Goal: Task Accomplishment & Management: Complete application form

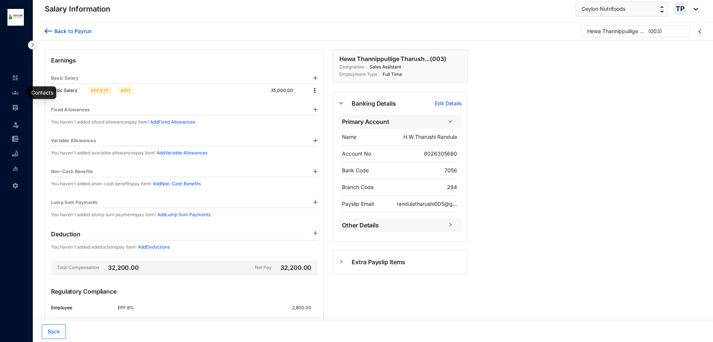
click at [13, 93] on img at bounding box center [15, 92] width 7 height 7
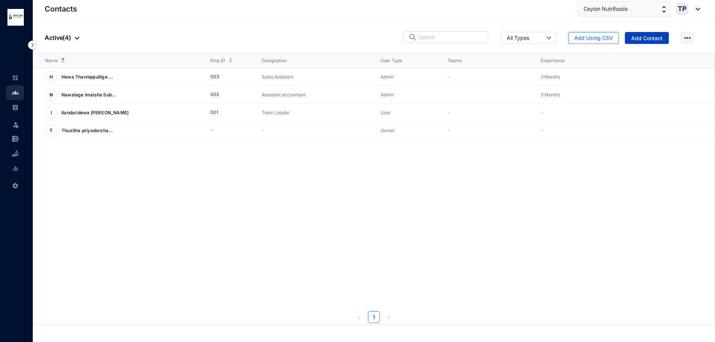
click at [661, 35] on span "Add Contact" at bounding box center [646, 38] width 31 height 7
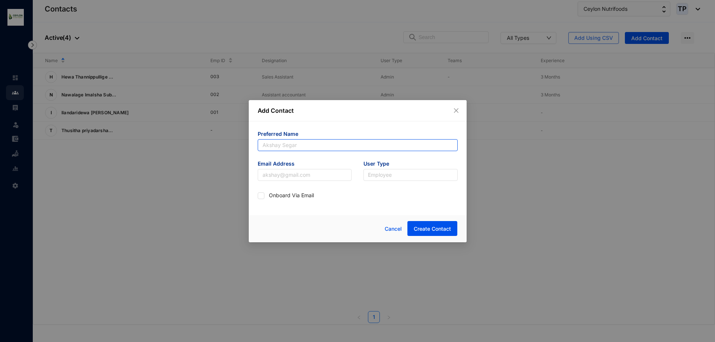
click at [343, 145] on input "text" at bounding box center [358, 145] width 200 height 12
click at [302, 144] on input "text" at bounding box center [358, 145] width 200 height 12
type input "[PERSON_NAME]"
click at [293, 179] on input "text" at bounding box center [305, 175] width 94 height 12
type input "[EMAIL_ADDRESS][DOMAIN_NAME]"
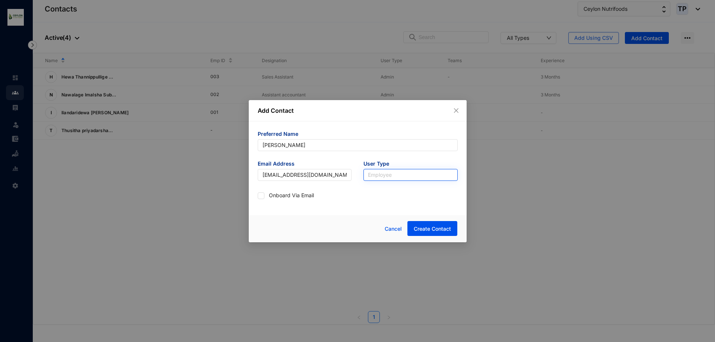
click at [394, 176] on input "search" at bounding box center [410, 174] width 85 height 11
click at [409, 204] on div "User" at bounding box center [410, 202] width 82 height 8
click at [314, 178] on input "[EMAIL_ADDRESS][DOMAIN_NAME]" at bounding box center [305, 175] width 94 height 12
click at [422, 224] on button "Create Contact" at bounding box center [432, 228] width 50 height 15
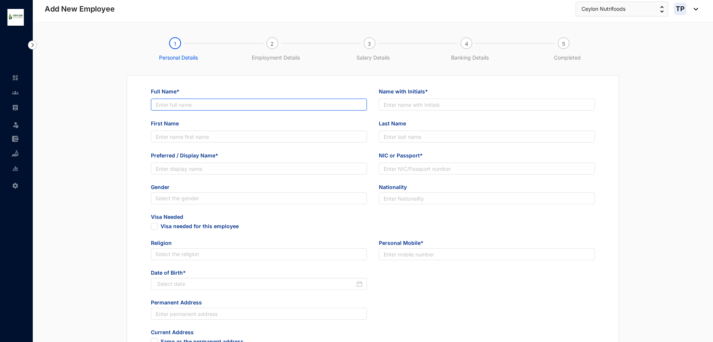
click at [283, 104] on input "Full Name*" at bounding box center [259, 105] width 216 height 12
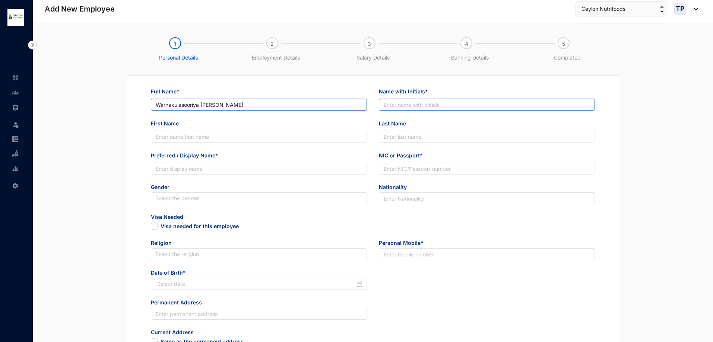
type input "Warnakulasooriya [PERSON_NAME]"
click at [388, 104] on input "Name with Initials*" at bounding box center [487, 105] width 216 height 12
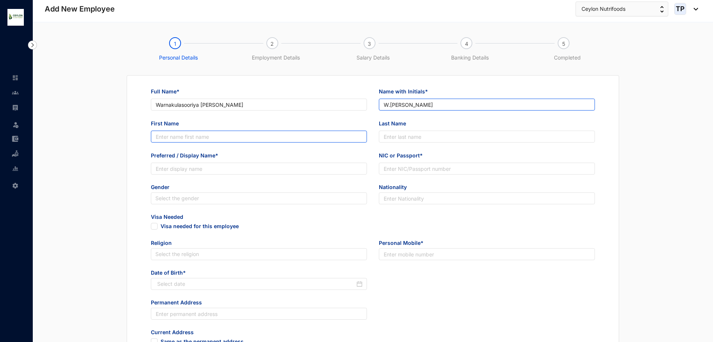
type input "W.[PERSON_NAME]"
click at [319, 139] on input "First Name" at bounding box center [259, 137] width 216 height 12
type input "Nishara"
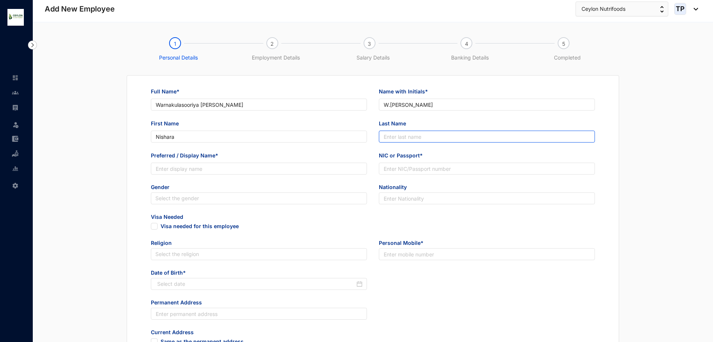
click at [423, 137] on input "Last Name" at bounding box center [487, 137] width 216 height 12
type input "Shavindi"
click at [333, 167] on input "Preferred / Display Name*" at bounding box center [259, 169] width 216 height 12
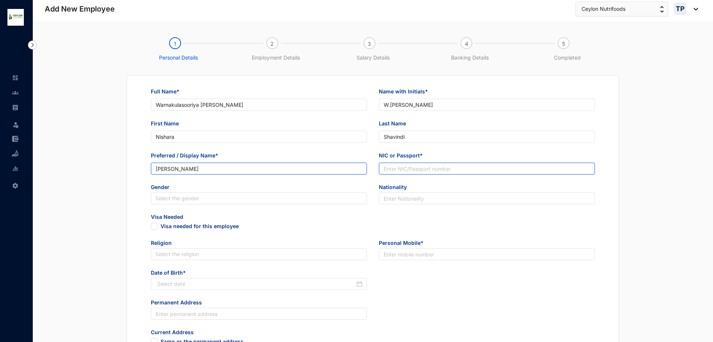
type input "[PERSON_NAME]"
click at [441, 169] on input "NIC or Passport*" at bounding box center [487, 169] width 216 height 12
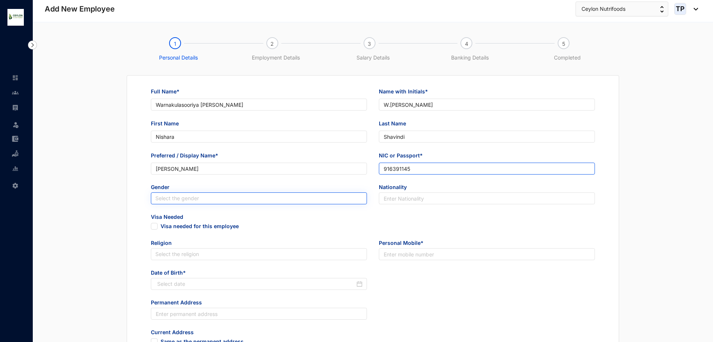
type input "916391145"
click at [248, 200] on input "search" at bounding box center [258, 198] width 207 height 11
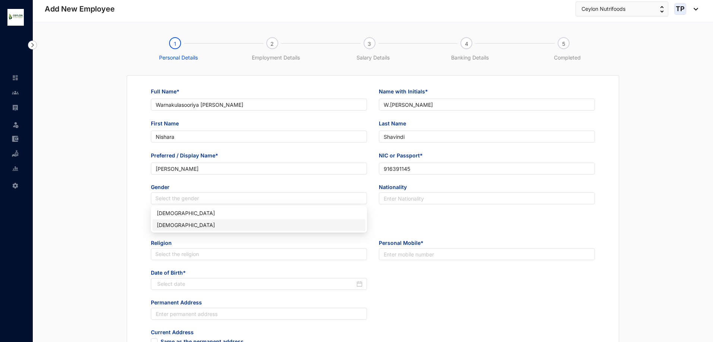
click at [241, 223] on div "[DEMOGRAPHIC_DATA]" at bounding box center [259, 225] width 204 height 8
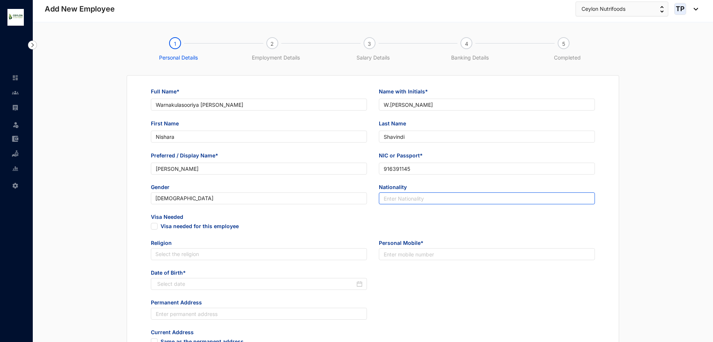
click at [412, 197] on input "text" at bounding box center [487, 198] width 216 height 12
click at [389, 197] on input "Srilanka" at bounding box center [487, 198] width 216 height 12
click at [391, 200] on input "Srilanka" at bounding box center [487, 198] width 216 height 12
type input "[GEOGRAPHIC_DATA]"
click at [213, 256] on input "search" at bounding box center [258, 254] width 207 height 11
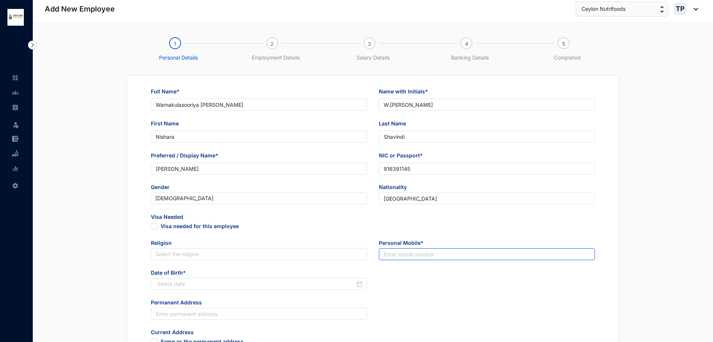
click at [413, 253] on input "text" at bounding box center [487, 254] width 216 height 12
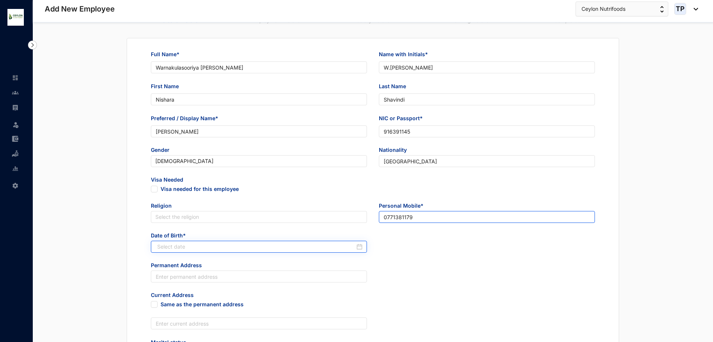
click at [237, 241] on div at bounding box center [259, 247] width 216 height 12
type input "0771381179"
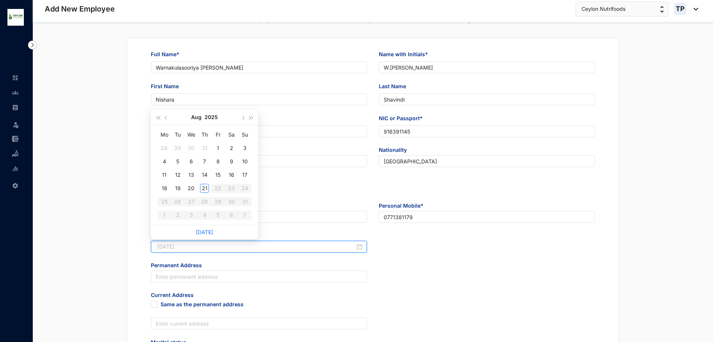
type input "[DATE]"
click at [215, 118] on button "2025" at bounding box center [210, 117] width 13 height 15
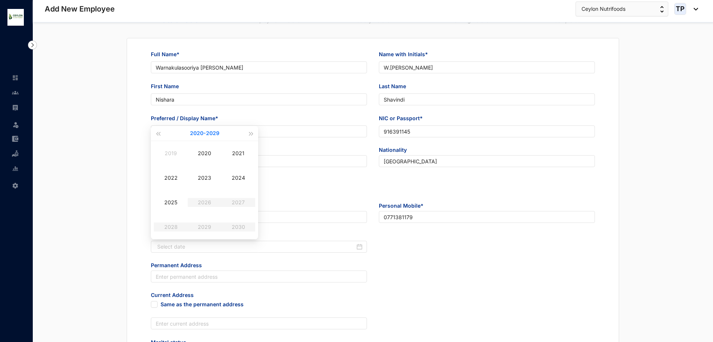
click at [193, 131] on button "[DATE] - [DATE]" at bounding box center [204, 133] width 29 height 15
type input "[DATE]"
click at [159, 135] on span "button" at bounding box center [158, 134] width 4 height 4
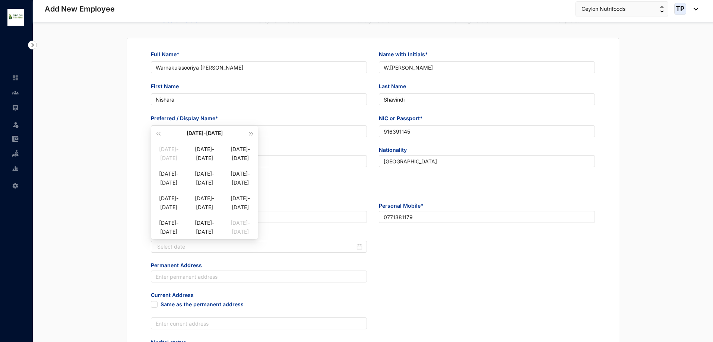
click at [215, 133] on div "[DATE]-[DATE]" at bounding box center [204, 133] width 85 height 15
click at [252, 132] on button "button" at bounding box center [251, 133] width 8 height 15
click at [204, 134] on div "[DATE]-[DATE]" at bounding box center [204, 133] width 85 height 15
click at [251, 135] on span "button" at bounding box center [251, 134] width 4 height 4
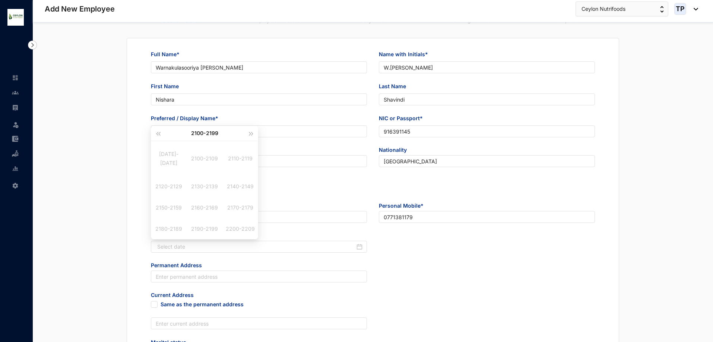
click at [120, 150] on div "Full Name* Warnakulasooriya [PERSON_NAME] Name with Initials* W.[PERSON_NAME] F…" at bounding box center [373, 321] width 656 height 567
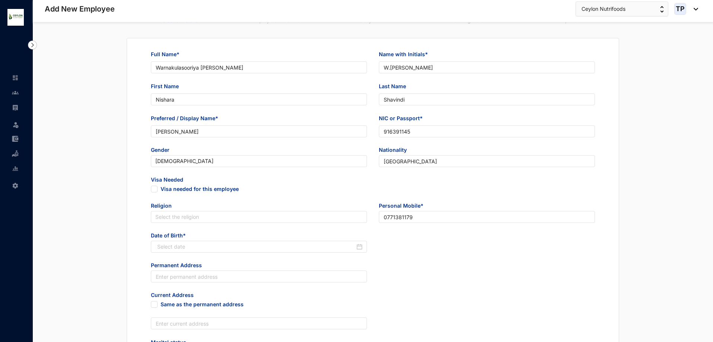
click at [327, 239] on span "Date of Birth*" at bounding box center [259, 236] width 216 height 9
drag, startPoint x: 327, startPoint y: 239, endPoint x: 327, endPoint y: 244, distance: 5.6
click at [326, 243] on div "Date of Birth*" at bounding box center [259, 242] width 216 height 21
click at [327, 244] on input at bounding box center [256, 247] width 198 height 8
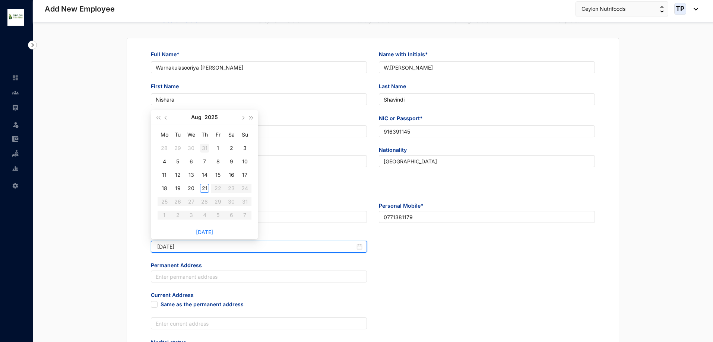
type input "[DATE]"
click at [217, 118] on button "2025" at bounding box center [210, 117] width 13 height 15
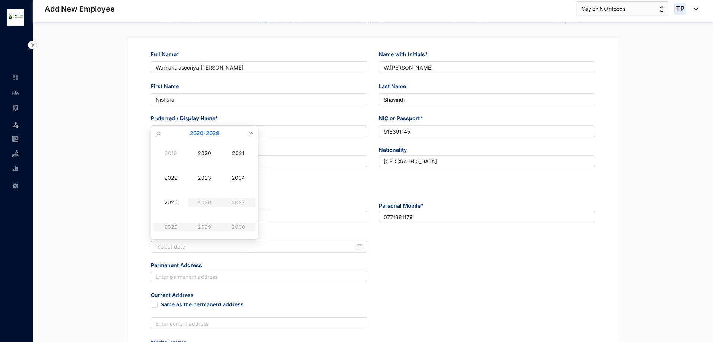
click at [210, 134] on button "[DATE] - [DATE]" at bounding box center [204, 133] width 29 height 15
click at [210, 134] on div "[DATE]-[DATE]" at bounding box center [204, 133] width 85 height 15
click at [168, 154] on div "[DATE]-[DATE]" at bounding box center [169, 149] width 36 height 9
click at [229, 155] on div "1991" at bounding box center [238, 153] width 22 height 9
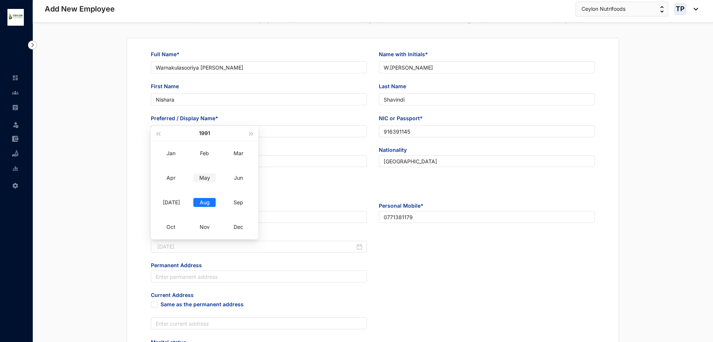
click at [206, 181] on div "May" at bounding box center [204, 178] width 22 height 9
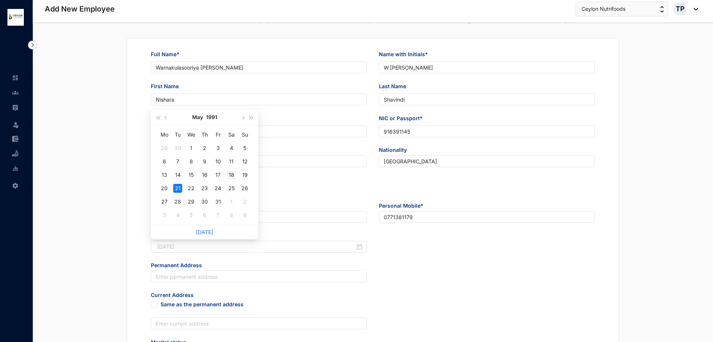
type input "[DATE]"
click at [234, 176] on div "18" at bounding box center [231, 175] width 9 height 9
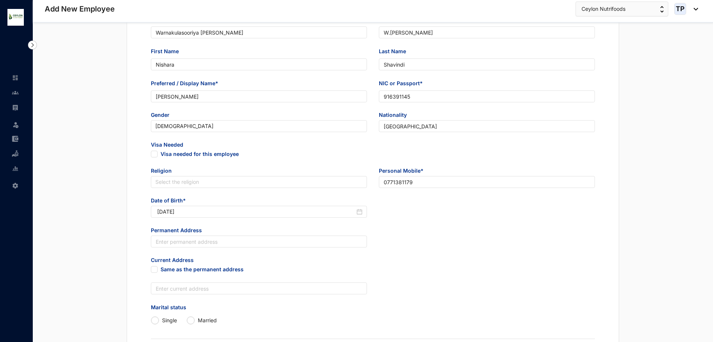
scroll to position [112, 0]
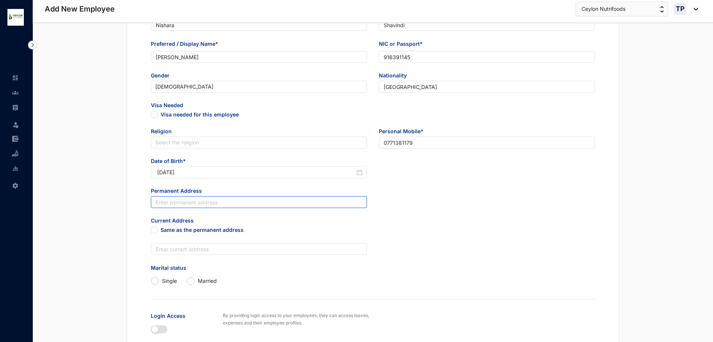
click at [248, 206] on input "text" at bounding box center [259, 202] width 216 height 12
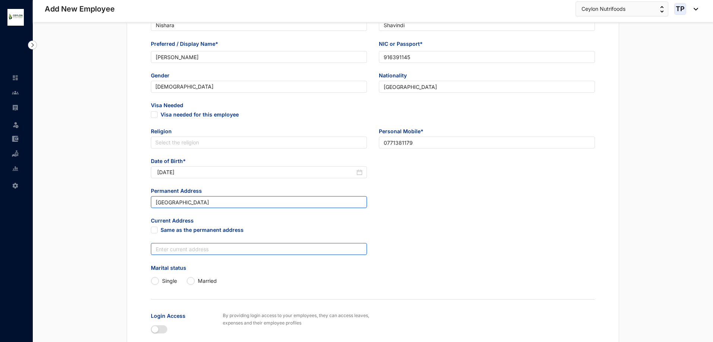
type input "[GEOGRAPHIC_DATA]"
click at [251, 245] on input "text" at bounding box center [259, 249] width 216 height 12
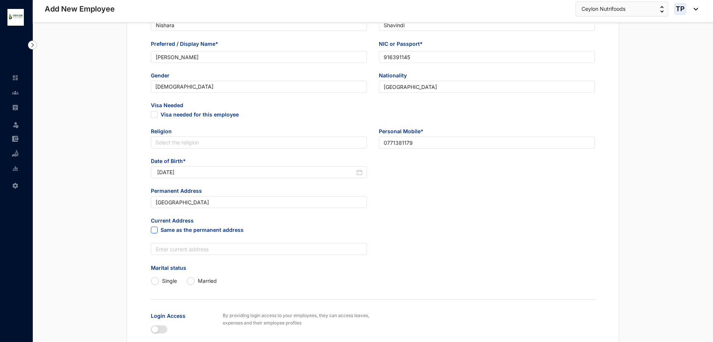
click at [153, 230] on input "Same as the permanent address" at bounding box center [153, 229] width 5 height 5
checkbox input "true"
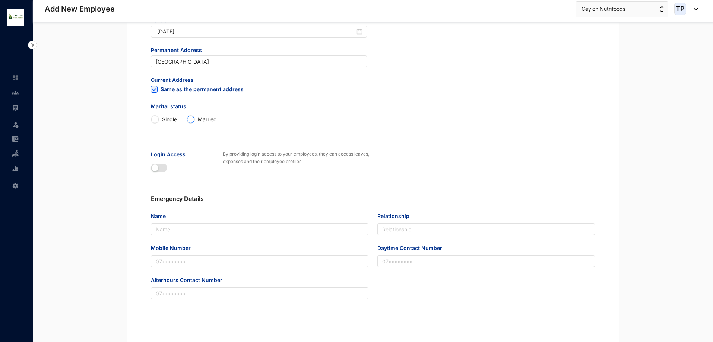
scroll to position [261, 0]
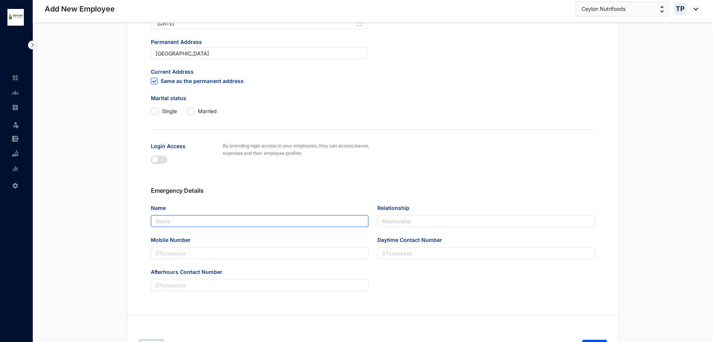
click at [209, 220] on input "Name" at bounding box center [259, 221] width 217 height 12
type input "M.V.S [PERSON_NAME]"
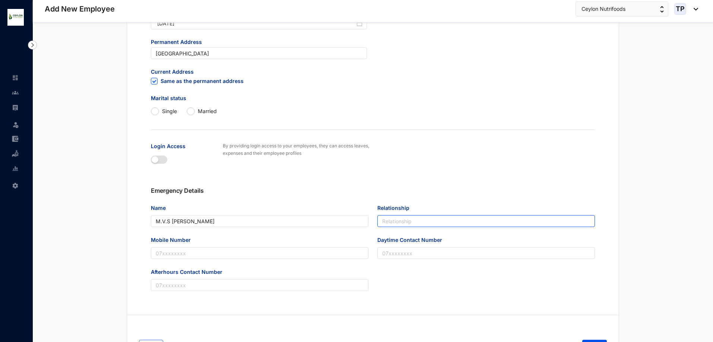
click at [390, 221] on input "Relationship" at bounding box center [485, 221] width 217 height 12
type input "Mother"
click at [341, 250] on input "Mobile Number" at bounding box center [259, 253] width 217 height 12
type input "0775802138"
click at [415, 258] on input "Daytime Contact Number" at bounding box center [485, 253] width 217 height 12
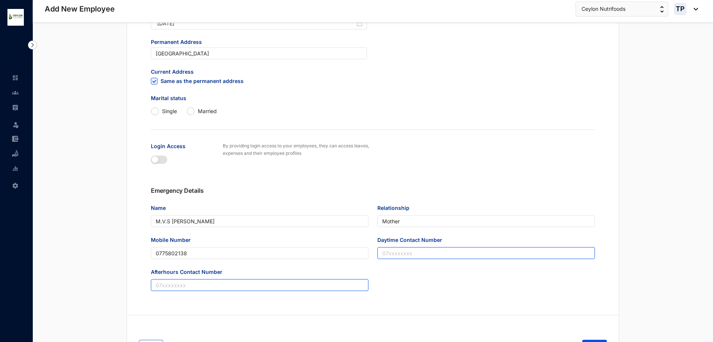
scroll to position [302, 0]
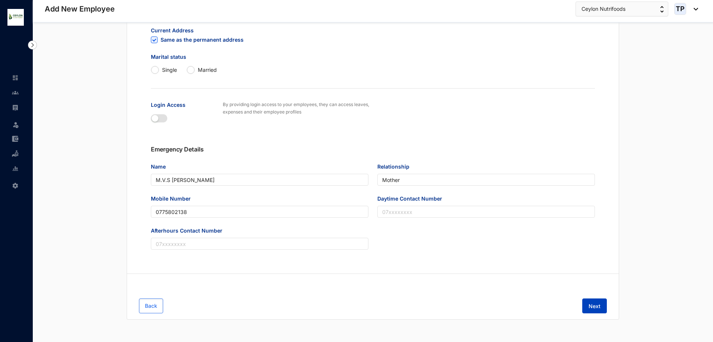
click at [600, 305] on button "Next" at bounding box center [594, 306] width 25 height 15
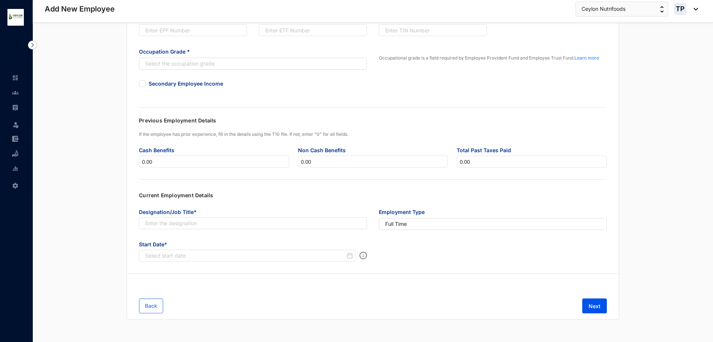
scroll to position [108, 0]
click at [604, 309] on button "Next" at bounding box center [594, 306] width 25 height 15
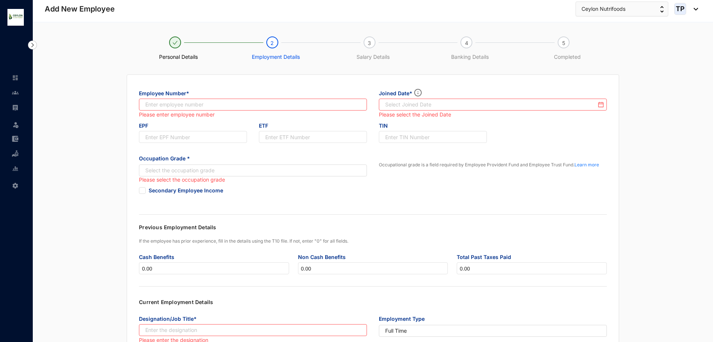
scroll to position [0, 0]
click at [240, 107] on input "text" at bounding box center [253, 105] width 228 height 12
type input "004"
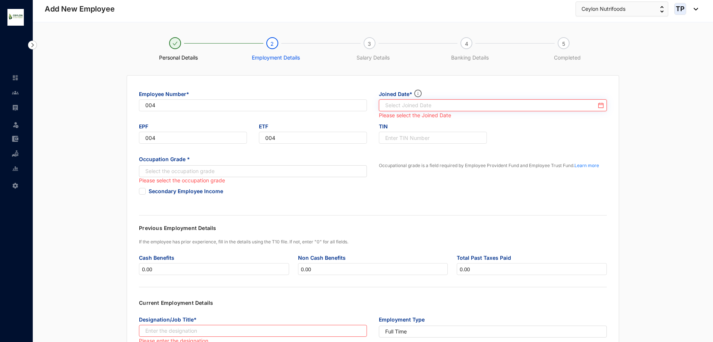
click at [435, 108] on input at bounding box center [490, 105] width 211 height 7
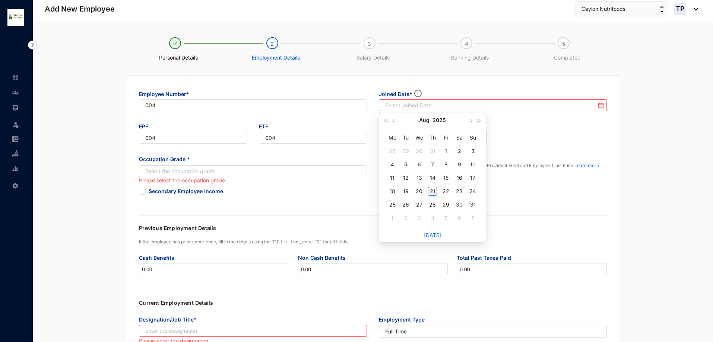
click at [239, 178] on div "Please select the occupation grade" at bounding box center [253, 180] width 228 height 8
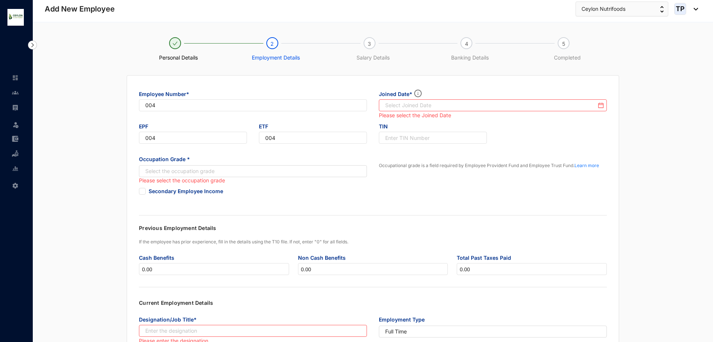
click at [239, 177] on div "Please select the occupation grade" at bounding box center [253, 180] width 228 height 8
click at [239, 173] on input "search" at bounding box center [249, 171] width 214 height 11
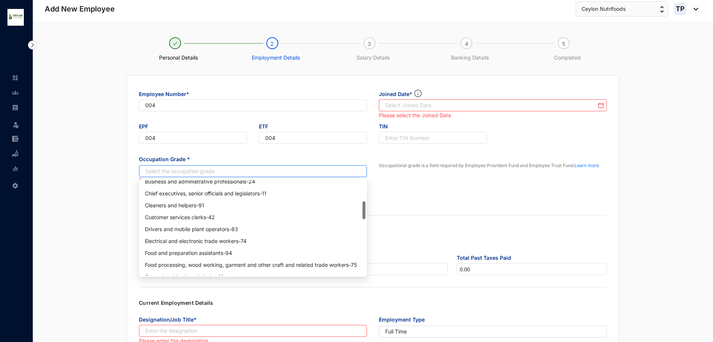
scroll to position [149, 0]
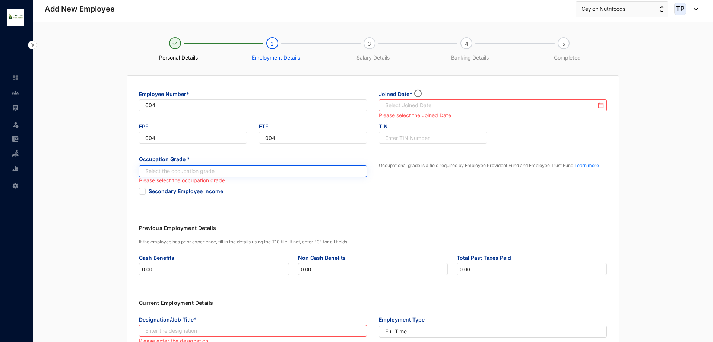
click at [343, 172] on input "search" at bounding box center [249, 171] width 214 height 11
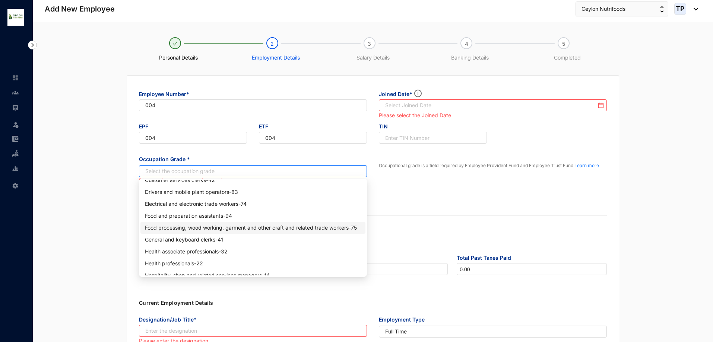
drag, startPoint x: 327, startPoint y: 228, endPoint x: 321, endPoint y: 228, distance: 6.0
click at [321, 228] on div "Food processing, wood working, garment and other craft and related trade worker…" at bounding box center [253, 228] width 216 height 8
drag, startPoint x: 347, startPoint y: 167, endPoint x: 174, endPoint y: 165, distance: 173.2
click at [163, 165] on div "Food processing, wood working, garment and other craft and related trade worker…" at bounding box center [253, 171] width 228 height 12
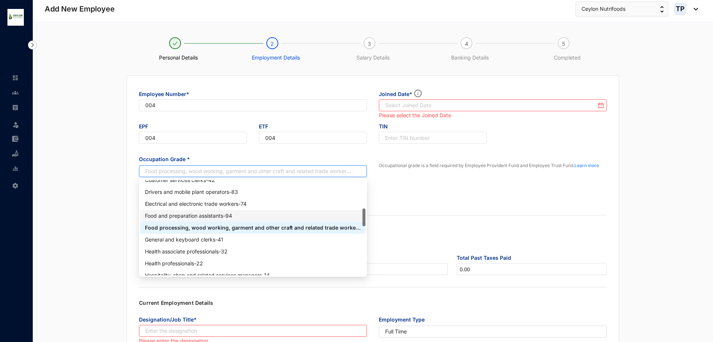
click at [175, 218] on div "Food and preparation assistants - 94" at bounding box center [253, 216] width 216 height 8
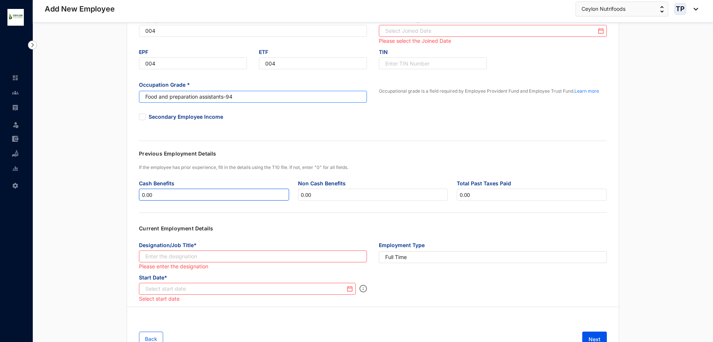
scroll to position [108, 0]
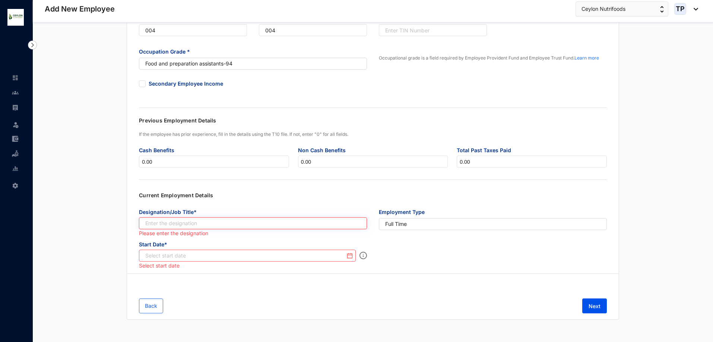
click at [184, 229] on input "text" at bounding box center [253, 223] width 228 height 12
type input "Production Assistant"
click at [286, 255] on input at bounding box center [245, 255] width 200 height 7
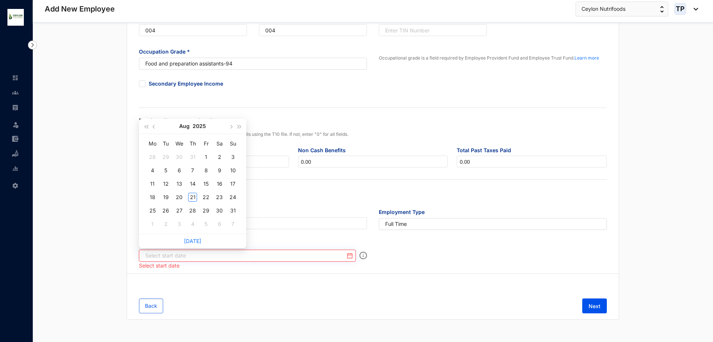
click at [286, 255] on input at bounding box center [245, 255] width 200 height 7
click at [310, 314] on div "Back Next" at bounding box center [372, 306] width 491 height 27
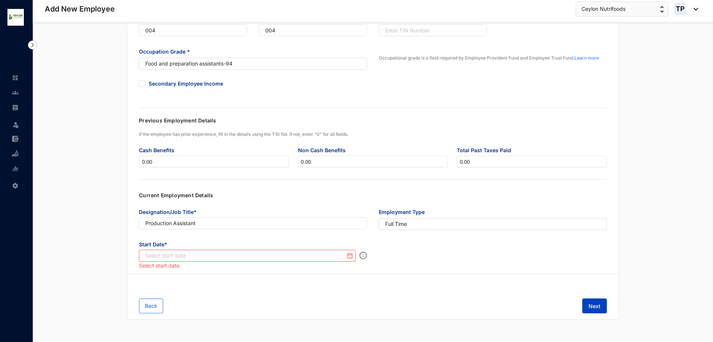
click at [588, 306] on button "Next" at bounding box center [594, 306] width 25 height 15
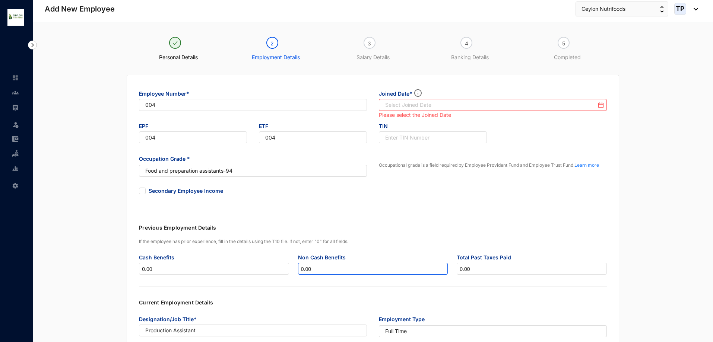
scroll to position [0, 0]
click at [538, 189] on div "Secondary Employee Income" at bounding box center [373, 195] width 480 height 21
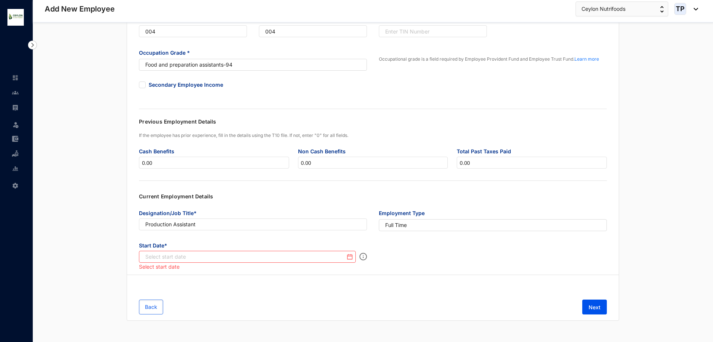
scroll to position [108, 0]
click at [586, 306] on button "Next" at bounding box center [594, 306] width 25 height 15
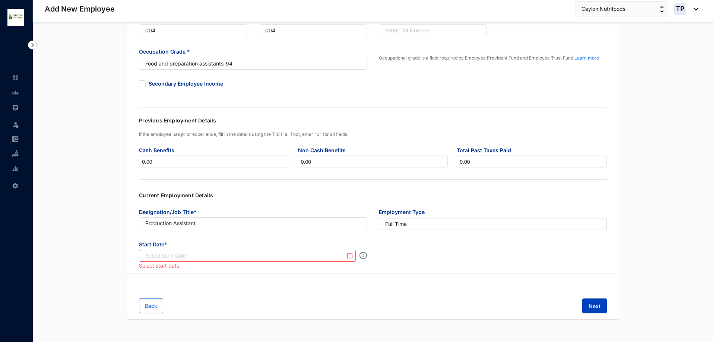
click at [586, 306] on button "Next" at bounding box center [594, 306] width 25 height 15
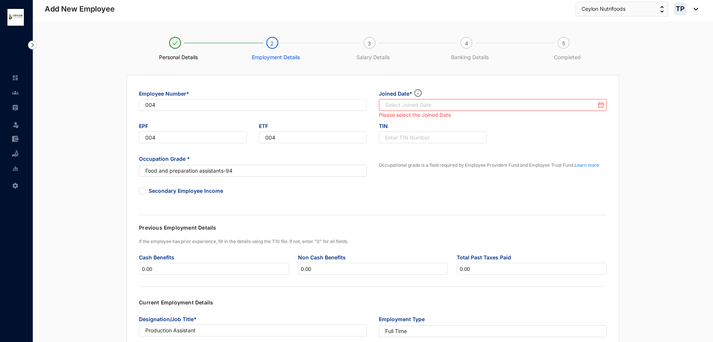
scroll to position [0, 0]
click at [417, 106] on input at bounding box center [490, 105] width 211 height 7
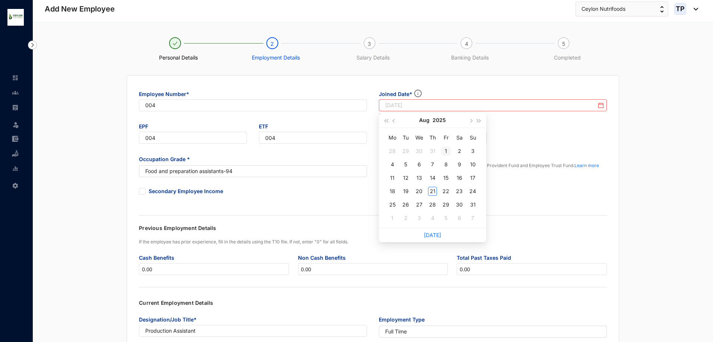
click at [445, 151] on div "1" at bounding box center [445, 151] width 9 height 9
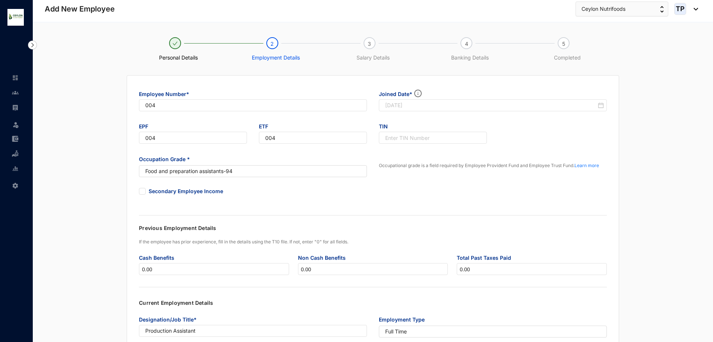
type input "[DATE]"
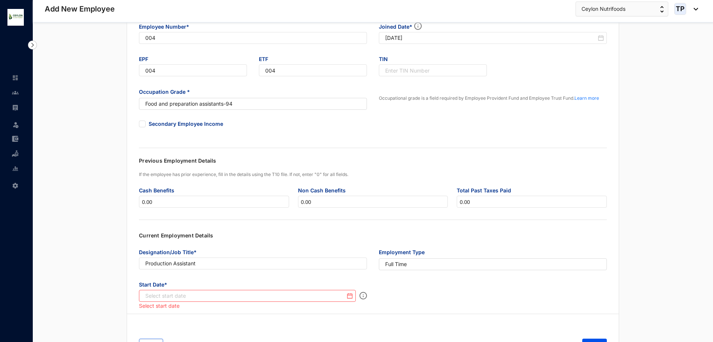
scroll to position [108, 0]
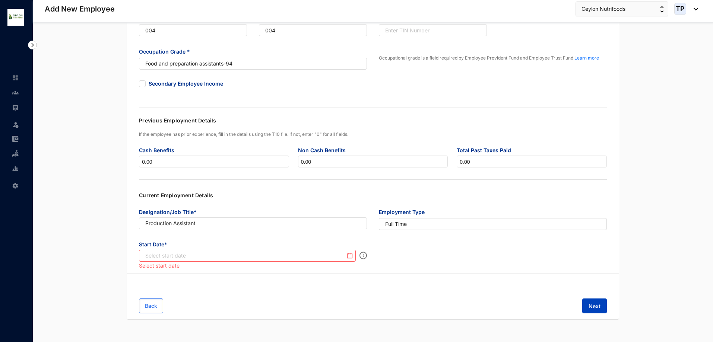
click at [594, 310] on span "Next" at bounding box center [594, 306] width 12 height 7
click at [339, 257] on input at bounding box center [245, 255] width 200 height 7
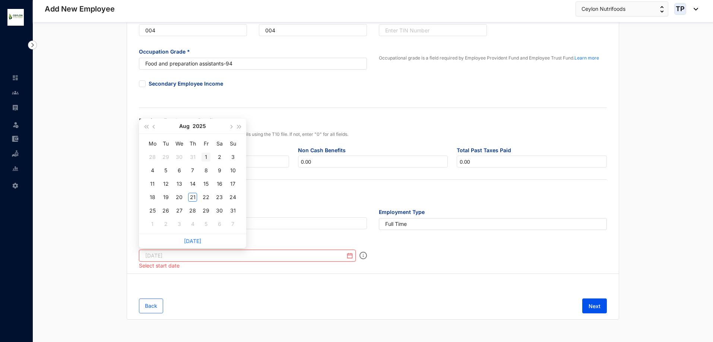
type input "[DATE]"
click at [210, 161] on td "1" at bounding box center [205, 156] width 13 height 13
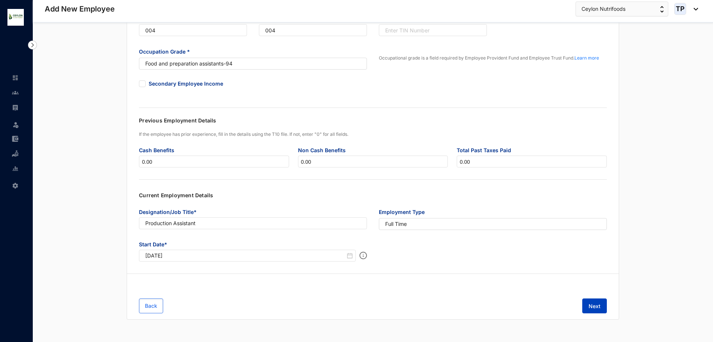
click at [596, 303] on span "Next" at bounding box center [594, 306] width 12 height 7
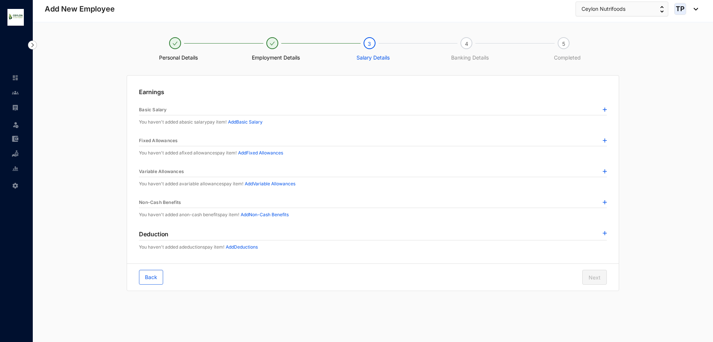
scroll to position [0, 0]
click at [604, 109] on div "Basic Salary" at bounding box center [373, 110] width 469 height 11
click at [607, 110] on img at bounding box center [606, 110] width 4 height 4
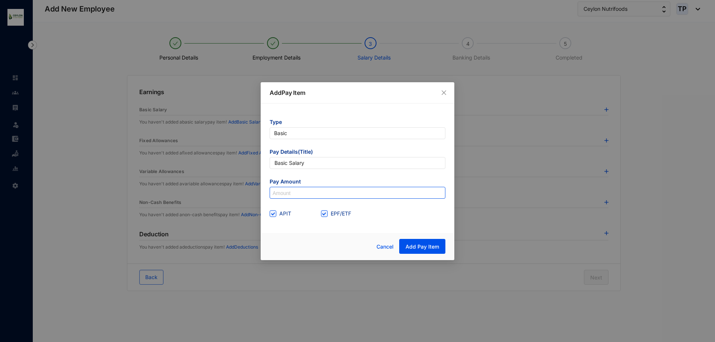
click at [312, 194] on input at bounding box center [357, 193] width 175 height 12
type input "30,000"
click at [411, 246] on span "Add Pay Item" at bounding box center [422, 246] width 34 height 7
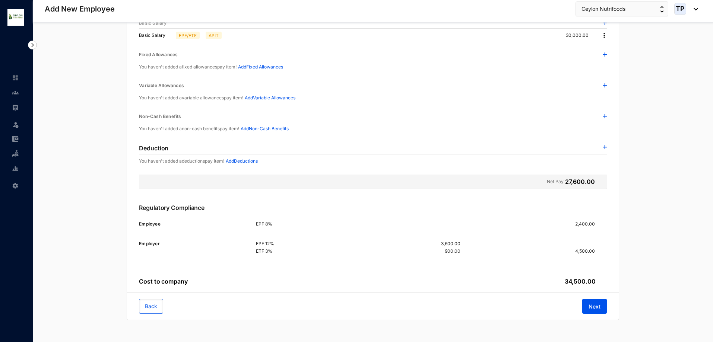
scroll to position [87, 0]
click at [595, 304] on span "Next" at bounding box center [594, 306] width 12 height 7
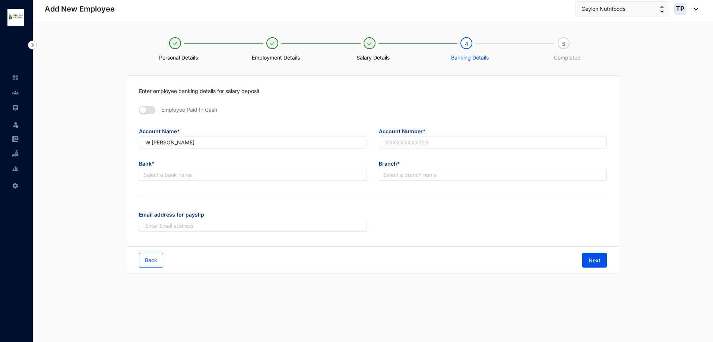
scroll to position [0, 0]
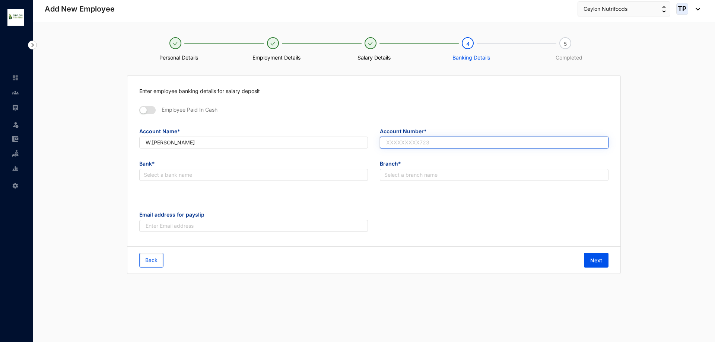
click at [445, 146] on input "text" at bounding box center [494, 143] width 229 height 12
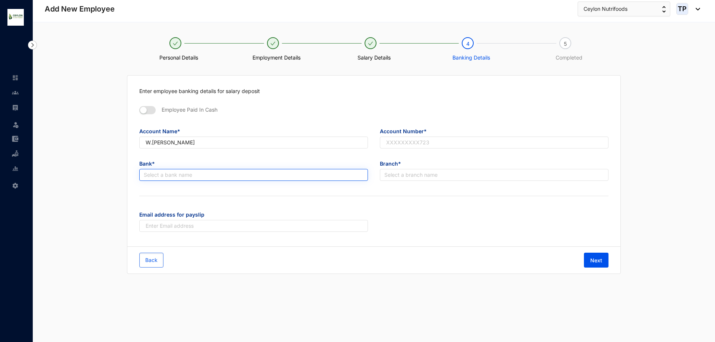
click at [288, 174] on input "search" at bounding box center [254, 174] width 220 height 11
click at [432, 226] on div "Email address for payslip" at bounding box center [373, 224] width 481 height 33
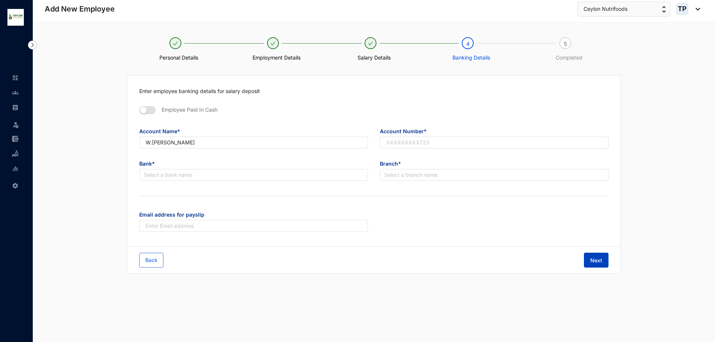
click at [598, 259] on span "Next" at bounding box center [596, 260] width 12 height 7
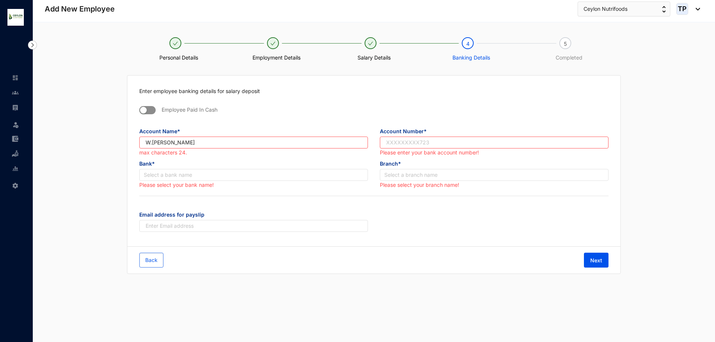
click at [144, 108] on div "button" at bounding box center [143, 110] width 7 height 7
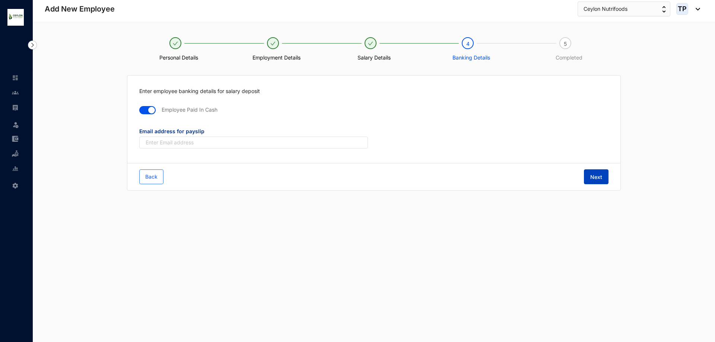
click at [602, 180] on button "Next" at bounding box center [596, 176] width 25 height 15
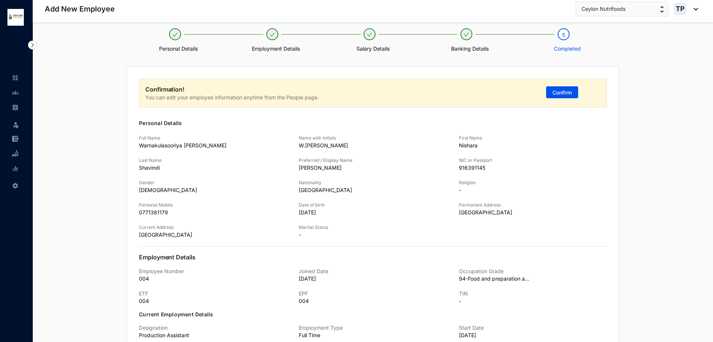
scroll to position [8, 0]
click at [558, 86] on div "Confirm" at bounding box center [571, 94] width 57 height 16
click at [558, 92] on span "Confirm" at bounding box center [561, 93] width 19 height 7
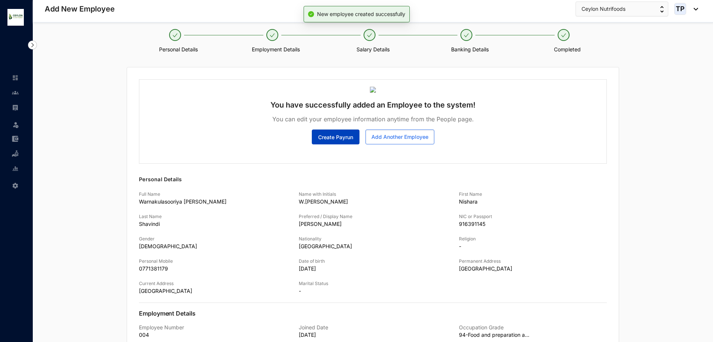
click at [341, 139] on span "Create Payrun" at bounding box center [335, 137] width 35 height 7
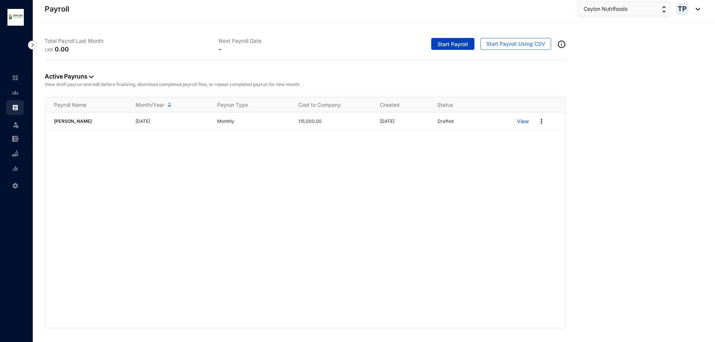
click at [461, 38] on button "Start Payroll" at bounding box center [452, 44] width 43 height 12
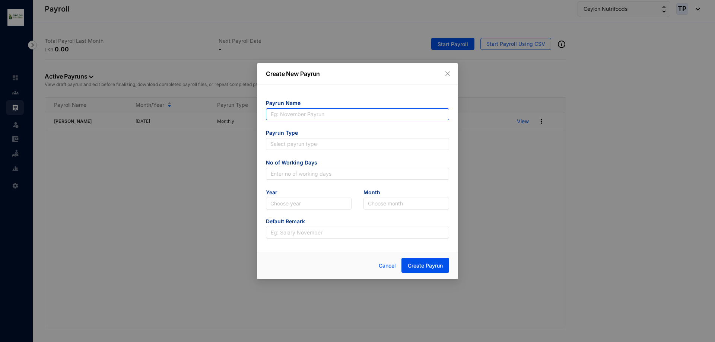
click at [357, 118] on input "text" at bounding box center [357, 114] width 183 height 12
type input "[PERSON_NAME]"
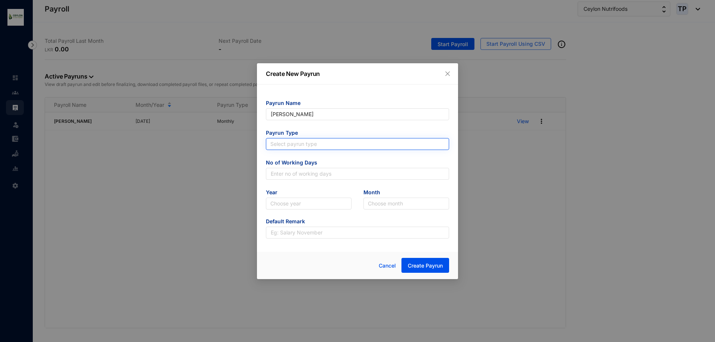
type input "[PERSON_NAME]"
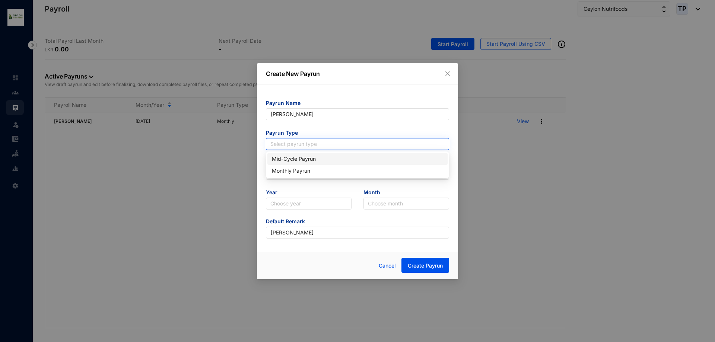
click at [343, 149] on input "search" at bounding box center [357, 144] width 174 height 11
click at [347, 161] on div "Mid-Cycle Payrun" at bounding box center [357, 159] width 171 height 8
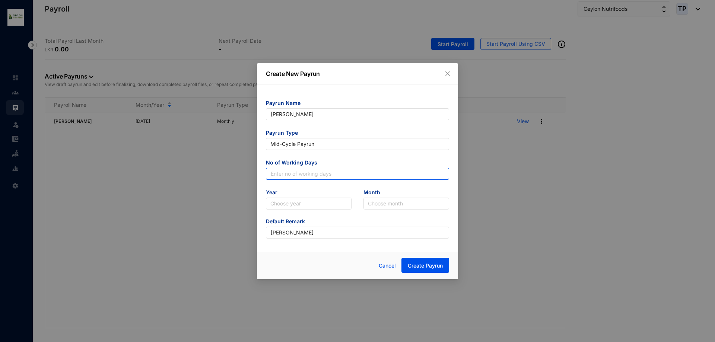
click at [348, 175] on input "text" at bounding box center [357, 174] width 183 height 12
type input "25"
click at [331, 209] on input "search" at bounding box center [308, 203] width 77 height 11
click at [325, 225] on div "2025" at bounding box center [308, 231] width 83 height 12
click at [373, 200] on input "search" at bounding box center [406, 203] width 77 height 11
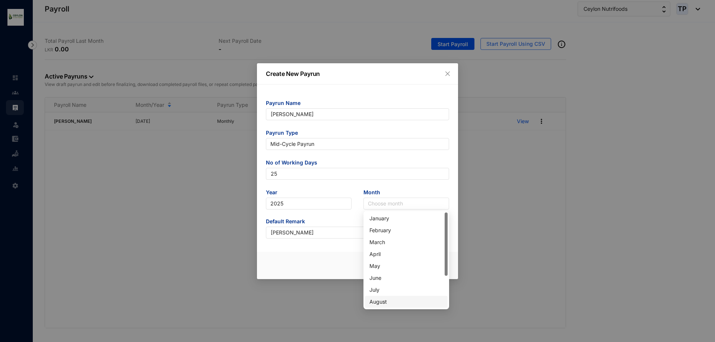
click at [393, 300] on div "August" at bounding box center [406, 302] width 74 height 8
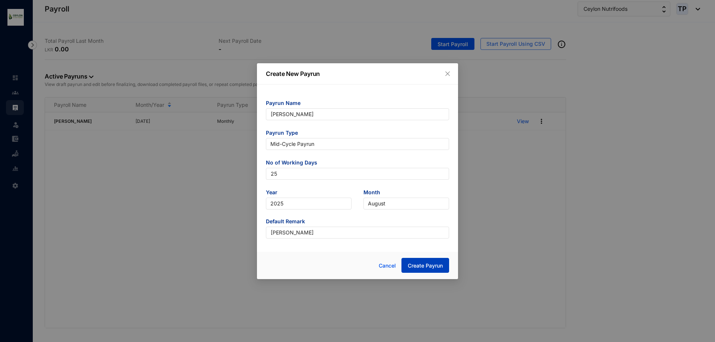
click at [418, 262] on span "Create Payrun" at bounding box center [425, 265] width 35 height 7
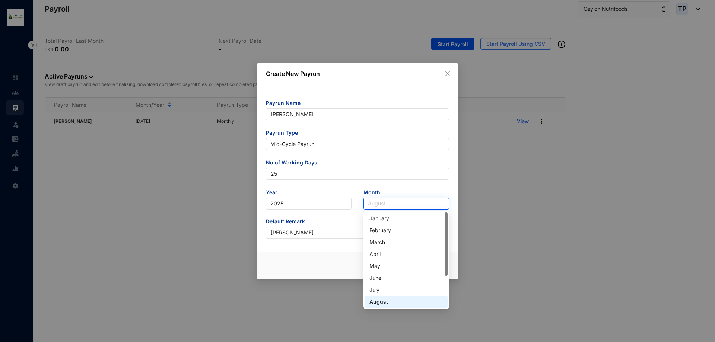
click at [395, 200] on span "August" at bounding box center [406, 203] width 77 height 11
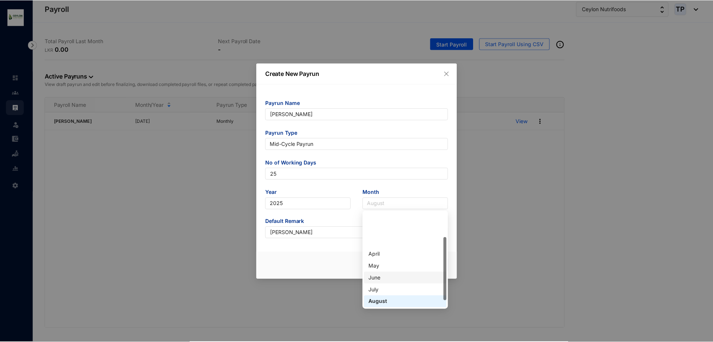
scroll to position [37, 0]
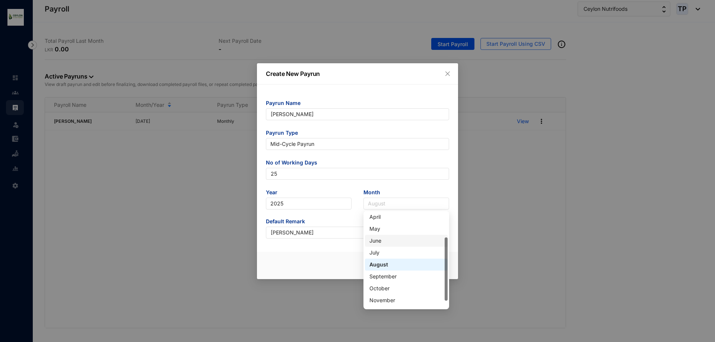
click at [397, 273] on div "September" at bounding box center [406, 277] width 74 height 8
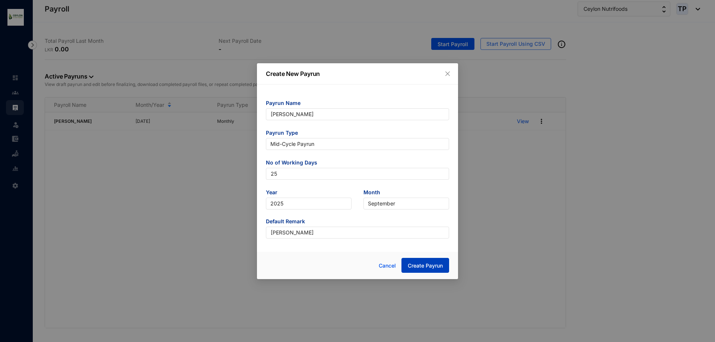
click at [409, 264] on span "Create Payrun" at bounding box center [425, 265] width 35 height 7
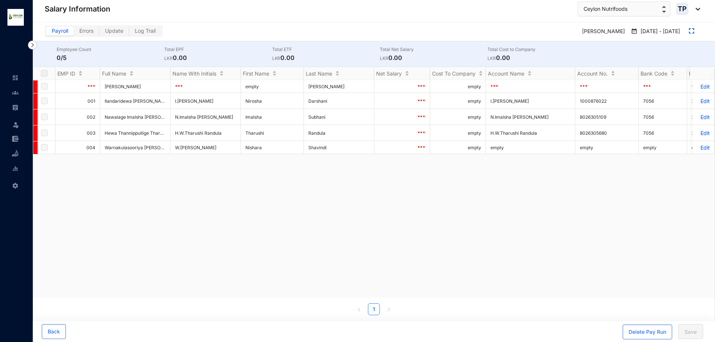
click at [637, 34] on img at bounding box center [634, 31] width 7 height 7
click at [637, 30] on img at bounding box center [634, 31] width 7 height 7
drag, startPoint x: 653, startPoint y: 31, endPoint x: 662, endPoint y: 34, distance: 8.7
click at [655, 32] on p "[DATE] - [DATE]" at bounding box center [658, 32] width 42 height 8
click at [667, 32] on p "[DATE] - [DATE]" at bounding box center [658, 32] width 42 height 8
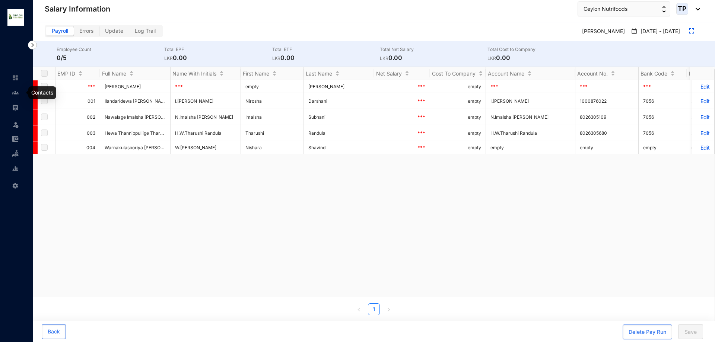
click at [12, 94] on link at bounding box center [21, 92] width 19 height 7
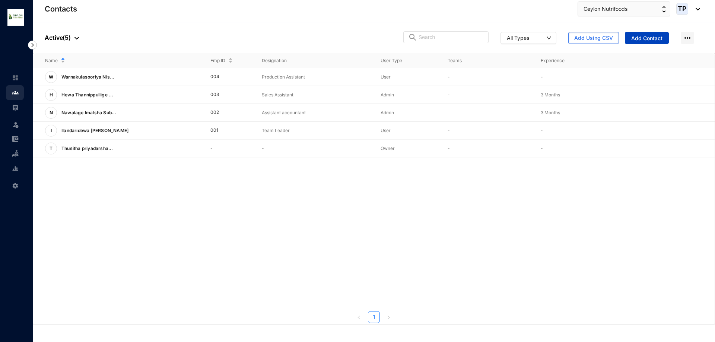
click at [636, 37] on span "Add Contact" at bounding box center [646, 38] width 31 height 7
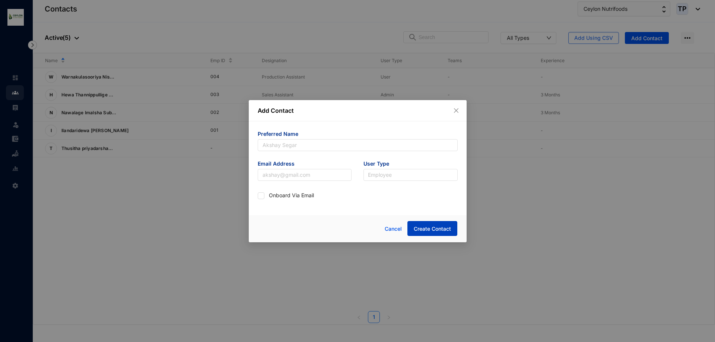
click at [437, 229] on span "Create Contact" at bounding box center [432, 228] width 37 height 7
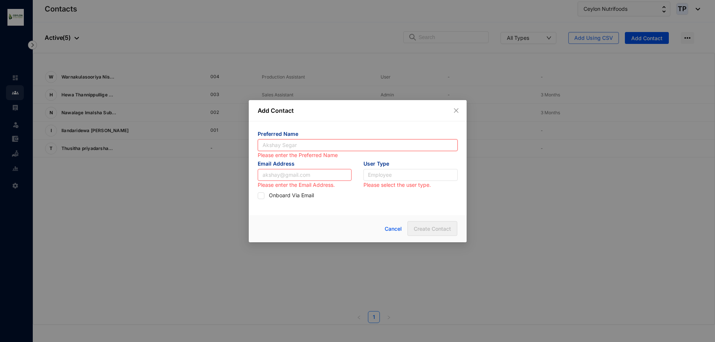
click at [310, 139] on input "text" at bounding box center [358, 145] width 200 height 12
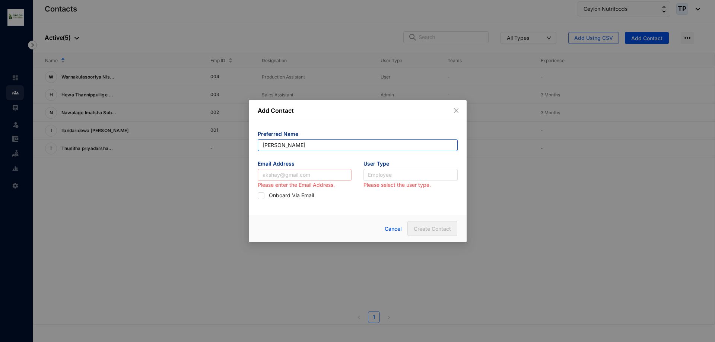
type input "[PERSON_NAME]"
click at [315, 178] on input "text" at bounding box center [305, 175] width 94 height 12
type input "[EMAIL_ADDRESS][DOMAIN_NAME]"
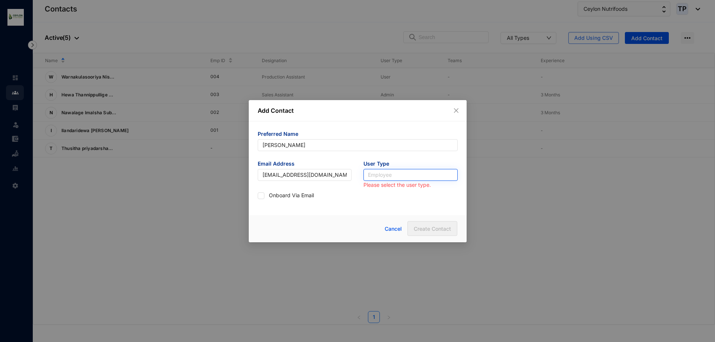
click at [370, 172] on input "search" at bounding box center [410, 174] width 85 height 11
click at [377, 201] on div "User" at bounding box center [410, 202] width 82 height 8
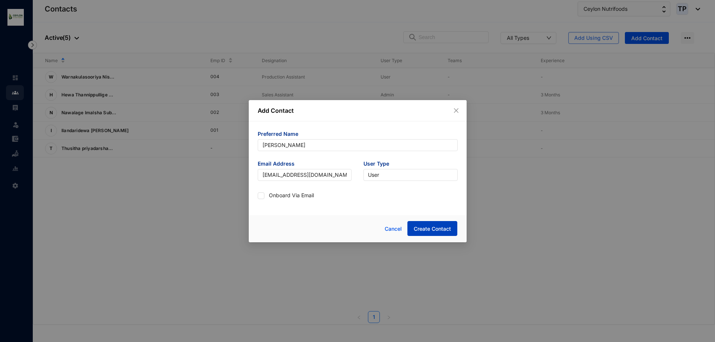
click at [426, 222] on button "Create Contact" at bounding box center [432, 228] width 50 height 15
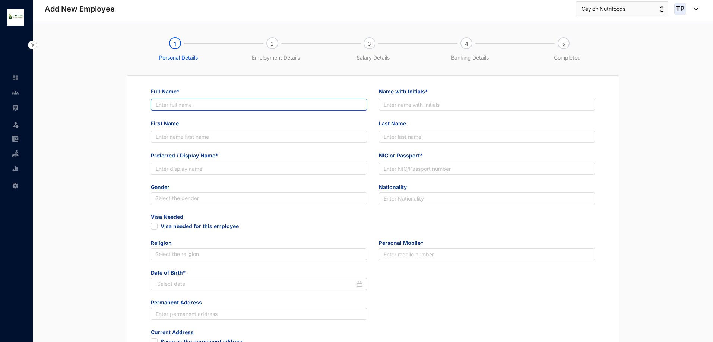
click at [269, 101] on input "Full Name*" at bounding box center [259, 105] width 216 height 12
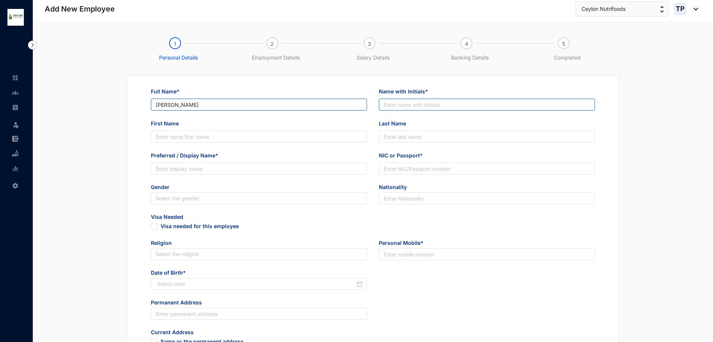
type input "[PERSON_NAME]"
click at [435, 108] on input "Name with Initials*" at bounding box center [487, 105] width 216 height 12
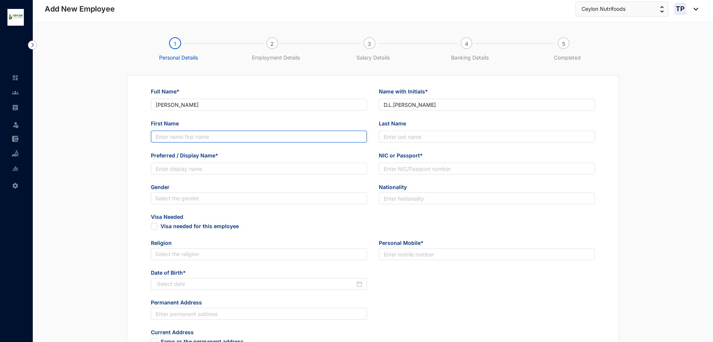
click at [271, 142] on input "First Name" at bounding box center [259, 137] width 216 height 12
drag, startPoint x: 488, startPoint y: 103, endPoint x: 462, endPoint y: 111, distance: 26.9
click at [462, 111] on div "Name with Initials* D.L.[PERSON_NAME]" at bounding box center [487, 103] width 228 height 32
type input "D.L.[PERSON_NAME]"
click at [335, 139] on input "First Name" at bounding box center [259, 137] width 216 height 12
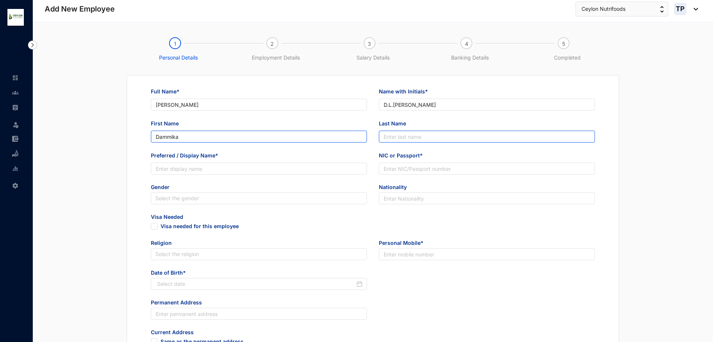
type input "Dammika"
click at [462, 140] on input "Last Name" at bounding box center [487, 137] width 216 height 12
type input "Sub"
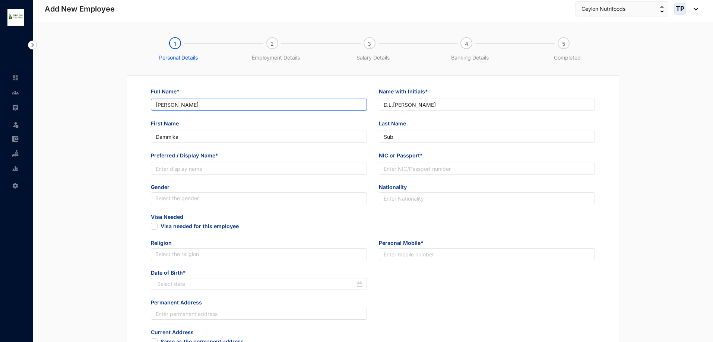
click at [238, 105] on input "[PERSON_NAME]" at bounding box center [259, 105] width 216 height 12
type input "Dela Lekamlage [PERSON_NAME]"
click at [405, 139] on input "Sub" at bounding box center [487, 137] width 216 height 12
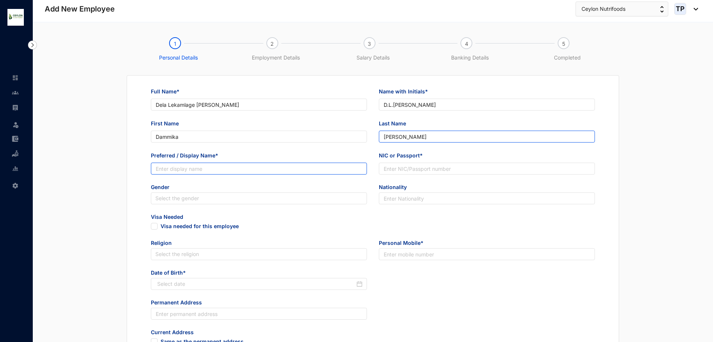
type input "[PERSON_NAME]"
click at [276, 166] on input "Preferred / Display Name*" at bounding box center [259, 169] width 216 height 12
type input "[PERSON_NAME]"
click at [441, 170] on input "NIC or Passport*" at bounding box center [487, 169] width 216 height 12
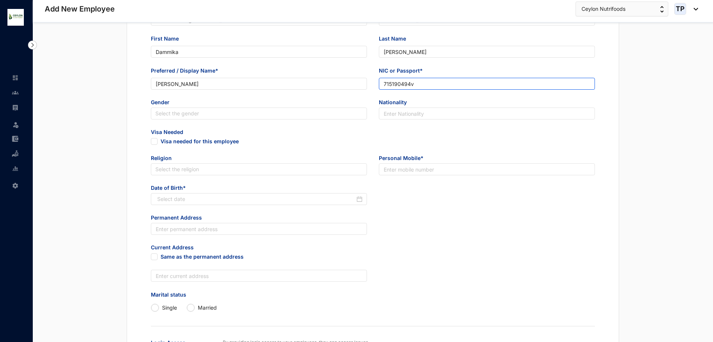
scroll to position [112, 0]
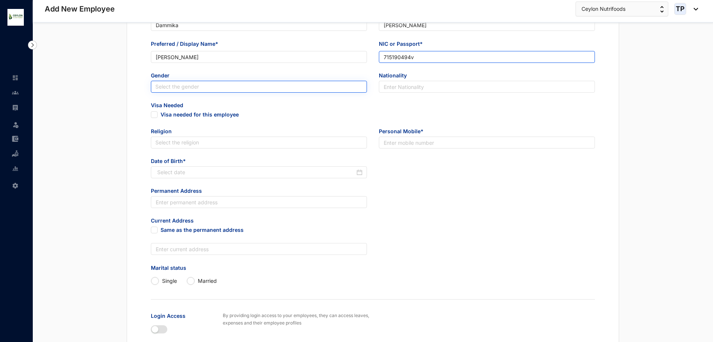
type input "715190494v"
click at [252, 89] on input "search" at bounding box center [258, 86] width 207 height 11
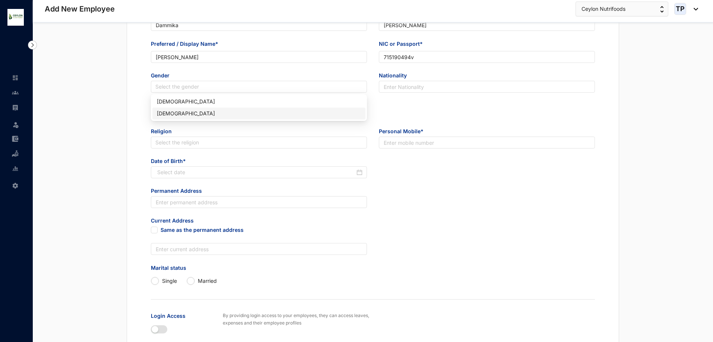
click at [249, 117] on div "[DEMOGRAPHIC_DATA]" at bounding box center [259, 113] width 204 height 8
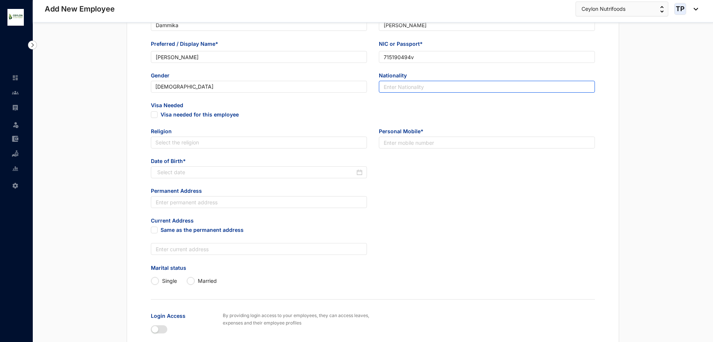
click at [441, 87] on input "text" at bounding box center [487, 87] width 216 height 12
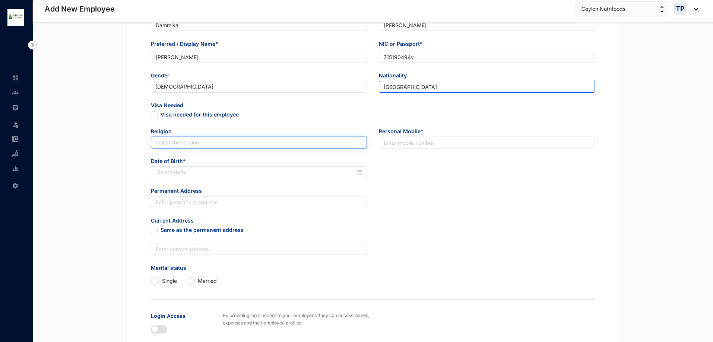
type input "[GEOGRAPHIC_DATA]"
click at [239, 147] on input "search" at bounding box center [258, 142] width 207 height 11
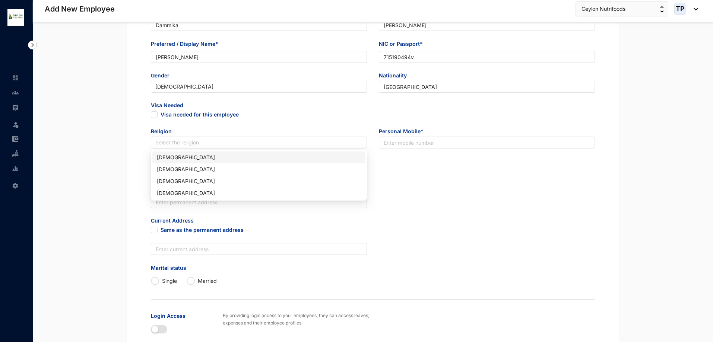
click at [245, 157] on div "[DEMOGRAPHIC_DATA]" at bounding box center [259, 157] width 204 height 8
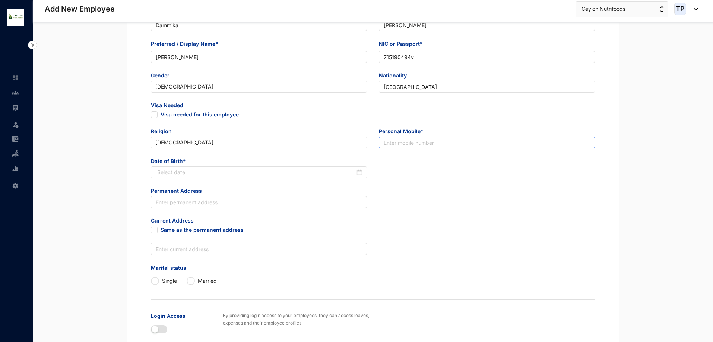
click at [406, 142] on input "text" at bounding box center [487, 143] width 216 height 12
click at [337, 167] on div at bounding box center [259, 172] width 216 height 12
type input "0717292469"
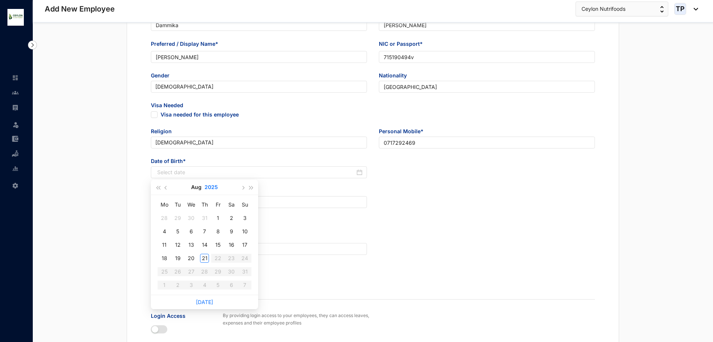
click at [208, 188] on button "2025" at bounding box center [210, 187] width 13 height 15
click at [208, 188] on button "[DATE] - [DATE]" at bounding box center [204, 187] width 29 height 15
click at [169, 208] on div "[DATE]-[DATE]" at bounding box center [169, 203] width 36 height 9
click at [165, 213] on td "1989" at bounding box center [171, 207] width 34 height 25
click at [157, 191] on button "button" at bounding box center [158, 187] width 8 height 15
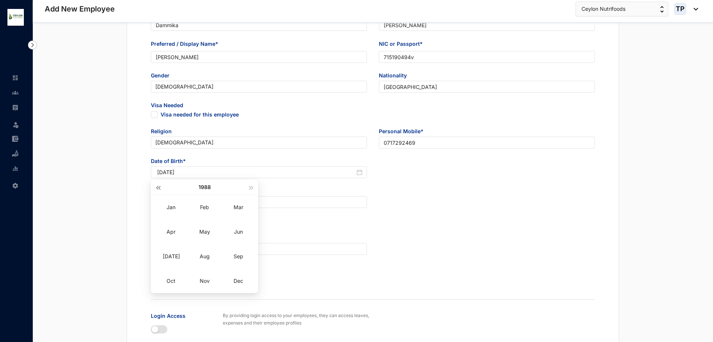
click at [157, 191] on button "button" at bounding box center [158, 187] width 8 height 15
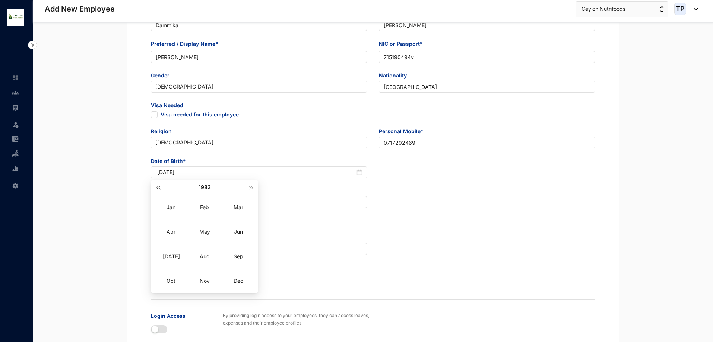
click at [157, 191] on button "button" at bounding box center [158, 187] width 8 height 15
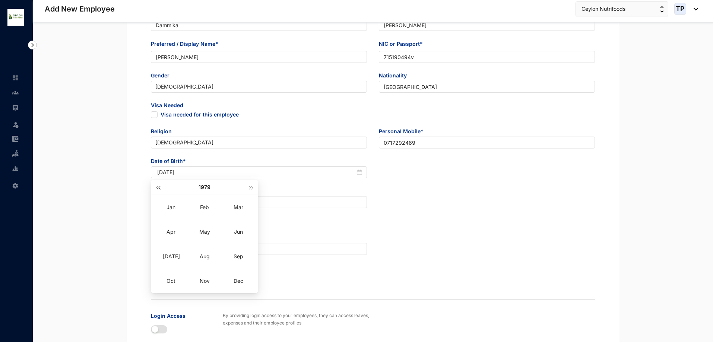
click at [157, 191] on button "button" at bounding box center [158, 187] width 8 height 15
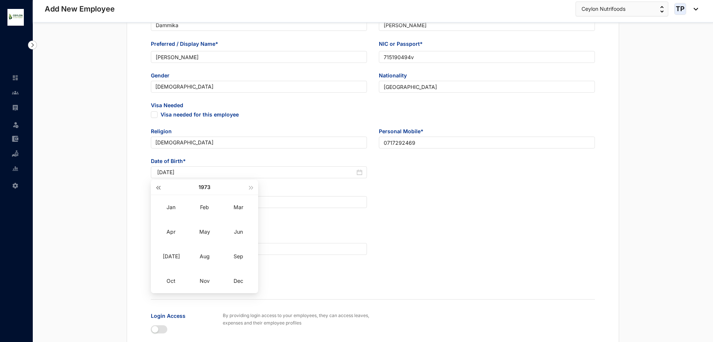
click at [157, 191] on button "button" at bounding box center [158, 187] width 8 height 15
click at [173, 210] on div "Jan" at bounding box center [171, 207] width 22 height 9
type input "[DATE]"
click at [181, 254] on div "19" at bounding box center [177, 258] width 9 height 9
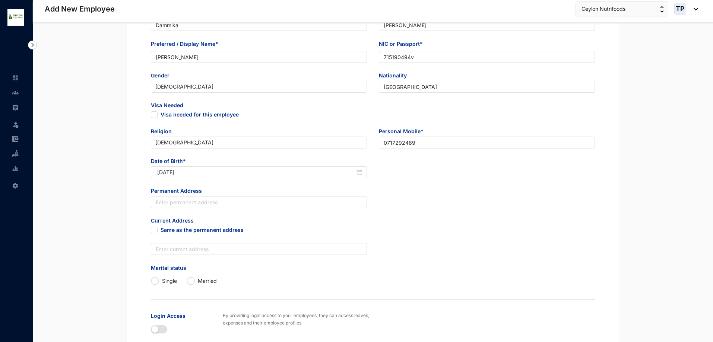
click at [312, 209] on div "Permanent Address" at bounding box center [259, 202] width 228 height 30
click at [312, 199] on input "text" at bounding box center [259, 202] width 216 height 12
type input "Aguluwa,Medagoda,Naththandiya"
click at [153, 233] on label "Same as the permanent address" at bounding box center [259, 230] width 216 height 8
click at [153, 232] on input "Same as the permanent address" at bounding box center [153, 229] width 5 height 5
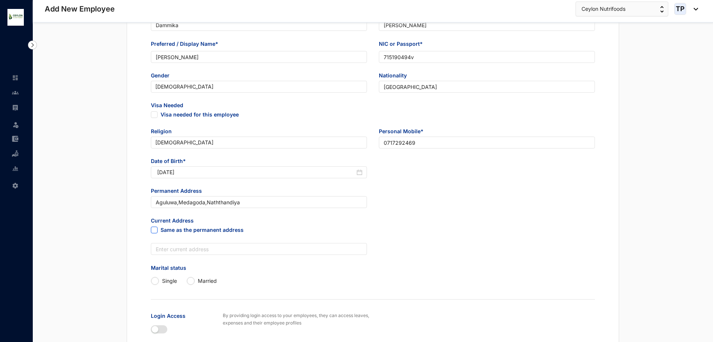
checkbox input "true"
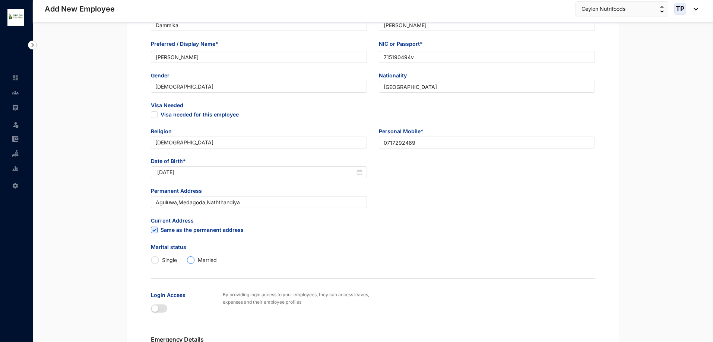
click at [197, 261] on span "Married" at bounding box center [207, 260] width 25 height 7
click at [194, 261] on input "Married" at bounding box center [190, 260] width 7 height 7
radio input "true"
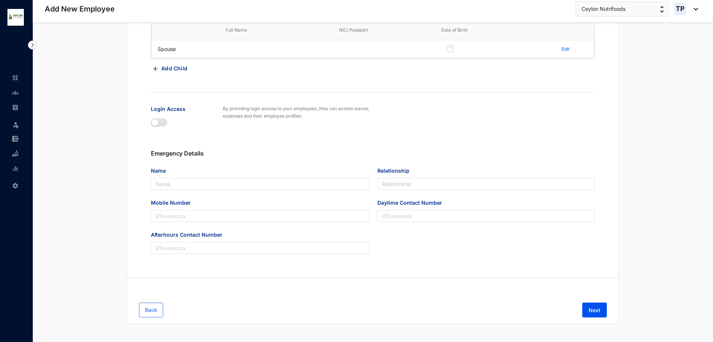
scroll to position [386, 0]
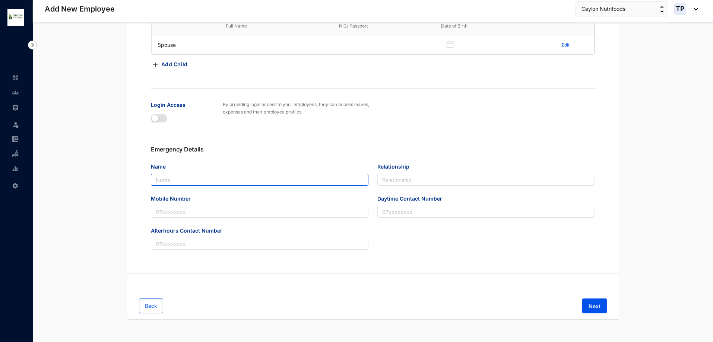
click at [200, 178] on input "Name" at bounding box center [259, 180] width 217 height 12
type input "[PERSON_NAME]"
click at [392, 189] on div "Relationship" at bounding box center [486, 179] width 226 height 32
click at [400, 178] on input "Relationship" at bounding box center [485, 180] width 217 height 12
type input "Daughter"
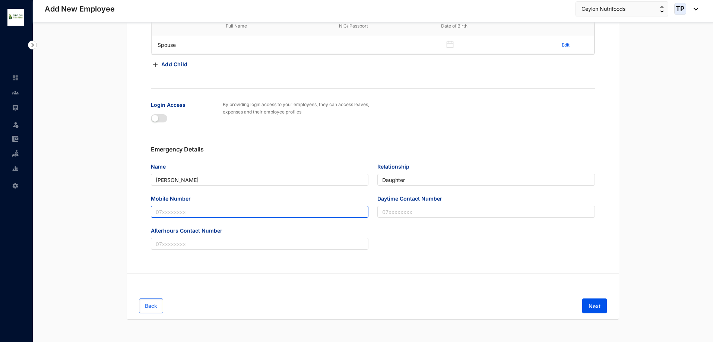
click at [334, 211] on input "Mobile Number" at bounding box center [259, 212] width 217 height 12
type input "0723495822"
click at [612, 305] on div "Back Next" at bounding box center [372, 306] width 491 height 27
click at [595, 300] on button "Next" at bounding box center [594, 306] width 25 height 15
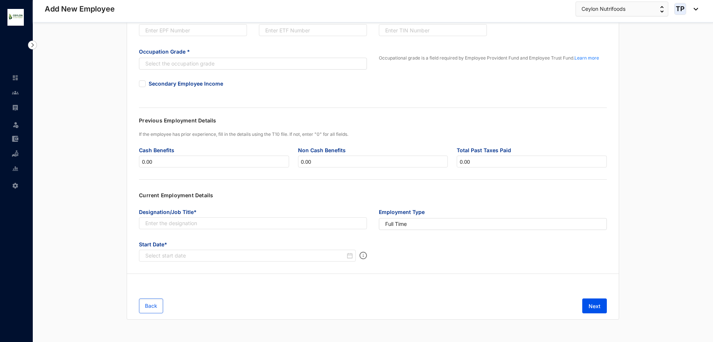
scroll to position [108, 0]
click at [595, 306] on span "Next" at bounding box center [594, 306] width 12 height 7
click at [590, 303] on span "Next" at bounding box center [594, 306] width 12 height 7
click at [266, 222] on input "text" at bounding box center [253, 223] width 228 height 12
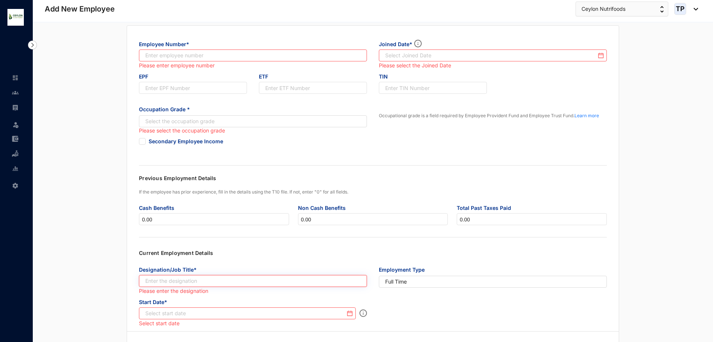
scroll to position [0, 0]
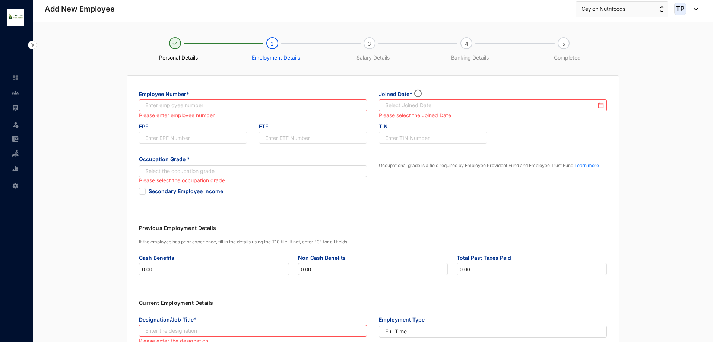
click at [219, 112] on div "Please enter employee number" at bounding box center [253, 115] width 228 height 8
click at [216, 103] on input "text" at bounding box center [253, 105] width 228 height 12
type input "005"
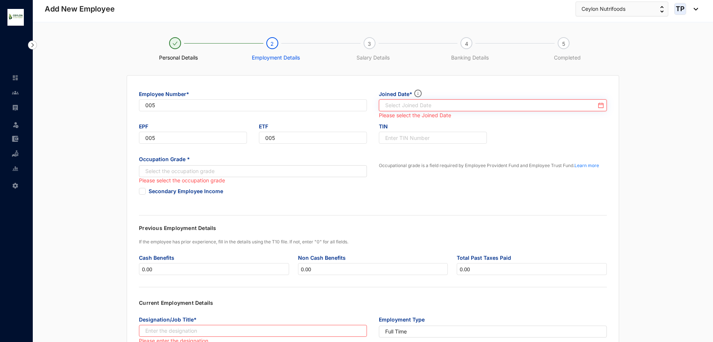
click at [430, 106] on input at bounding box center [490, 105] width 211 height 7
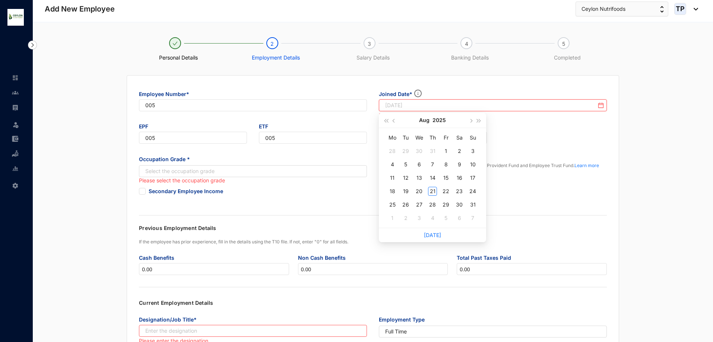
type input "[DATE]"
click at [444, 152] on div "1" at bounding box center [445, 151] width 9 height 9
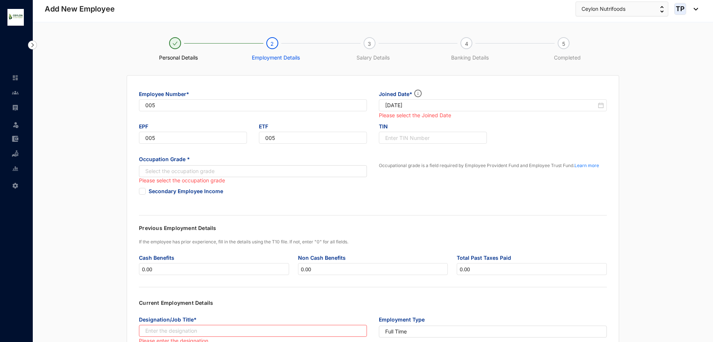
type input "[DATE]"
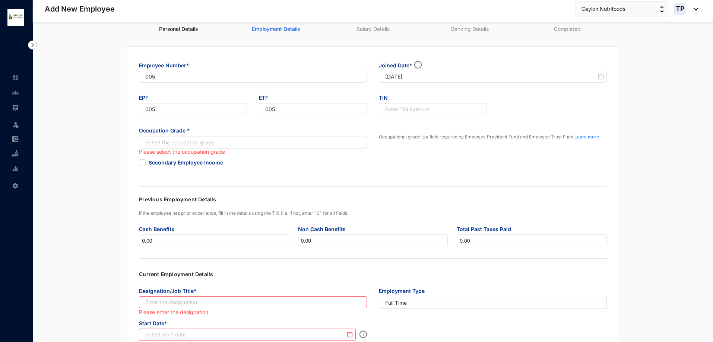
scroll to position [74, 0]
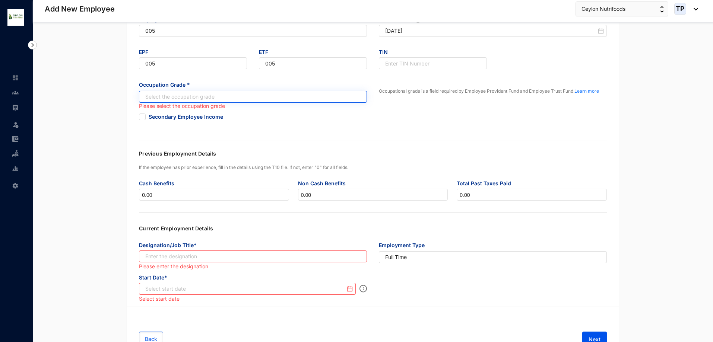
click at [210, 101] on input "search" at bounding box center [249, 96] width 214 height 11
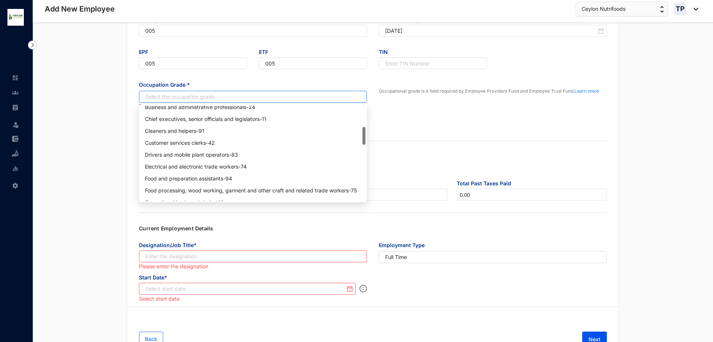
scroll to position [149, 0]
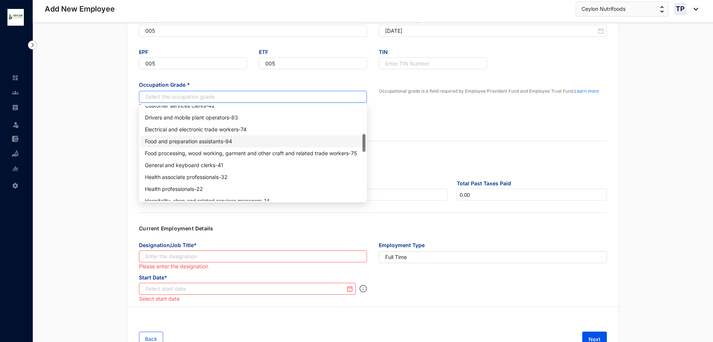
click at [213, 142] on div "Food and preparation assistants - 94" at bounding box center [253, 141] width 216 height 8
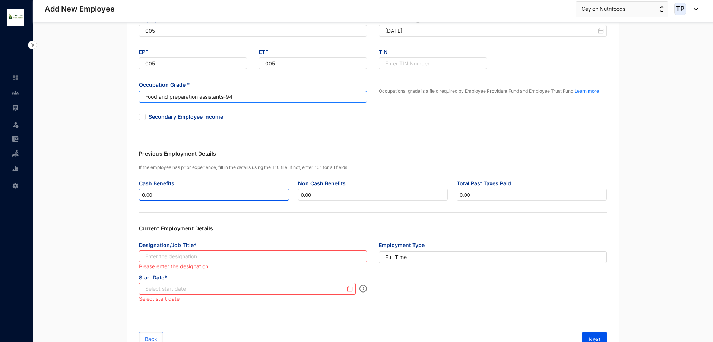
scroll to position [108, 0]
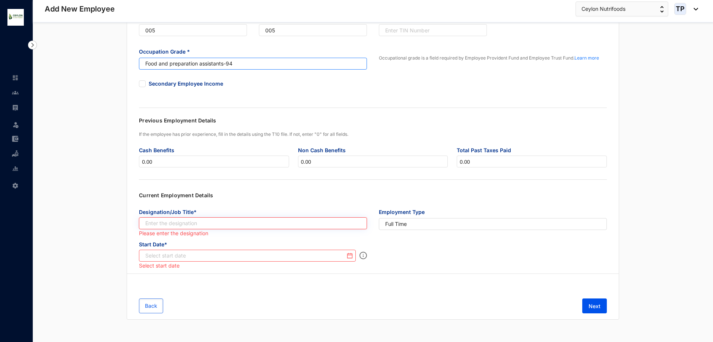
click at [213, 225] on input "text" at bounding box center [253, 223] width 228 height 12
type input "Production Assistant"
click at [194, 259] on input at bounding box center [245, 255] width 200 height 7
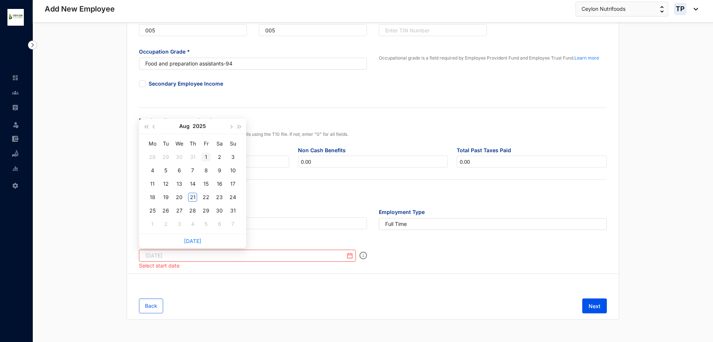
type input "[DATE]"
click at [201, 154] on td "1" at bounding box center [205, 156] width 13 height 13
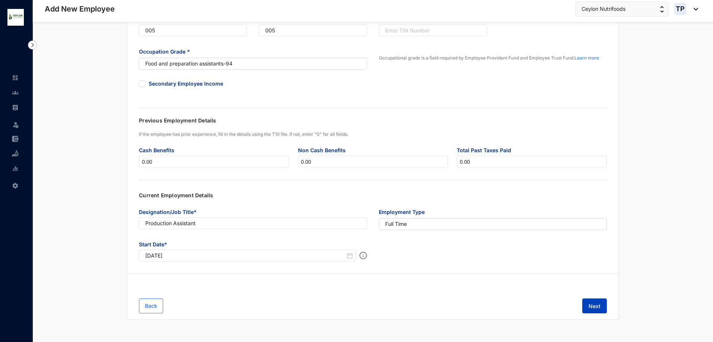
click at [585, 304] on button "Next" at bounding box center [594, 306] width 25 height 15
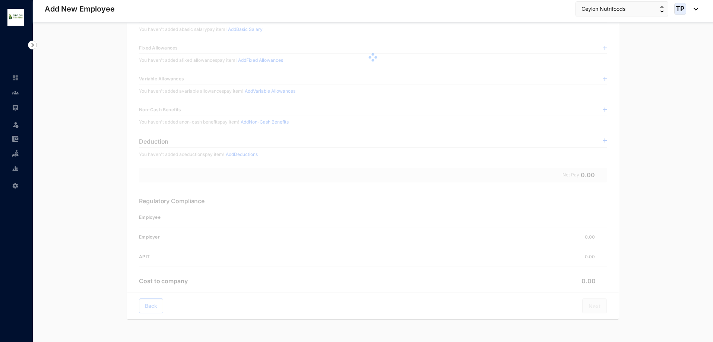
scroll to position [0, 0]
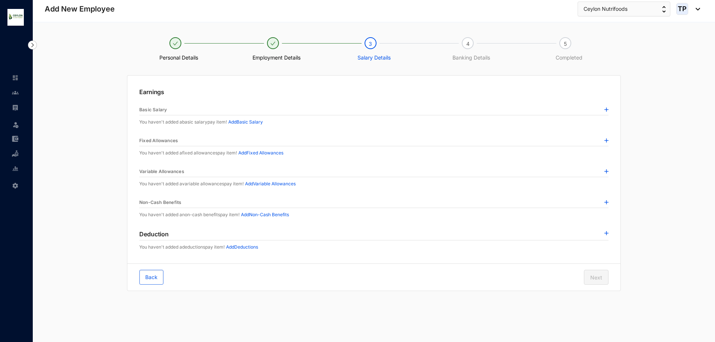
click at [607, 112] on div at bounding box center [606, 109] width 4 height 7
click at [607, 109] on img at bounding box center [606, 110] width 4 height 4
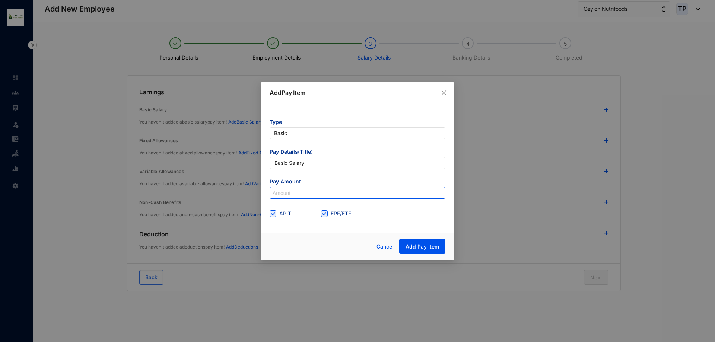
click at [329, 195] on input at bounding box center [357, 193] width 175 height 12
type input "30,000"
click at [420, 245] on span "Add Pay Item" at bounding box center [422, 246] width 34 height 7
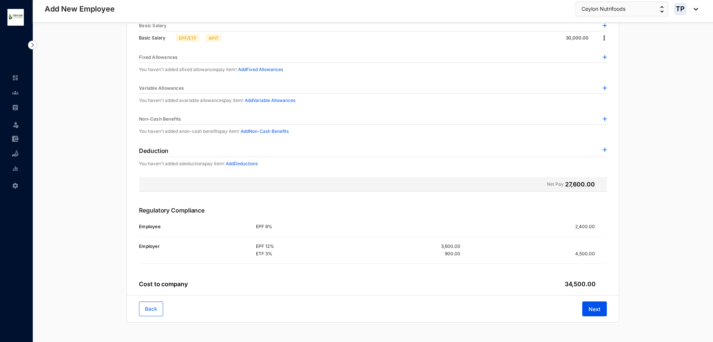
scroll to position [87, 0]
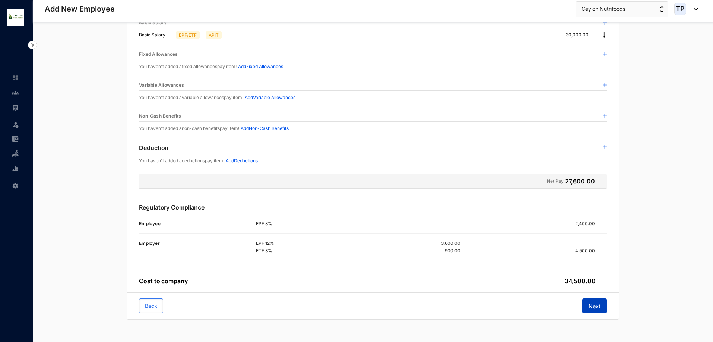
click at [594, 311] on button "Next" at bounding box center [594, 306] width 25 height 15
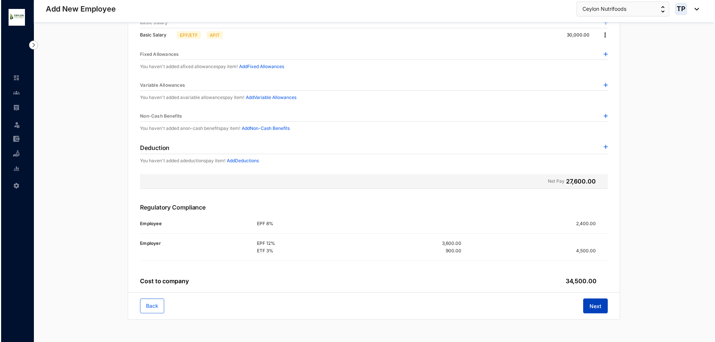
scroll to position [0, 0]
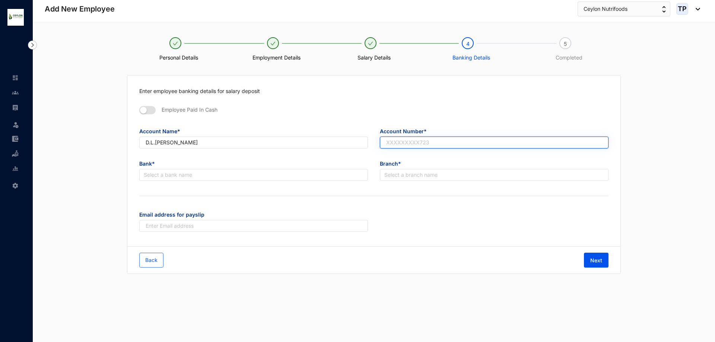
click at [411, 142] on input "text" at bounding box center [494, 143] width 229 height 12
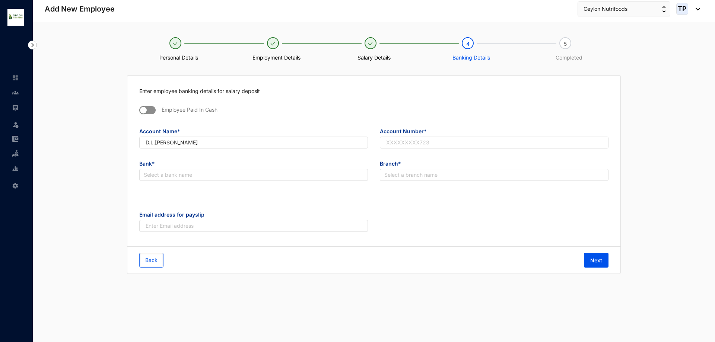
click at [144, 110] on div "button" at bounding box center [143, 110] width 7 height 7
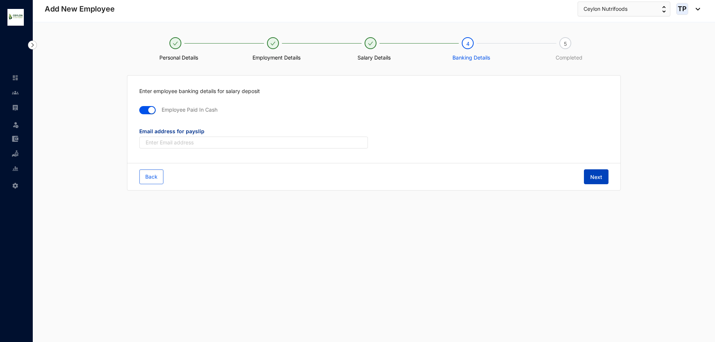
click at [599, 180] on span "Next" at bounding box center [596, 177] width 12 height 7
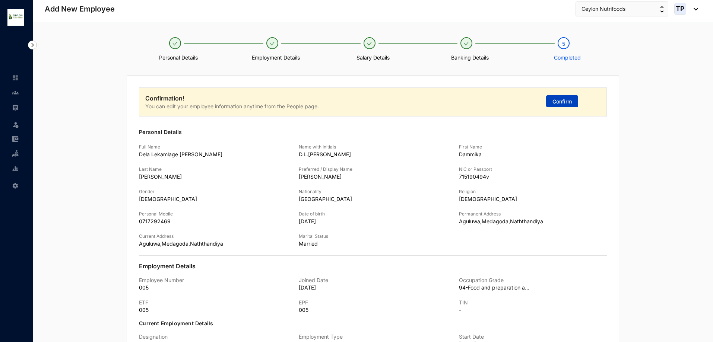
click at [572, 101] on span "Confirm" at bounding box center [561, 101] width 19 height 7
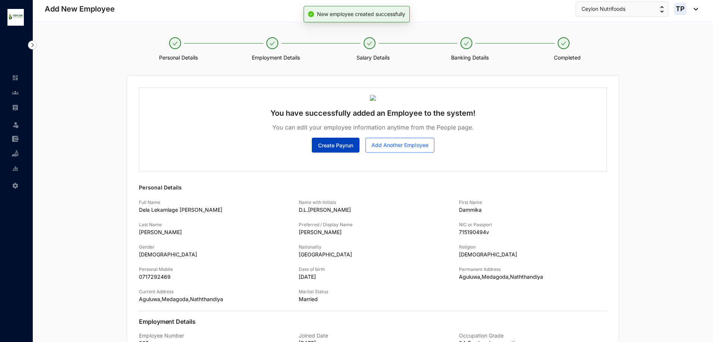
click at [346, 145] on span "Create Payrun" at bounding box center [335, 145] width 35 height 7
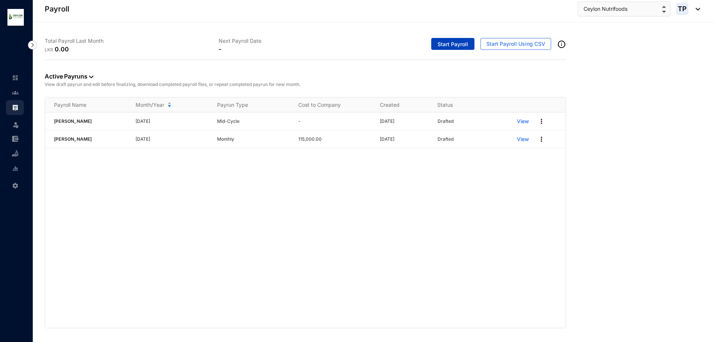
click at [460, 49] on button "Start Payroll" at bounding box center [452, 44] width 43 height 12
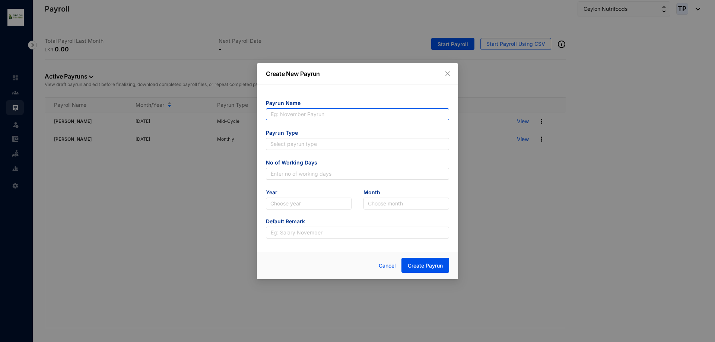
click at [382, 117] on input "text" at bounding box center [357, 114] width 183 height 12
type input "[PERSON_NAME]"
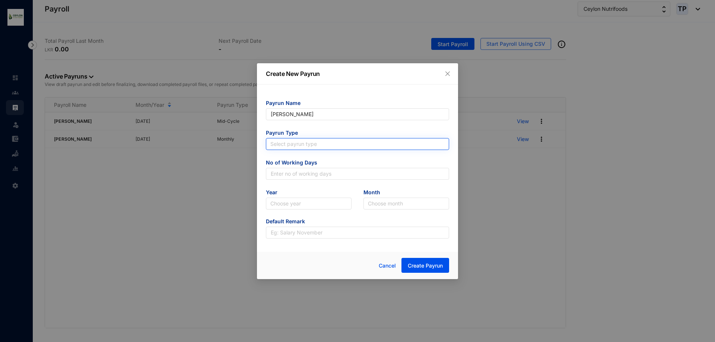
type input "[PERSON_NAME]"
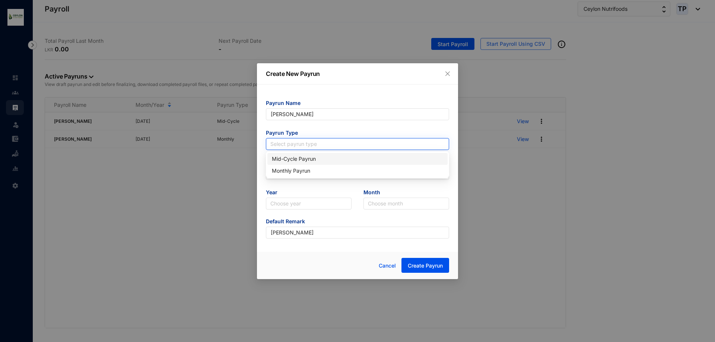
click at [382, 139] on input "search" at bounding box center [357, 144] width 174 height 11
click at [382, 158] on div "Mid-Cycle Payrun" at bounding box center [357, 159] width 171 height 8
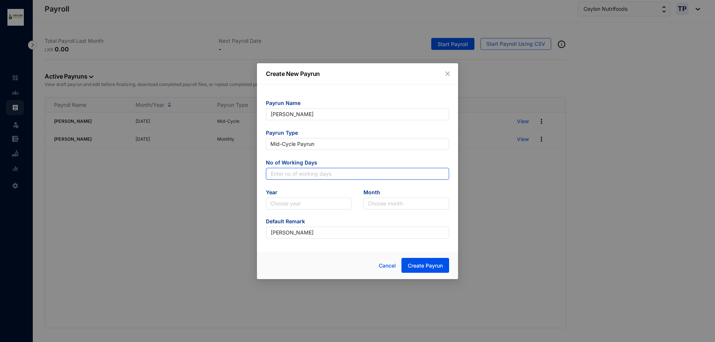
click at [348, 179] on input "text" at bounding box center [357, 174] width 183 height 12
type input "25"
click at [309, 200] on input "search" at bounding box center [308, 203] width 77 height 11
click at [311, 227] on div "2025" at bounding box center [309, 230] width 74 height 8
click at [368, 206] on input "search" at bounding box center [406, 203] width 77 height 11
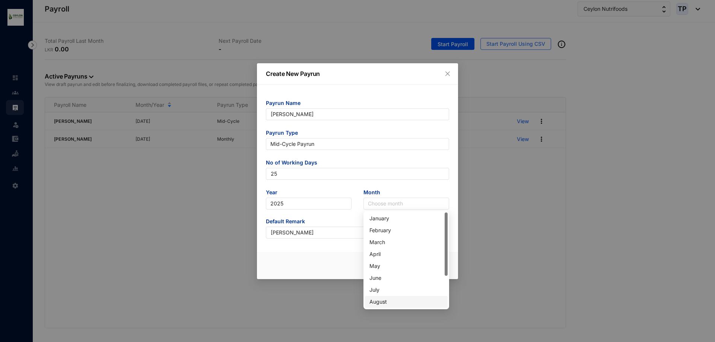
click at [394, 301] on div "August" at bounding box center [406, 302] width 74 height 8
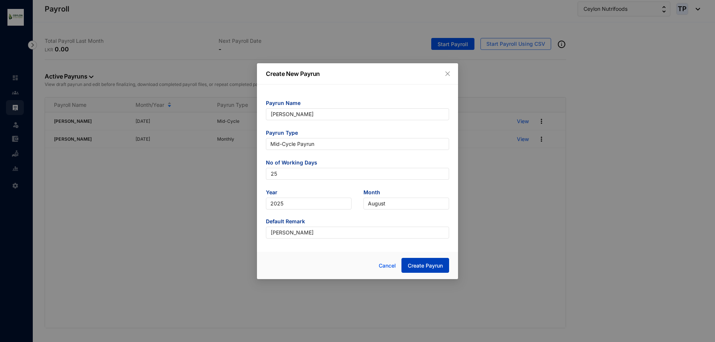
click at [427, 262] on span "Create Payrun" at bounding box center [425, 265] width 35 height 7
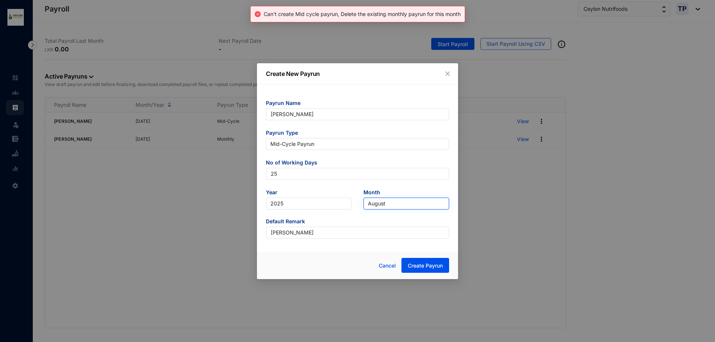
click at [404, 204] on span "August" at bounding box center [406, 203] width 77 height 11
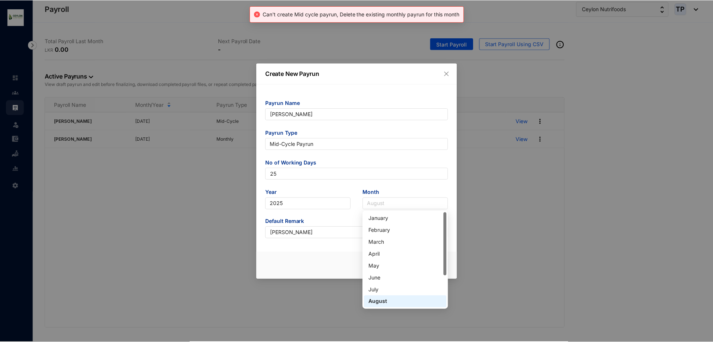
scroll to position [37, 0]
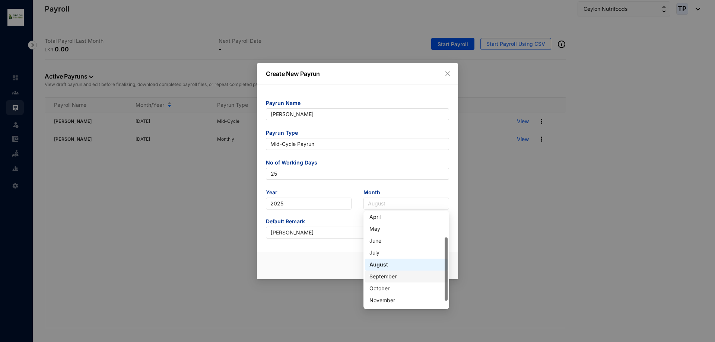
click at [397, 278] on div "September" at bounding box center [406, 277] width 74 height 8
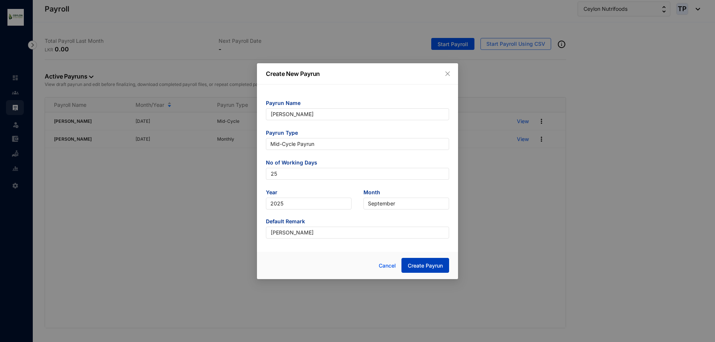
click at [414, 264] on span "Create Payrun" at bounding box center [425, 265] width 35 height 7
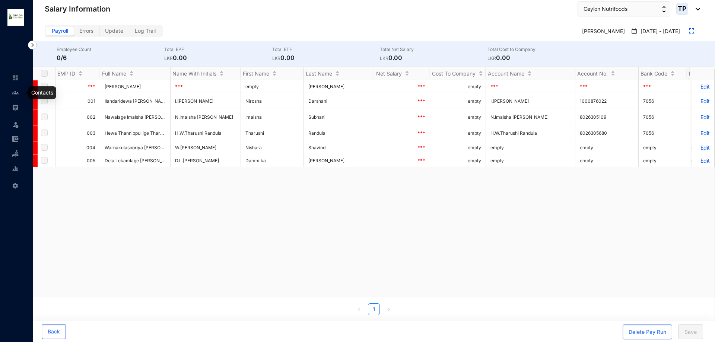
click at [17, 96] on link at bounding box center [21, 92] width 19 height 7
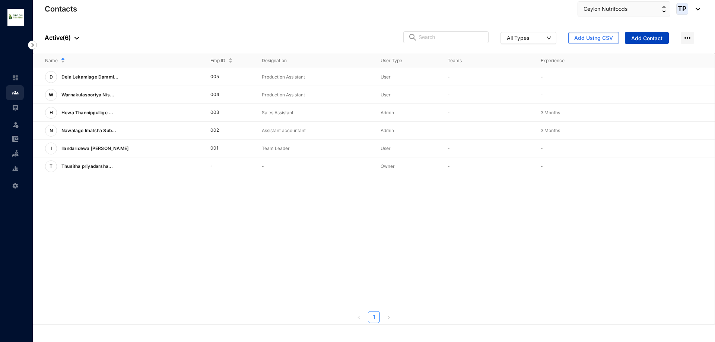
click at [644, 35] on span "Add Contact" at bounding box center [646, 38] width 31 height 7
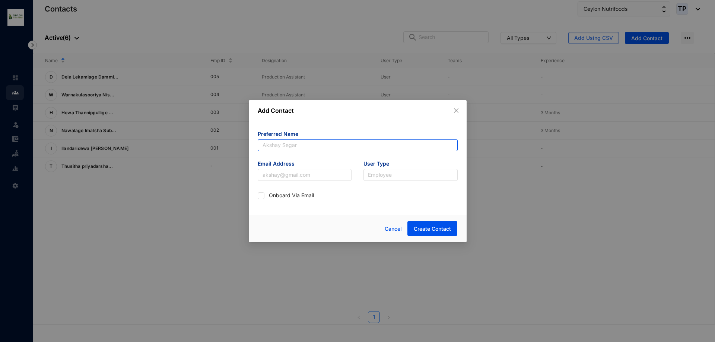
click at [393, 146] on input "text" at bounding box center [358, 145] width 200 height 12
type input "[PERSON_NAME] Chaathuraangi"
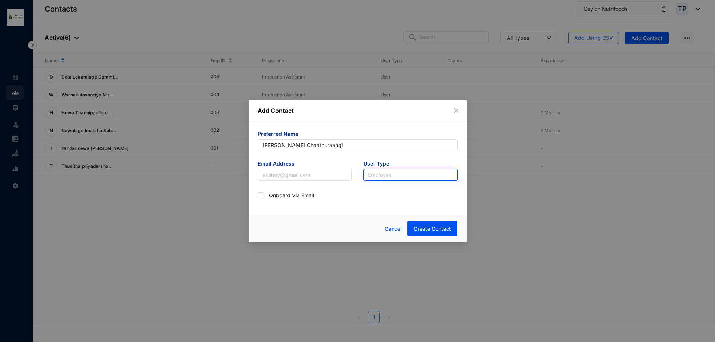
click at [394, 173] on input "search" at bounding box center [410, 174] width 85 height 11
click at [388, 205] on div "User" at bounding box center [410, 202] width 82 height 8
click at [424, 228] on span "Create Contact" at bounding box center [432, 228] width 37 height 7
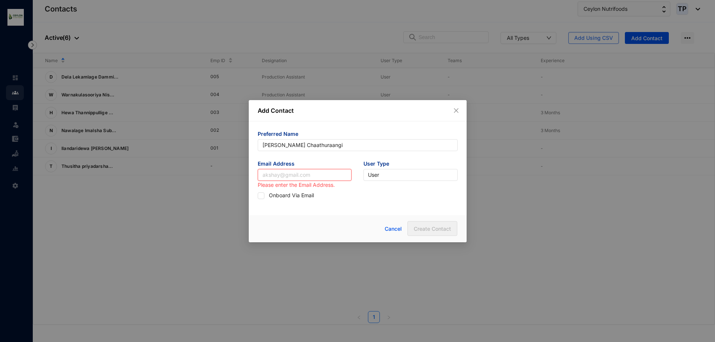
click at [328, 179] on input "text" at bounding box center [305, 175] width 94 height 12
type input "[EMAIL_ADDRESS][DOMAIN_NAME]"
click at [433, 222] on button "Create Contact" at bounding box center [432, 228] width 50 height 15
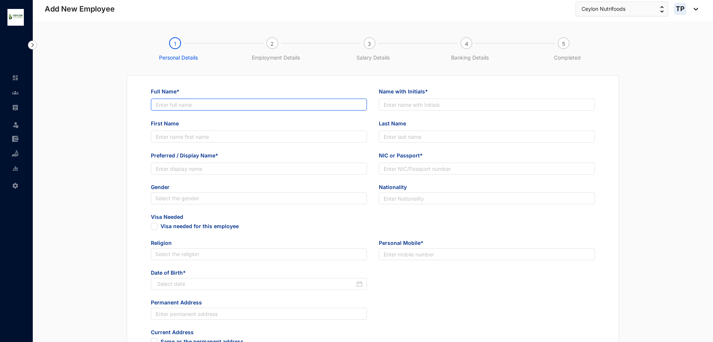
click at [252, 102] on input "Full Name*" at bounding box center [259, 105] width 216 height 12
click at [161, 105] on input "Piries Yalage [PERSON_NAME] Chathurangi P" at bounding box center [259, 105] width 216 height 12
click at [262, 102] on input "Peries Yalage [PERSON_NAME] Chathurangi P" at bounding box center [259, 105] width 216 height 12
click at [255, 109] on input "Peries Yalage [PERSON_NAME] Chathurangi Peeries" at bounding box center [259, 105] width 216 height 12
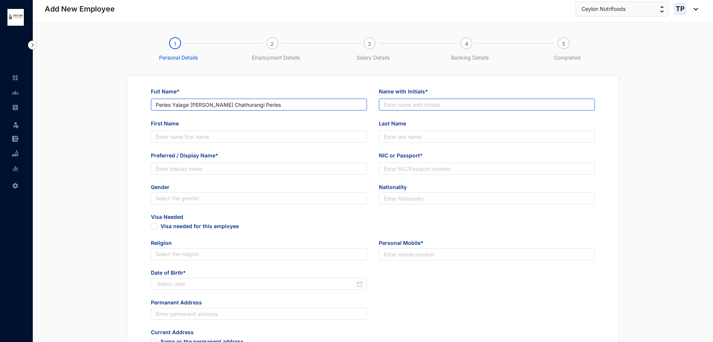
type input "Peries Yalage [PERSON_NAME] Chathurangi Peries"
click at [417, 104] on input "Name with Initials*" at bounding box center [487, 105] width 216 height 12
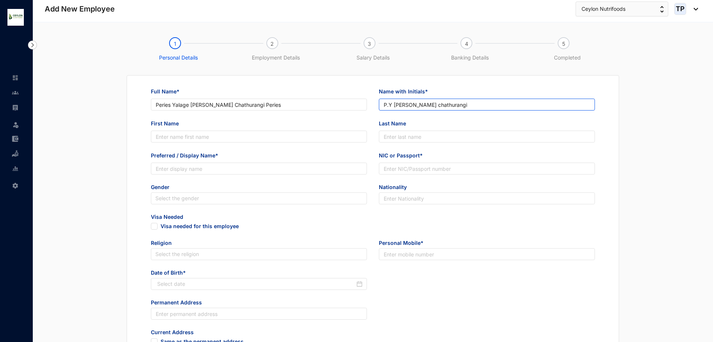
click at [420, 106] on input "P.Y [PERSON_NAME] chathurangi" at bounding box center [487, 105] width 216 height 12
click at [462, 101] on input "P.Y [PERSON_NAME] Chathurangi" at bounding box center [487, 105] width 216 height 12
type input "P.Y [PERSON_NAME] Chathurangi Peiris"
click at [284, 136] on input "First Name" at bounding box center [259, 137] width 216 height 12
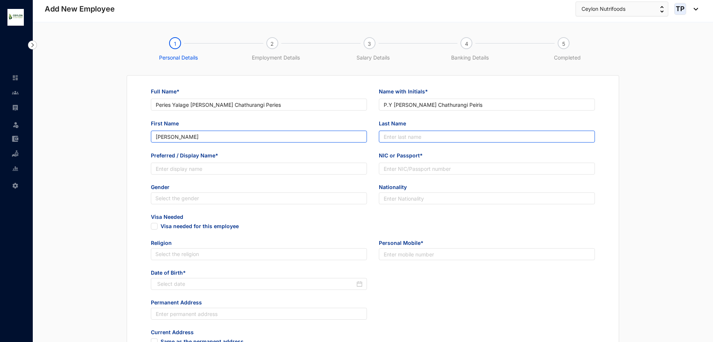
type input "[PERSON_NAME]"
click at [410, 137] on input "Last Name" at bounding box center [487, 137] width 216 height 12
type input "Chathurangi"
click at [288, 162] on div "Preferred / Display Name*" at bounding box center [259, 157] width 216 height 11
click at [292, 171] on input "Preferred / Display Name*" at bounding box center [259, 169] width 216 height 12
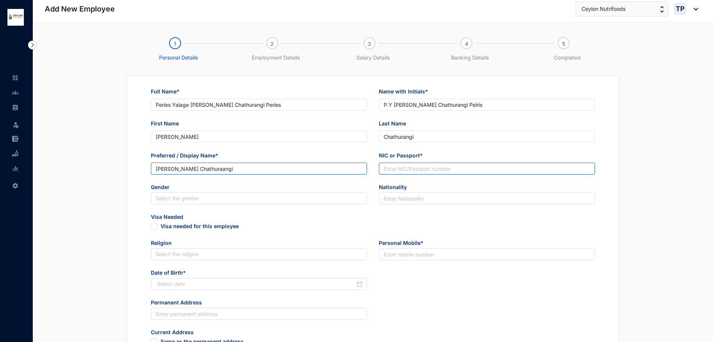
type input "[PERSON_NAME] Chathuraangi"
click at [423, 172] on input "NIC or Passport*" at bounding box center [487, 169] width 216 height 12
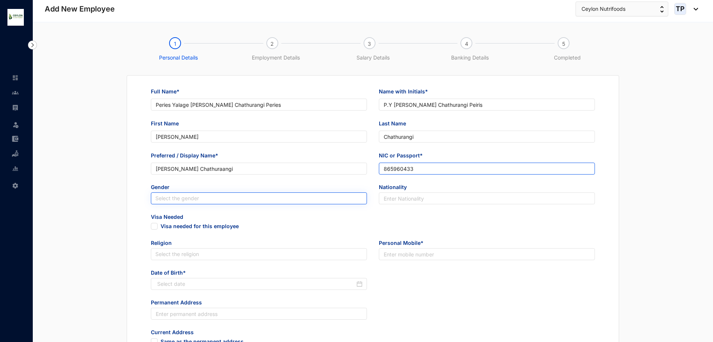
type input "865960433"
click at [325, 200] on input "search" at bounding box center [258, 198] width 207 height 11
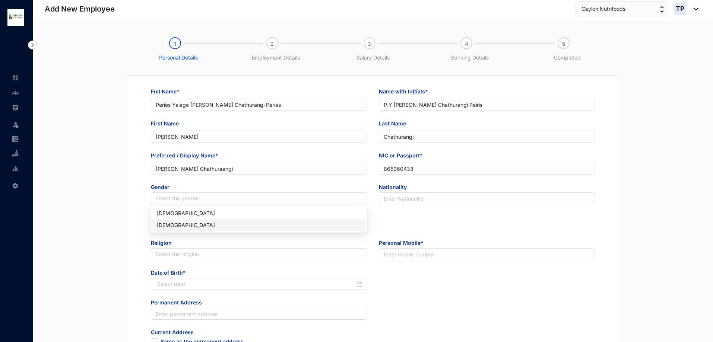
click at [307, 223] on div "[DEMOGRAPHIC_DATA]" at bounding box center [259, 225] width 204 height 8
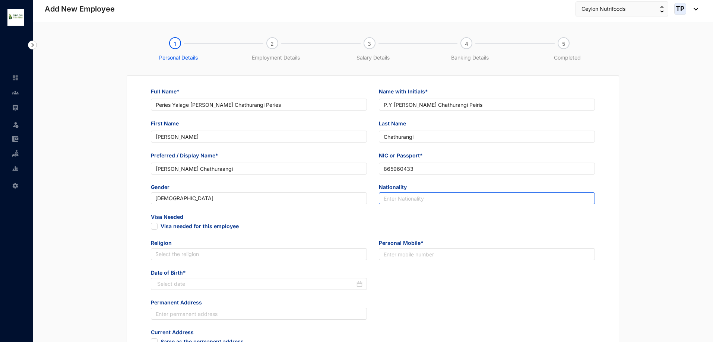
click at [404, 198] on input "text" at bounding box center [487, 198] width 216 height 12
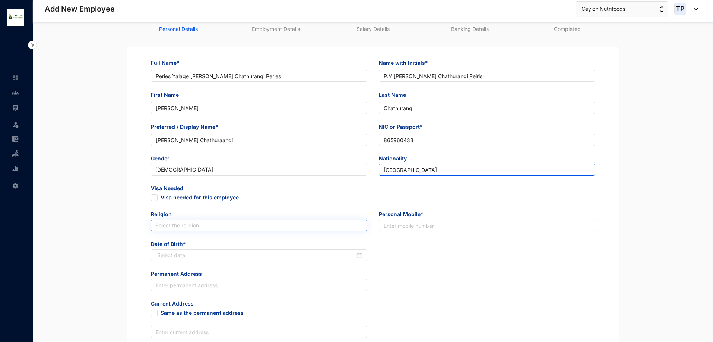
scroll to position [149, 0]
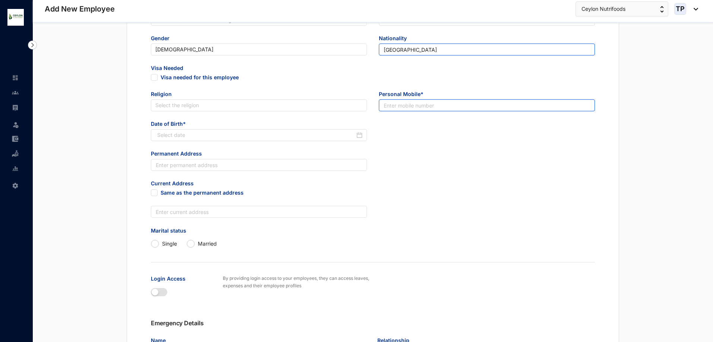
type input "[GEOGRAPHIC_DATA]"
click at [440, 104] on input "text" at bounding box center [487, 105] width 216 height 12
type input "07662601486"
click at [434, 212] on div at bounding box center [373, 216] width 456 height 21
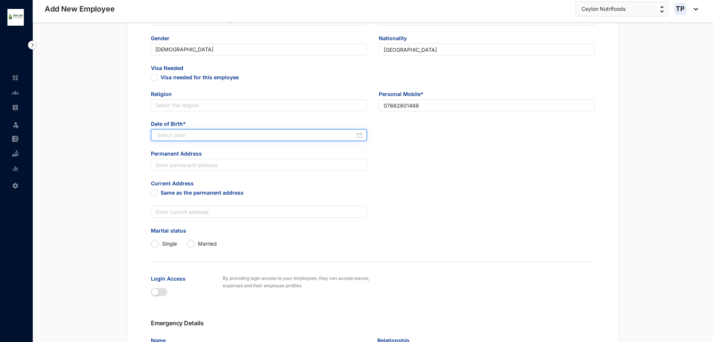
click at [305, 134] on input at bounding box center [256, 135] width 198 height 8
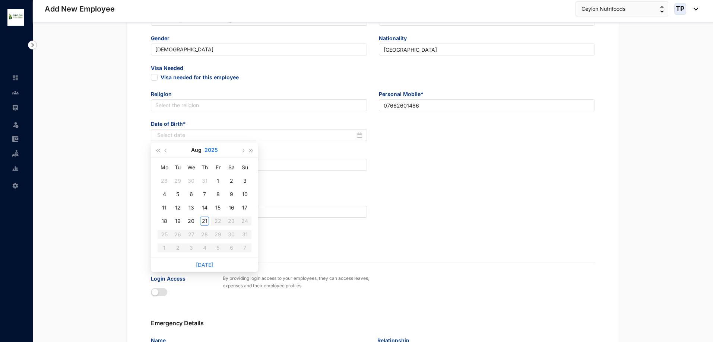
click at [211, 146] on button "2025" at bounding box center [210, 150] width 13 height 15
type input "[DATE]"
click at [198, 153] on button "[DATE] - [DATE]" at bounding box center [204, 150] width 29 height 15
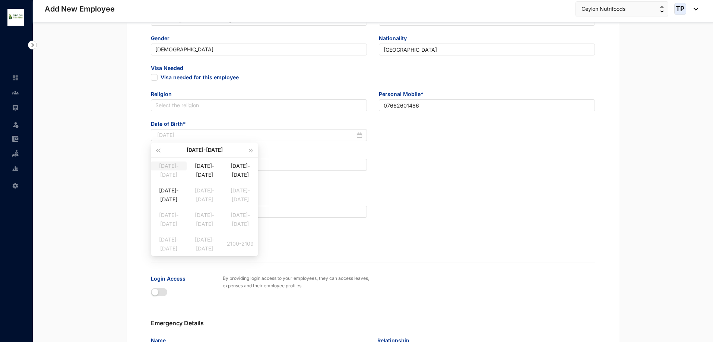
click at [172, 169] on div "[DATE]-[DATE]" at bounding box center [169, 166] width 36 height 9
click at [192, 151] on button "[DATE] - [DATE]" at bounding box center [204, 150] width 27 height 15
click at [174, 239] on div "[DATE]-[DATE]" at bounding box center [169, 239] width 36 height 9
click at [209, 217] on div "1986" at bounding box center [204, 219] width 22 height 9
click at [178, 201] on td "Apr" at bounding box center [171, 194] width 34 height 25
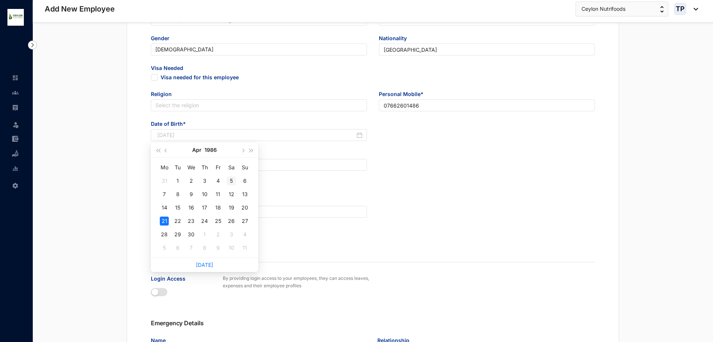
type input "[DATE]"
click at [225, 182] on td "5" at bounding box center [231, 180] width 13 height 13
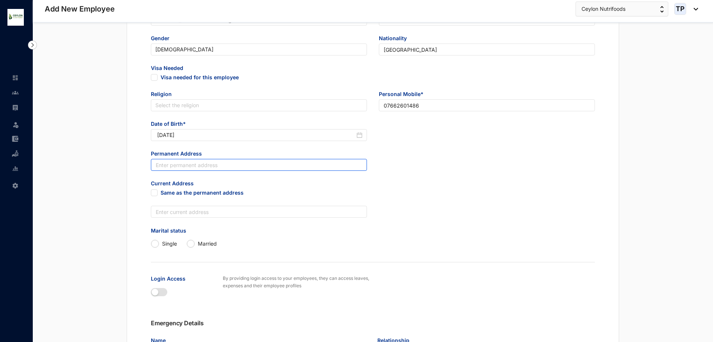
click at [223, 166] on input "text" at bounding box center [259, 165] width 216 height 12
type input "Horombugama,Dummalasooriya"
click at [153, 193] on input "Same as the permanent address" at bounding box center [153, 192] width 5 height 5
checkbox input "true"
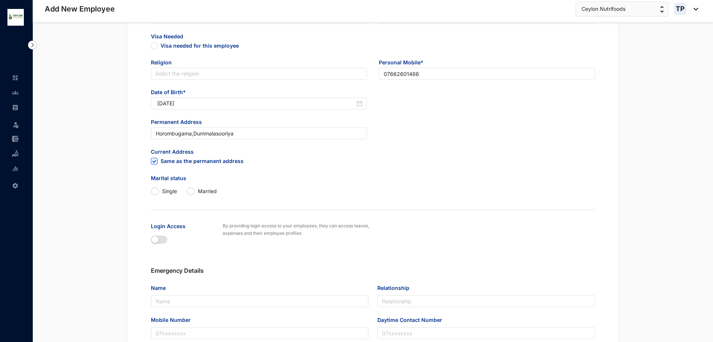
scroll to position [223, 0]
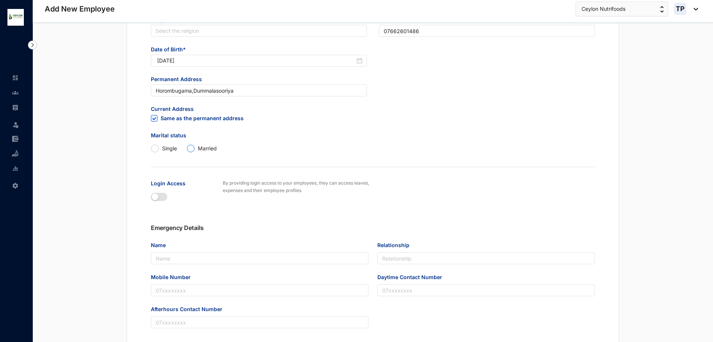
click at [190, 151] on input "Married" at bounding box center [190, 148] width 7 height 7
radio input "true"
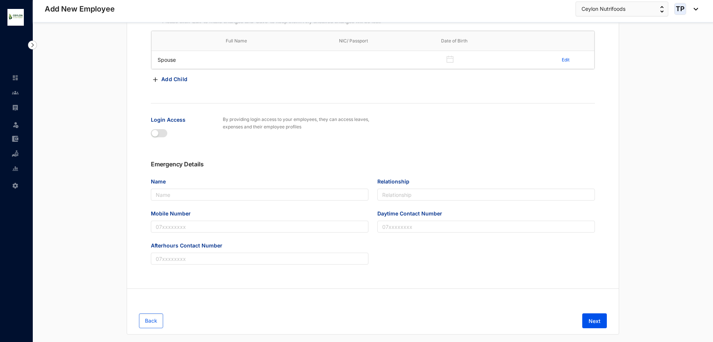
scroll to position [372, 0]
click at [192, 190] on input "Name" at bounding box center [259, 194] width 217 height 12
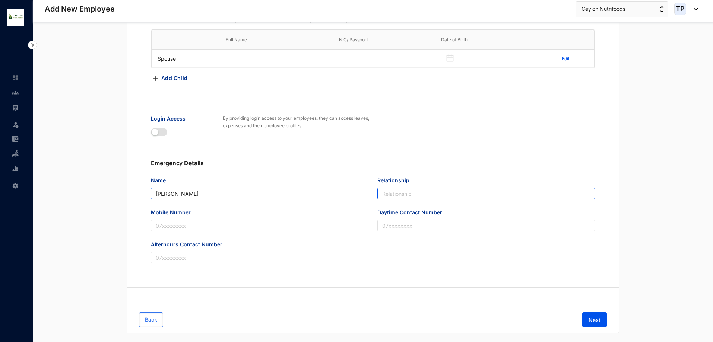
type input "[PERSON_NAME]"
click at [385, 196] on input "Relationship" at bounding box center [485, 194] width 217 height 12
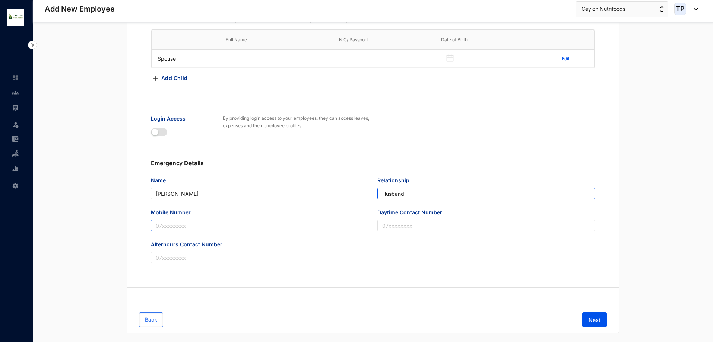
type input "Husband"
click at [348, 224] on input "Mobile Number" at bounding box center [259, 226] width 217 height 12
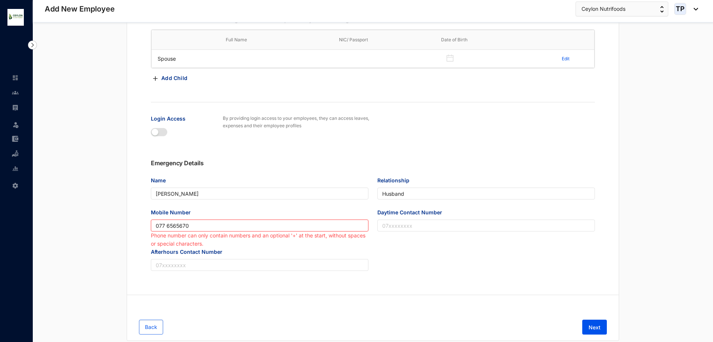
click at [167, 227] on input "077 6565670" at bounding box center [259, 226] width 217 height 12
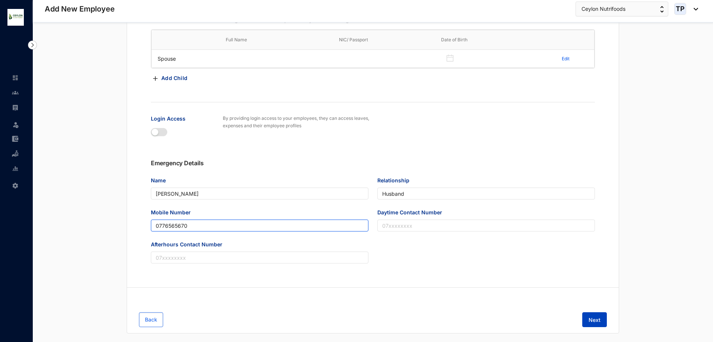
type input "0776565670"
click at [603, 325] on button "Next" at bounding box center [594, 319] width 25 height 15
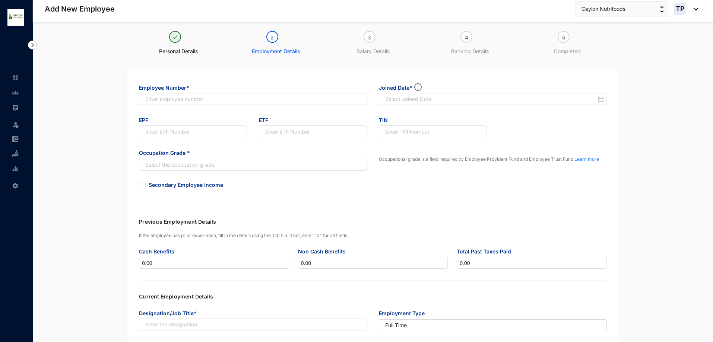
scroll to position [0, 0]
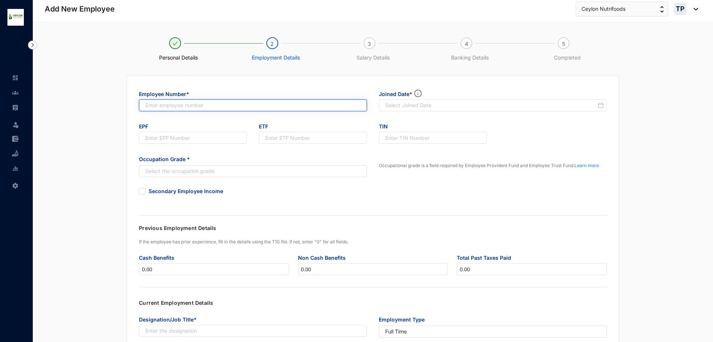
click at [214, 102] on input "text" at bounding box center [253, 105] width 228 height 12
type input "006"
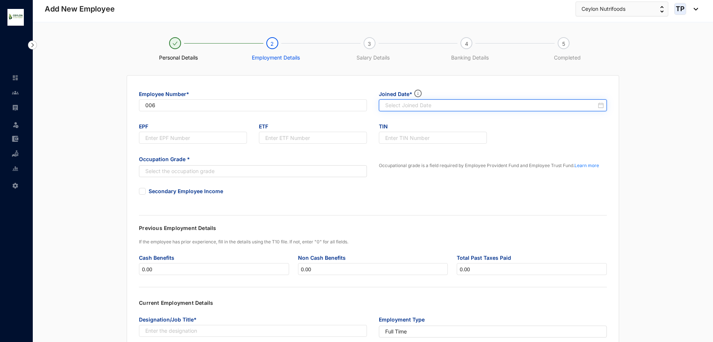
type input "006"
click at [445, 105] on input at bounding box center [490, 105] width 211 height 7
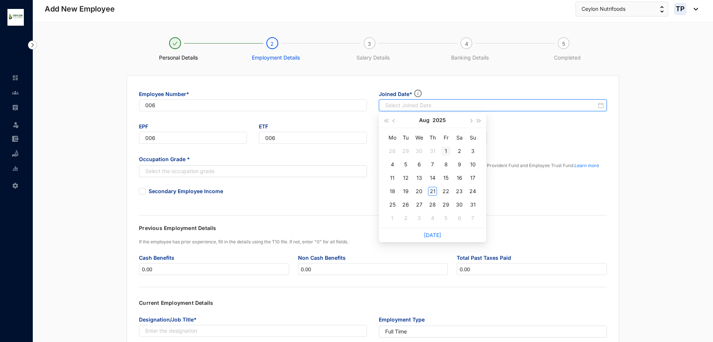
type input "[DATE]"
click at [446, 152] on div "1" at bounding box center [445, 151] width 9 height 9
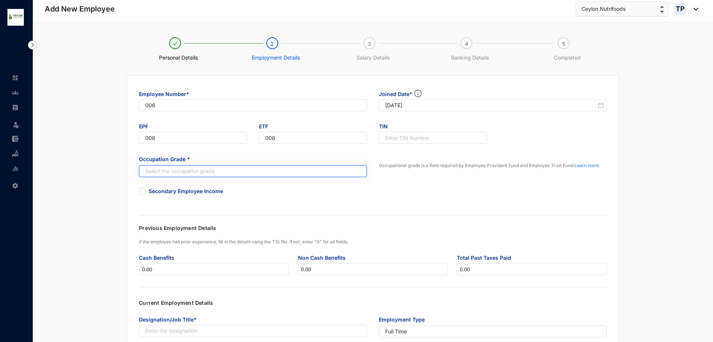
click at [223, 171] on input "search" at bounding box center [249, 171] width 214 height 11
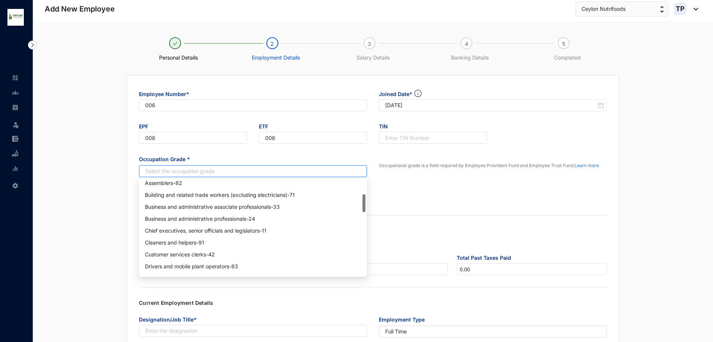
scroll to position [149, 0]
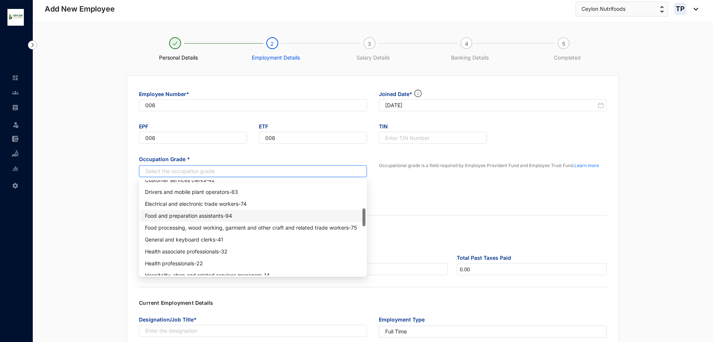
click at [205, 215] on div "Food and preparation assistants - 94" at bounding box center [253, 216] width 216 height 8
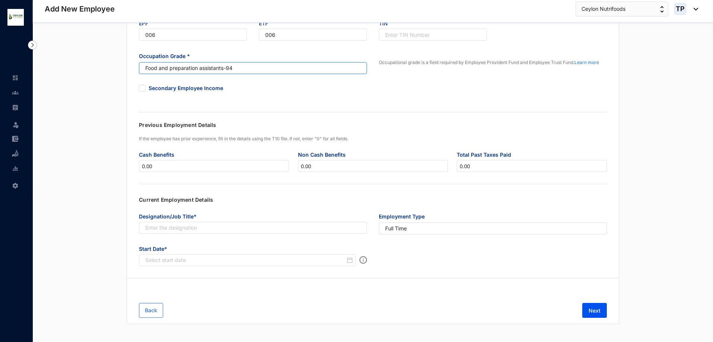
scroll to position [108, 0]
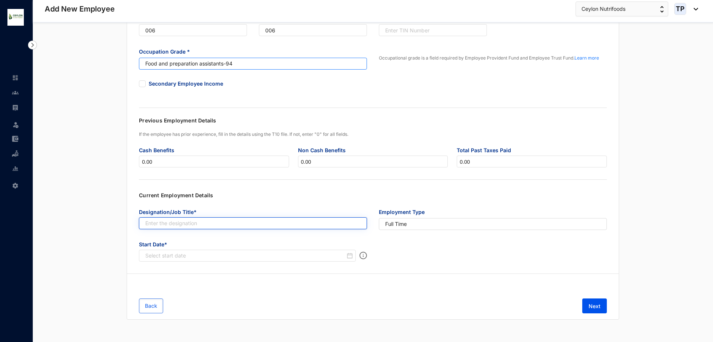
click at [183, 223] on input "text" at bounding box center [253, 223] width 228 height 12
type input "Production Assistant"
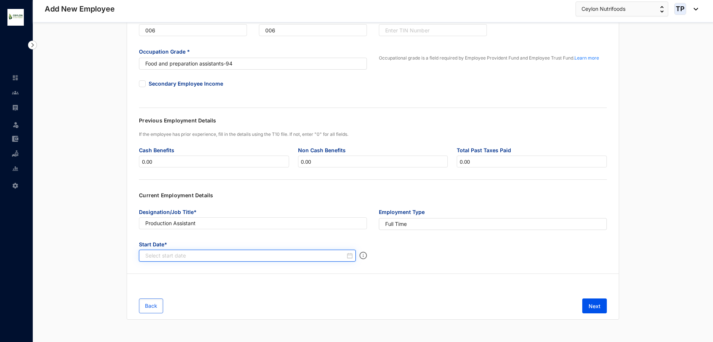
click at [277, 258] on input at bounding box center [245, 255] width 200 height 7
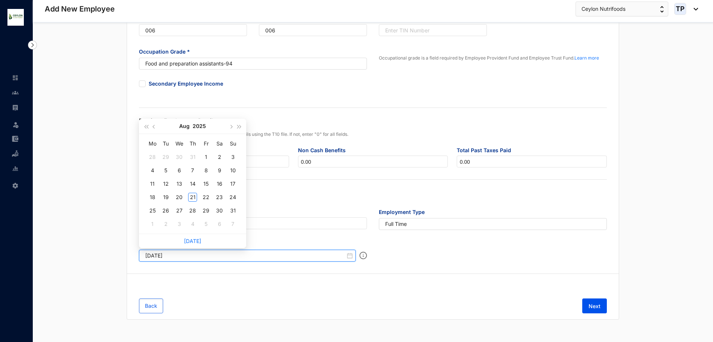
type input "[DATE]"
click at [209, 156] on div "1" at bounding box center [205, 157] width 9 height 9
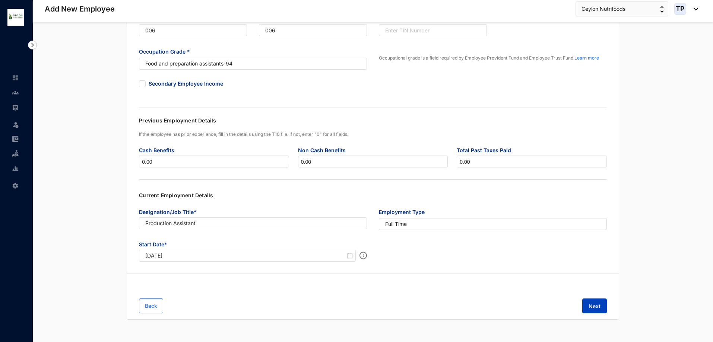
click at [596, 302] on button "Next" at bounding box center [594, 306] width 25 height 15
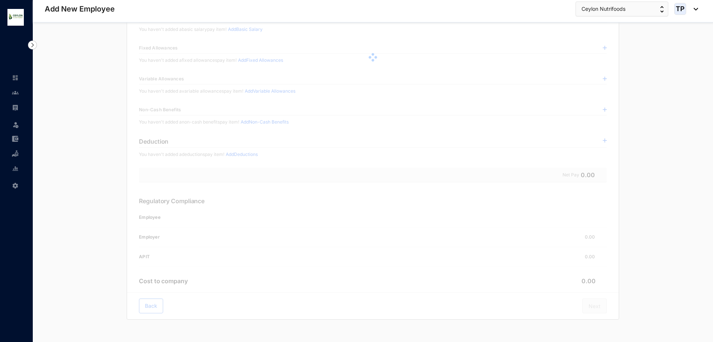
scroll to position [0, 0]
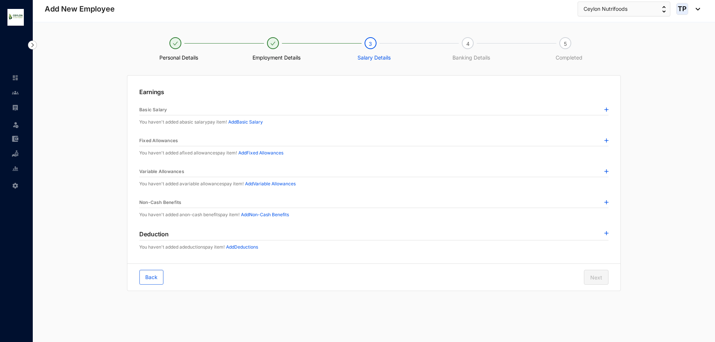
click at [605, 112] on div at bounding box center [606, 109] width 4 height 7
click at [605, 110] on img at bounding box center [606, 110] width 4 height 4
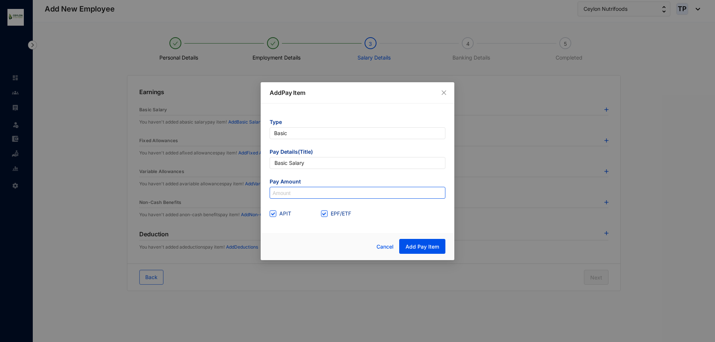
click at [284, 189] on input at bounding box center [357, 193] width 175 height 12
type input "30,000"
click at [421, 242] on button "Add Pay Item" at bounding box center [422, 246] width 46 height 15
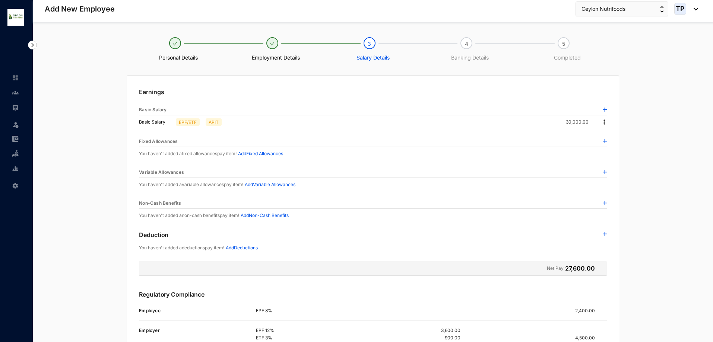
scroll to position [87, 0]
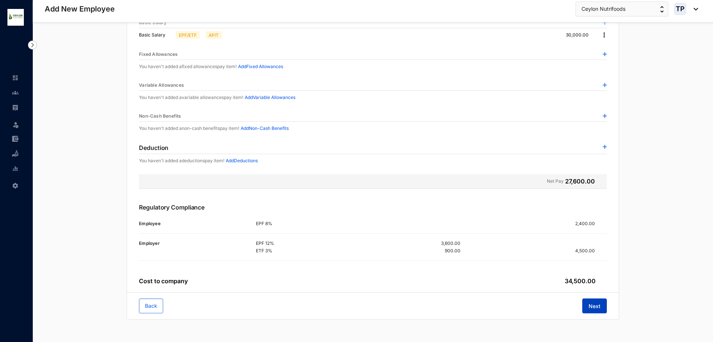
click at [601, 305] on button "Next" at bounding box center [594, 306] width 25 height 15
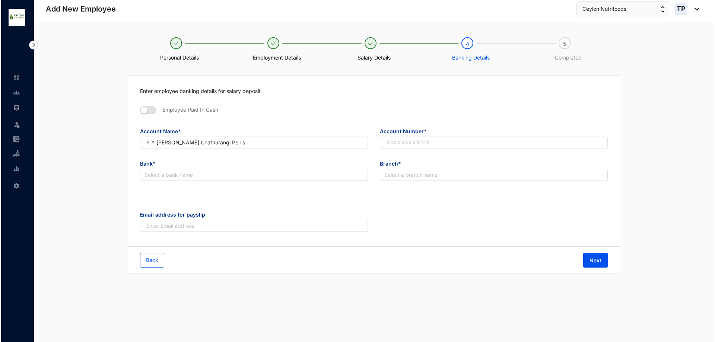
scroll to position [0, 0]
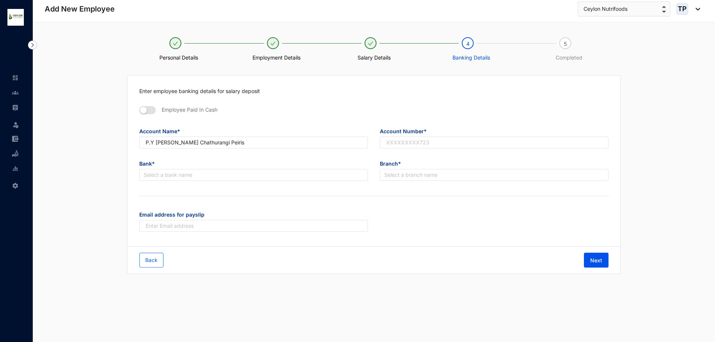
click at [137, 107] on div "Enter employee banking details for salary deposit Employee Paid In Cash Account…" at bounding box center [373, 161] width 493 height 171
click at [145, 111] on div "button" at bounding box center [143, 110] width 7 height 7
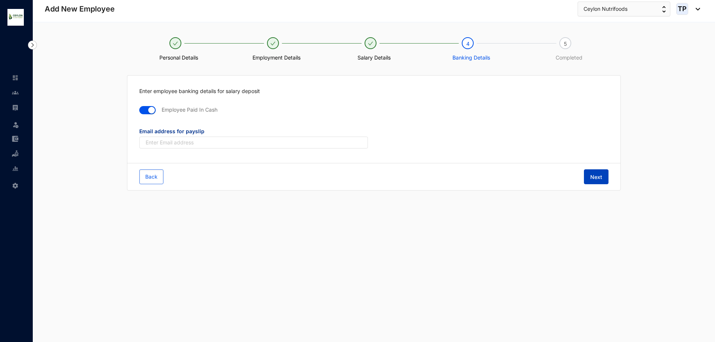
click at [604, 178] on button "Next" at bounding box center [596, 176] width 25 height 15
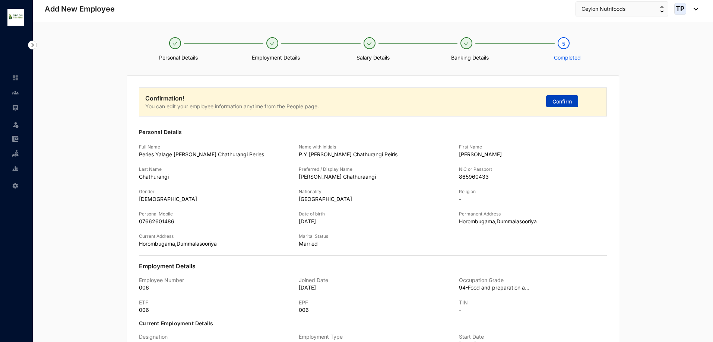
click at [548, 100] on button "Confirm" at bounding box center [562, 101] width 32 height 12
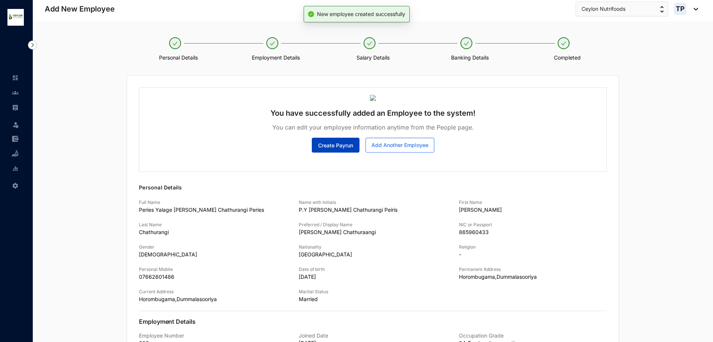
click at [324, 146] on span "Create Payrun" at bounding box center [335, 145] width 35 height 7
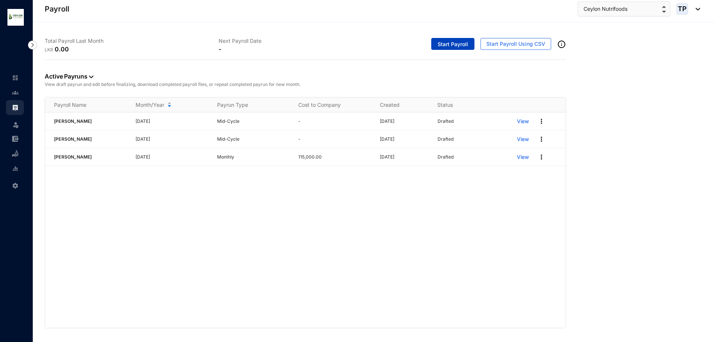
click at [436, 39] on button "Start Payroll" at bounding box center [452, 44] width 43 height 12
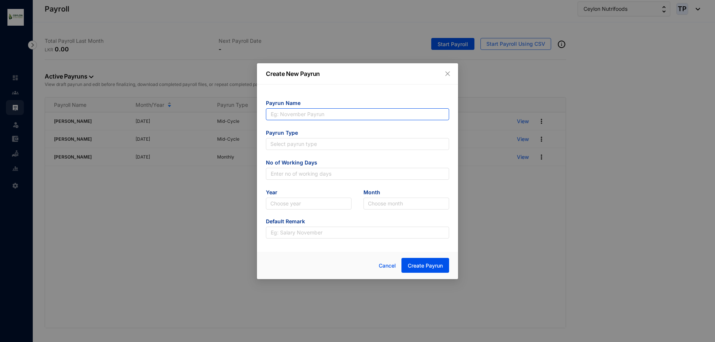
click at [382, 120] on input "text" at bounding box center [357, 114] width 183 height 12
type input "[PERSON_NAME] Chathurangi"
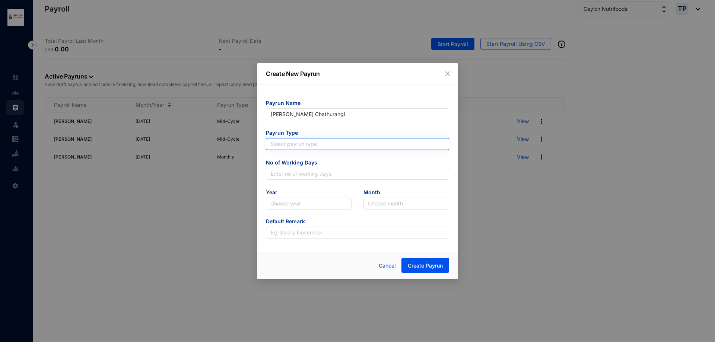
type input "[PERSON_NAME] Chathurangi"
click at [378, 145] on input "search" at bounding box center [357, 144] width 174 height 11
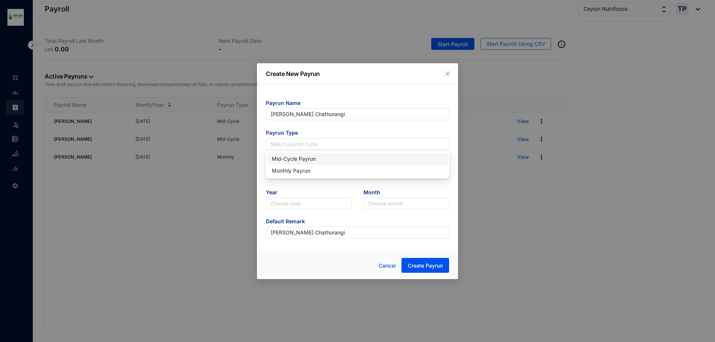
click at [371, 162] on div "Mid-Cycle Payrun" at bounding box center [357, 159] width 171 height 8
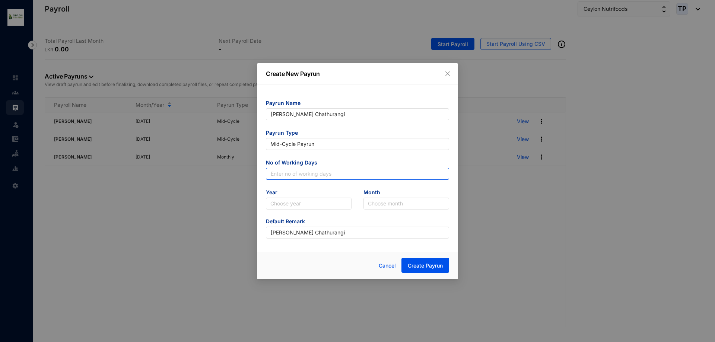
click at [370, 169] on input "text" at bounding box center [357, 174] width 183 height 12
type input "25"
click at [319, 205] on input "search" at bounding box center [308, 203] width 77 height 11
click at [304, 227] on div "2025" at bounding box center [309, 230] width 74 height 8
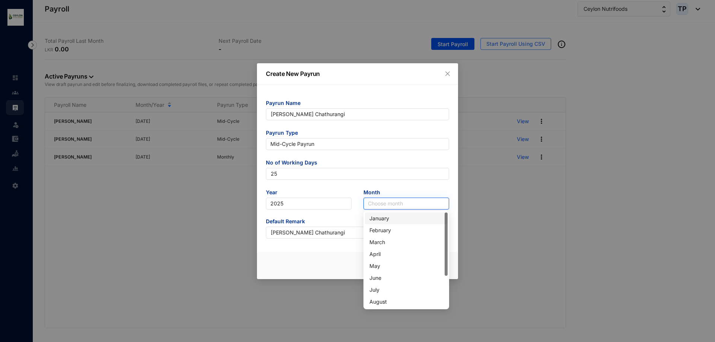
click at [390, 209] on input "search" at bounding box center [406, 203] width 77 height 11
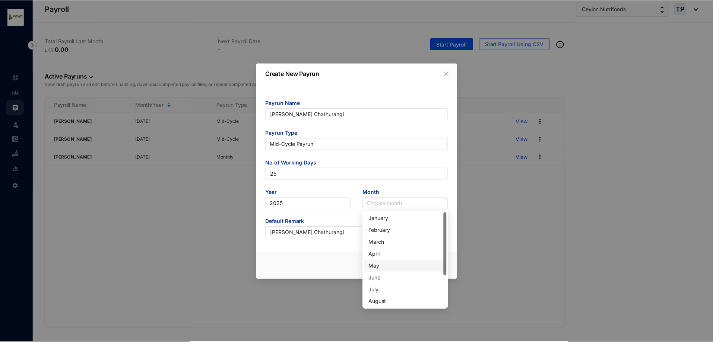
scroll to position [37, 0]
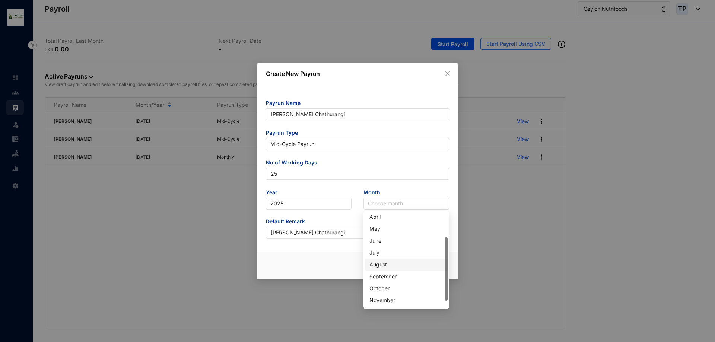
click at [406, 259] on div "August" at bounding box center [406, 265] width 83 height 12
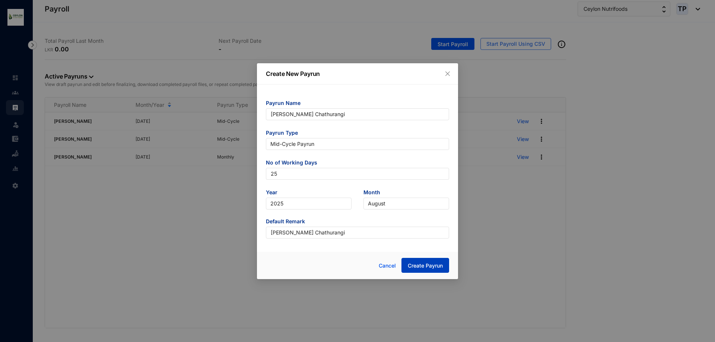
click at [413, 267] on span "Create Payrun" at bounding box center [425, 265] width 35 height 7
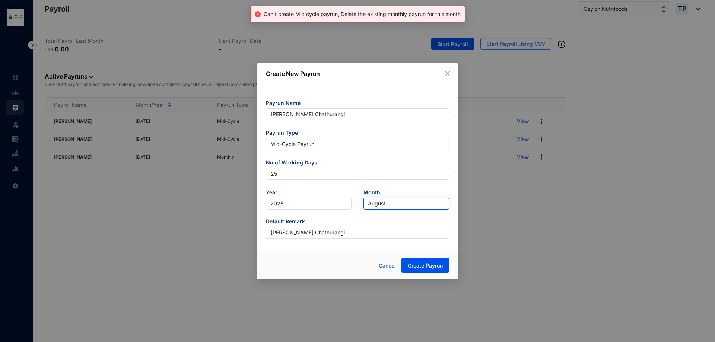
click at [386, 198] on span "August" at bounding box center [406, 203] width 77 height 11
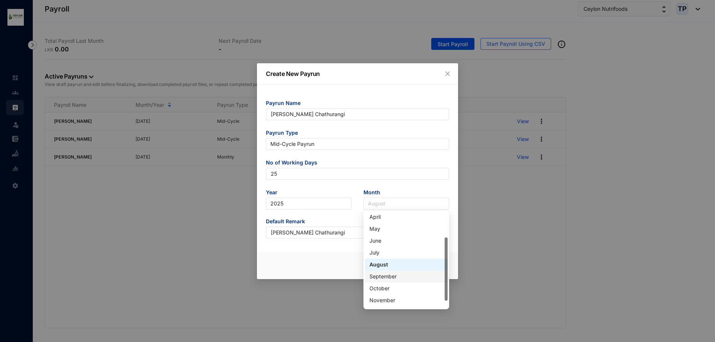
click at [395, 275] on div "September" at bounding box center [406, 277] width 74 height 8
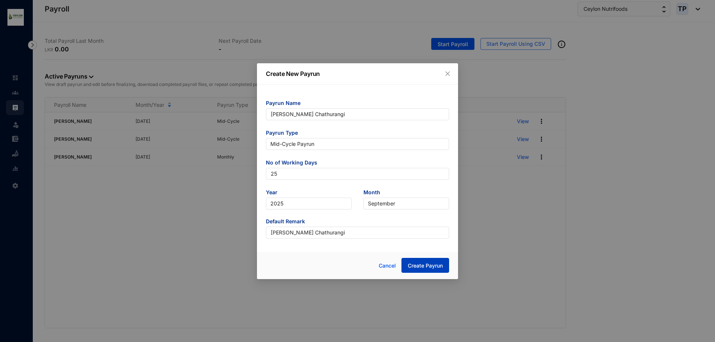
click at [410, 268] on span "Create Payrun" at bounding box center [425, 265] width 35 height 7
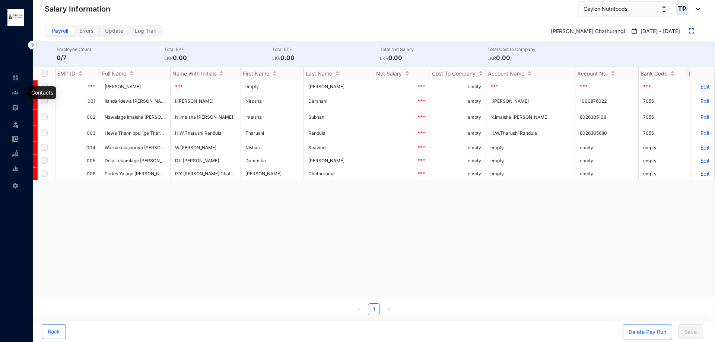
click at [12, 95] on img at bounding box center [15, 92] width 7 height 7
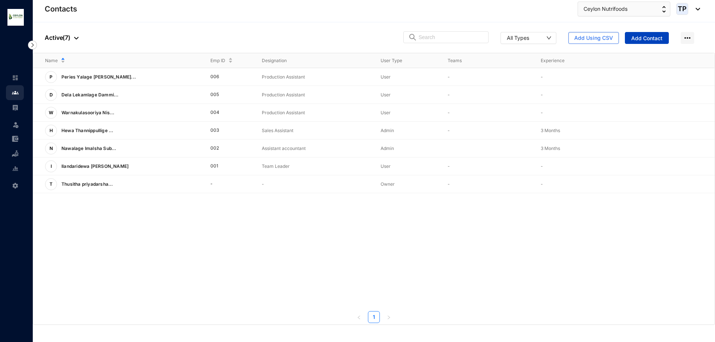
drag, startPoint x: 656, startPoint y: 38, endPoint x: 653, endPoint y: 34, distance: 4.5
click at [653, 34] on button "Add Contact" at bounding box center [647, 38] width 44 height 12
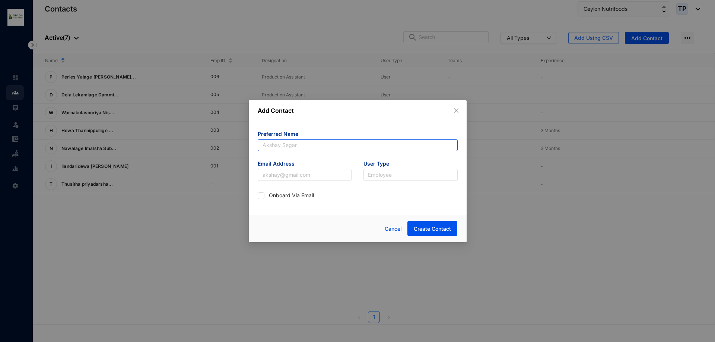
click at [281, 146] on input "text" at bounding box center [358, 145] width 200 height 12
type input "Imalsha Subhani"
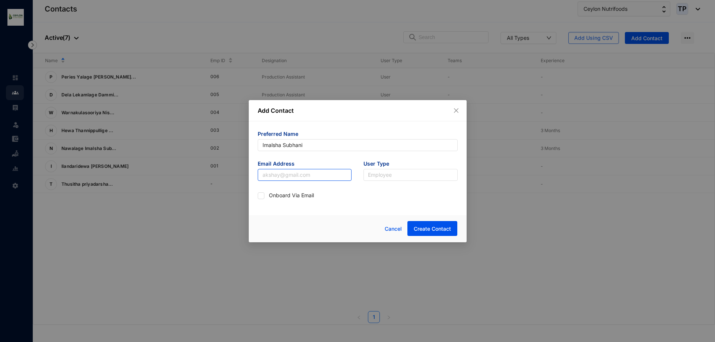
click at [302, 169] on input "text" at bounding box center [305, 175] width 94 height 12
type input "[EMAIL_ADDRESS][DOMAIN_NAME]"
click at [394, 175] on input "search" at bounding box center [410, 174] width 85 height 11
click at [395, 191] on div "Admin" at bounding box center [410, 190] width 82 height 8
click at [437, 229] on span "Create Contact" at bounding box center [432, 228] width 37 height 7
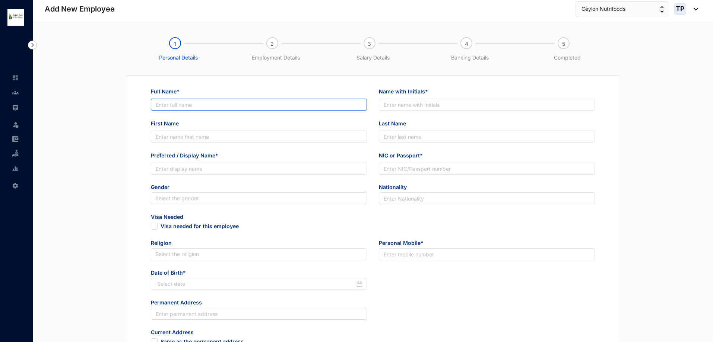
click at [256, 100] on input "Full Name*" at bounding box center [259, 105] width 216 height 12
type input "Imalsha Subhani"
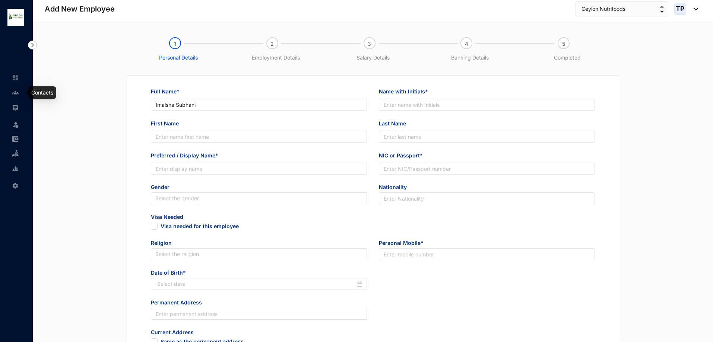
click at [12, 91] on link at bounding box center [21, 92] width 19 height 7
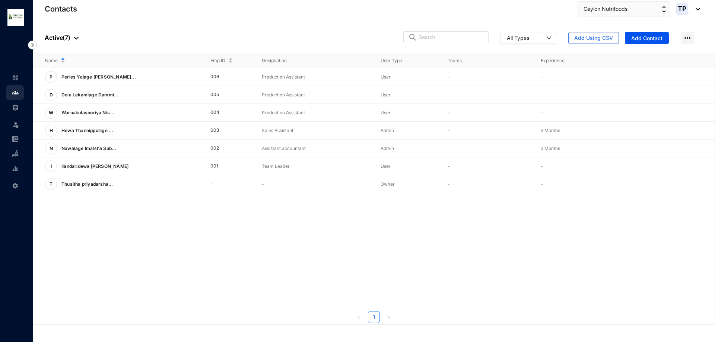
click at [12, 105] on link at bounding box center [21, 107] width 19 height 7
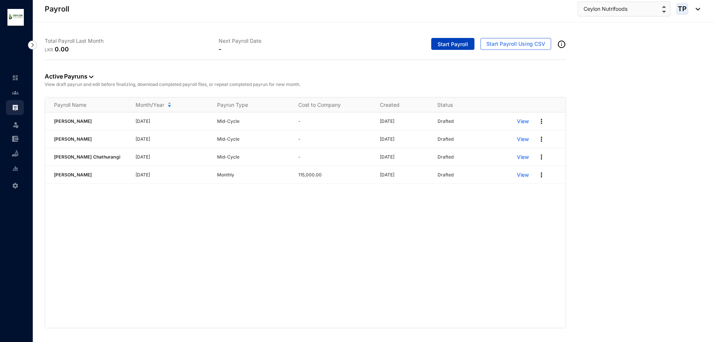
click at [450, 45] on span "Start Payroll" at bounding box center [452, 44] width 31 height 7
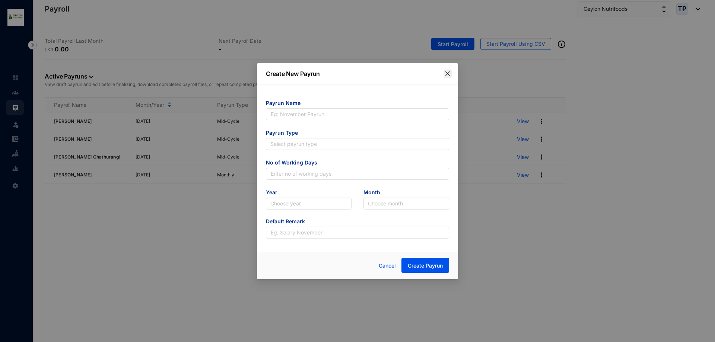
click at [451, 74] on span "Close" at bounding box center [447, 74] width 8 height 6
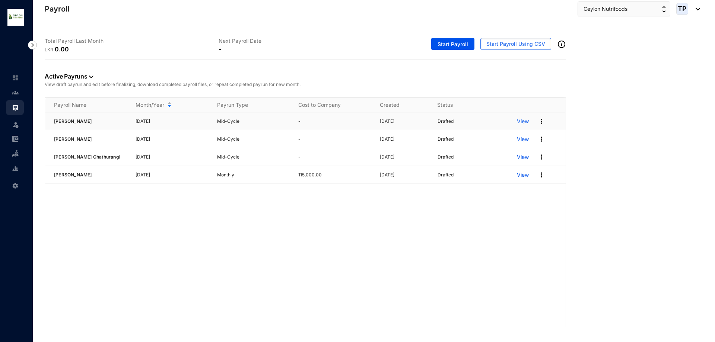
click at [522, 122] on p "View" at bounding box center [523, 121] width 12 height 7
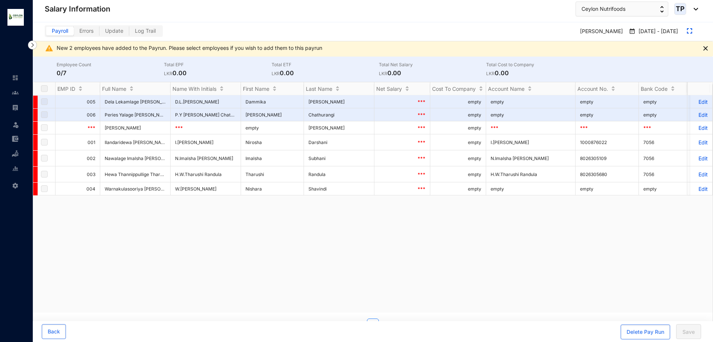
click at [45, 87] on label at bounding box center [44, 89] width 7 height 8
click at [44, 92] on label at bounding box center [44, 89] width 7 height 8
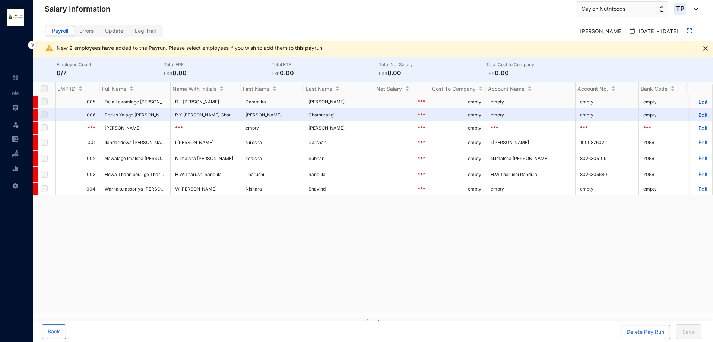
click at [44, 98] on label at bounding box center [44, 102] width 7 height 8
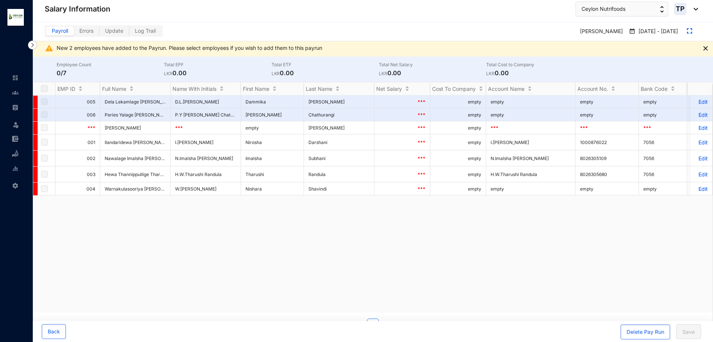
click at [703, 49] on img at bounding box center [705, 48] width 4 height 4
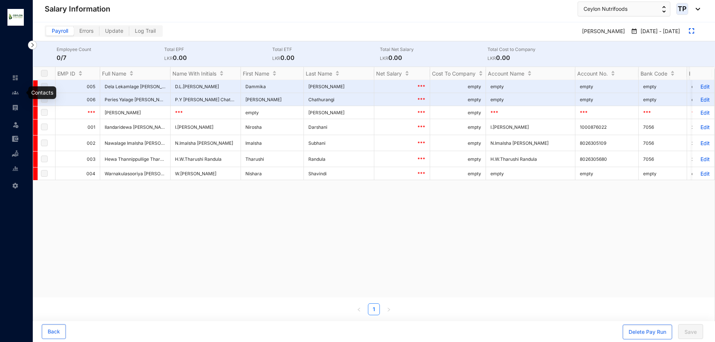
click at [14, 93] on img at bounding box center [15, 92] width 7 height 7
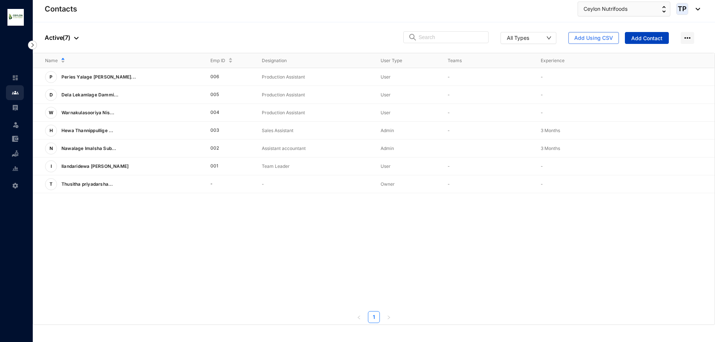
click at [647, 38] on span "Add Contact" at bounding box center [646, 38] width 31 height 7
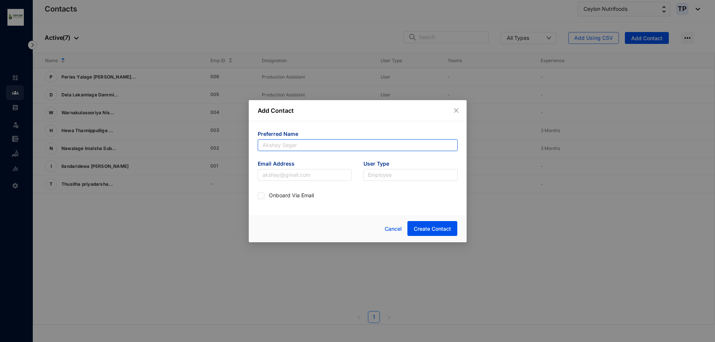
click at [330, 147] on input "text" at bounding box center [358, 145] width 200 height 12
click at [335, 151] on input "text" at bounding box center [358, 145] width 200 height 12
type input "S"
type input "[PERSON_NAME]"
click at [335, 176] on input "text" at bounding box center [305, 175] width 94 height 12
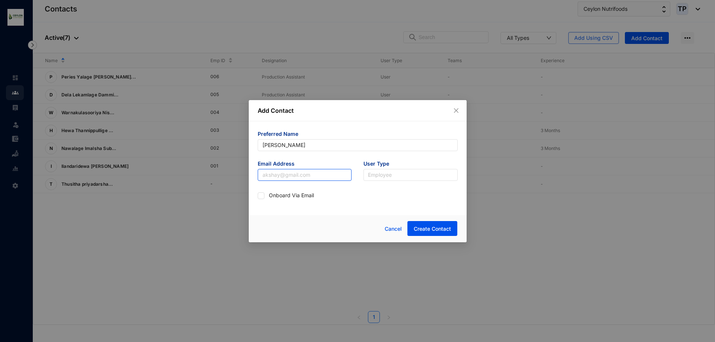
type input "[EMAIL_ADDRESS][DOMAIN_NAME]"
click at [380, 177] on input "search" at bounding box center [410, 174] width 85 height 11
click at [387, 197] on div "User" at bounding box center [410, 202] width 91 height 12
click at [435, 220] on div "Cancel Create Contact" at bounding box center [358, 228] width 218 height 27
click at [438, 227] on span "Create Contact" at bounding box center [432, 228] width 37 height 7
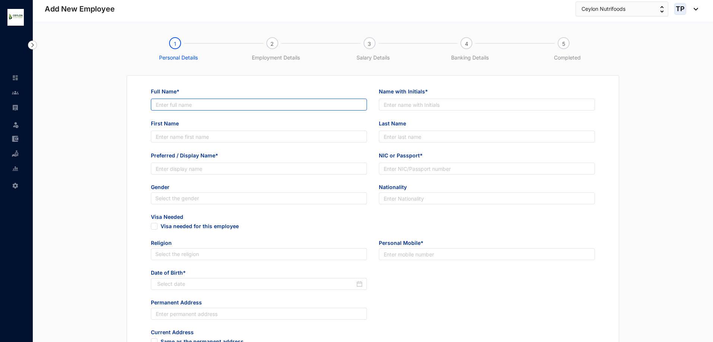
click at [279, 101] on input "Full Name*" at bounding box center [259, 105] width 216 height 12
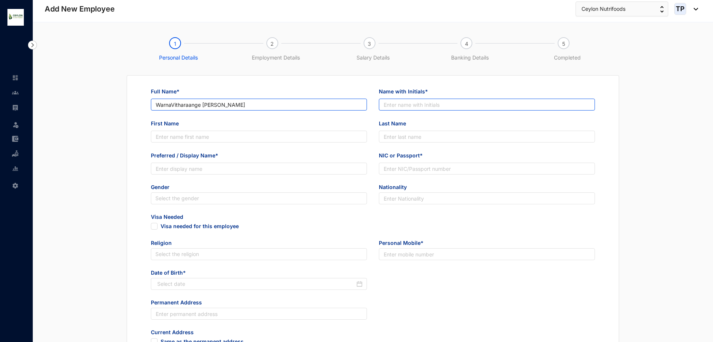
type input "WarnaVitharaange [PERSON_NAME]"
click at [464, 102] on input "Name with Initials*" at bounding box center [487, 105] width 216 height 12
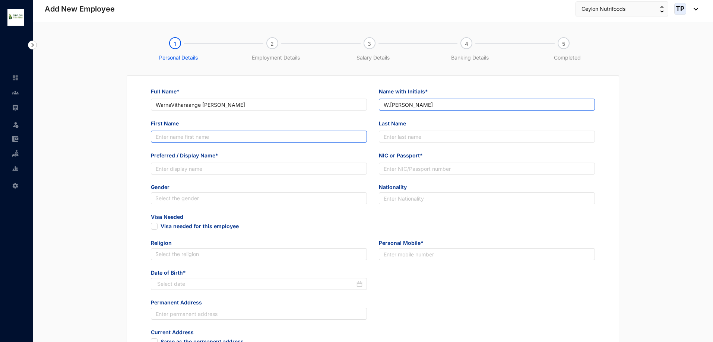
type input "W.[PERSON_NAME]"
click at [325, 131] on input "First Name" at bounding box center [259, 137] width 216 height 12
type input "Siromi"
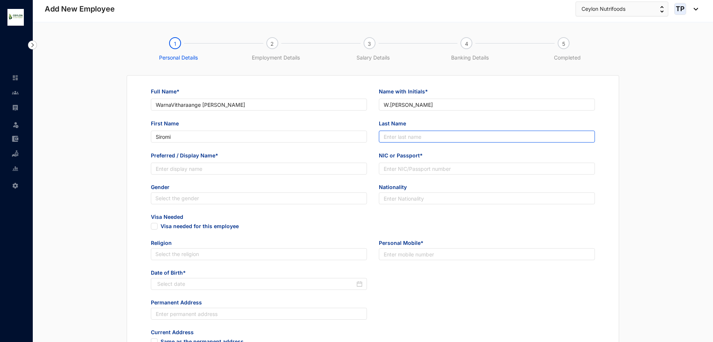
click at [435, 135] on input "Last Name" at bounding box center [487, 137] width 216 height 12
type input "Siriyalatha"
click at [256, 176] on div "Preferred / Display Name*" at bounding box center [259, 168] width 228 height 32
click at [255, 171] on input "Preferred / Display Name*" at bounding box center [259, 169] width 216 height 12
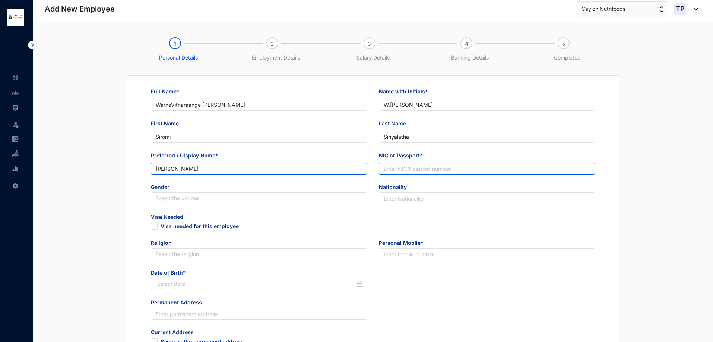
type input "[PERSON_NAME]"
click at [431, 168] on input "NIC or Passport*" at bounding box center [487, 169] width 216 height 12
type input "7"
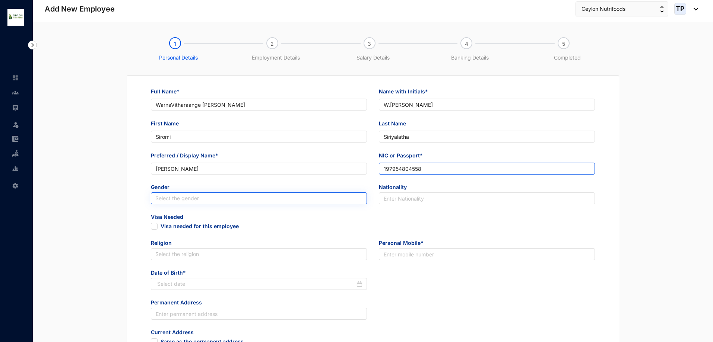
type input "197954804558"
click at [305, 201] on input "search" at bounding box center [258, 198] width 207 height 11
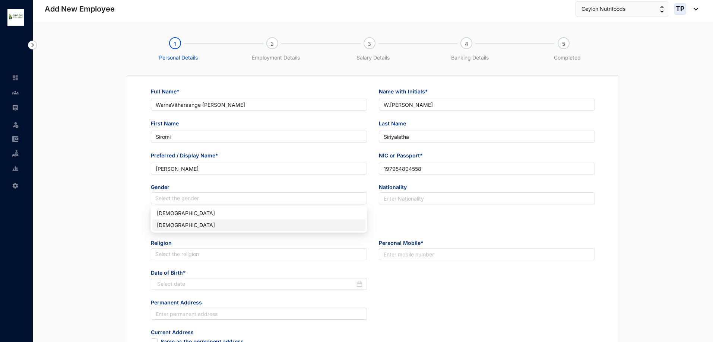
click at [301, 226] on div "[DEMOGRAPHIC_DATA]" at bounding box center [259, 225] width 204 height 8
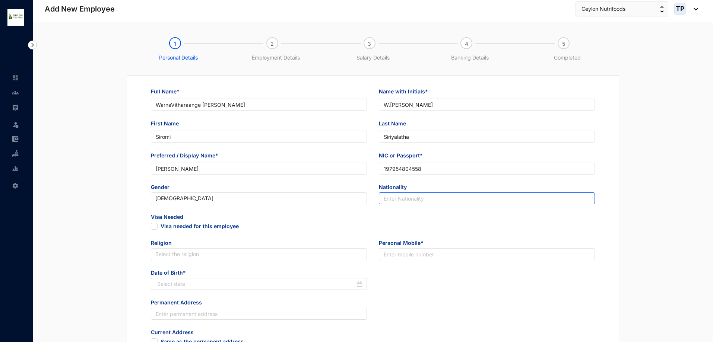
click at [465, 203] on input "text" at bounding box center [487, 198] width 216 height 12
type input "[GEOGRAPHIC_DATA]"
click at [192, 254] on input "search" at bounding box center [258, 254] width 207 height 11
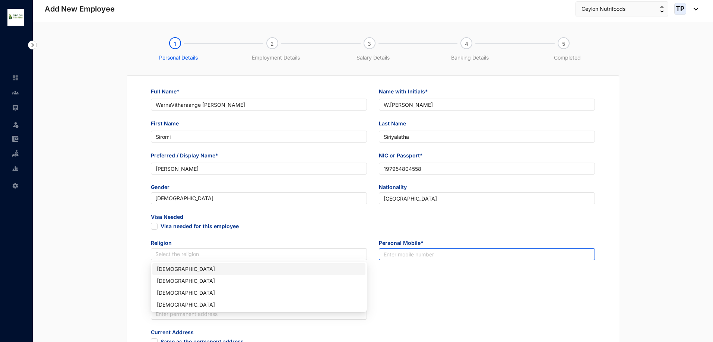
click at [458, 256] on input "text" at bounding box center [487, 254] width 216 height 12
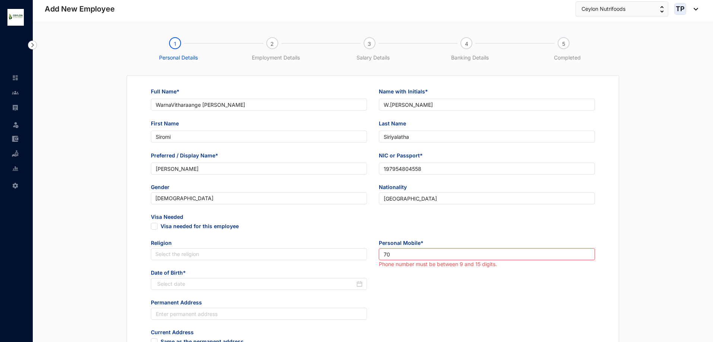
type input "7"
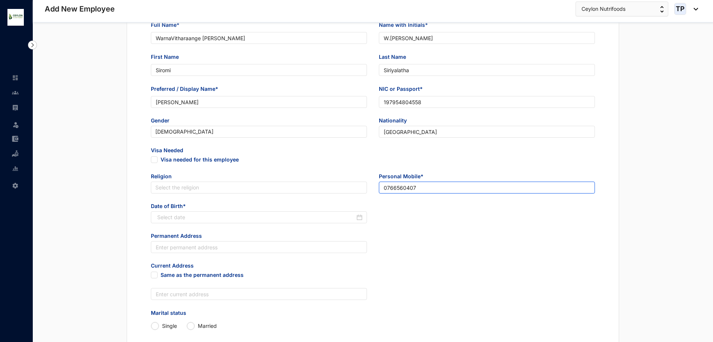
scroll to position [149, 0]
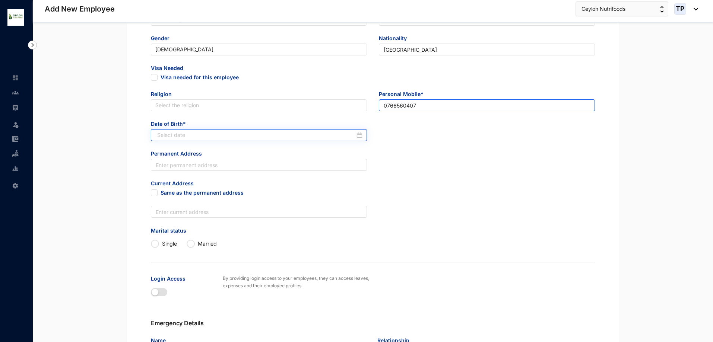
click at [249, 140] on div at bounding box center [259, 135] width 216 height 12
type input "0766560407"
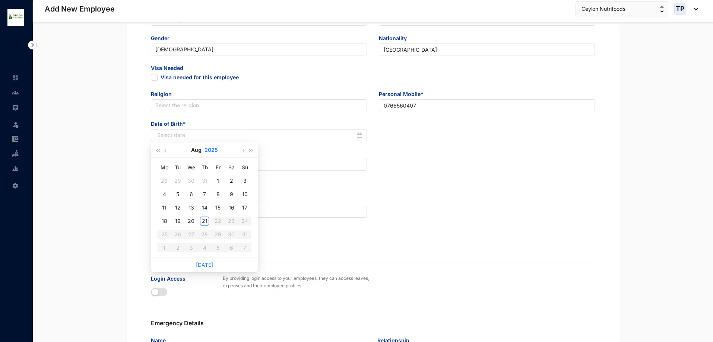
click at [211, 152] on button "2025" at bounding box center [210, 150] width 13 height 15
click at [211, 152] on button "[DATE] - [DATE]" at bounding box center [204, 150] width 29 height 15
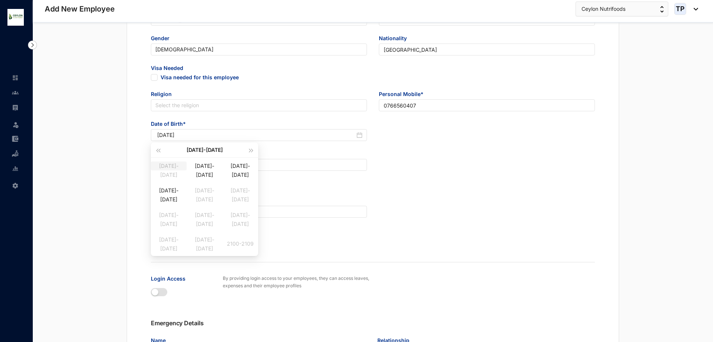
type input "[DATE]"
click at [161, 170] on div "[DATE]-[DATE]" at bounding box center [169, 166] width 36 height 9
click at [159, 149] on span "button" at bounding box center [158, 151] width 4 height 4
click at [169, 166] on div "1979" at bounding box center [171, 170] width 22 height 9
click at [204, 166] on div "Feb" at bounding box center [204, 170] width 22 height 9
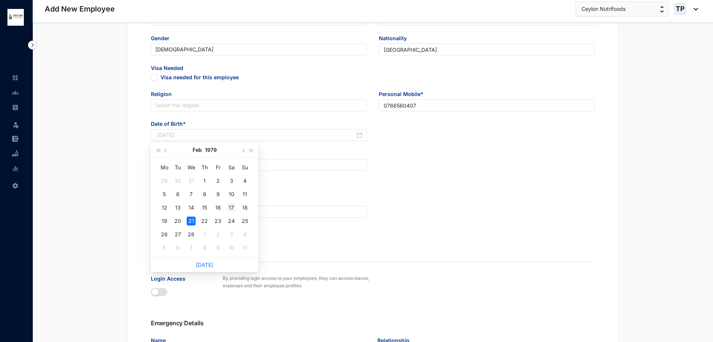
type input "[DATE]"
click at [228, 204] on div "17" at bounding box center [231, 207] width 9 height 9
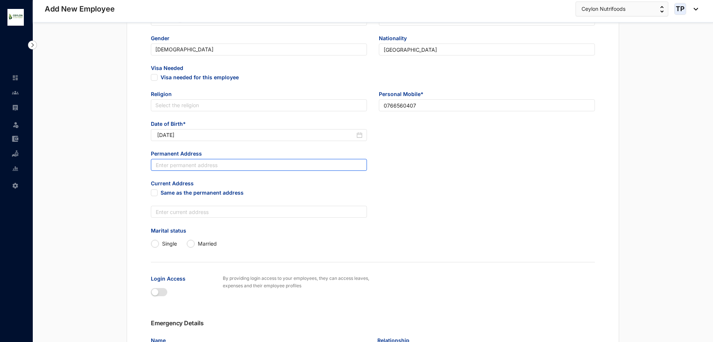
click at [217, 167] on input "text" at bounding box center [259, 165] width 216 height 12
type input "Kanjukkuliya,Mugunuwatana"
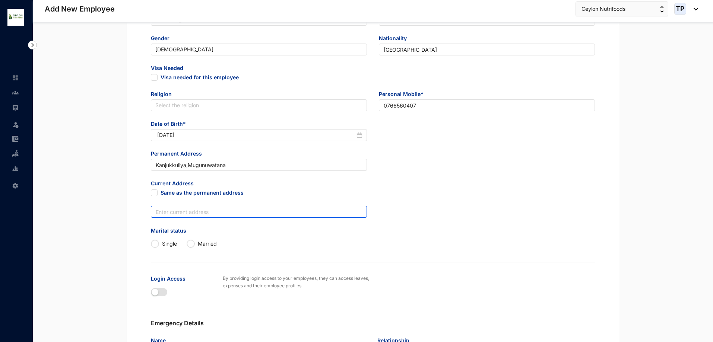
click at [222, 212] on input "text" at bounding box center [259, 212] width 216 height 12
click at [164, 253] on div "Marital status [DEMOGRAPHIC_DATA] Married" at bounding box center [373, 243] width 456 height 32
click at [190, 243] on input "Married" at bounding box center [190, 243] width 7 height 7
radio input "true"
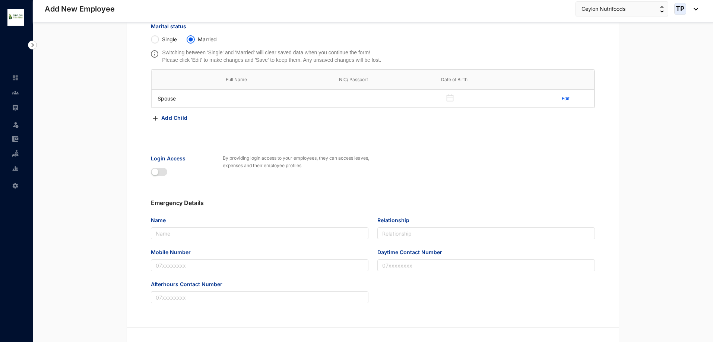
scroll to position [407, 0]
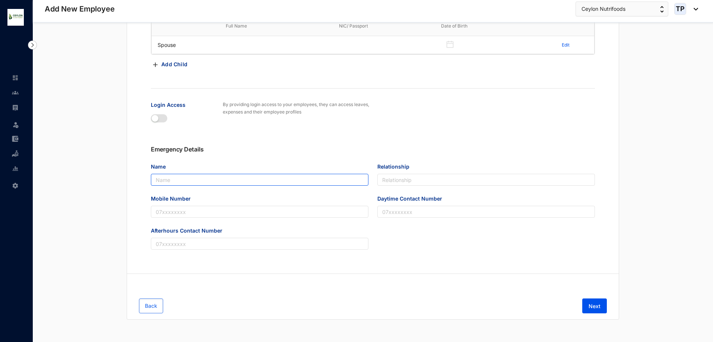
click at [168, 181] on input "Name" at bounding box center [259, 180] width 217 height 12
type input "Chanarathna"
click at [461, 179] on input "Relationship" at bounding box center [485, 180] width 217 height 12
type input "Husband"
click at [283, 209] on input "Mobile Number" at bounding box center [259, 212] width 217 height 12
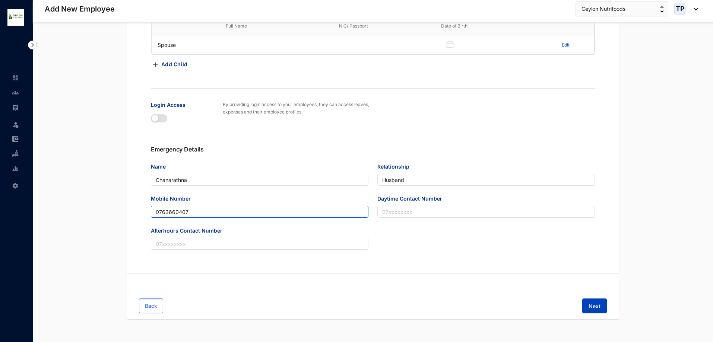
type input "0763660407"
click at [593, 306] on span "Next" at bounding box center [594, 306] width 12 height 7
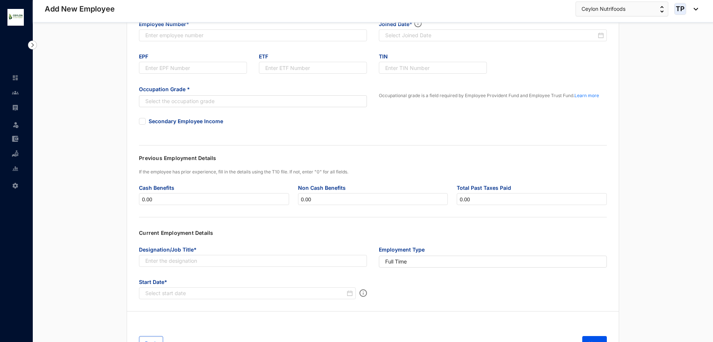
scroll to position [0, 0]
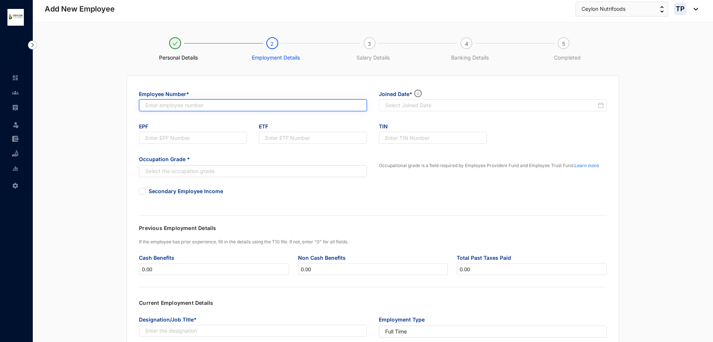
click at [168, 105] on input "text" at bounding box center [253, 105] width 228 height 12
type input "007"
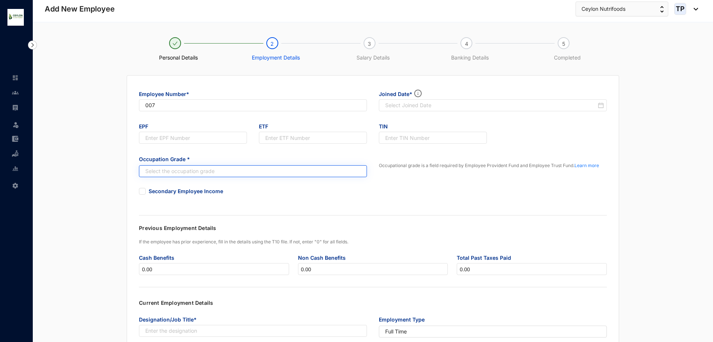
type input "007"
click at [219, 169] on input "search" at bounding box center [249, 171] width 214 height 11
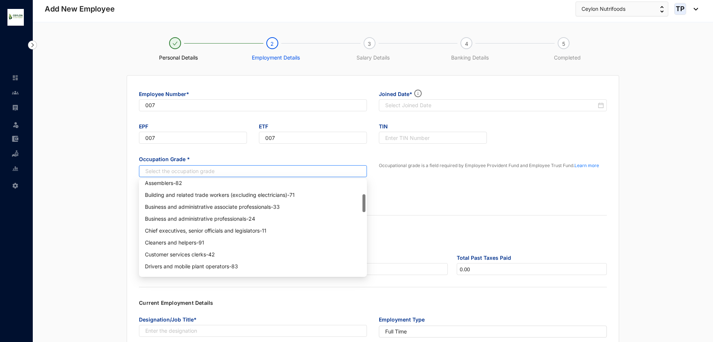
scroll to position [149, 0]
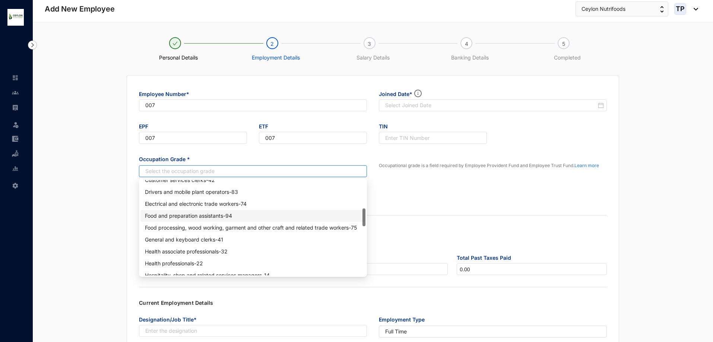
click at [200, 220] on div "Food and preparation assistants - 94" at bounding box center [252, 216] width 225 height 12
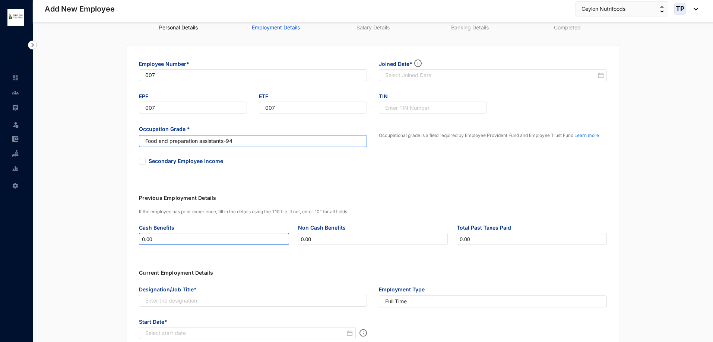
scroll to position [108, 0]
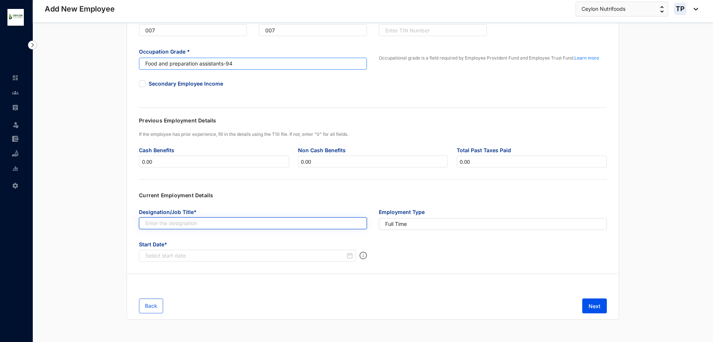
click at [267, 224] on input "text" at bounding box center [253, 223] width 228 height 12
type input "Production Assistant"
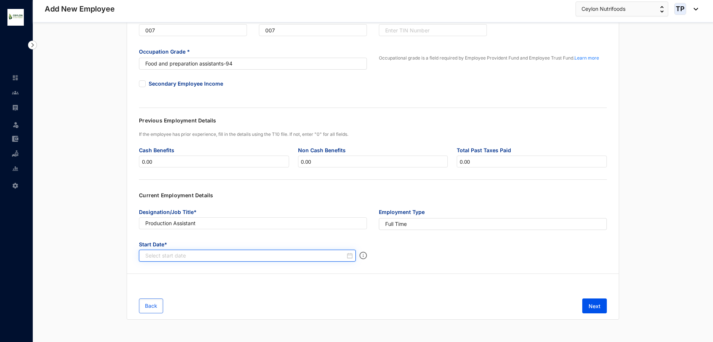
click at [217, 258] on input at bounding box center [245, 255] width 200 height 7
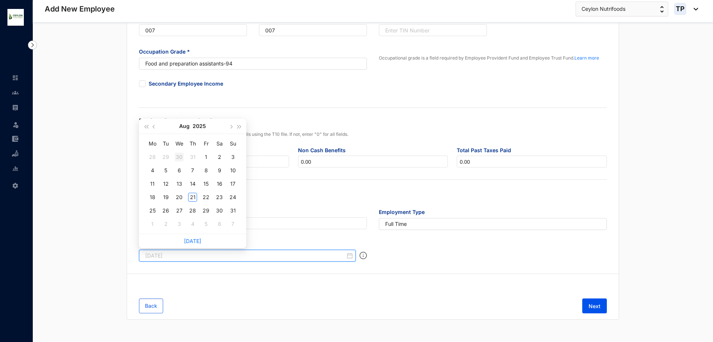
type input "[DATE]"
click at [194, 157] on div "31" at bounding box center [192, 157] width 9 height 9
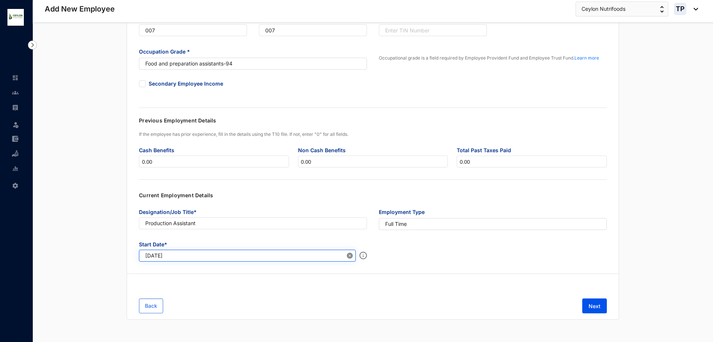
click at [349, 255] on icon "close-circle" at bounding box center [350, 256] width 6 height 6
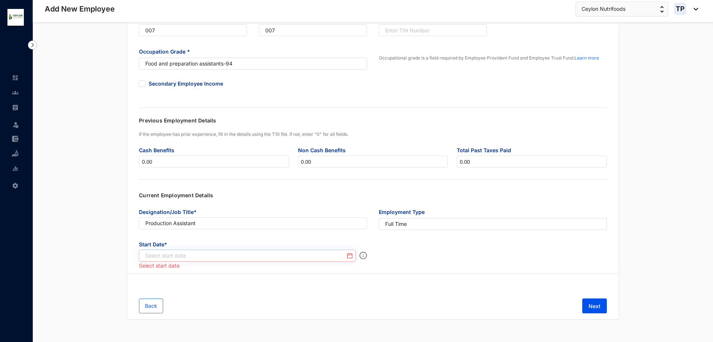
click at [260, 260] on div at bounding box center [247, 256] width 217 height 12
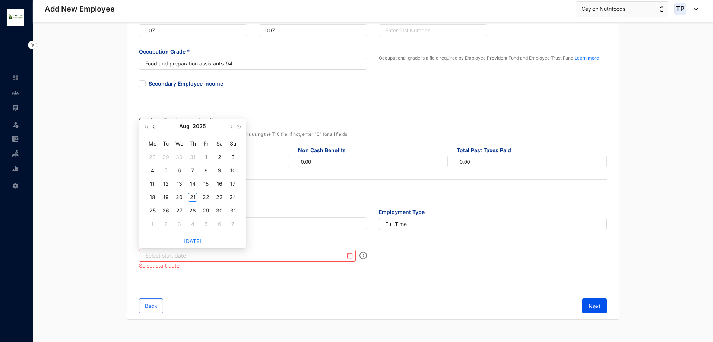
click at [151, 130] on button "button" at bounding box center [154, 126] width 8 height 15
type input "[DATE]"
click at [170, 157] on div "1" at bounding box center [165, 157] width 9 height 9
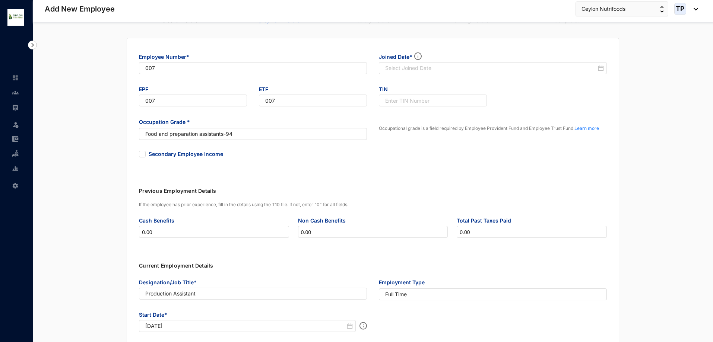
scroll to position [0, 0]
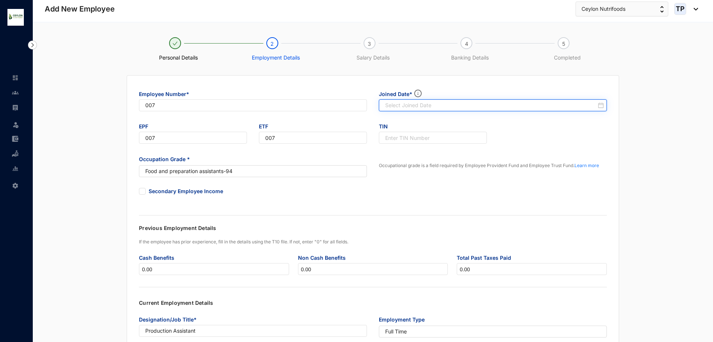
click at [423, 104] on input at bounding box center [490, 105] width 211 height 7
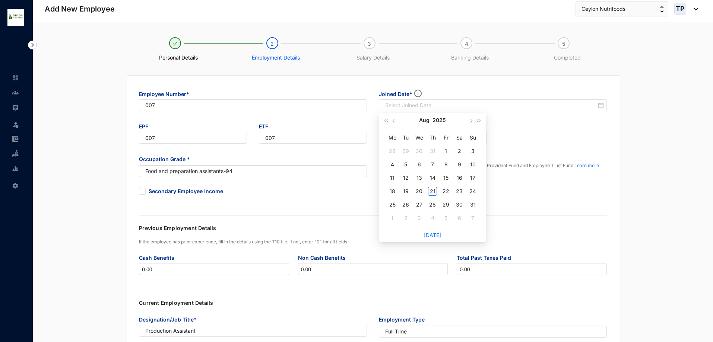
click at [509, 124] on div "EPF 007 ETF 007 TIN" at bounding box center [373, 136] width 480 height 33
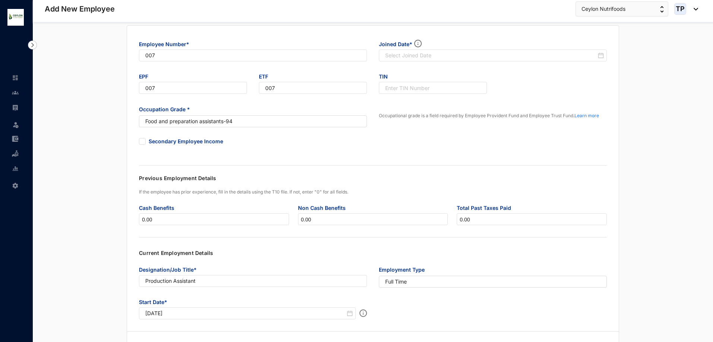
scroll to position [108, 0]
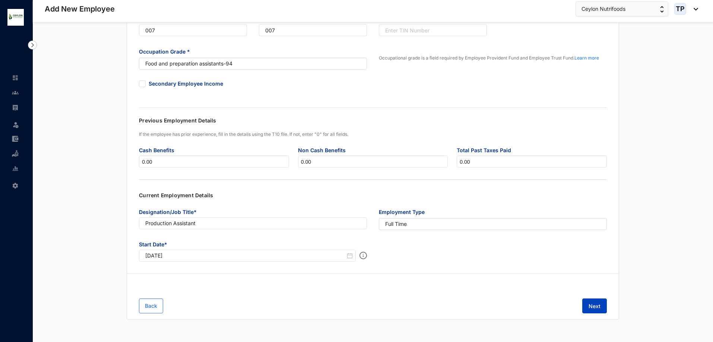
click at [600, 303] on button "Next" at bounding box center [594, 306] width 25 height 15
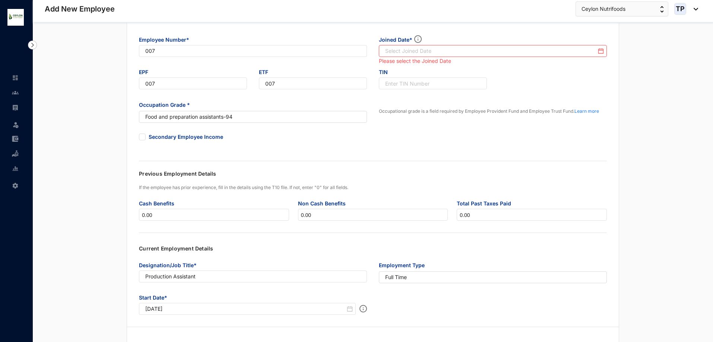
scroll to position [0, 0]
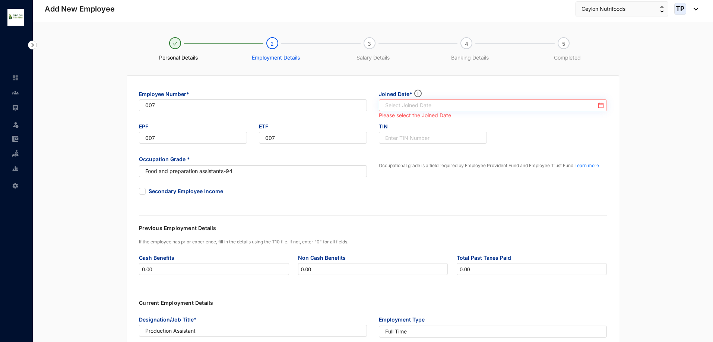
click at [599, 107] on div at bounding box center [494, 105] width 219 height 7
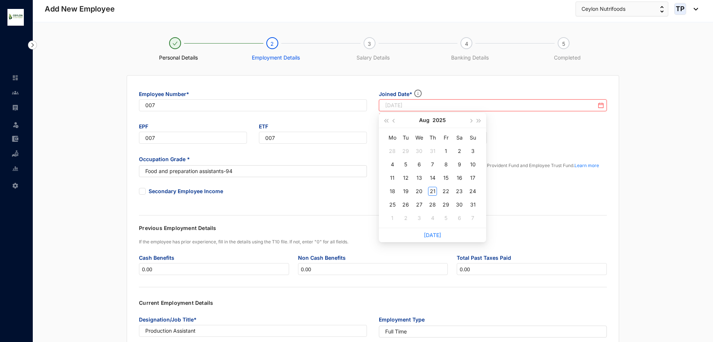
type input "[DATE]"
click at [394, 122] on span "button" at bounding box center [394, 121] width 4 height 4
click at [402, 152] on div "1" at bounding box center [405, 151] width 9 height 9
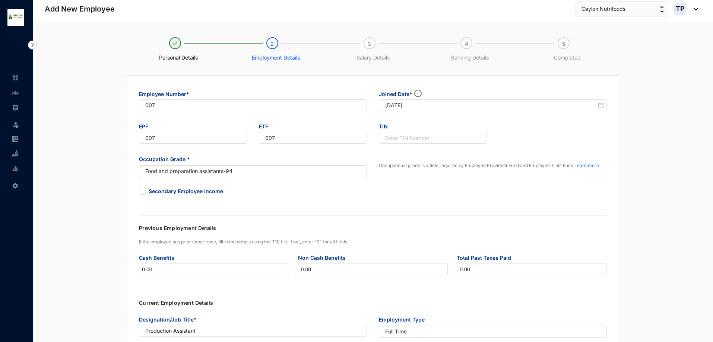
type input "[DATE]"
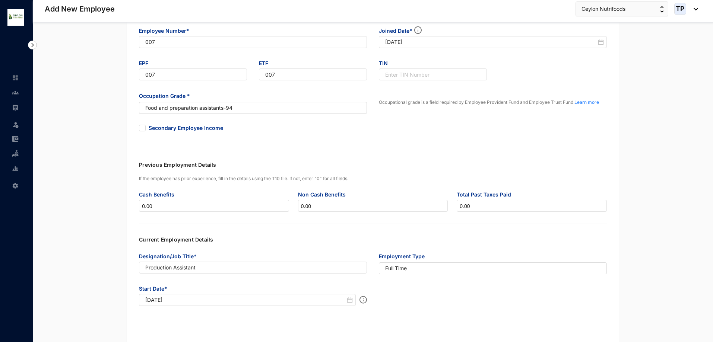
scroll to position [108, 0]
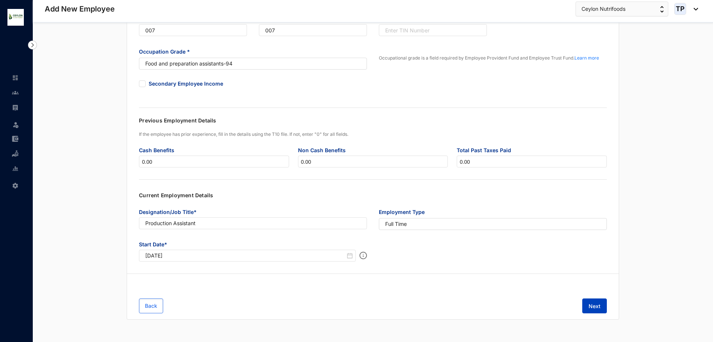
click at [586, 305] on button "Next" at bounding box center [594, 306] width 25 height 15
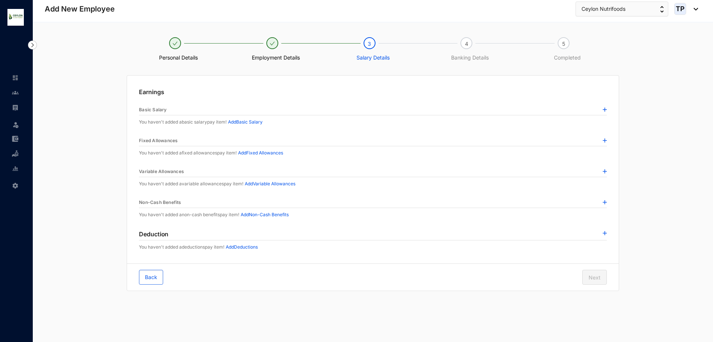
scroll to position [0, 0]
click at [608, 108] on img at bounding box center [606, 110] width 4 height 4
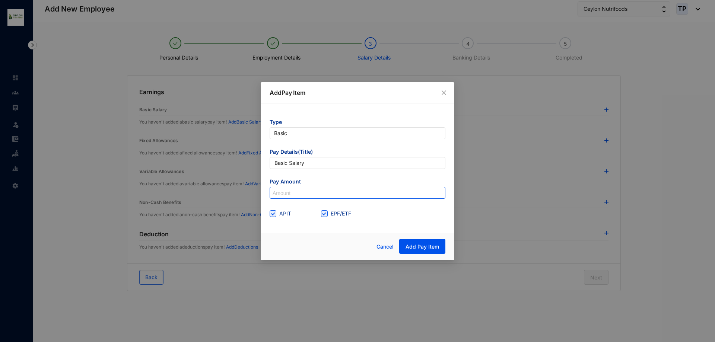
click at [348, 191] on input at bounding box center [357, 193] width 175 height 12
type input "30,000"
drag, startPoint x: 420, startPoint y: 233, endPoint x: 422, endPoint y: 244, distance: 10.3
click at [421, 238] on div "Cancel Add Pay Item" at bounding box center [358, 246] width 194 height 27
click at [422, 246] on span "Add Pay Item" at bounding box center [422, 246] width 34 height 7
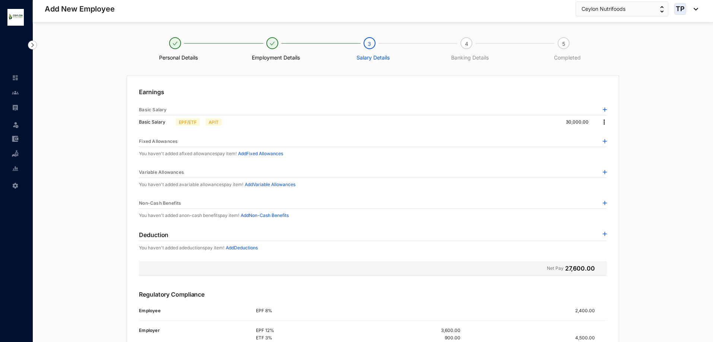
scroll to position [87, 0]
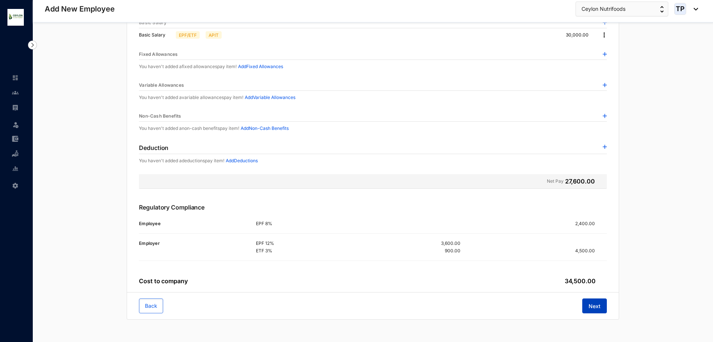
click at [589, 303] on span "Next" at bounding box center [594, 306] width 12 height 7
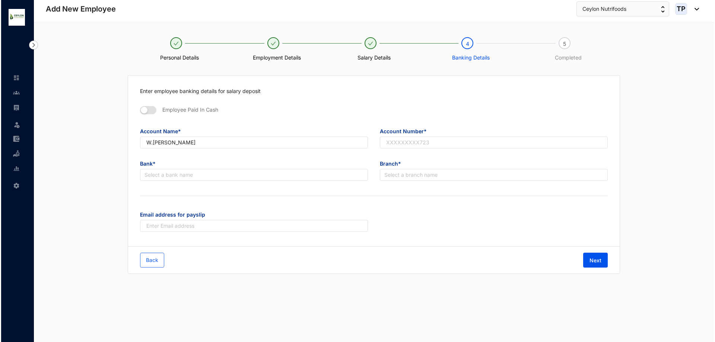
scroll to position [0, 0]
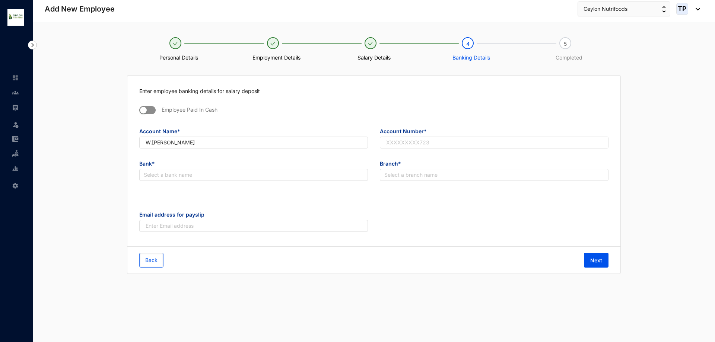
click at [149, 111] on span "button" at bounding box center [147, 110] width 16 height 8
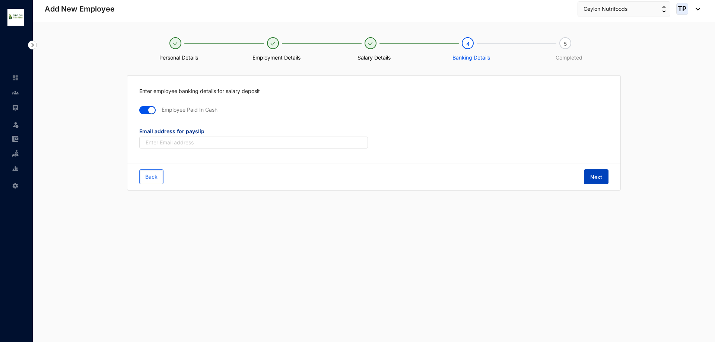
click at [606, 178] on button "Next" at bounding box center [596, 176] width 25 height 15
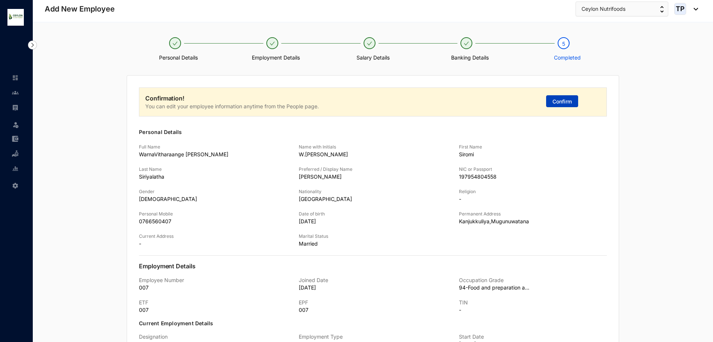
click at [553, 104] on span "Confirm" at bounding box center [561, 101] width 19 height 7
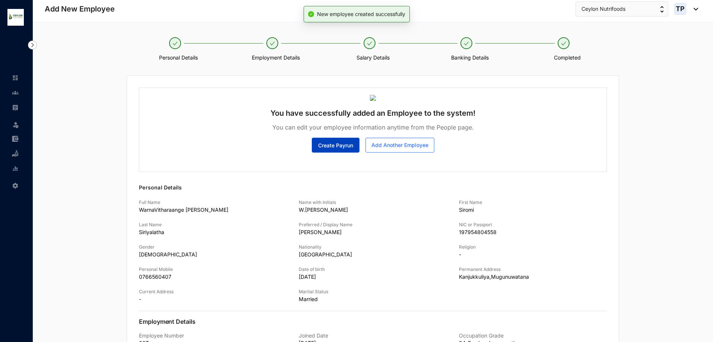
click at [345, 150] on button "Create Payrun" at bounding box center [336, 145] width 48 height 15
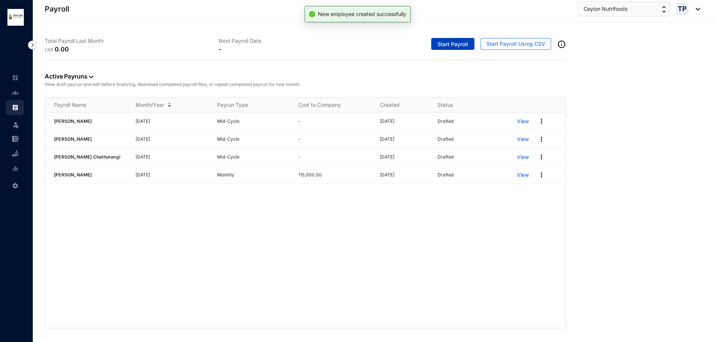
click at [449, 45] on span "Start Payroll" at bounding box center [452, 44] width 31 height 7
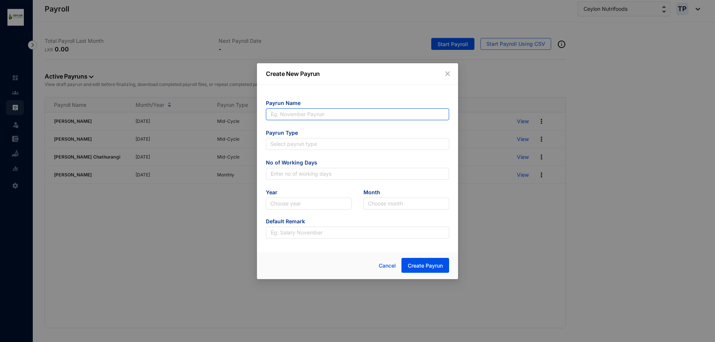
click at [346, 114] on input "text" at bounding box center [357, 114] width 183 height 12
type input "[PERSON_NAME]"
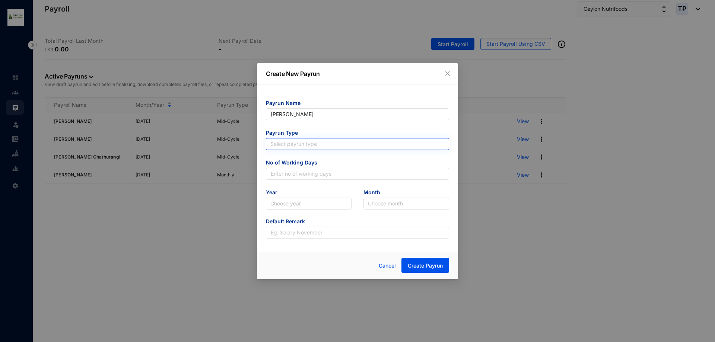
type input "[PERSON_NAME]"
click at [332, 147] on input "search" at bounding box center [357, 144] width 174 height 11
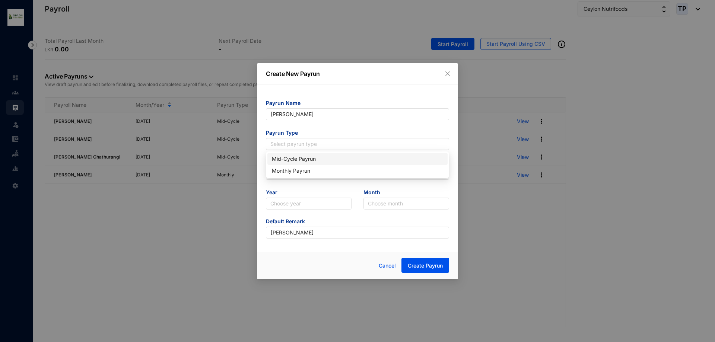
click at [332, 155] on div "Mid-Cycle Payrun" at bounding box center [357, 159] width 171 height 8
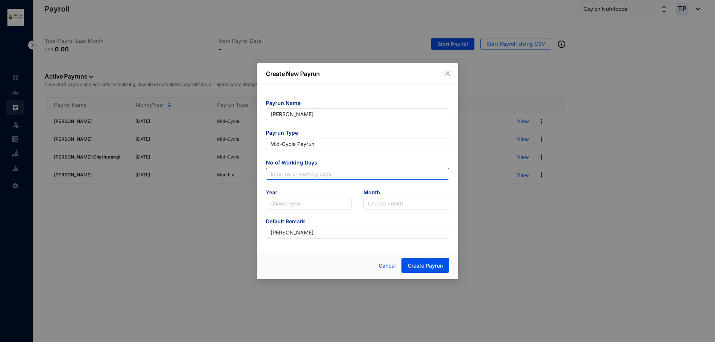
click at [344, 179] on input "text" at bounding box center [357, 174] width 183 height 12
type input "25"
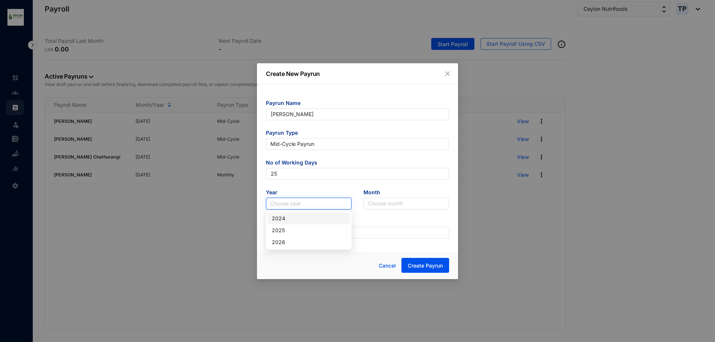
click at [333, 206] on input "search" at bounding box center [308, 203] width 77 height 11
click at [318, 232] on div "2025" at bounding box center [309, 230] width 74 height 8
click at [365, 210] on form "Payrun Name [PERSON_NAME] Type Mid-Cycle Payrun No of Working Days 25 Year [DAT…" at bounding box center [357, 168] width 183 height 139
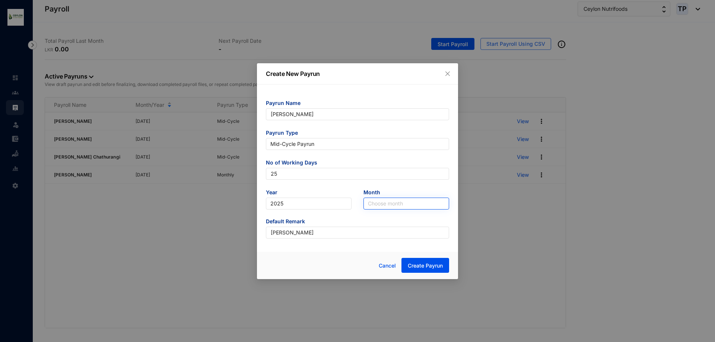
click at [380, 202] on input "search" at bounding box center [406, 203] width 77 height 11
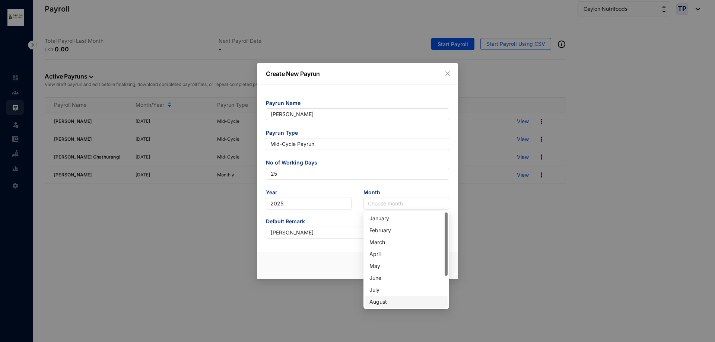
click at [388, 299] on div "August" at bounding box center [406, 302] width 74 height 8
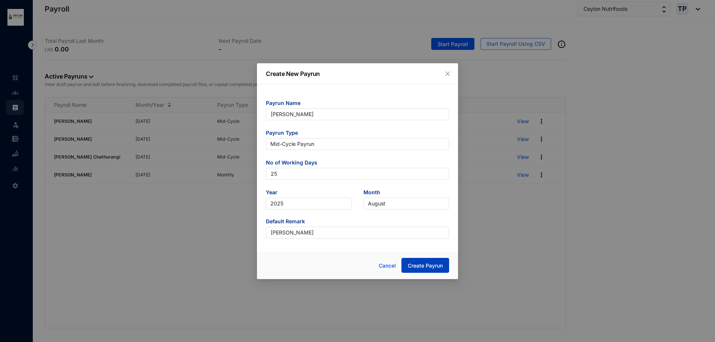
click at [411, 263] on span "Create Payrun" at bounding box center [425, 265] width 35 height 7
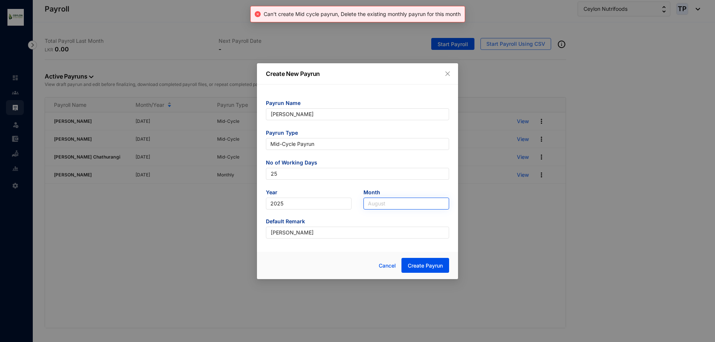
click at [408, 207] on span "August" at bounding box center [406, 203] width 77 height 11
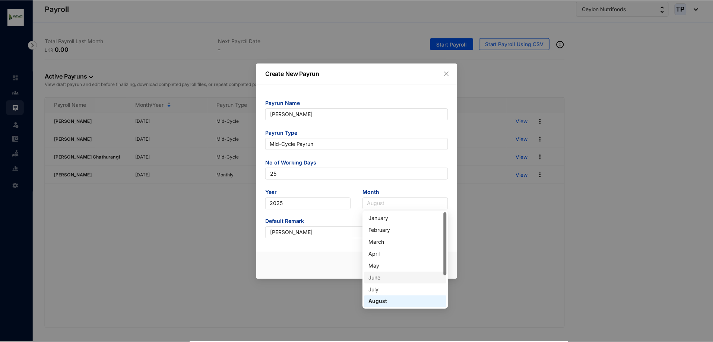
scroll to position [37, 0]
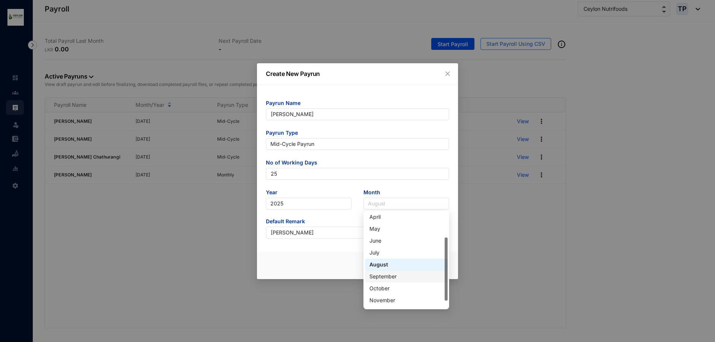
click at [389, 275] on div "September" at bounding box center [406, 277] width 74 height 8
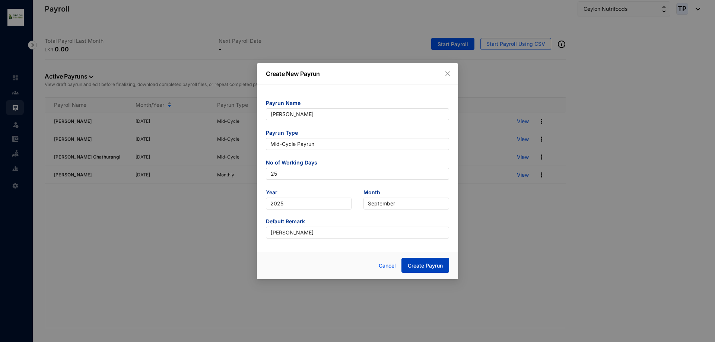
click at [414, 265] on span "Create Payrun" at bounding box center [425, 265] width 35 height 7
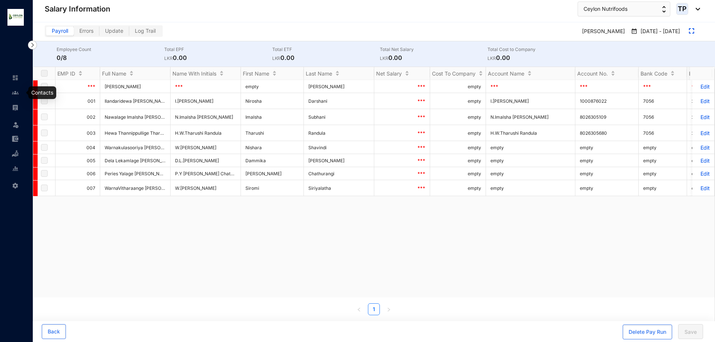
click at [14, 93] on img at bounding box center [15, 92] width 7 height 7
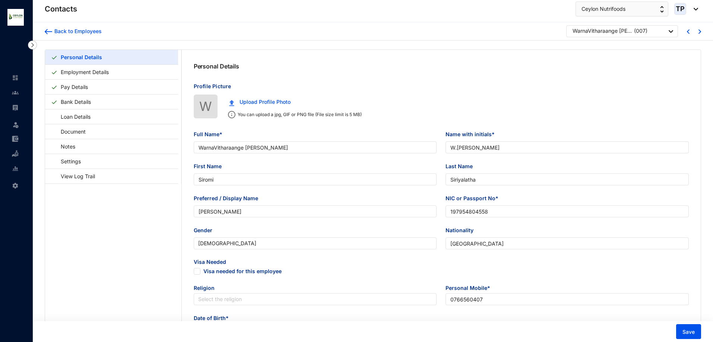
type input "WarnaVitharaange [PERSON_NAME]"
type input "W.[PERSON_NAME]"
type input "Siromi"
type input "Siriyalatha"
type input "[PERSON_NAME]"
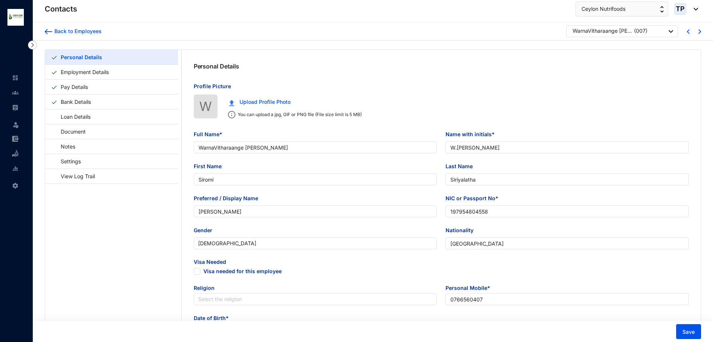
type input "197954804558"
type input "[GEOGRAPHIC_DATA]"
type input "0766560407"
type input "Kanjukkuliya,Mugunuwatana"
radio input "true"
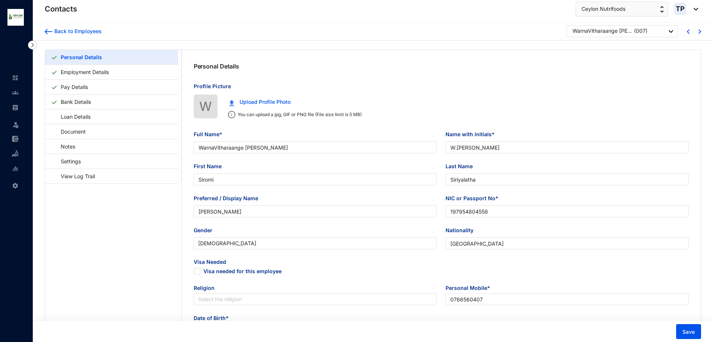
type input "Chanarathna"
type input "Husband"
type input "0763660407"
type input "[DATE]"
click at [112, 77] on link "Employment Details" at bounding box center [85, 71] width 54 height 15
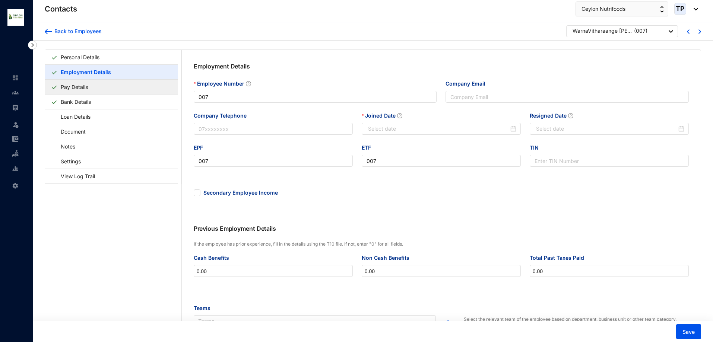
type input "[DATE]"
click at [91, 87] on link "Pay Details" at bounding box center [74, 86] width 33 height 15
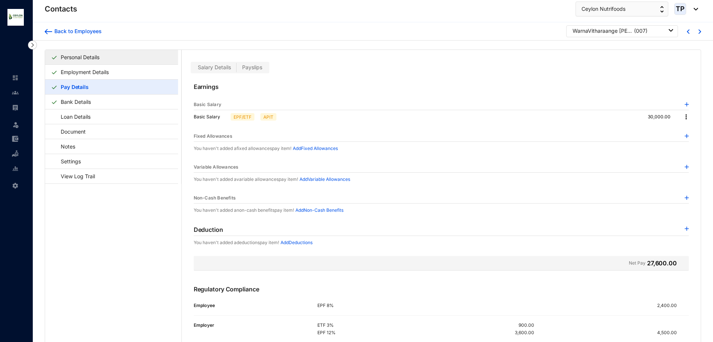
click at [117, 64] on li "Personal Details" at bounding box center [111, 57] width 133 height 15
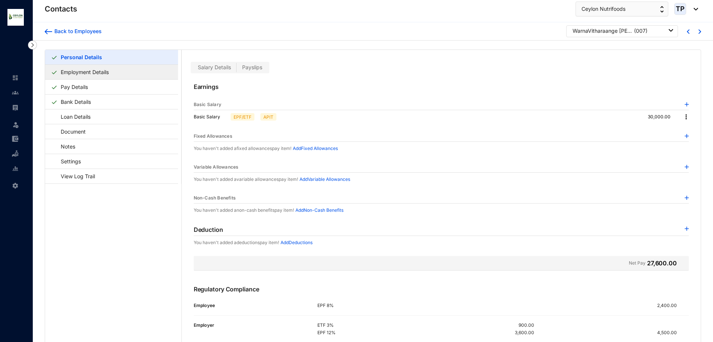
click at [112, 71] on link "Employment Details" at bounding box center [85, 71] width 54 height 15
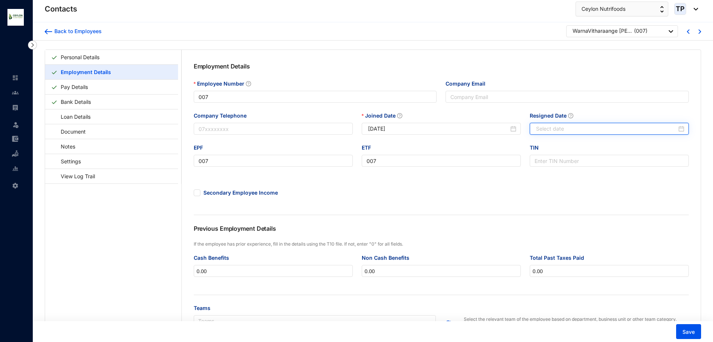
click at [580, 129] on input "Resigned Date" at bounding box center [606, 129] width 141 height 8
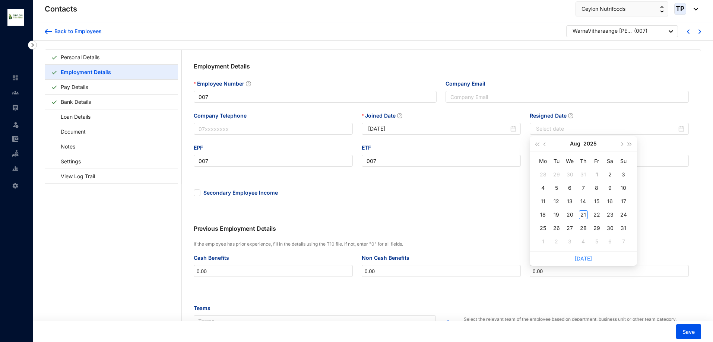
click at [429, 136] on div "Joined Date [DATE]" at bounding box center [441, 128] width 168 height 32
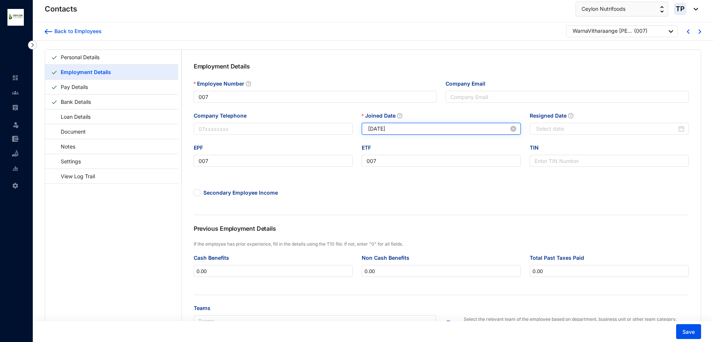
click at [429, 129] on input "[DATE]" at bounding box center [438, 129] width 141 height 8
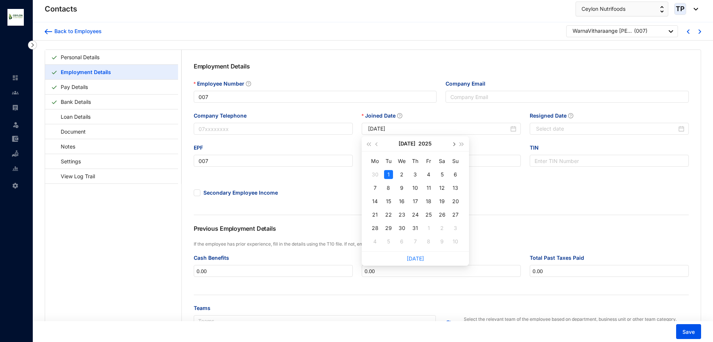
click at [452, 144] on span "button" at bounding box center [453, 145] width 4 height 4
type input "[DATE]"
click at [426, 175] on div "1" at bounding box center [428, 174] width 9 height 9
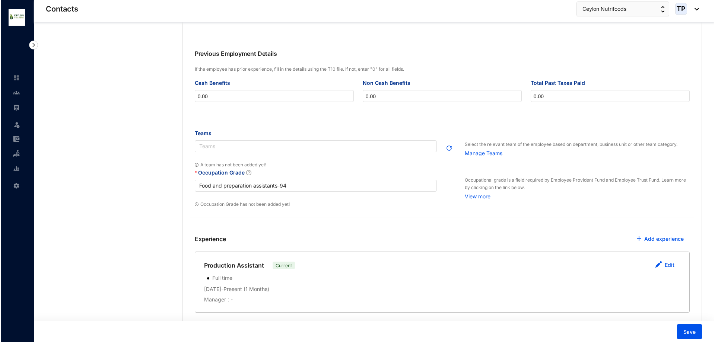
scroll to position [206, 0]
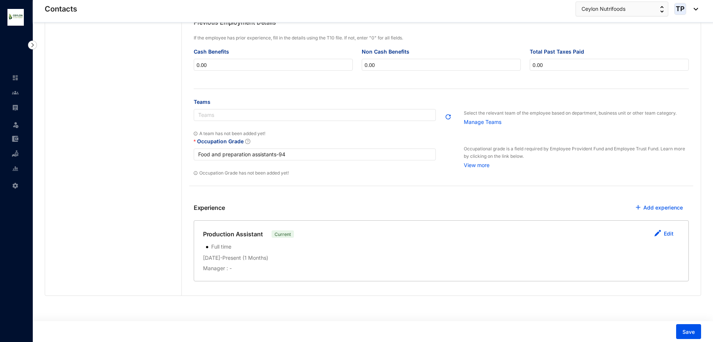
click at [213, 259] on p "[DATE] - Present" at bounding box center [222, 257] width 38 height 7
click at [661, 232] on button "Edit" at bounding box center [663, 234] width 31 height 15
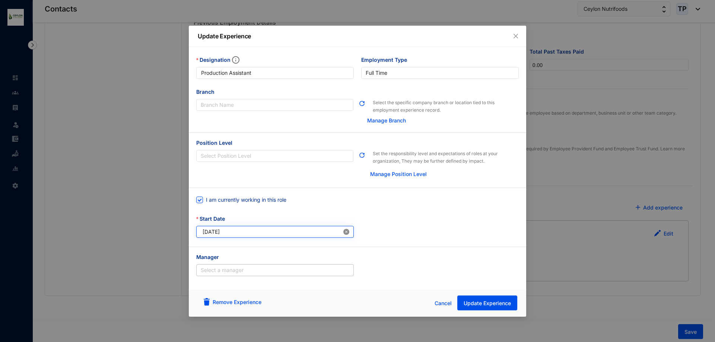
click at [347, 232] on icon "close-circle" at bounding box center [346, 232] width 6 height 6
type input "Invalid Date"
click at [325, 232] on input "Invalid Date" at bounding box center [272, 232] width 139 height 8
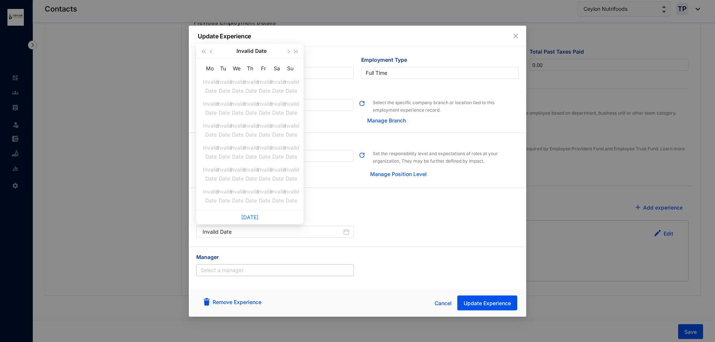
click at [373, 251] on div "Manager Select a manager" at bounding box center [357, 266] width 337 height 38
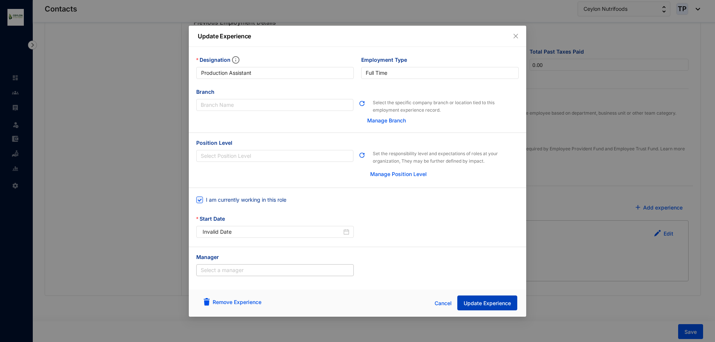
click at [478, 303] on span "Update Experience" at bounding box center [487, 303] width 47 height 7
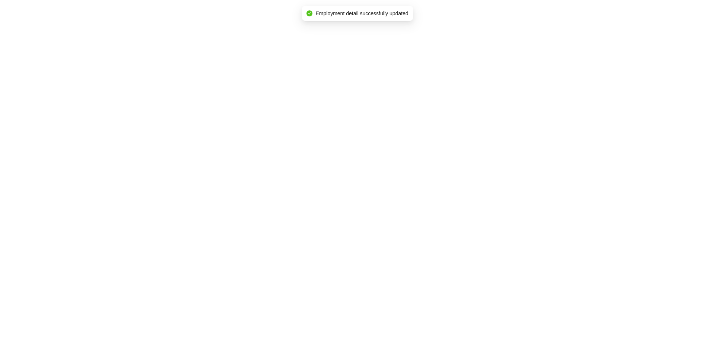
scroll to position [0, 0]
click at [245, 153] on body at bounding box center [357, 171] width 715 height 342
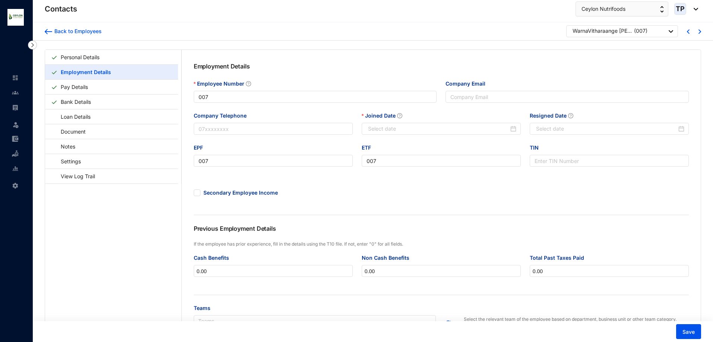
type input "007"
click at [474, 131] on input "[DATE]" at bounding box center [438, 129] width 141 height 8
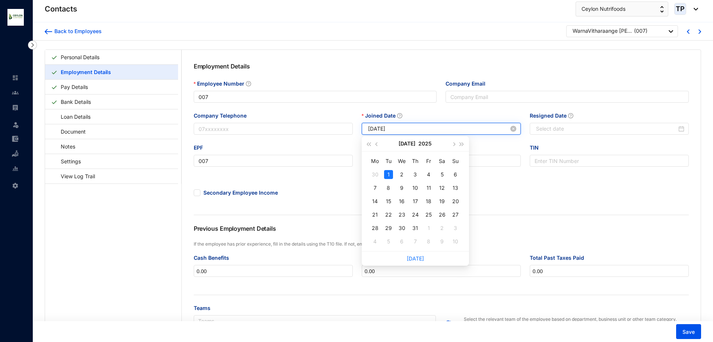
click at [517, 128] on div "[DATE]" at bounding box center [441, 129] width 159 height 12
click at [451, 147] on button "button" at bounding box center [453, 143] width 8 height 15
click at [428, 172] on div "1" at bounding box center [428, 174] width 9 height 9
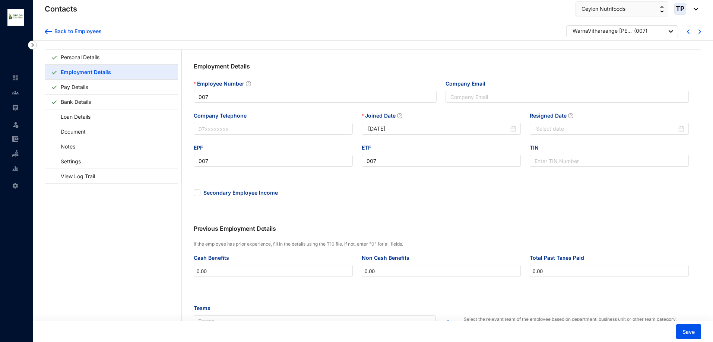
type input "[DATE]"
click at [682, 331] on span "Save" at bounding box center [688, 331] width 12 height 7
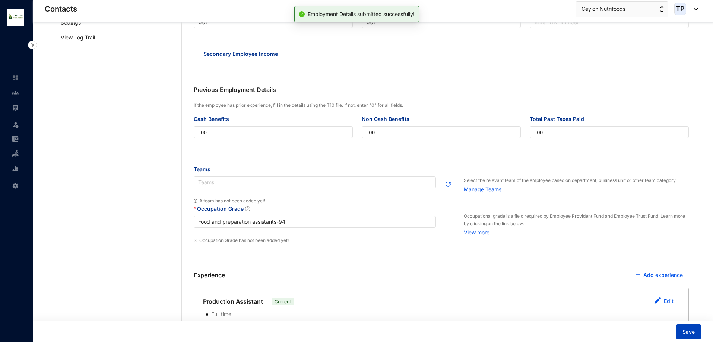
scroll to position [206, 0]
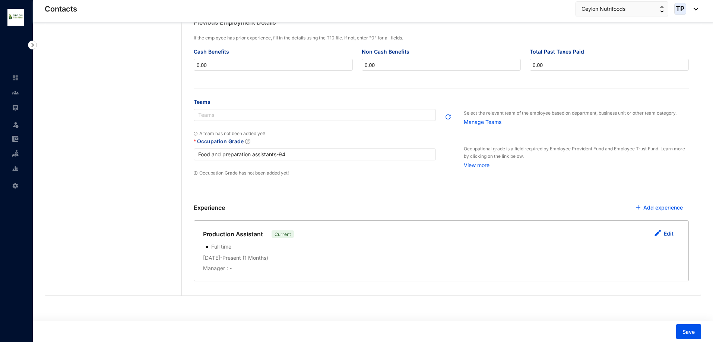
click at [658, 233] on img "button" at bounding box center [657, 233] width 7 height 7
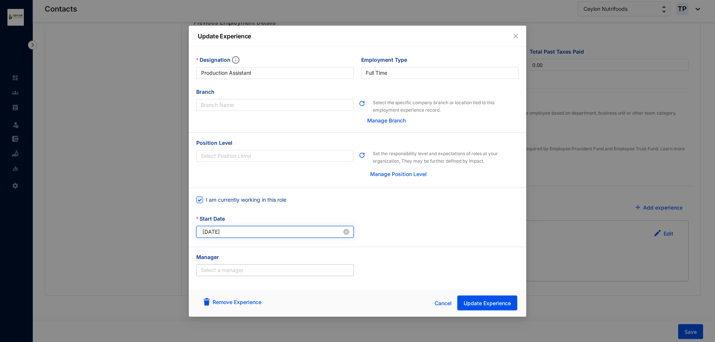
click at [316, 234] on input "[DATE]" at bounding box center [272, 232] width 139 height 8
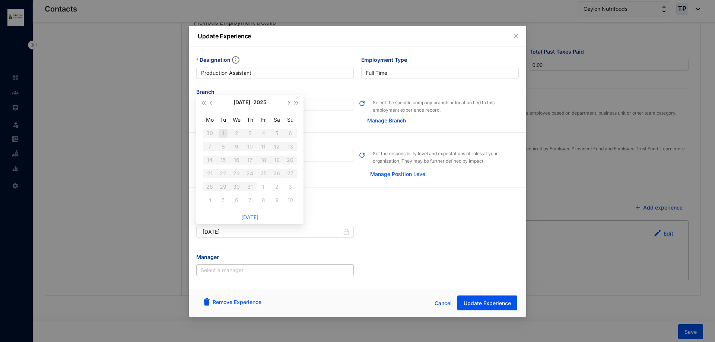
click at [289, 99] on button "button" at bounding box center [288, 102] width 8 height 15
type input "[DATE]"
click at [264, 133] on div "1" at bounding box center [263, 133] width 9 height 9
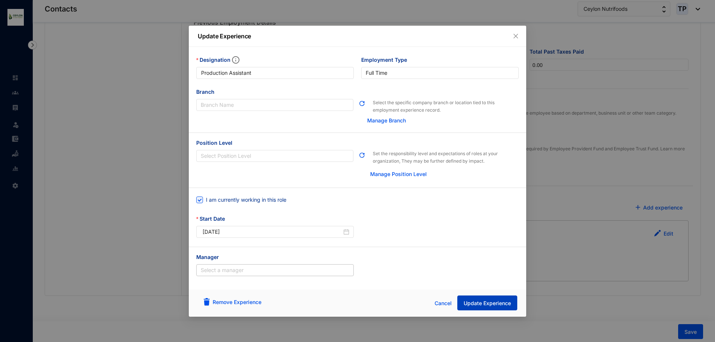
click at [491, 300] on span "Update Experience" at bounding box center [487, 303] width 47 height 7
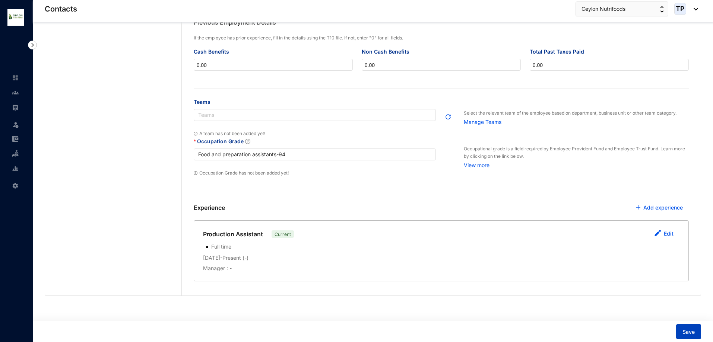
click at [683, 332] on span "Save" at bounding box center [688, 331] width 12 height 7
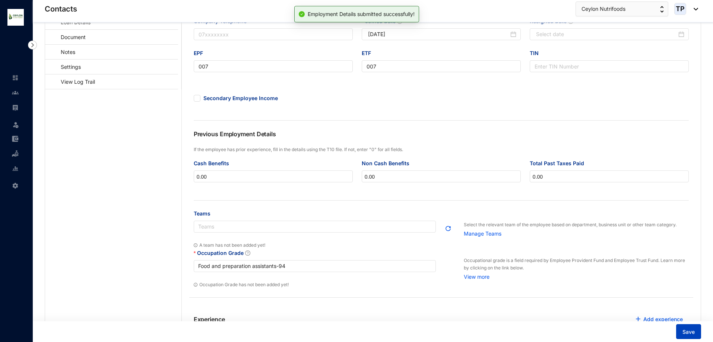
scroll to position [0, 0]
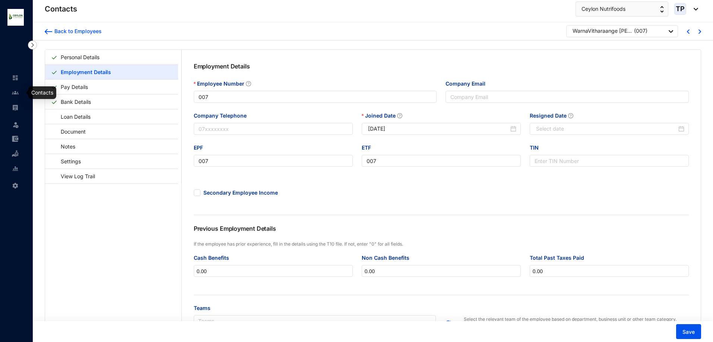
click at [14, 93] on img at bounding box center [15, 92] width 7 height 7
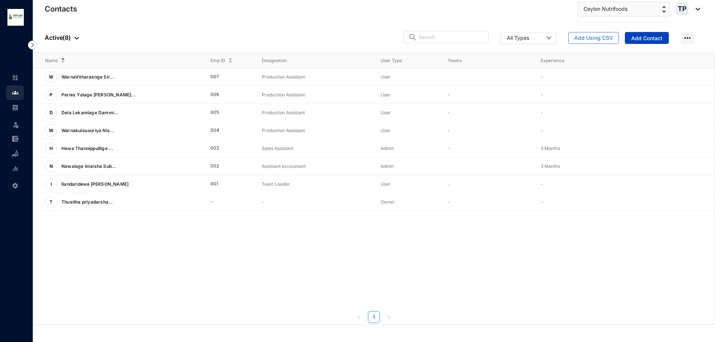
click at [654, 38] on span "Add Contact" at bounding box center [646, 38] width 31 height 7
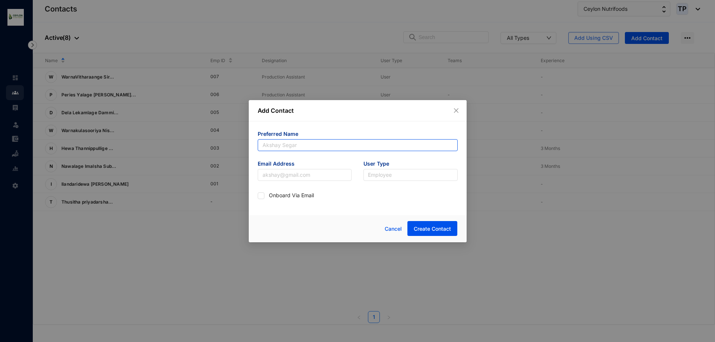
click at [371, 139] on input "text" at bounding box center [358, 145] width 200 height 12
type input "Shadheera Senuri"
click at [316, 181] on input "text" at bounding box center [305, 175] width 94 height 12
type input "[EMAIL_ADDRESS][DOMAIN_NAME]"
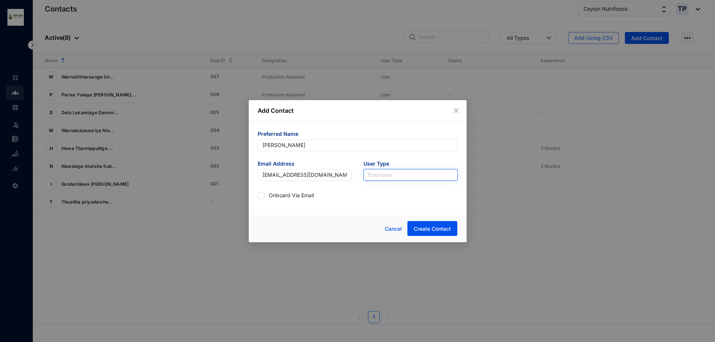
click at [386, 172] on input "search" at bounding box center [410, 174] width 85 height 11
click at [382, 196] on div "User" at bounding box center [410, 202] width 91 height 12
click at [422, 226] on span "Create Contact" at bounding box center [432, 228] width 37 height 7
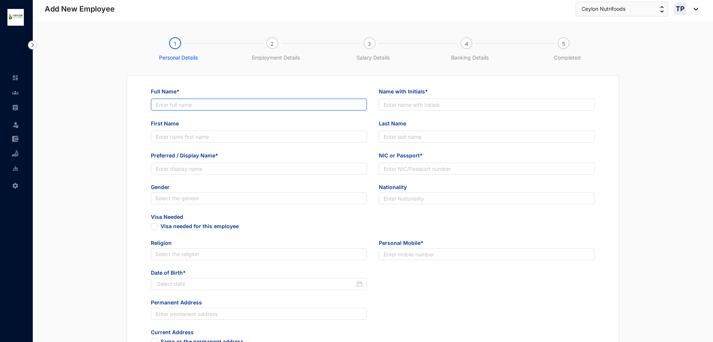
click at [251, 107] on input "Full Name*" at bounding box center [259, 105] width 216 height 12
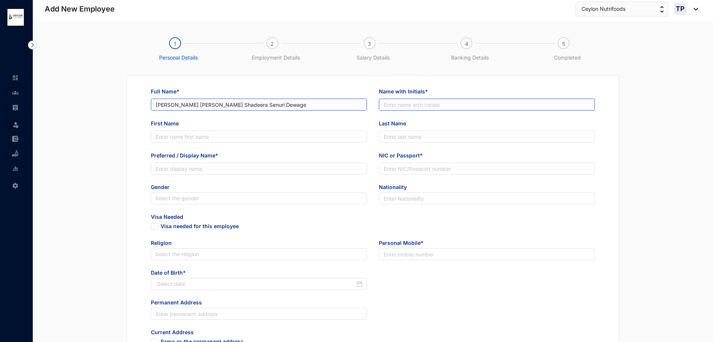
type input "Nan Ediri Dewage Shadeera Senuri Dewage"
click at [416, 102] on input "Name with Initials*" at bounding box center [487, 105] width 216 height 12
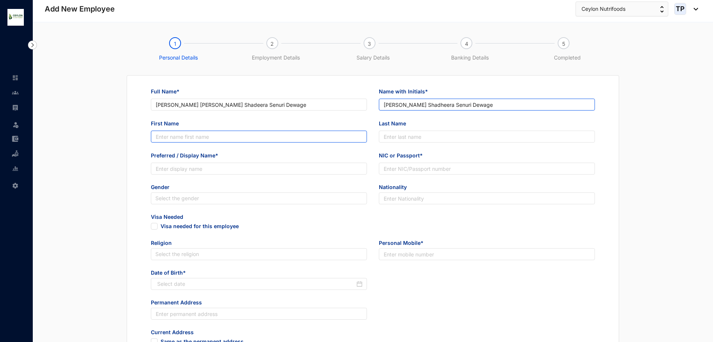
type input "N.E.D Shadheera Senuri Dewage"
click at [343, 136] on input "First Name" at bounding box center [259, 137] width 216 height 12
type input "Shadeera"
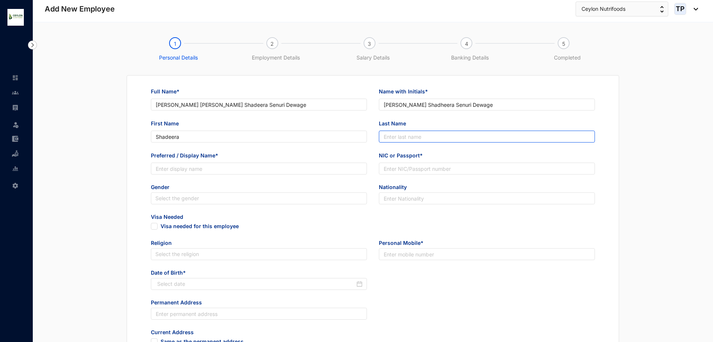
click at [390, 141] on input "Last Name" at bounding box center [487, 137] width 216 height 12
type input "Senuri"
click at [246, 171] on input "Preferred / Display Name*" at bounding box center [259, 169] width 216 height 12
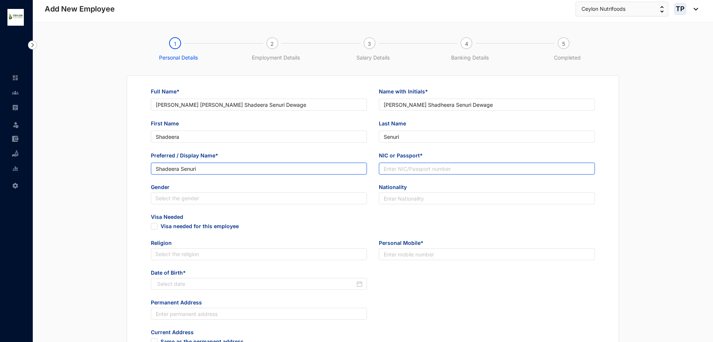
type input "Shadeera Senuri"
click at [491, 166] on input "NIC or Passport*" at bounding box center [487, 169] width 216 height 12
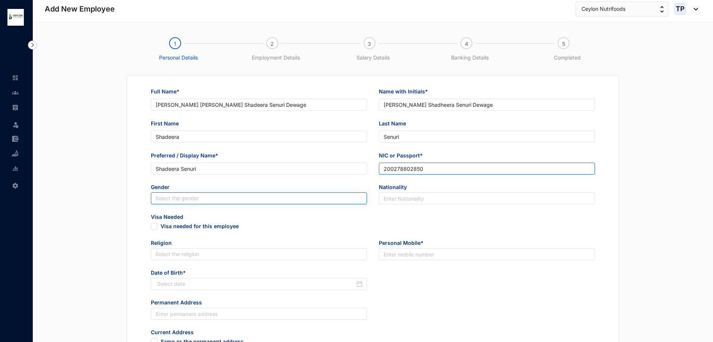
type input "200278802850"
click at [264, 196] on input "search" at bounding box center [258, 198] width 207 height 11
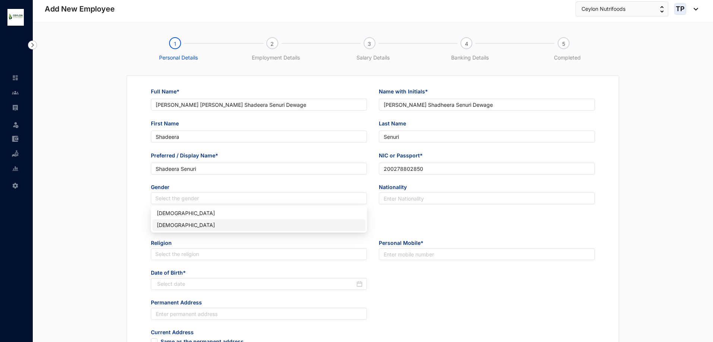
click at [244, 223] on div "[DEMOGRAPHIC_DATA]" at bounding box center [259, 225] width 204 height 8
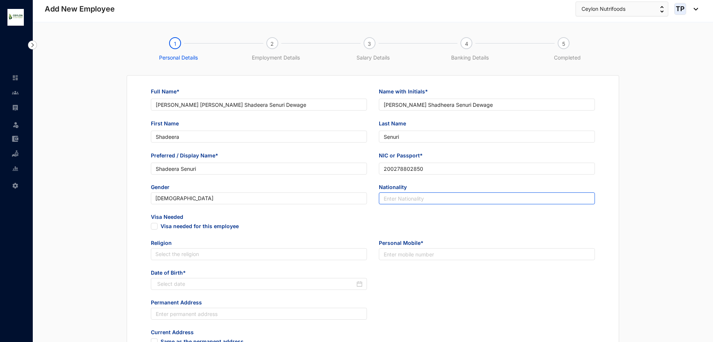
click at [390, 199] on input "text" at bounding box center [487, 198] width 216 height 12
type input "Sri Lanka"
click at [205, 256] on input "search" at bounding box center [258, 254] width 207 height 11
click at [382, 260] on input "text" at bounding box center [487, 254] width 216 height 12
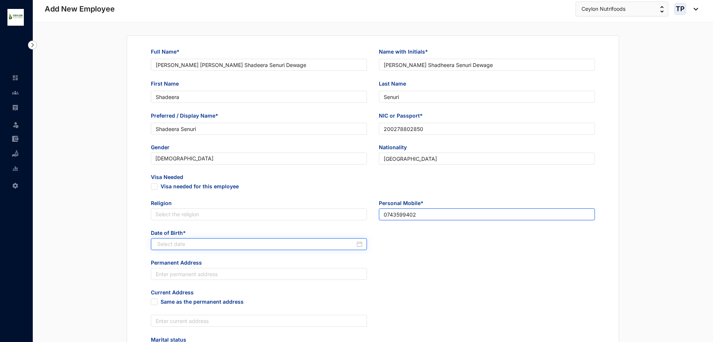
scroll to position [112, 0]
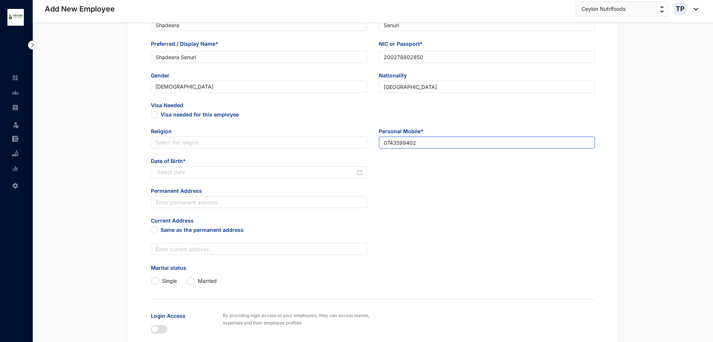
type input "0743599402"
drag, startPoint x: 203, startPoint y: 165, endPoint x: 207, endPoint y: 172, distance: 7.5
click at [204, 165] on span "Date of Birth*" at bounding box center [259, 161] width 216 height 9
click at [207, 172] on input at bounding box center [256, 172] width 198 height 8
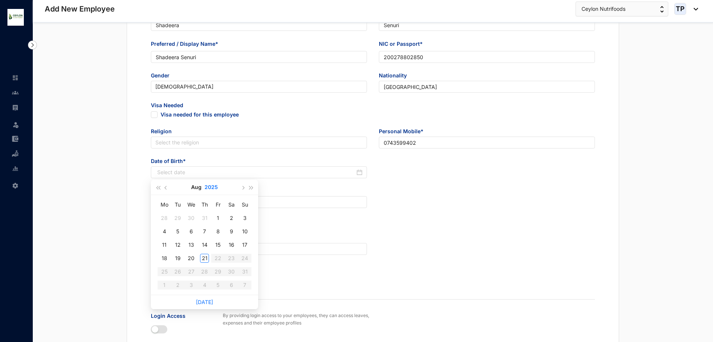
click at [214, 188] on button "2025" at bounding box center [210, 187] width 13 height 15
click at [195, 206] on div "2020" at bounding box center [204, 207] width 22 height 9
click at [162, 189] on button "button" at bounding box center [158, 187] width 8 height 15
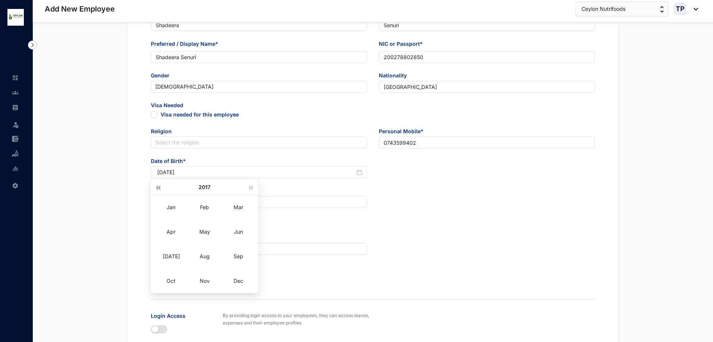
click at [162, 189] on button "button" at bounding box center [158, 187] width 8 height 15
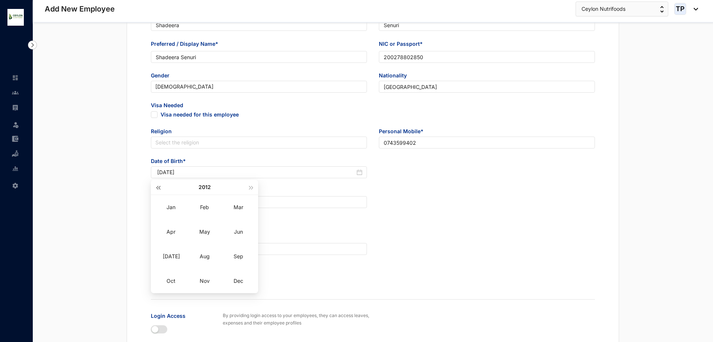
click at [162, 189] on button "button" at bounding box center [158, 187] width 8 height 15
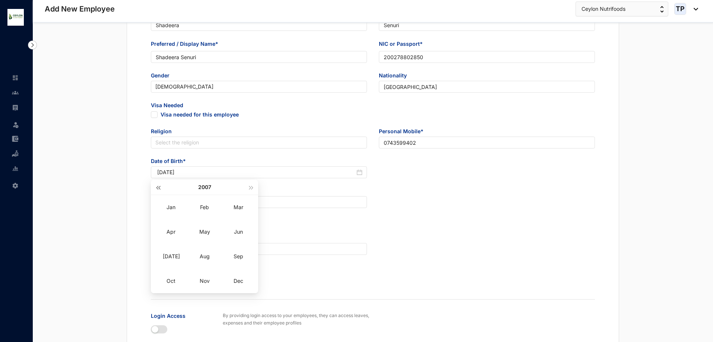
click at [162, 189] on button "button" at bounding box center [158, 187] width 8 height 15
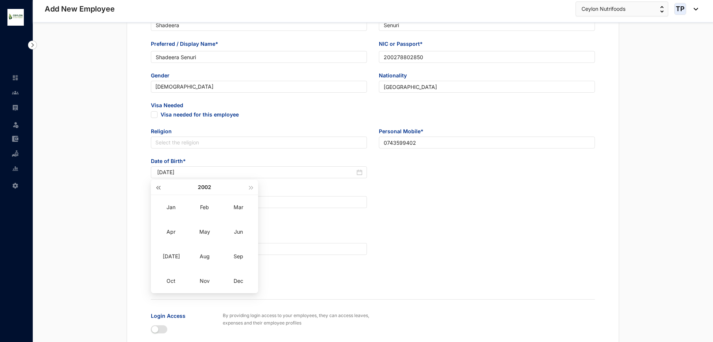
click at [162, 189] on button "button" at bounding box center [158, 187] width 8 height 15
click at [252, 189] on button "button" at bounding box center [251, 187] width 8 height 15
click at [178, 286] on td "Oct" at bounding box center [171, 281] width 34 height 25
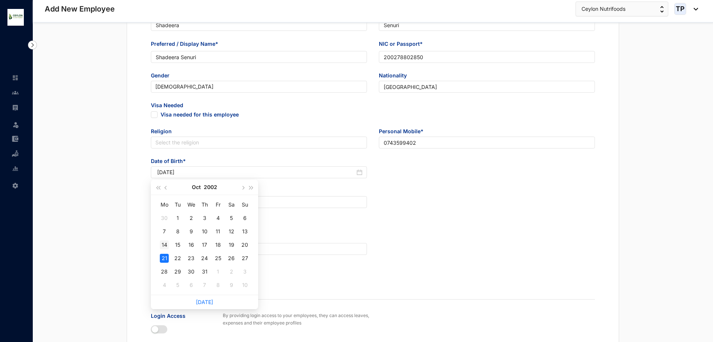
type input "2002-10-14"
click at [162, 246] on div "14" at bounding box center [164, 245] width 9 height 9
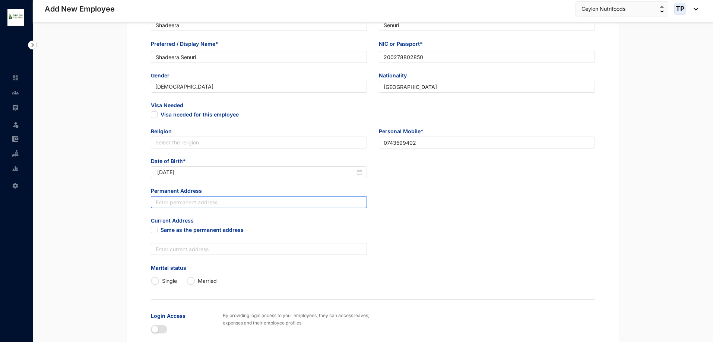
click at [232, 204] on input "text" at bounding box center [259, 202] width 216 height 12
type input "No,80 Medagoda,Naththandiya"
click at [189, 283] on input "Married" at bounding box center [190, 280] width 7 height 7
radio input "true"
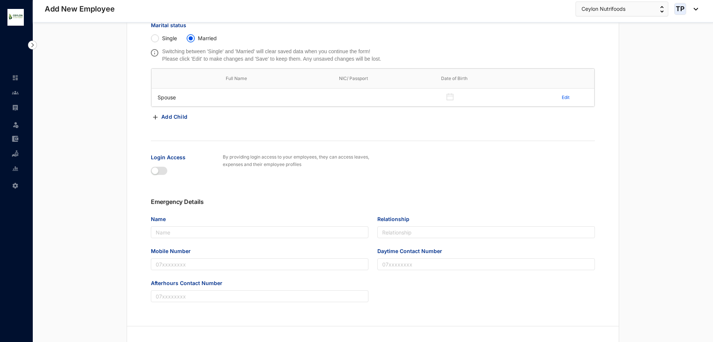
scroll to position [372, 0]
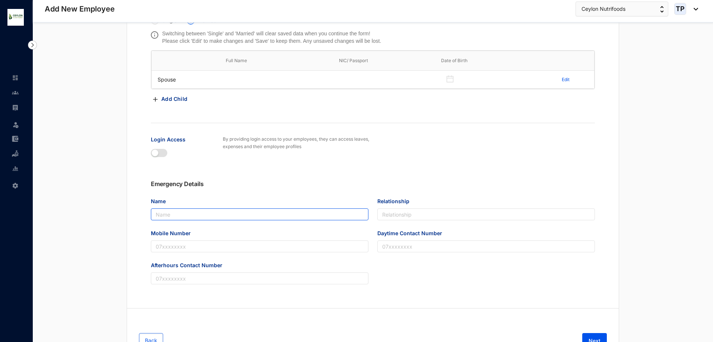
click at [161, 212] on input "Name" at bounding box center [259, 215] width 217 height 12
type input "Malitha Pradeep"
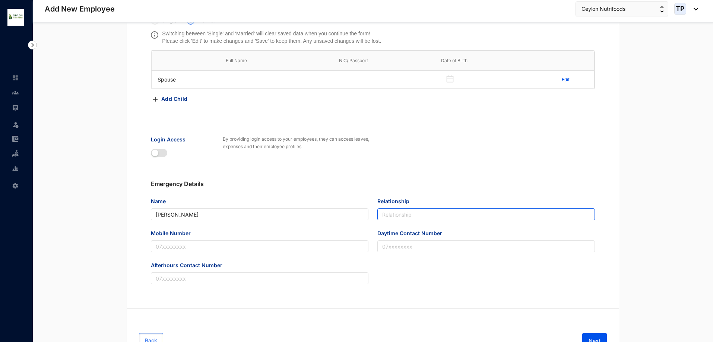
click at [397, 216] on input "Relationship" at bounding box center [485, 215] width 217 height 12
type input "Husband"
click at [310, 242] on input "Mobile Number" at bounding box center [259, 247] width 217 height 12
type input "0760426311"
click at [446, 269] on div "Afterhours Contact Number" at bounding box center [372, 277] width 453 height 32
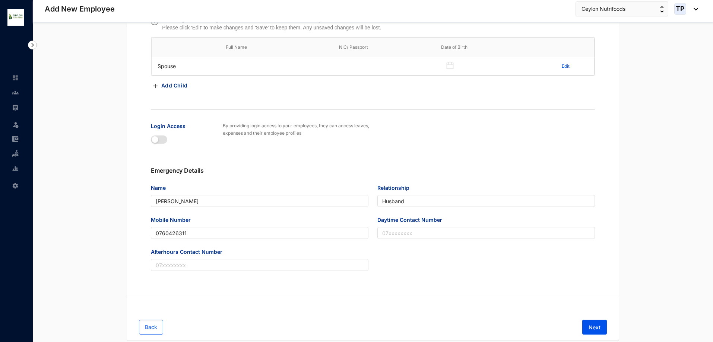
scroll to position [407, 0]
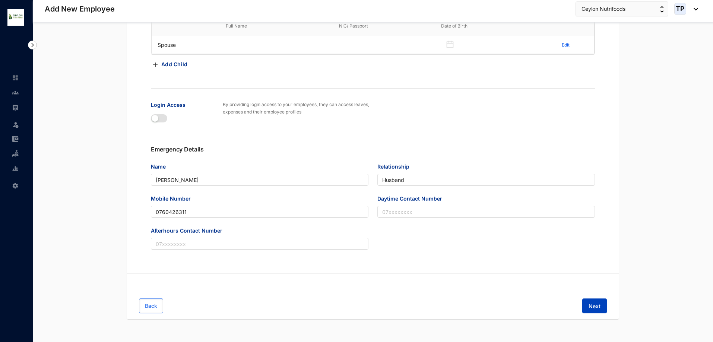
click at [601, 305] on button "Next" at bounding box center [594, 306] width 25 height 15
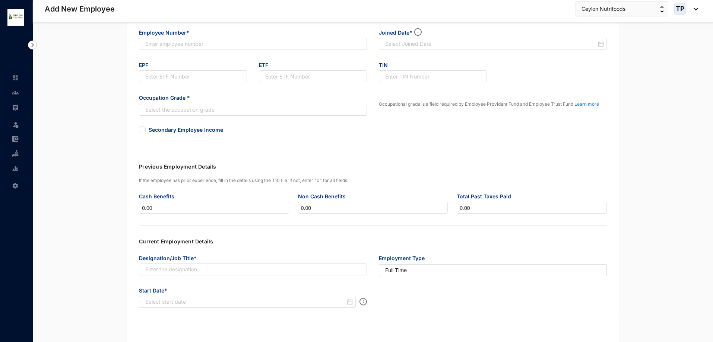
scroll to position [0, 0]
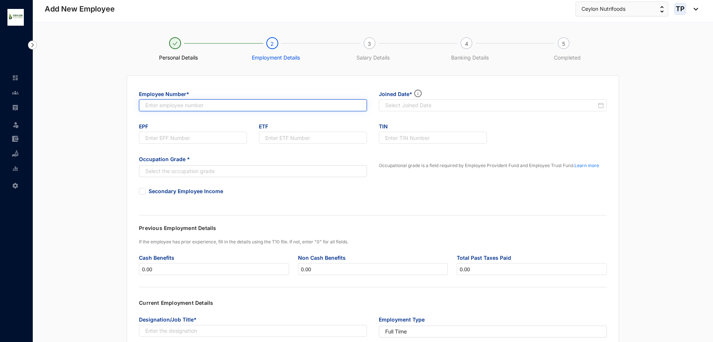
click at [257, 105] on input "text" at bounding box center [253, 105] width 228 height 12
type input "008"
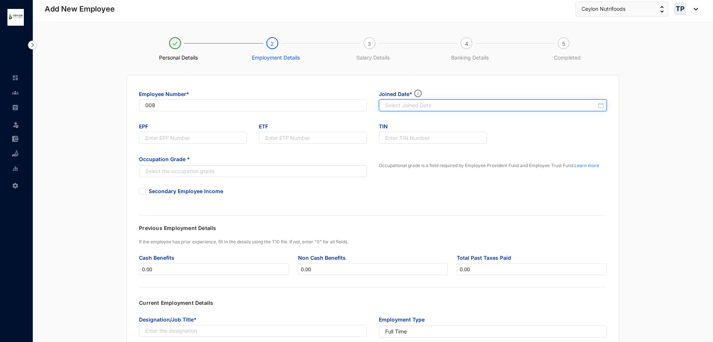
type input "008"
click at [489, 106] on input at bounding box center [490, 105] width 211 height 7
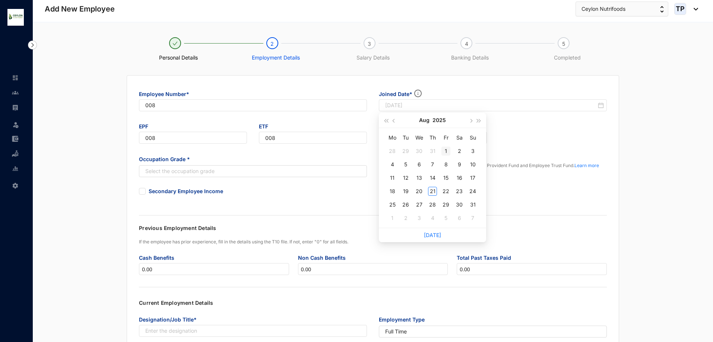
click at [445, 151] on div "1" at bounding box center [445, 151] width 9 height 9
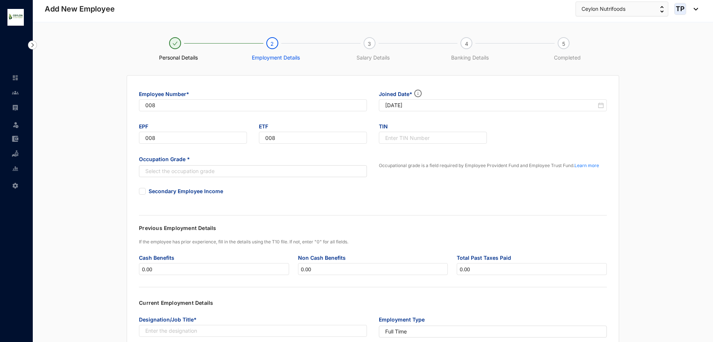
type input "[DATE]"
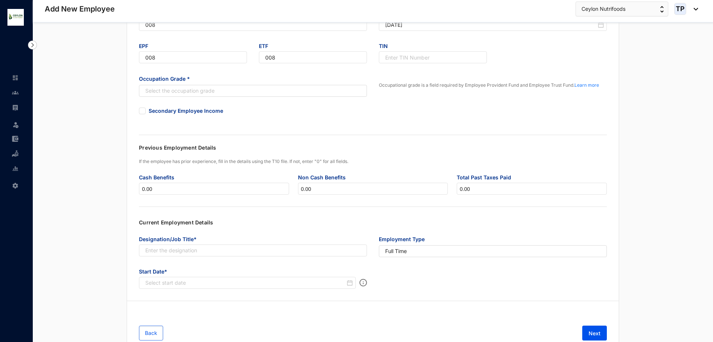
scroll to position [108, 0]
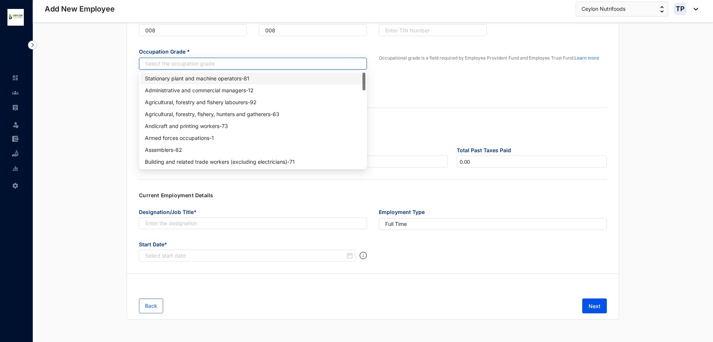
click at [257, 58] on div "Select the occupation grade" at bounding box center [253, 64] width 228 height 12
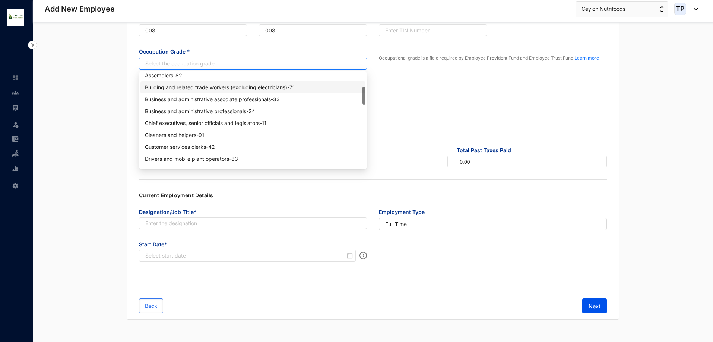
scroll to position [112, 0]
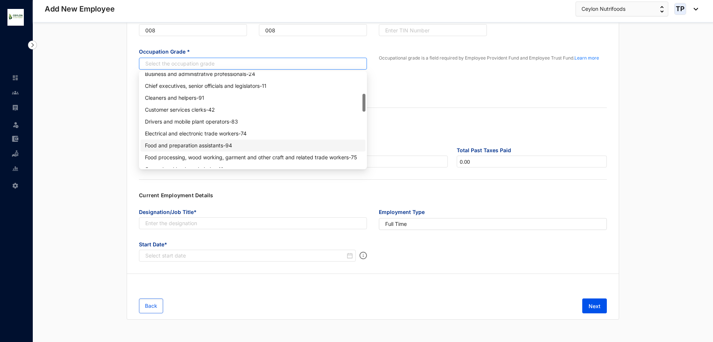
click at [240, 142] on div "Food and preparation assistants - 94" at bounding box center [253, 145] width 216 height 8
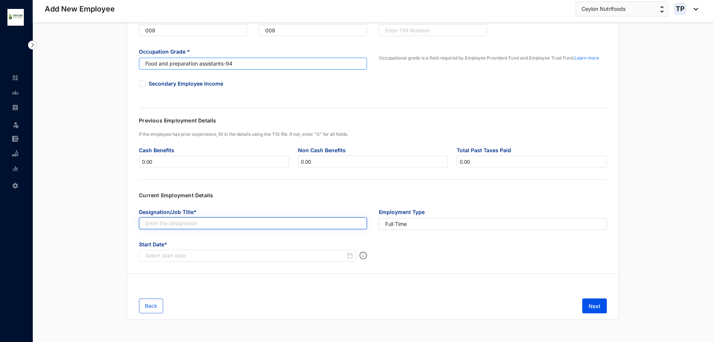
click at [242, 224] on input "text" at bounding box center [253, 223] width 228 height 12
type input "Production Assistant"
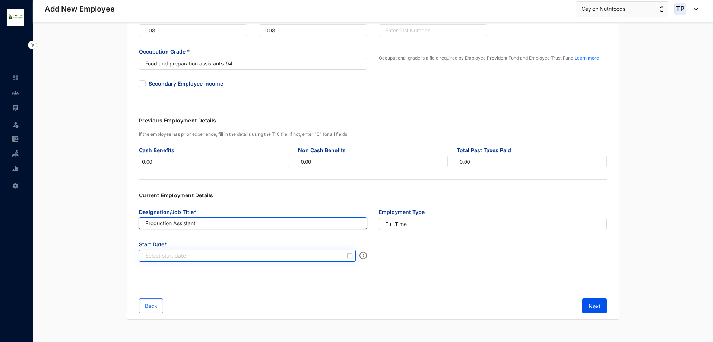
click at [312, 260] on div at bounding box center [247, 256] width 217 height 12
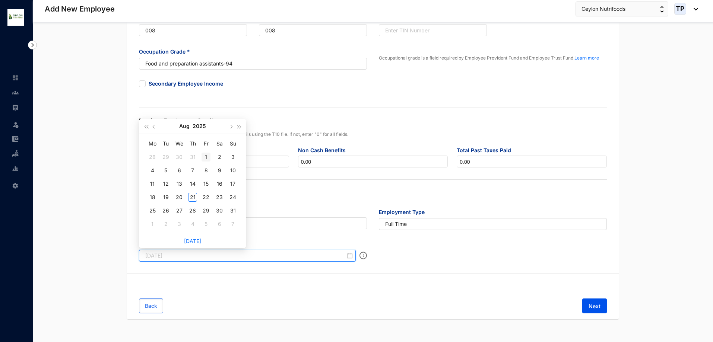
type input "[DATE]"
click at [204, 151] on td "1" at bounding box center [205, 156] width 13 height 13
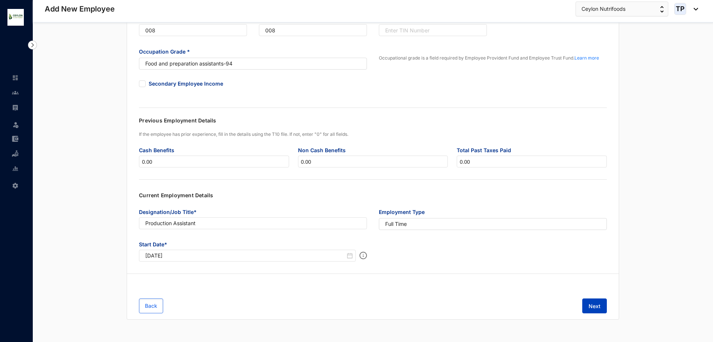
click at [596, 302] on button "Next" at bounding box center [594, 306] width 25 height 15
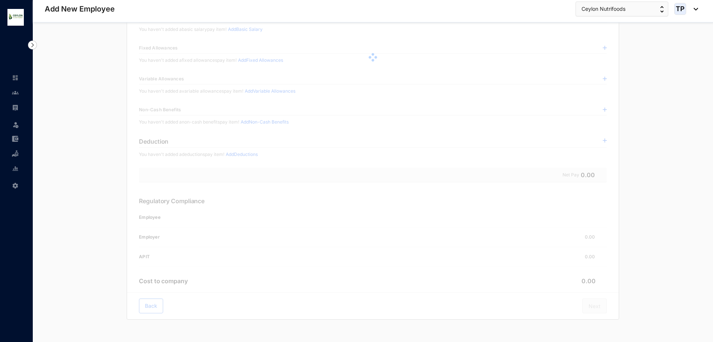
scroll to position [0, 0]
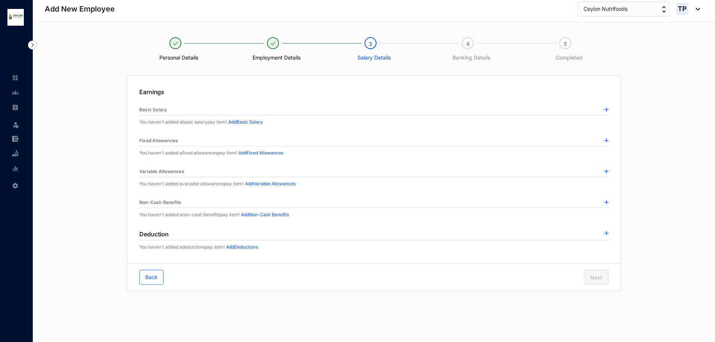
click at [604, 111] on div "Basic Salary" at bounding box center [373, 110] width 469 height 11
click at [605, 110] on div "Basic Salary" at bounding box center [373, 110] width 469 height 11
click at [609, 110] on div "Earnings Basic Salary You haven't added a basic salary pay item! Add Basic Sala…" at bounding box center [373, 170] width 493 height 188
click at [606, 109] on img at bounding box center [606, 110] width 4 height 4
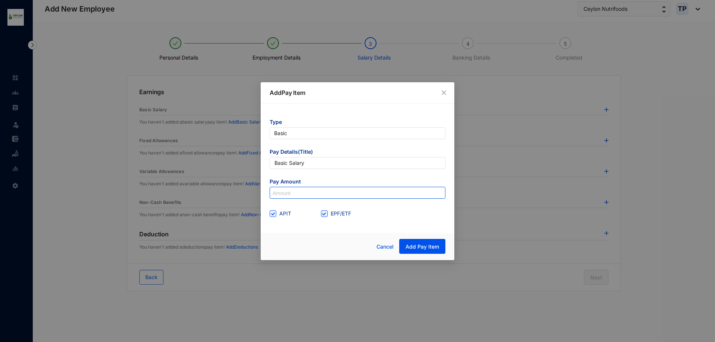
click at [373, 196] on input at bounding box center [357, 193] width 175 height 12
type input "30,000"
click at [414, 249] on span "Add Pay Item" at bounding box center [422, 246] width 34 height 7
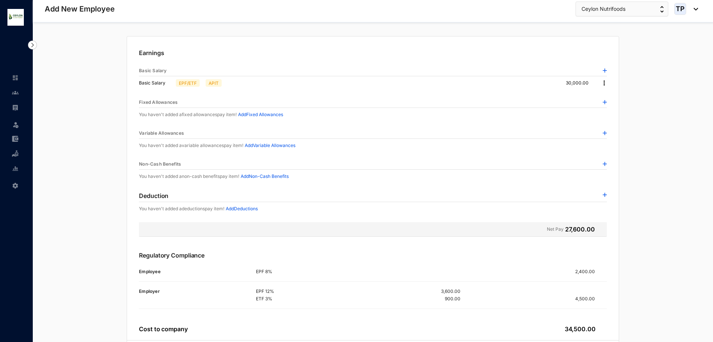
scroll to position [87, 0]
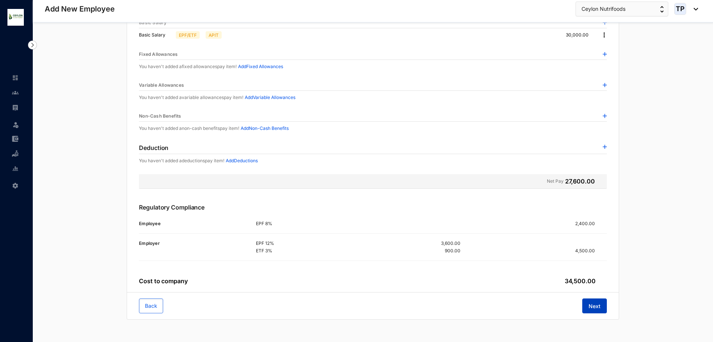
click at [591, 303] on span "Next" at bounding box center [594, 306] width 12 height 7
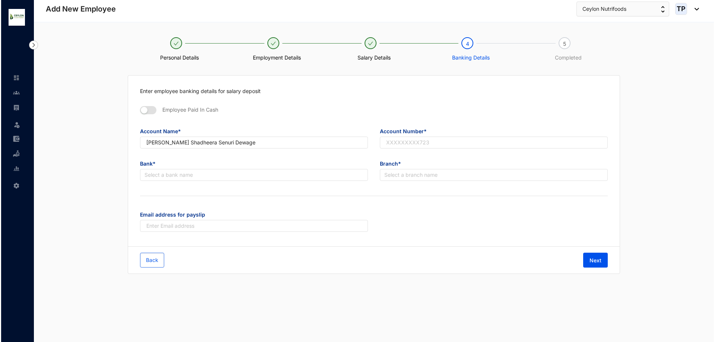
scroll to position [0, 0]
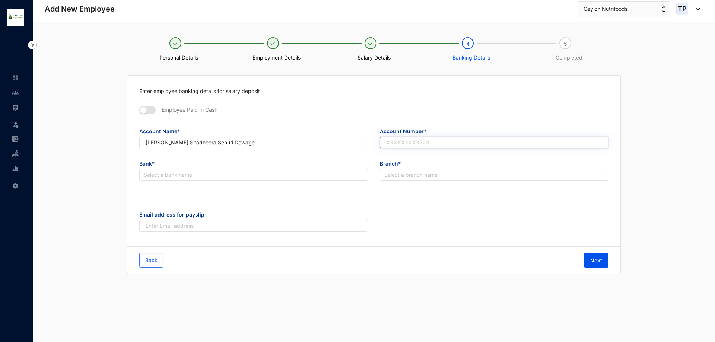
click at [426, 144] on input "text" at bounding box center [494, 143] width 229 height 12
type input "7775707"
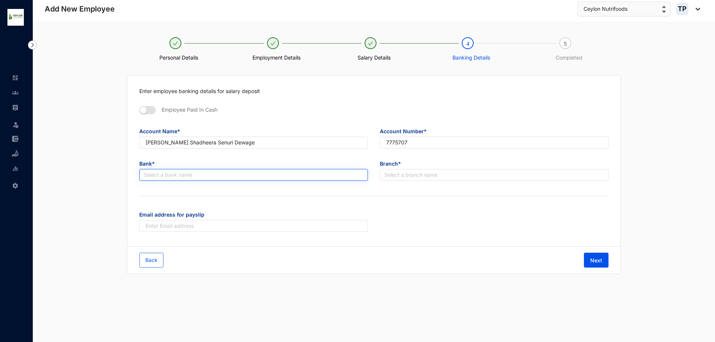
click at [328, 179] on input "search" at bounding box center [254, 174] width 220 height 11
type input "b"
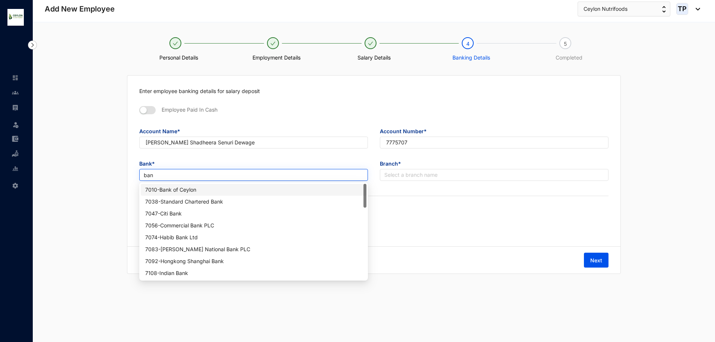
type input "bank"
click at [328, 191] on div "7010 - Bank of Ceylon" at bounding box center [253, 190] width 217 height 8
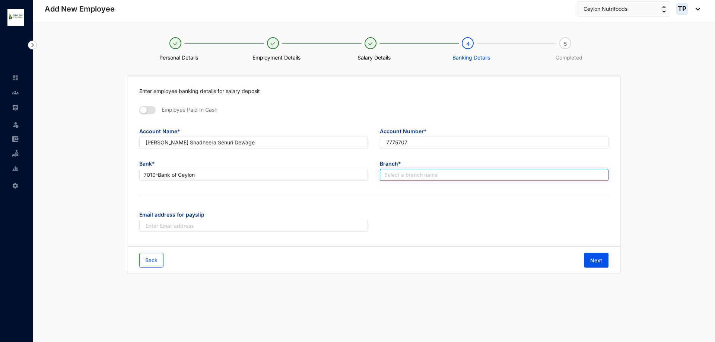
click at [406, 175] on input "search" at bounding box center [494, 174] width 220 height 11
type input "Nat"
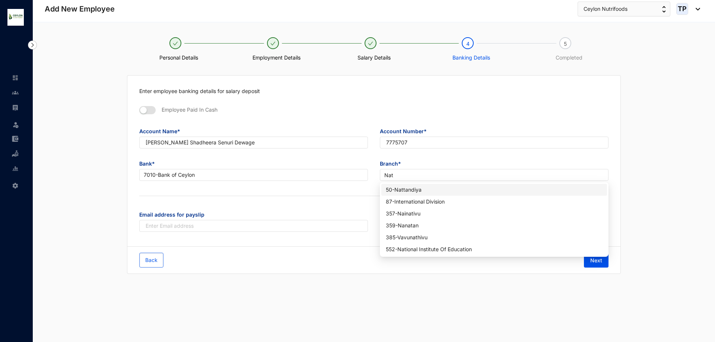
click at [416, 187] on div "50 - Nattandiya" at bounding box center [494, 190] width 217 height 8
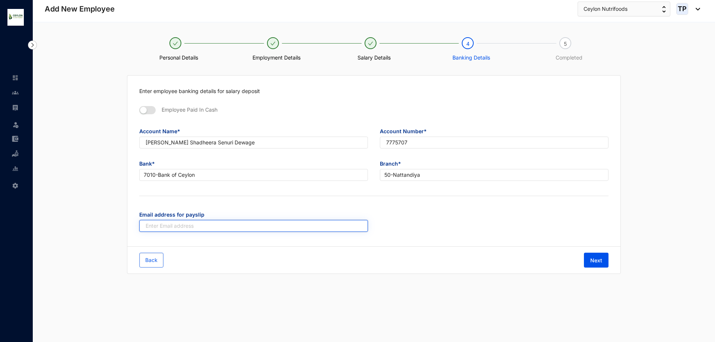
click at [280, 228] on input "text" at bounding box center [253, 226] width 229 height 12
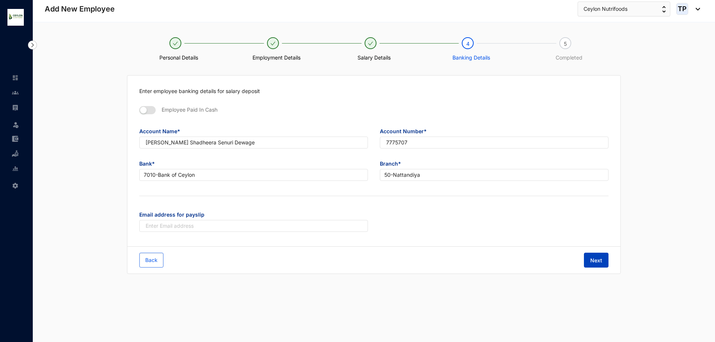
click at [596, 258] on span "Next" at bounding box center [596, 260] width 12 height 7
drag, startPoint x: 231, startPoint y: 143, endPoint x: 129, endPoint y: 147, distance: 102.1
click at [129, 147] on div "Enter employee banking details for salary deposit Employee Paid In Cash Account…" at bounding box center [373, 161] width 493 height 171
type input "Shadeera Senuri"
click at [594, 262] on span "Next" at bounding box center [596, 260] width 12 height 7
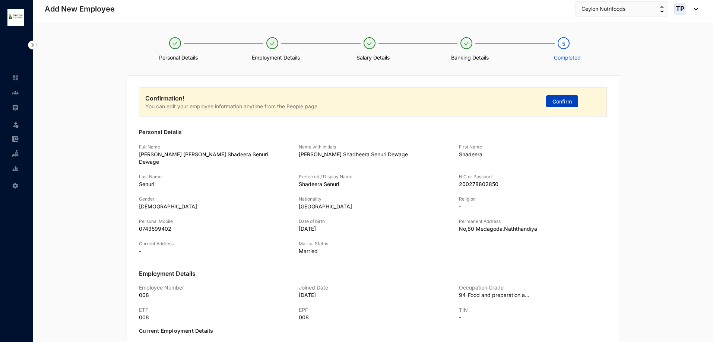
click at [567, 103] on span "Confirm" at bounding box center [561, 101] width 19 height 7
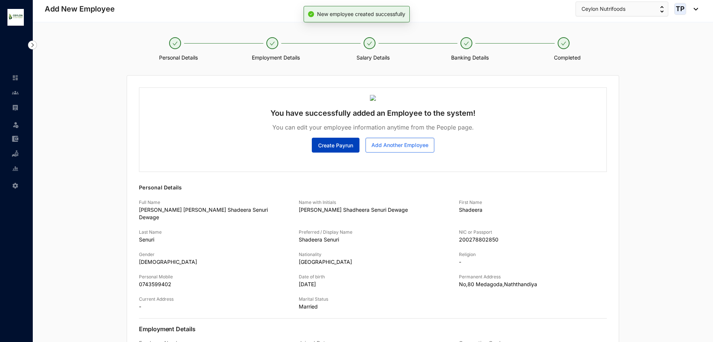
click at [335, 144] on span "Create Payrun" at bounding box center [335, 145] width 35 height 7
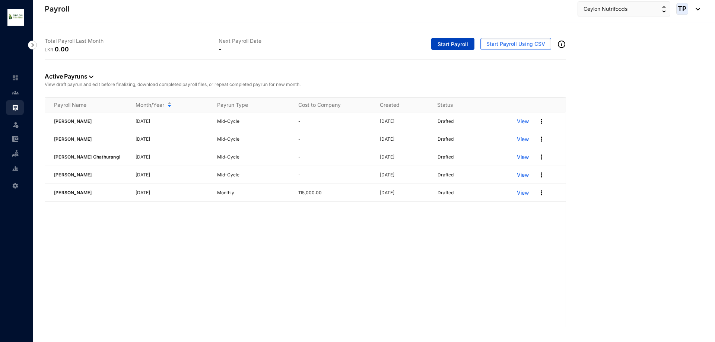
click at [453, 41] on span "Start Payroll" at bounding box center [452, 44] width 31 height 7
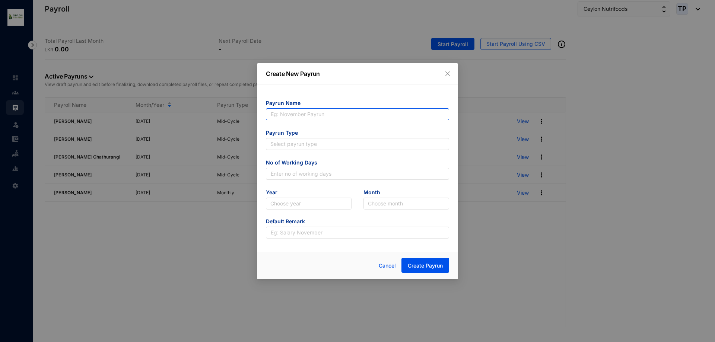
click at [349, 112] on input "text" at bounding box center [357, 114] width 183 height 12
type input "Shadeera Senuri"
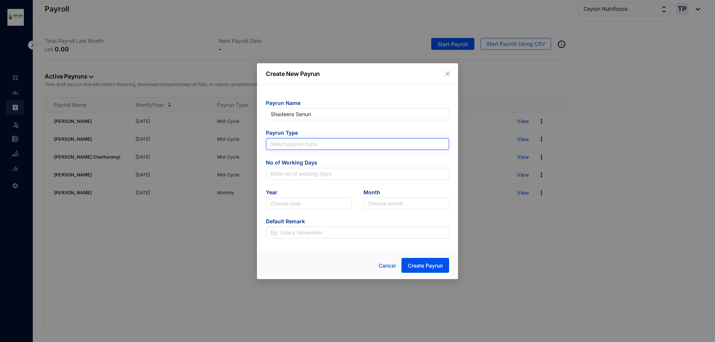
type input "Shadeera Senuri"
click at [352, 146] on input "search" at bounding box center [357, 144] width 174 height 11
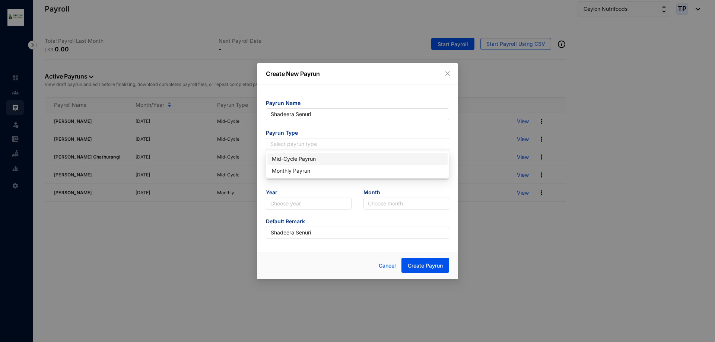
click at [352, 153] on div "Mid-Cycle Payrun" at bounding box center [357, 159] width 180 height 12
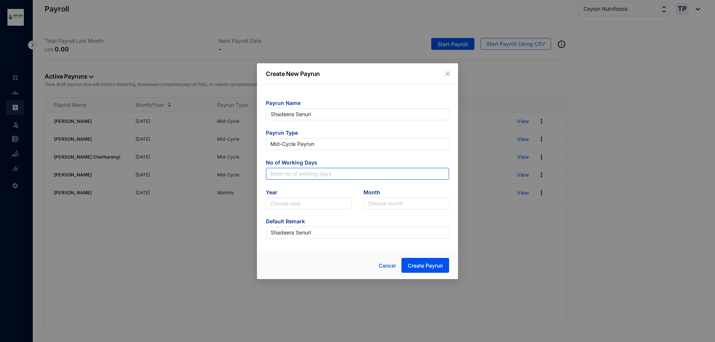
click at [360, 174] on input "text" at bounding box center [357, 174] width 183 height 12
type input "25"
click at [334, 208] on input "search" at bounding box center [308, 203] width 77 height 11
click at [316, 230] on div "2025" at bounding box center [309, 230] width 74 height 8
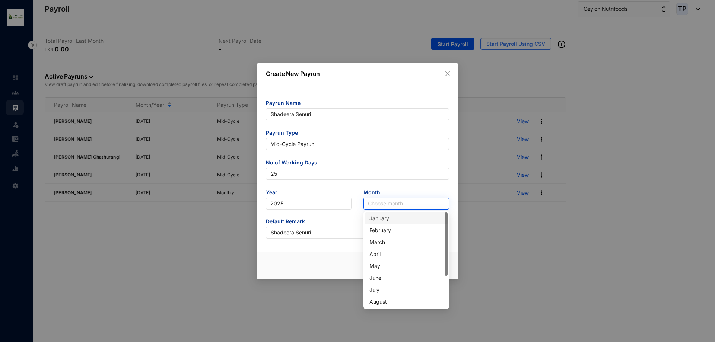
click at [373, 204] on input "search" at bounding box center [406, 203] width 77 height 11
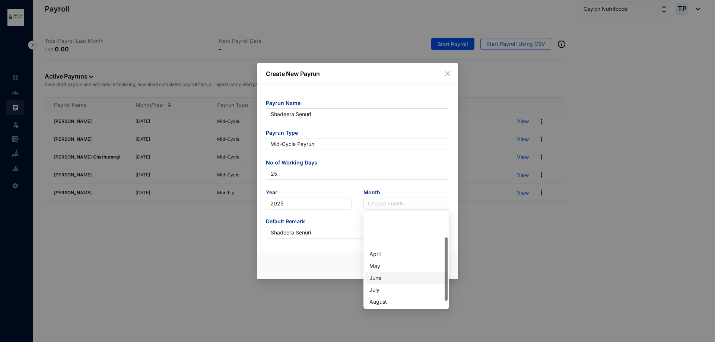
scroll to position [37, 0]
click at [387, 267] on div "August" at bounding box center [406, 265] width 74 height 8
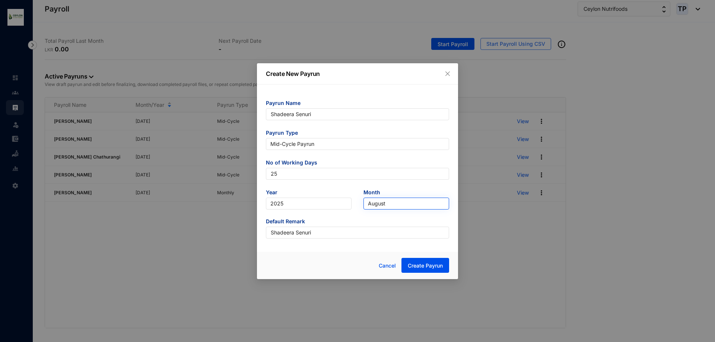
click at [398, 204] on span "August" at bounding box center [406, 203] width 77 height 11
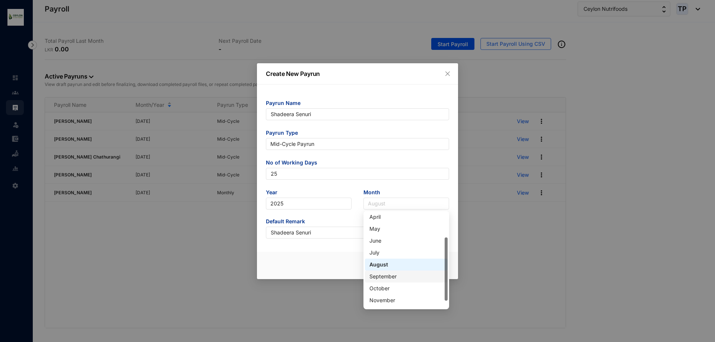
click at [395, 277] on div "September" at bounding box center [406, 277] width 74 height 8
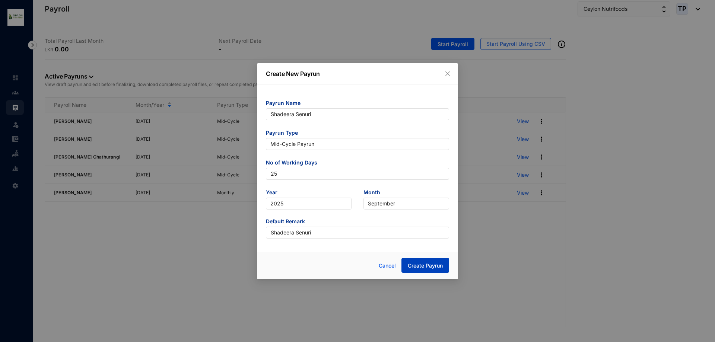
click at [421, 265] on span "Create Payrun" at bounding box center [425, 265] width 35 height 7
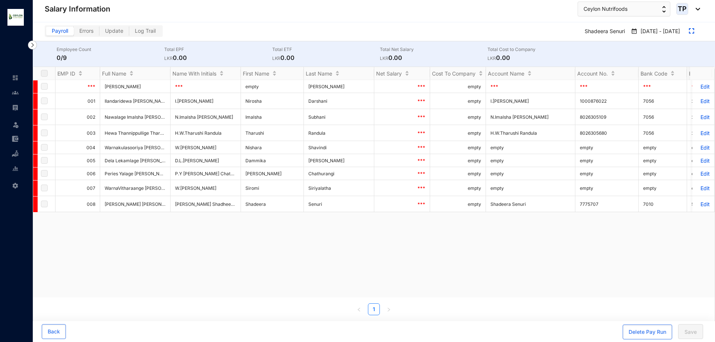
click at [43, 74] on label at bounding box center [44, 73] width 7 height 8
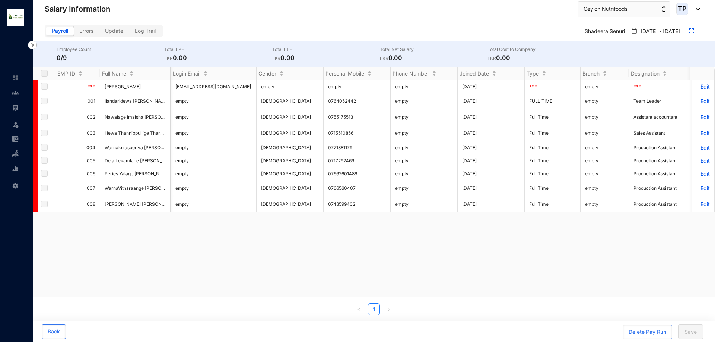
scroll to position [0, 1503]
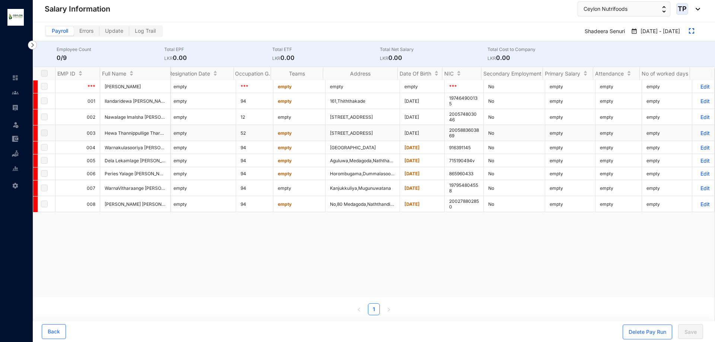
click at [34, 129] on span at bounding box center [35, 133] width 4 height 16
click at [12, 75] on link at bounding box center [21, 77] width 19 height 7
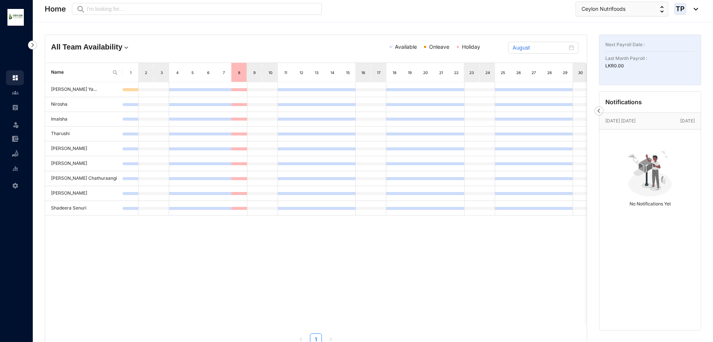
click at [600, 112] on div "Aug 21st Thursday Today No Notifications Yet" at bounding box center [649, 168] width 101 height 112
click at [12, 91] on link at bounding box center [21, 92] width 19 height 7
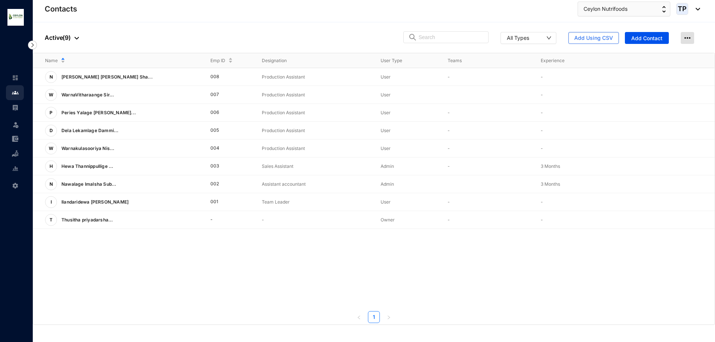
click at [687, 37] on img at bounding box center [687, 38] width 13 height 12
click at [16, 108] on img at bounding box center [15, 107] width 7 height 7
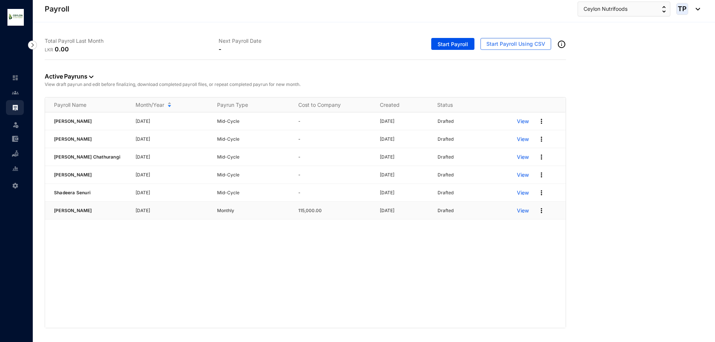
click at [529, 211] on p "View" at bounding box center [523, 210] width 12 height 7
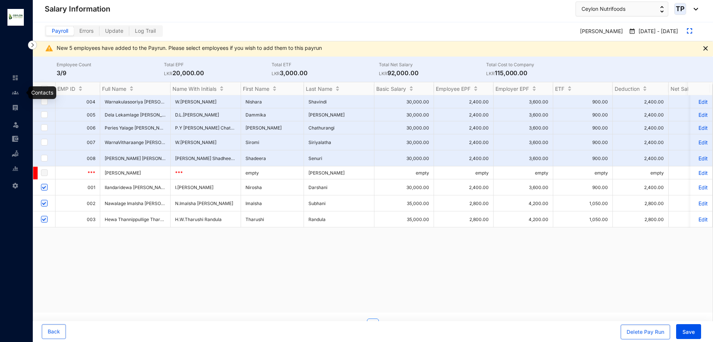
click at [12, 94] on link at bounding box center [21, 92] width 19 height 7
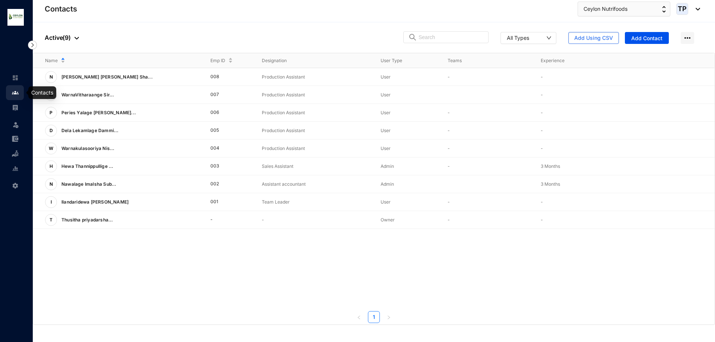
click at [14, 90] on img at bounding box center [15, 92] width 7 height 7
click at [13, 74] on div at bounding box center [15, 74] width 7 height 7
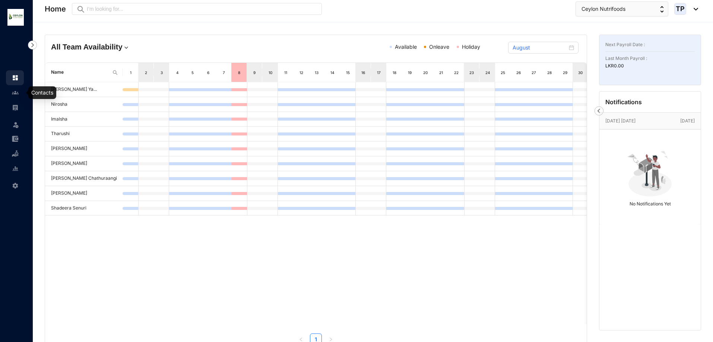
click at [14, 89] on img at bounding box center [15, 92] width 7 height 7
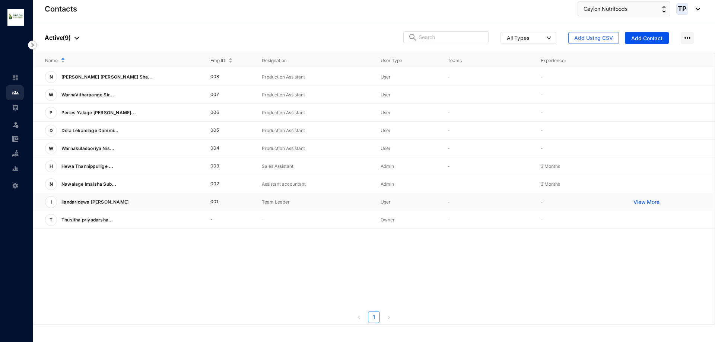
click at [645, 202] on p "View More" at bounding box center [648, 201] width 30 height 7
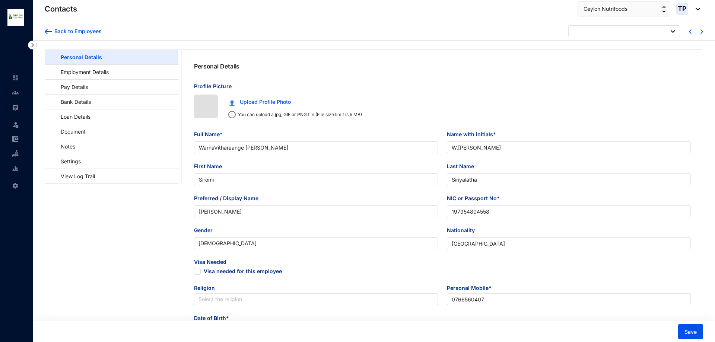
type input "[DATE]"
type input "Ilandaridewa [PERSON_NAME]"
type input "I.[PERSON_NAME]"
type input "Nirosha"
type input "Darshani"
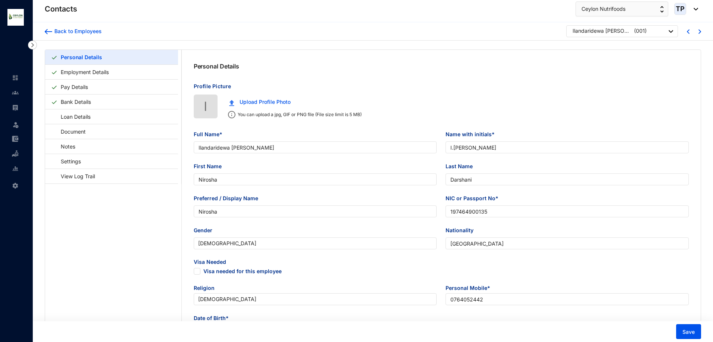
type input "Nirosha"
type input "197464900135"
type input "0764052442"
type input "161,Thiththakade"
checkbox input "true"
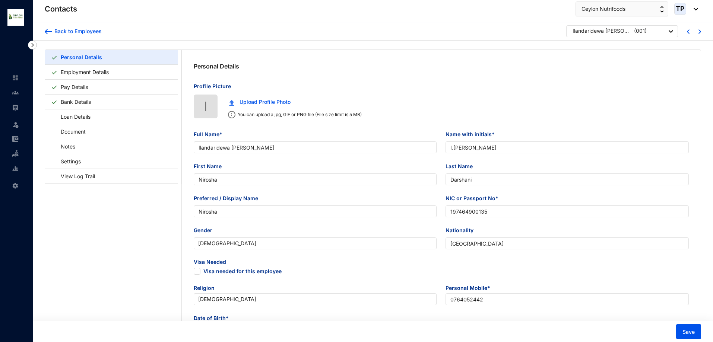
type input "[DATE]"
click at [12, 89] on link at bounding box center [21, 92] width 19 height 7
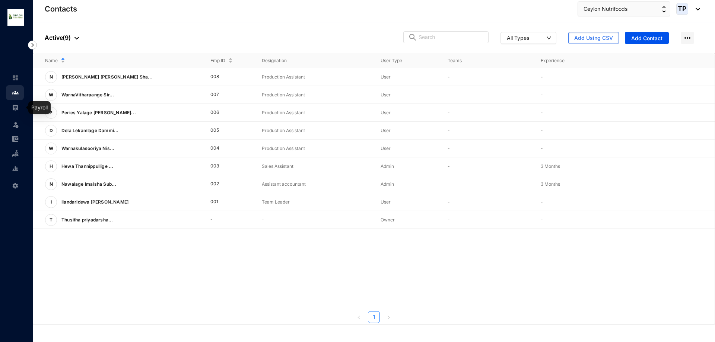
click at [12, 106] on img at bounding box center [15, 107] width 7 height 7
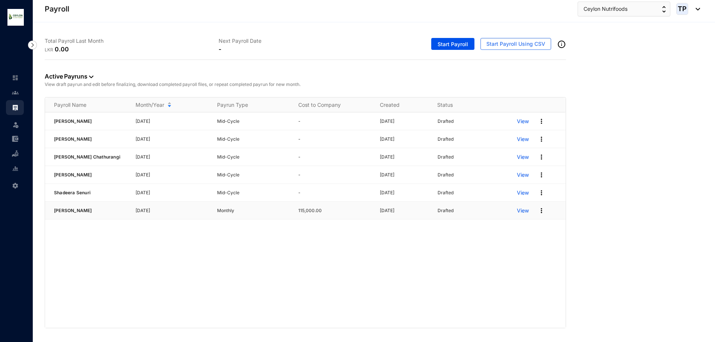
click at [540, 211] on img at bounding box center [541, 210] width 7 height 7
click at [523, 229] on p "Delete" at bounding box center [513, 226] width 52 height 13
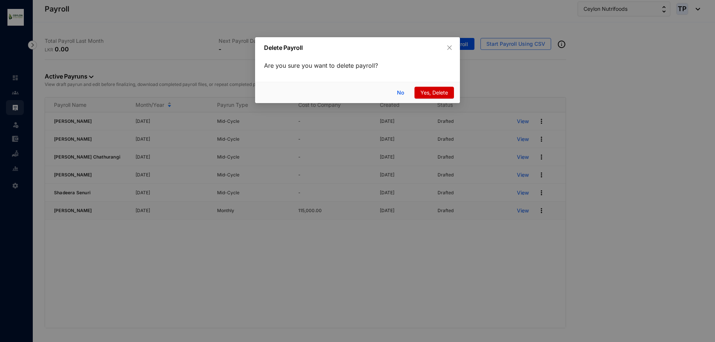
click at [428, 95] on span "Yes, Delete" at bounding box center [434, 93] width 28 height 8
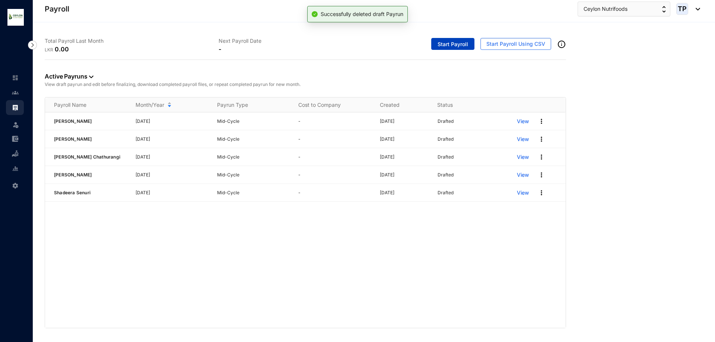
click at [457, 45] on span "Start Payroll" at bounding box center [452, 44] width 31 height 7
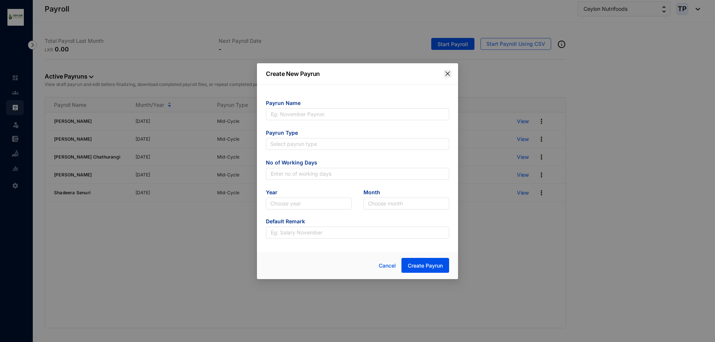
click at [451, 72] on span "Close" at bounding box center [447, 74] width 8 height 6
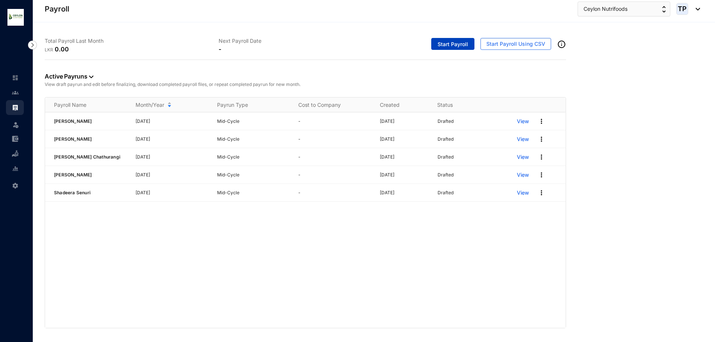
click at [454, 43] on span "Start Payroll" at bounding box center [452, 44] width 31 height 7
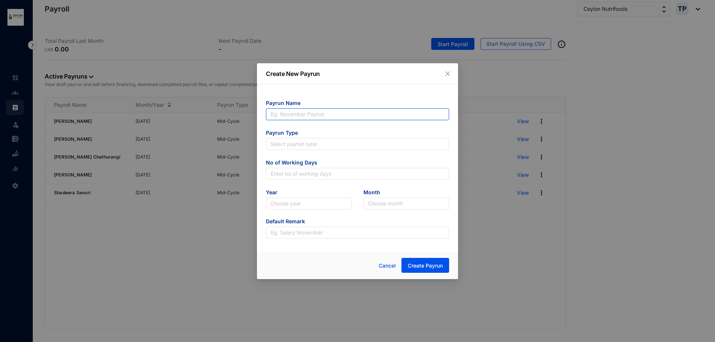
click at [395, 120] on input "text" at bounding box center [357, 114] width 183 height 12
type input "Imalsha Subhani"
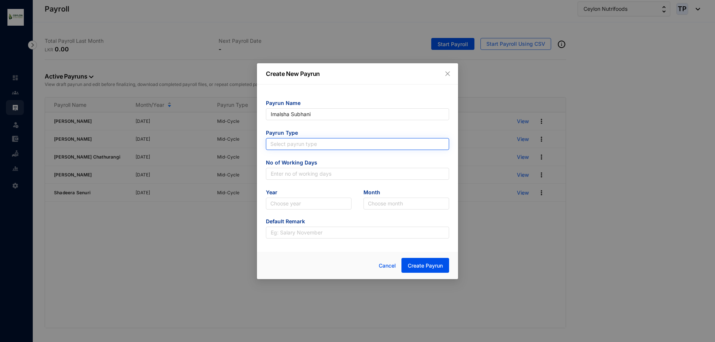
type input "Imalsha Subhani"
click at [346, 147] on input "search" at bounding box center [357, 144] width 174 height 11
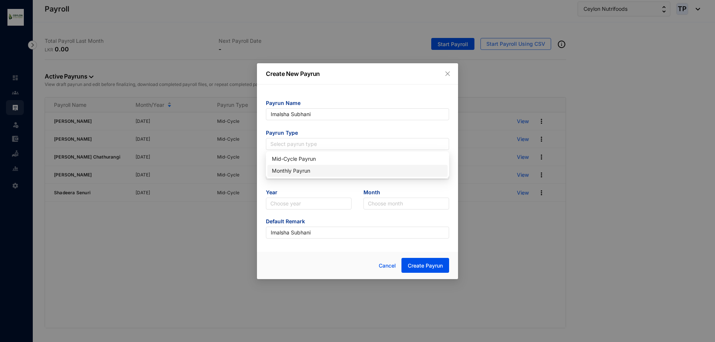
click at [345, 168] on div "Monthly Payrun" at bounding box center [357, 171] width 171 height 8
click at [346, 175] on input "text" at bounding box center [357, 174] width 183 height 12
type input "25"
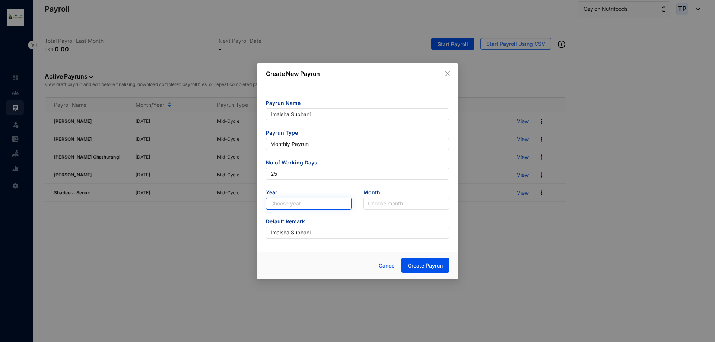
click at [318, 204] on input "search" at bounding box center [308, 203] width 77 height 11
click at [314, 234] on div "2025" at bounding box center [309, 230] width 74 height 8
click at [392, 205] on input "search" at bounding box center [406, 203] width 77 height 11
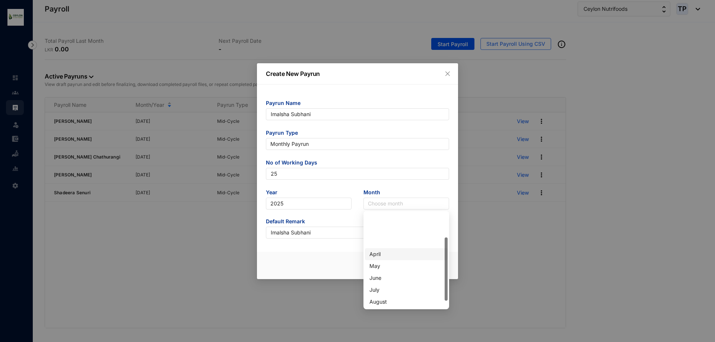
scroll to position [37, 0]
click at [397, 281] on div "September" at bounding box center [406, 277] width 83 height 12
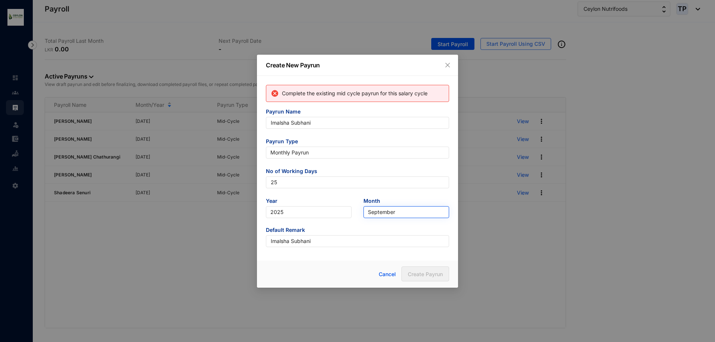
click at [394, 210] on span "September" at bounding box center [406, 212] width 77 height 11
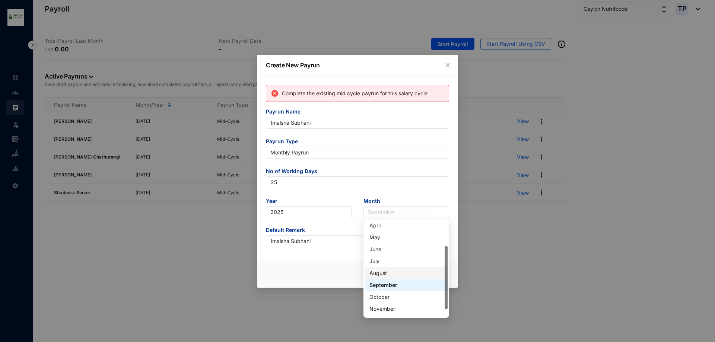
click at [399, 276] on div "August" at bounding box center [406, 273] width 74 height 8
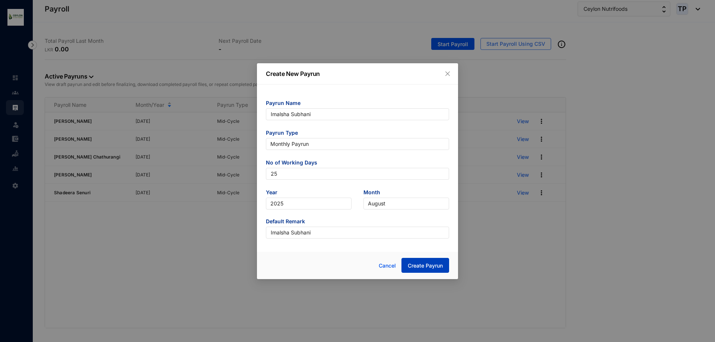
click at [420, 265] on span "Create Payrun" at bounding box center [425, 265] width 35 height 7
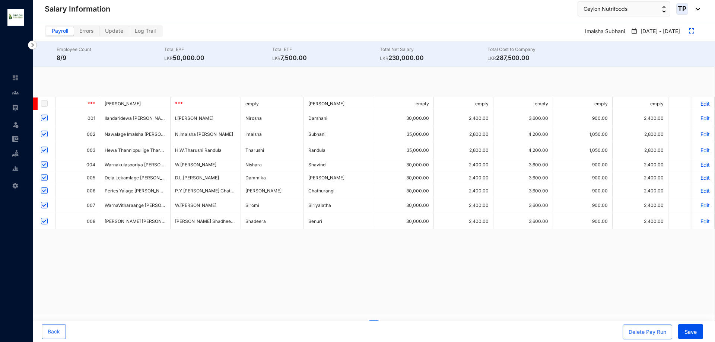
checkbox input "true"
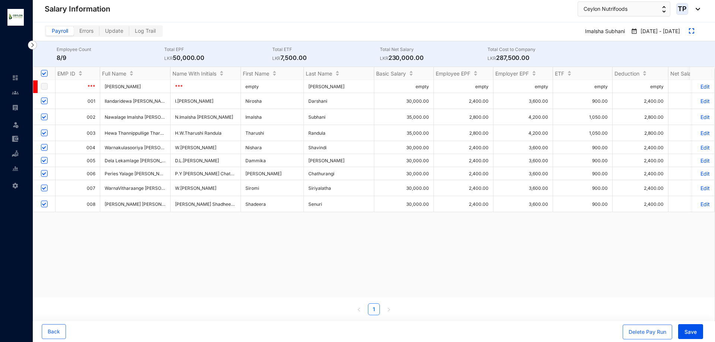
click at [14, 91] on img at bounding box center [15, 92] width 7 height 7
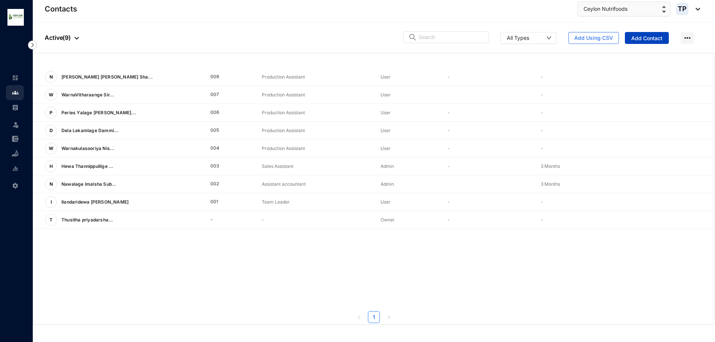
click at [657, 35] on span "Add Contact" at bounding box center [646, 38] width 31 height 7
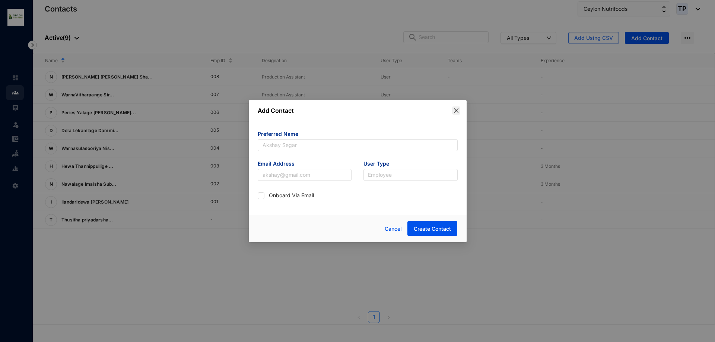
click at [456, 114] on button "Close" at bounding box center [456, 110] width 8 height 8
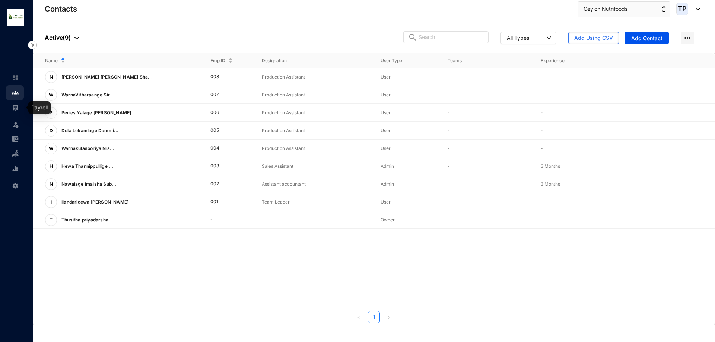
click at [12, 109] on link at bounding box center [21, 107] width 19 height 7
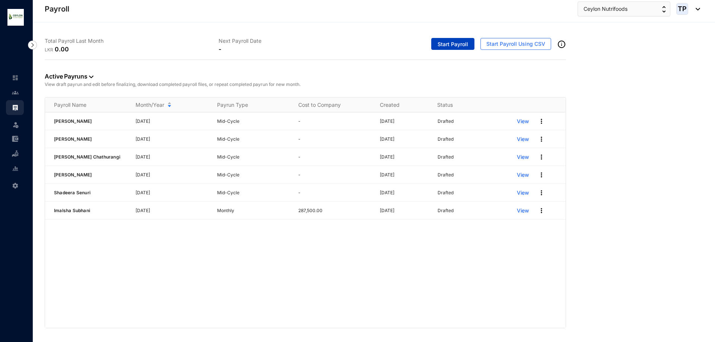
click at [456, 42] on span "Start Payroll" at bounding box center [452, 44] width 31 height 7
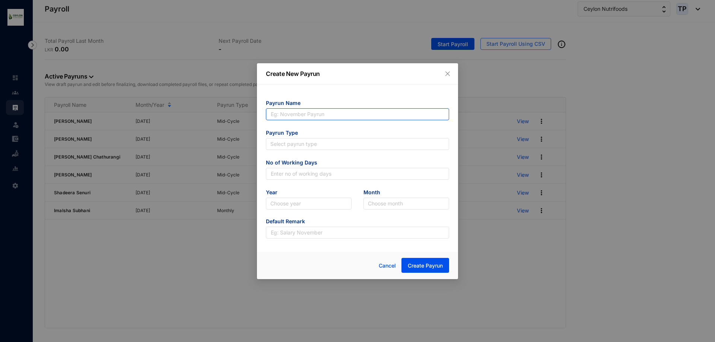
click at [346, 114] on input "text" at bounding box center [357, 114] width 183 height 12
type input "Tharushi Randula"
click at [327, 137] on span "Payrun Type" at bounding box center [357, 133] width 183 height 9
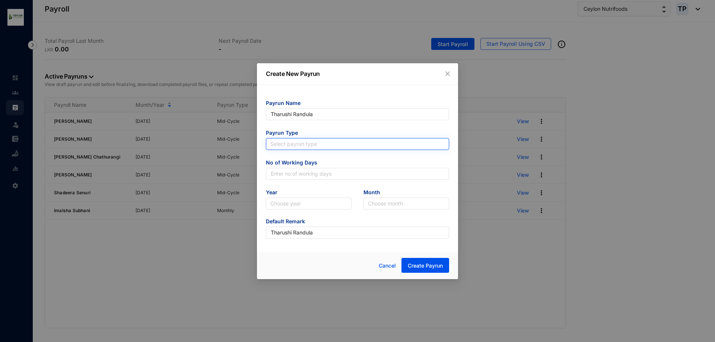
click at [328, 140] on input "search" at bounding box center [357, 144] width 174 height 11
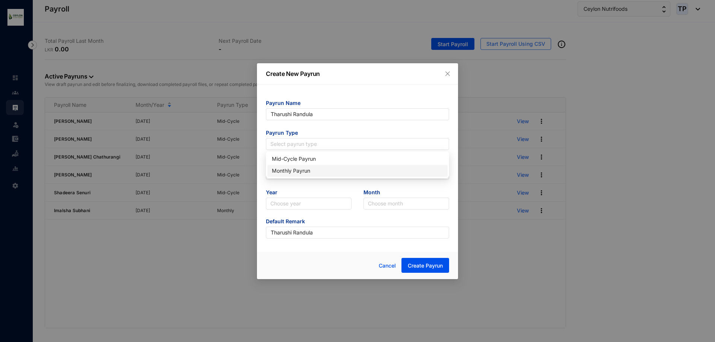
click at [331, 169] on div "Monthly Payrun" at bounding box center [357, 171] width 171 height 8
click at [331, 171] on input "text" at bounding box center [357, 174] width 183 height 12
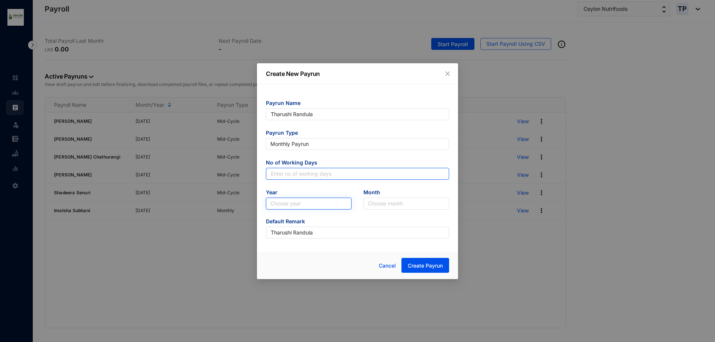
type input "25"
click at [321, 203] on input "search" at bounding box center [308, 203] width 77 height 11
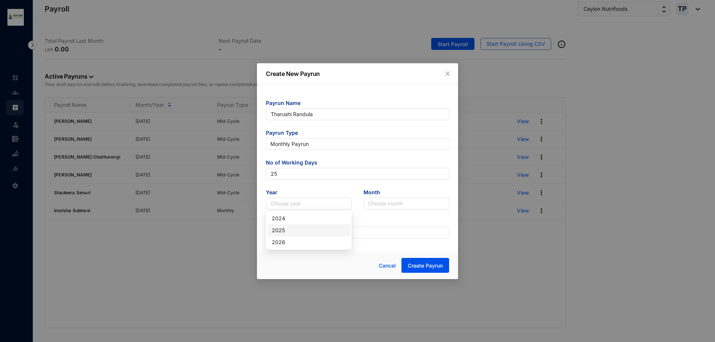
click at [315, 227] on div "2025" at bounding box center [309, 230] width 74 height 8
click at [385, 205] on input "search" at bounding box center [406, 203] width 77 height 11
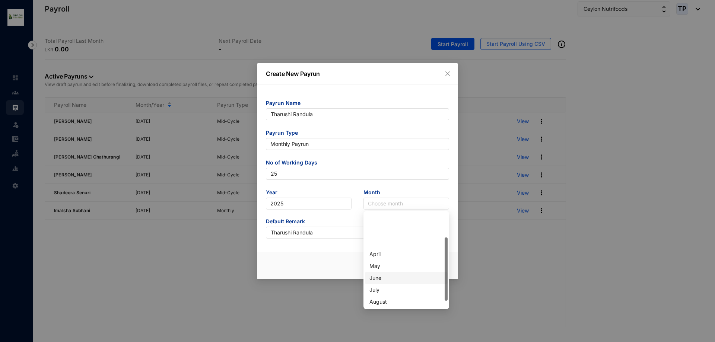
scroll to position [37, 0]
click at [379, 270] on div "August" at bounding box center [406, 265] width 83 height 12
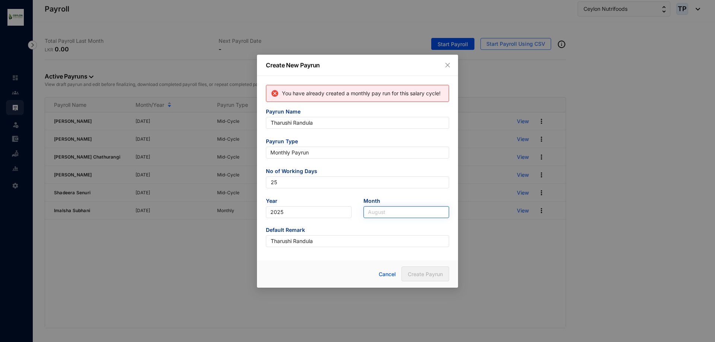
click at [403, 213] on span "August" at bounding box center [406, 212] width 77 height 11
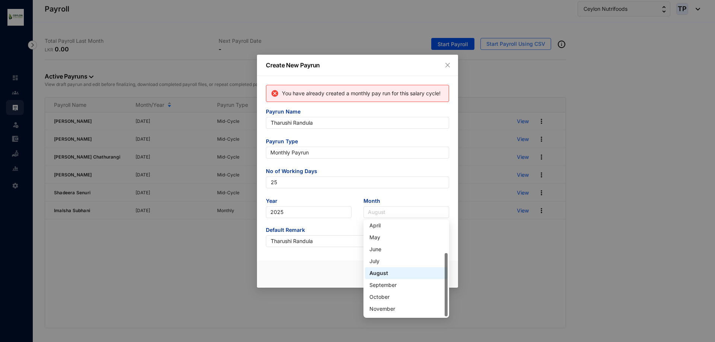
scroll to position [48, 0]
click at [393, 273] on div "September" at bounding box center [406, 275] width 74 height 8
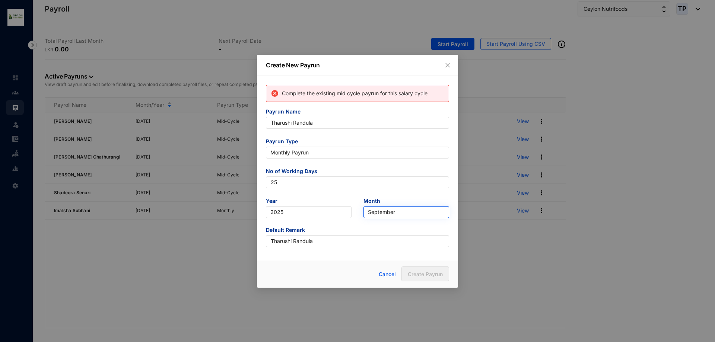
click at [398, 211] on span "September" at bounding box center [406, 212] width 77 height 11
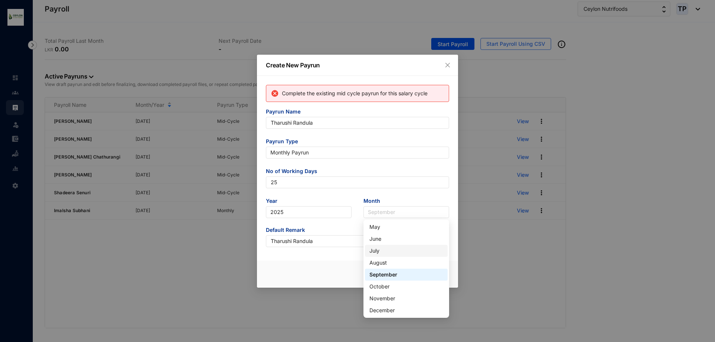
click at [394, 256] on div "July" at bounding box center [406, 251] width 83 height 12
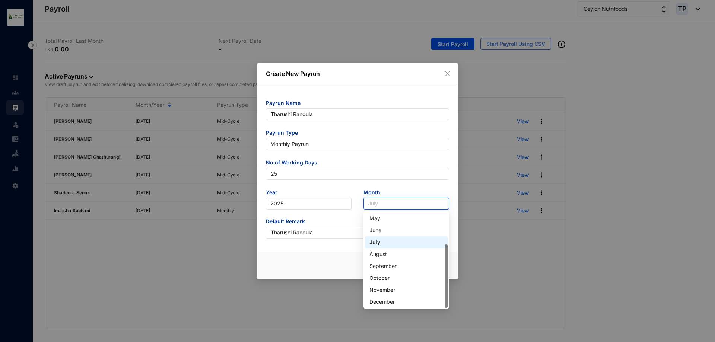
click at [396, 207] on span "July" at bounding box center [406, 203] width 77 height 11
click at [395, 253] on div "August" at bounding box center [406, 254] width 74 height 8
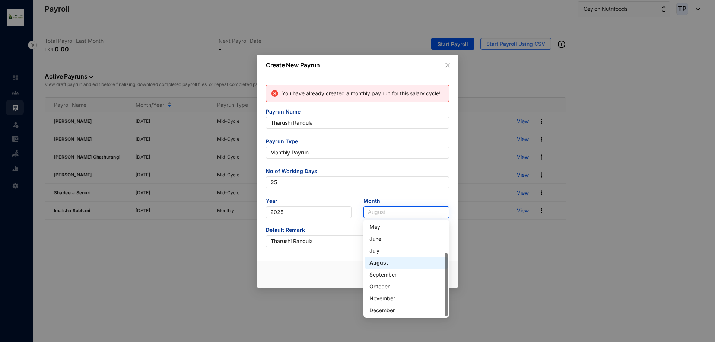
click at [401, 212] on span "August" at bounding box center [406, 212] width 77 height 11
click at [394, 251] on div "July" at bounding box center [406, 251] width 74 height 8
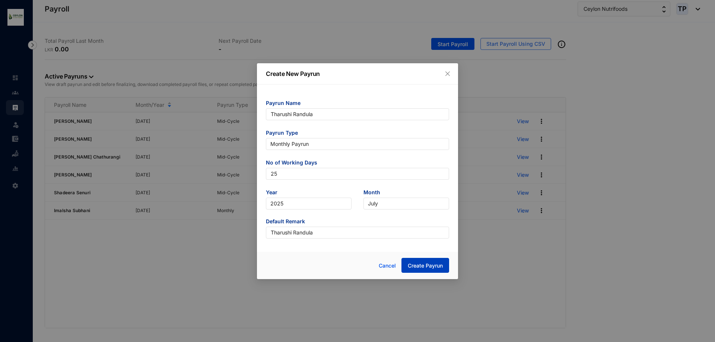
click at [409, 261] on button "Create Payrun" at bounding box center [425, 265] width 48 height 15
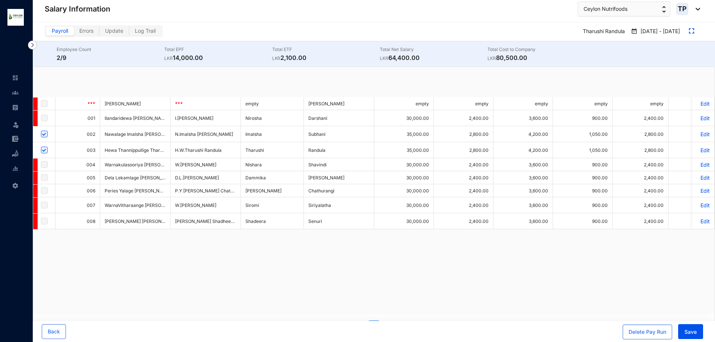
checkbox input "true"
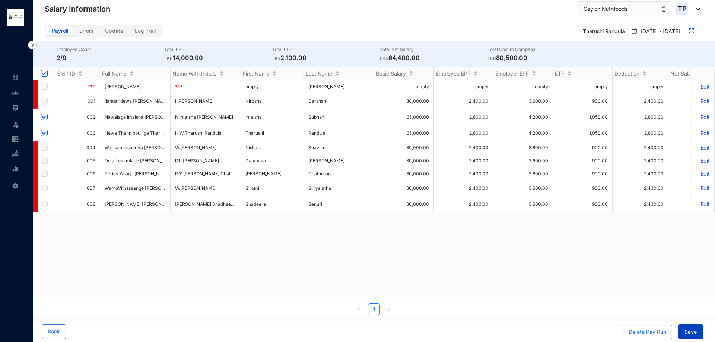
click at [688, 332] on span "Save" at bounding box center [690, 331] width 12 height 7
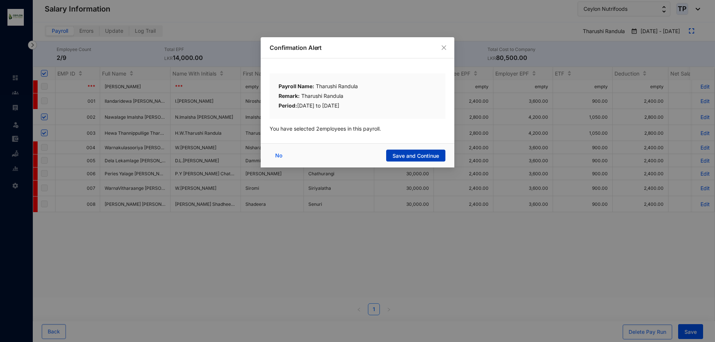
click at [419, 154] on span "Save and Continue" at bounding box center [415, 155] width 47 height 7
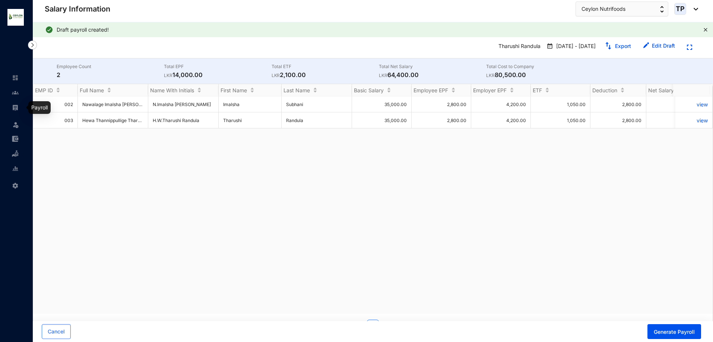
click at [12, 109] on link at bounding box center [21, 107] width 19 height 7
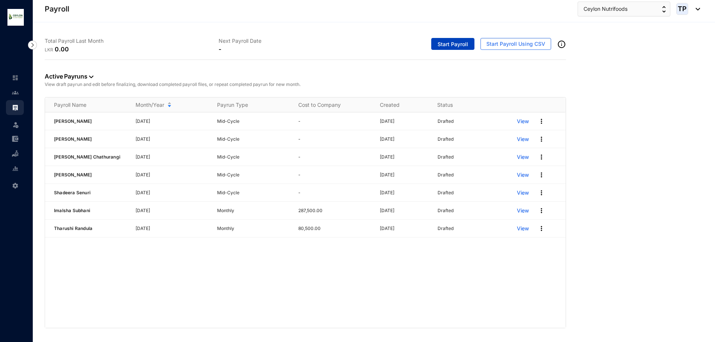
click at [449, 47] on span "Start Payroll" at bounding box center [452, 44] width 31 height 7
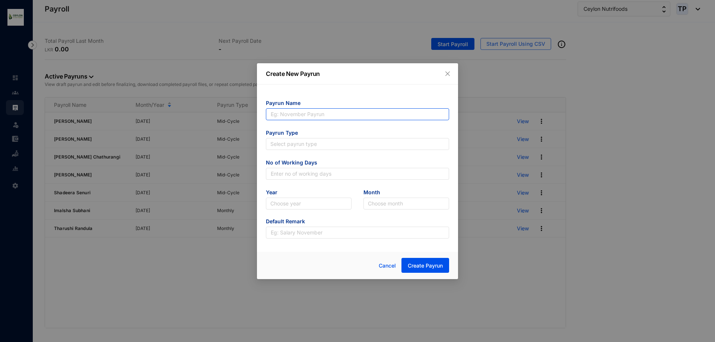
click at [375, 117] on input "text" at bounding box center [357, 114] width 183 height 12
type input "[PERSON_NAME]"
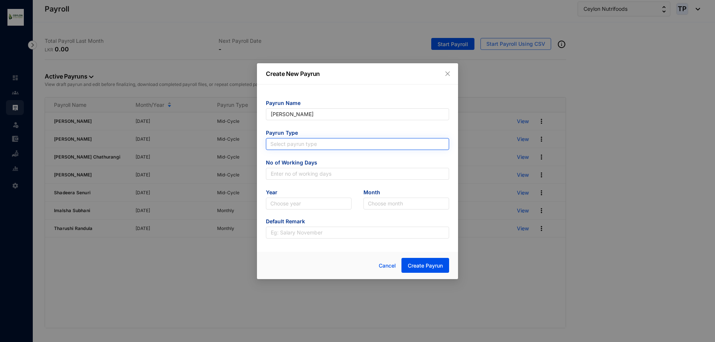
type input "[PERSON_NAME]"
click at [357, 146] on input "search" at bounding box center [357, 144] width 174 height 11
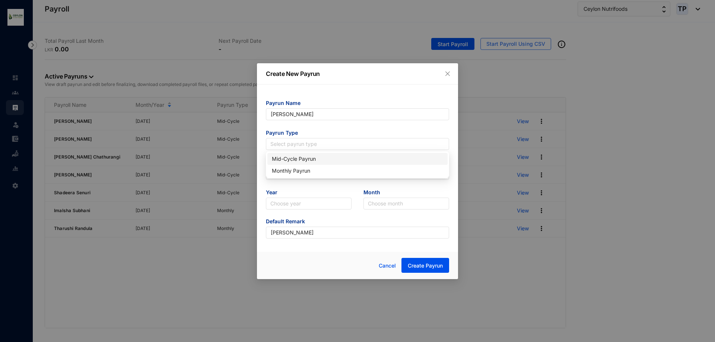
click at [344, 161] on div "Mid-Cycle Payrun" at bounding box center [357, 159] width 171 height 8
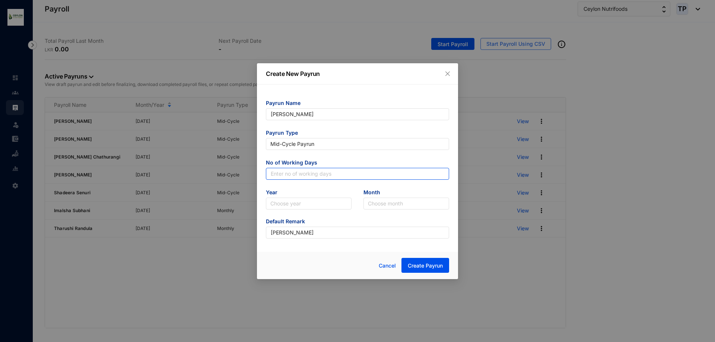
click at [341, 171] on input "text" at bounding box center [357, 174] width 183 height 12
type input "25"
click at [324, 203] on input "search" at bounding box center [308, 203] width 77 height 11
click at [309, 233] on div "2025" at bounding box center [309, 230] width 74 height 8
click at [397, 209] on input "search" at bounding box center [406, 203] width 77 height 11
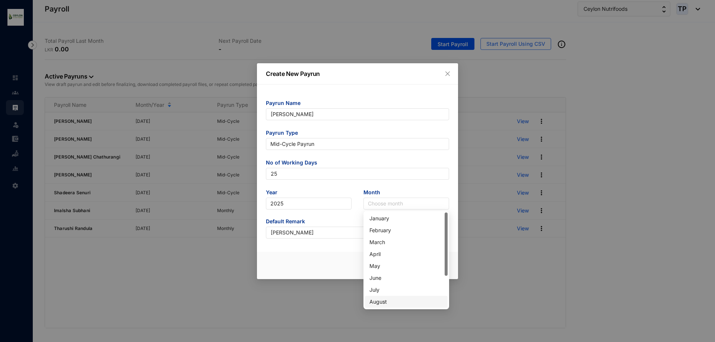
click at [402, 299] on div "August" at bounding box center [406, 302] width 74 height 8
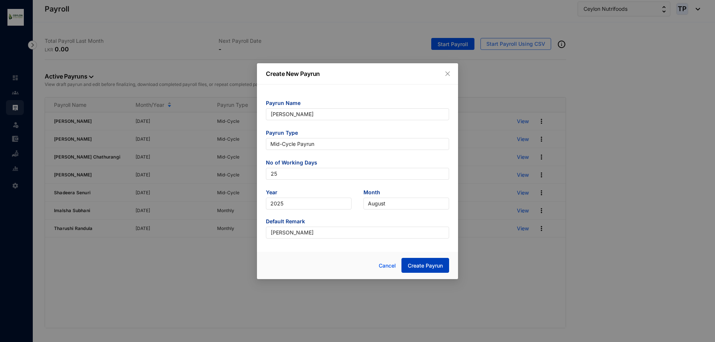
click at [422, 265] on span "Create Payrun" at bounding box center [425, 265] width 35 height 7
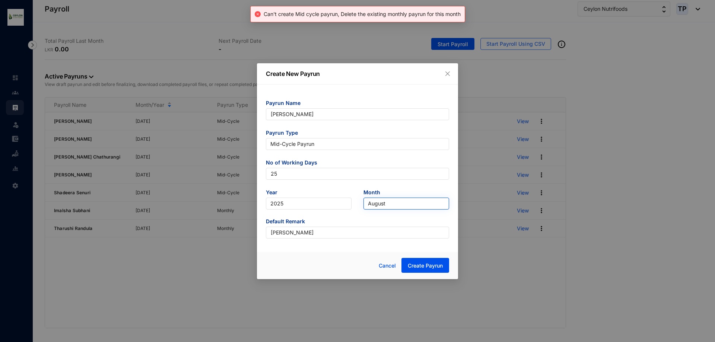
click at [414, 202] on span "August" at bounding box center [406, 203] width 77 height 11
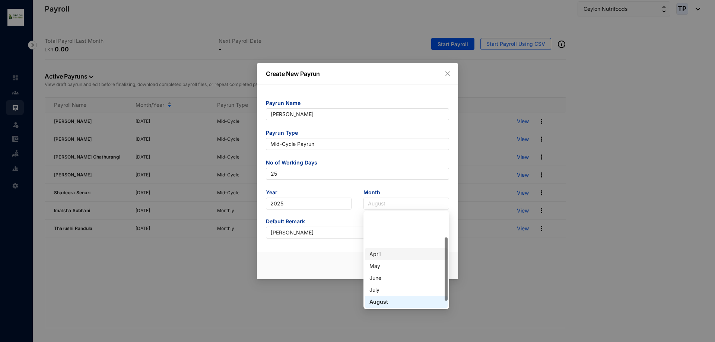
scroll to position [37, 0]
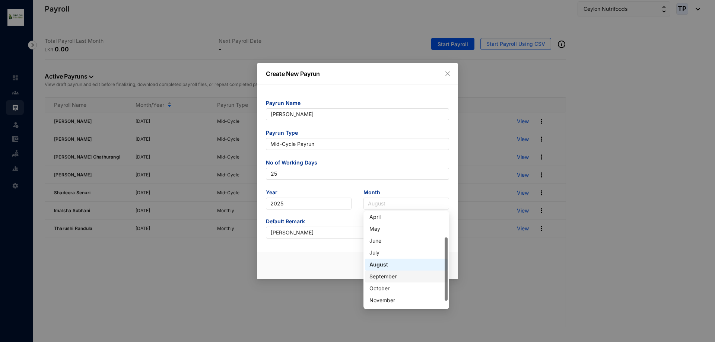
click at [401, 279] on div "September" at bounding box center [406, 277] width 74 height 8
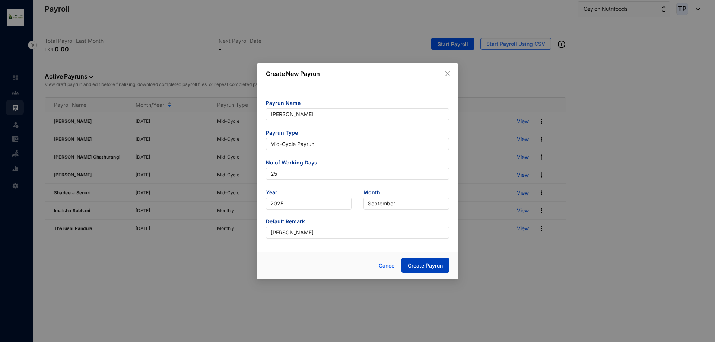
click at [430, 266] on span "Create Payrun" at bounding box center [425, 265] width 35 height 7
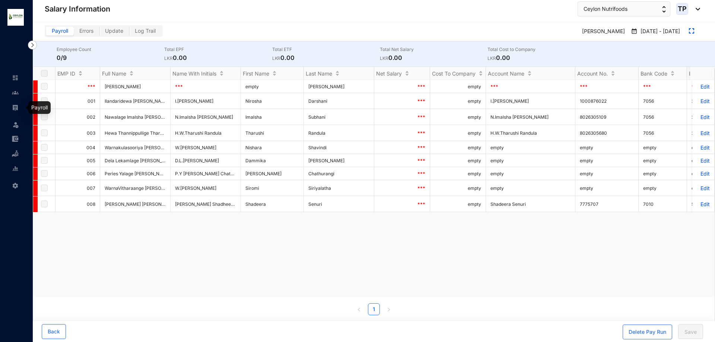
click at [12, 106] on img at bounding box center [15, 107] width 7 height 7
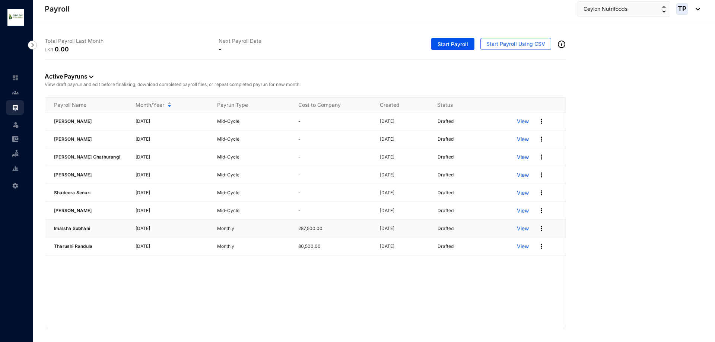
click at [523, 230] on p "View" at bounding box center [523, 228] width 12 height 7
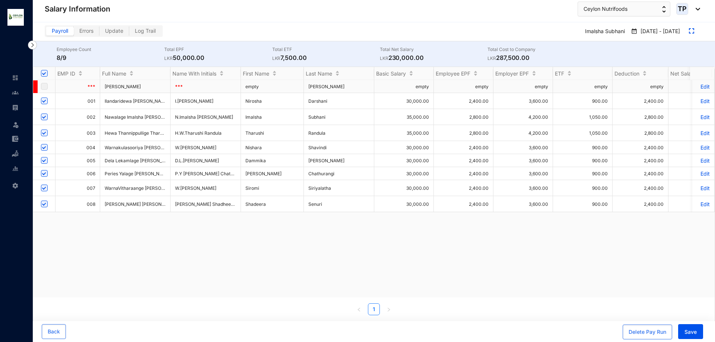
click at [14, 106] on img at bounding box center [15, 107] width 7 height 7
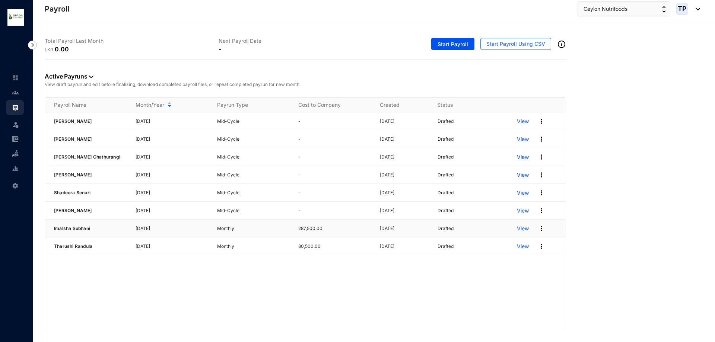
click at [540, 229] on img at bounding box center [541, 228] width 7 height 7
click at [519, 277] on span "Re-Run Payrun" at bounding box center [506, 277] width 36 height 6
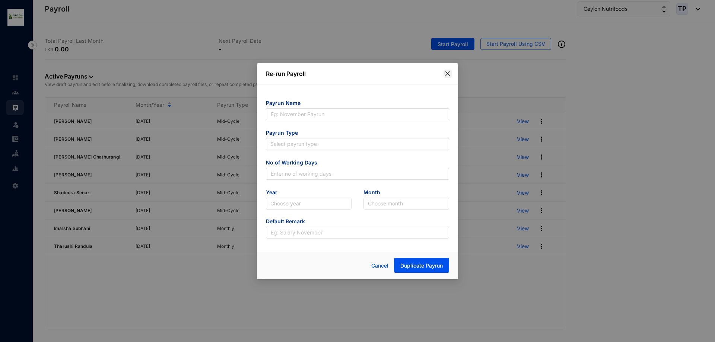
click at [446, 71] on icon "close" at bounding box center [448, 74] width 6 height 6
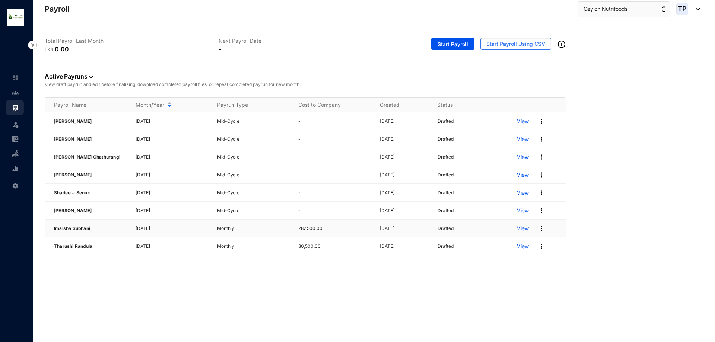
click at [541, 227] on img at bounding box center [541, 228] width 7 height 7
click at [527, 260] on p "Edit" at bounding box center [513, 260] width 52 height 13
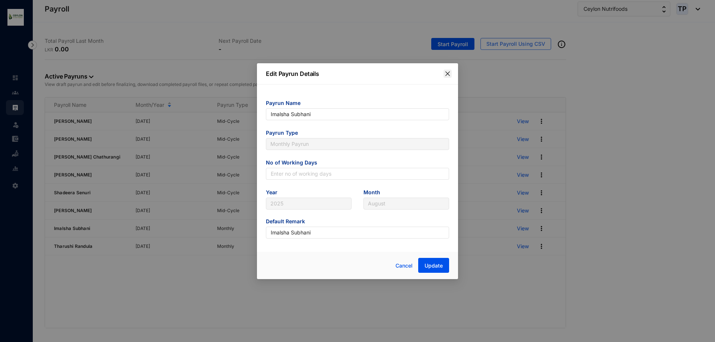
click at [448, 74] on icon "close" at bounding box center [448, 74] width 6 height 6
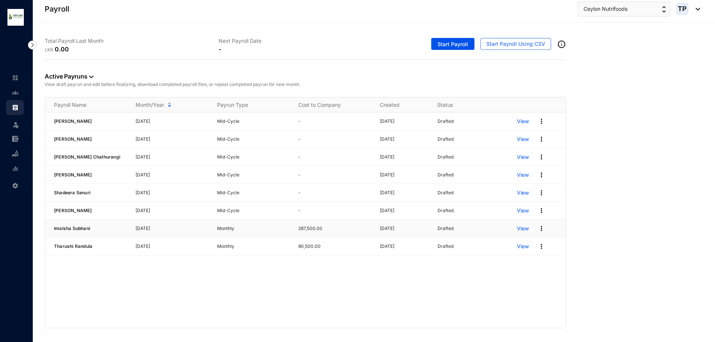
click at [540, 227] on img at bounding box center [541, 228] width 7 height 7
click at [526, 247] on p "Delete" at bounding box center [513, 244] width 52 height 13
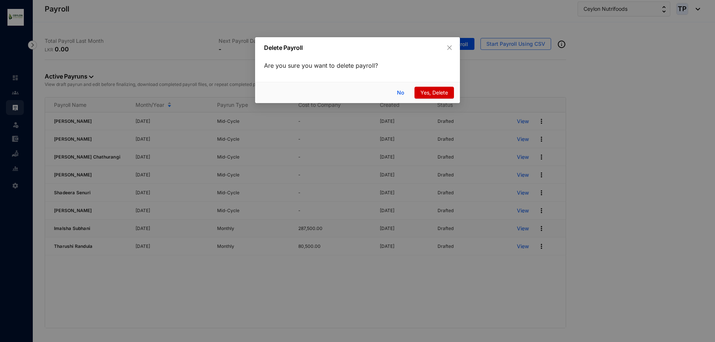
click at [433, 94] on span "Yes, Delete" at bounding box center [434, 93] width 28 height 8
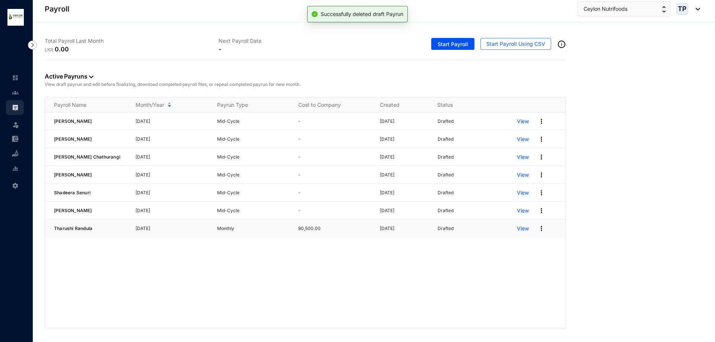
click at [541, 230] on img at bounding box center [541, 228] width 7 height 7
click at [534, 246] on p "Delete" at bounding box center [513, 244] width 52 height 13
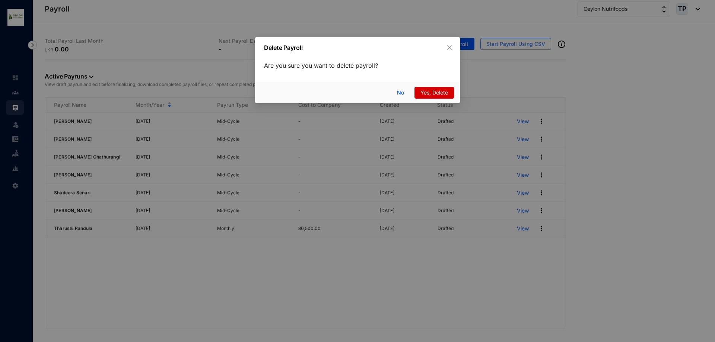
click at [443, 93] on span "Yes, Delete" at bounding box center [434, 93] width 28 height 8
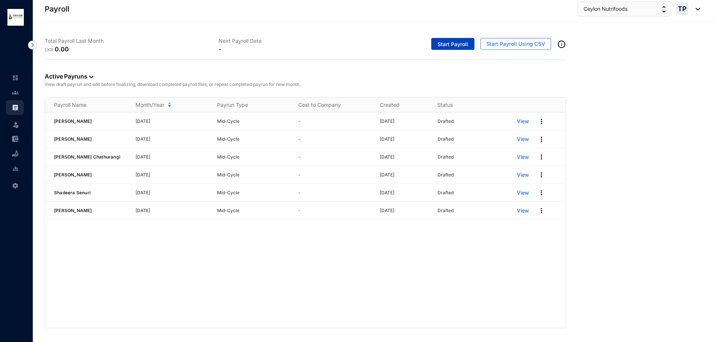
click at [461, 50] on button "Start Payroll" at bounding box center [452, 44] width 43 height 12
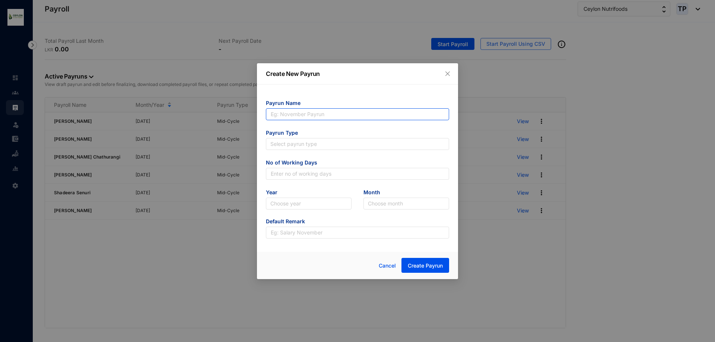
click at [372, 114] on input "text" at bounding box center [357, 114] width 183 height 12
type input "Imalsha Subhani"
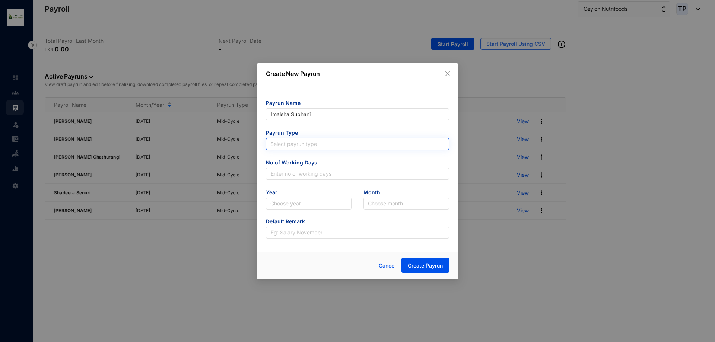
type input "Imalsha Subhani"
click at [345, 140] on input "search" at bounding box center [357, 144] width 174 height 11
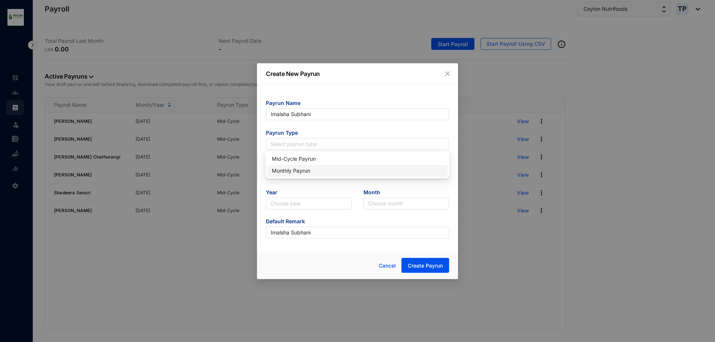
click at [347, 167] on div "Monthly Payrun" at bounding box center [357, 171] width 171 height 8
click at [347, 171] on input "text" at bounding box center [357, 174] width 183 height 12
type input "25"
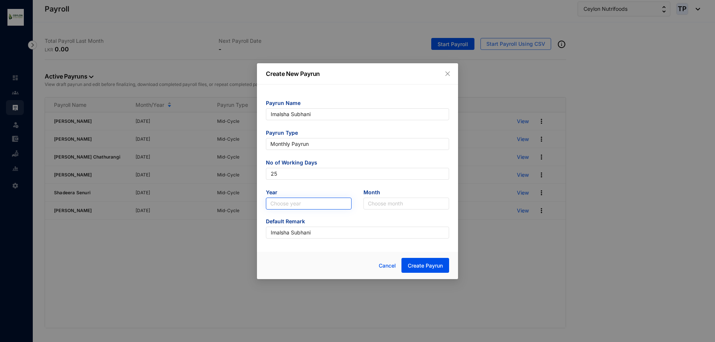
click at [331, 206] on input "search" at bounding box center [308, 203] width 77 height 11
click at [312, 234] on div "2025" at bounding box center [309, 230] width 74 height 8
click at [390, 207] on input "search" at bounding box center [406, 203] width 77 height 11
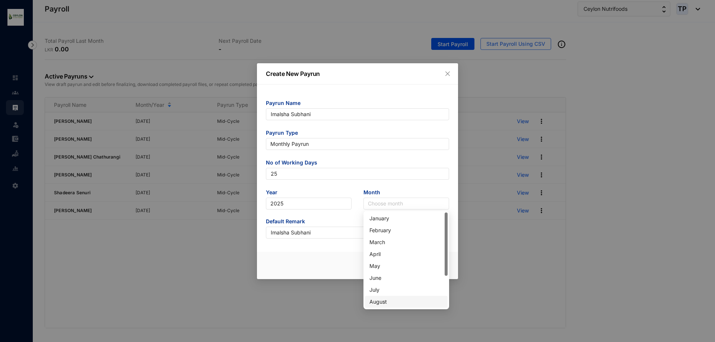
click at [399, 299] on div "August" at bounding box center [406, 302] width 74 height 8
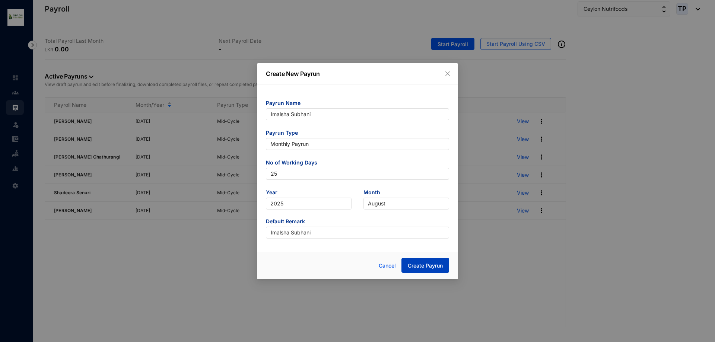
click at [415, 265] on span "Create Payrun" at bounding box center [425, 265] width 35 height 7
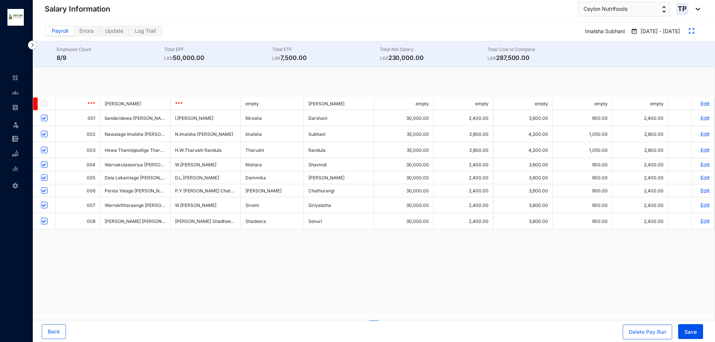
checkbox input "true"
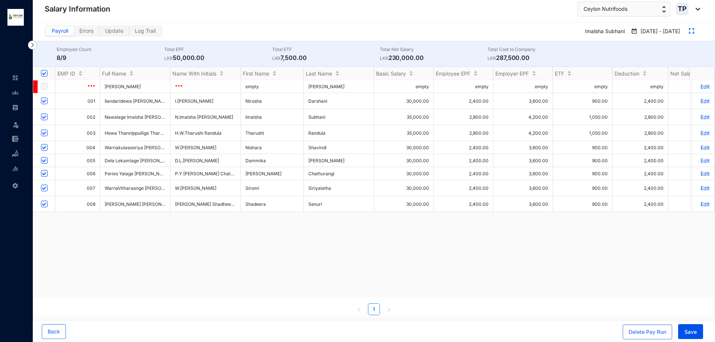
click at [13, 105] on img at bounding box center [15, 107] width 7 height 7
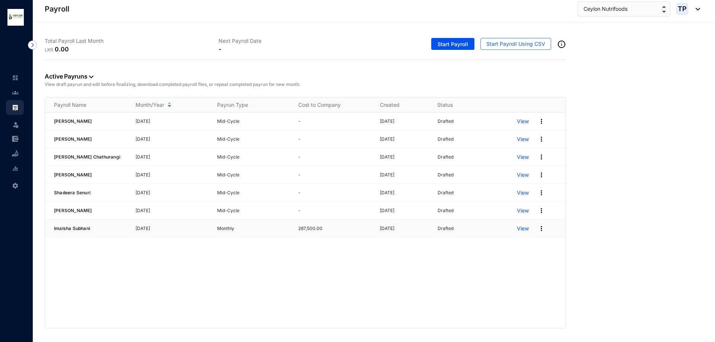
click at [541, 230] on img at bounding box center [541, 228] width 7 height 7
click at [522, 260] on p "Edit" at bounding box center [513, 260] width 52 height 13
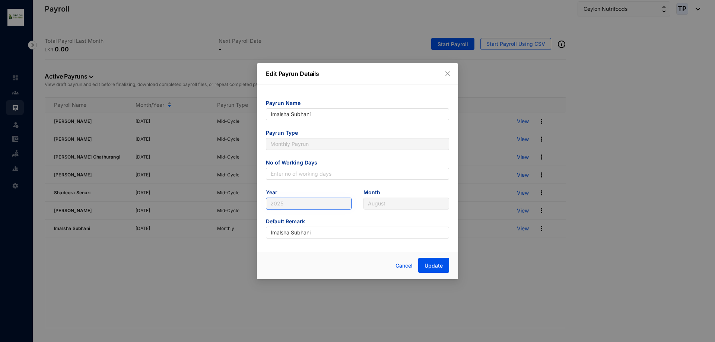
click at [338, 204] on span "2025" at bounding box center [308, 203] width 77 height 11
click at [446, 70] on button "Close" at bounding box center [447, 74] width 8 height 8
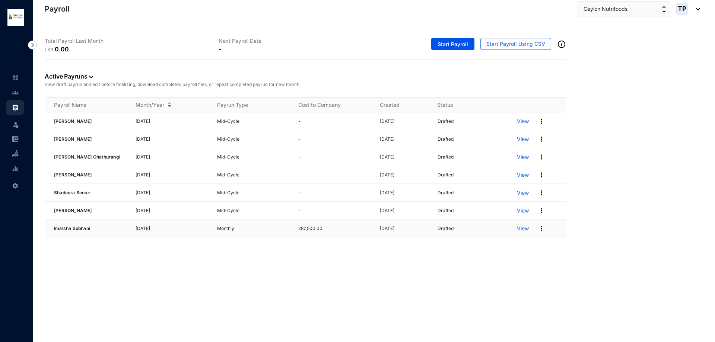
click at [542, 228] on img at bounding box center [541, 228] width 7 height 7
click at [456, 244] on div "Nishara Shavindi September 2025 Mid-Cycle - 21/08/2025 Drafted View Dammika Sub…" at bounding box center [305, 220] width 521 height 216
click at [525, 230] on p "View" at bounding box center [523, 228] width 12 height 7
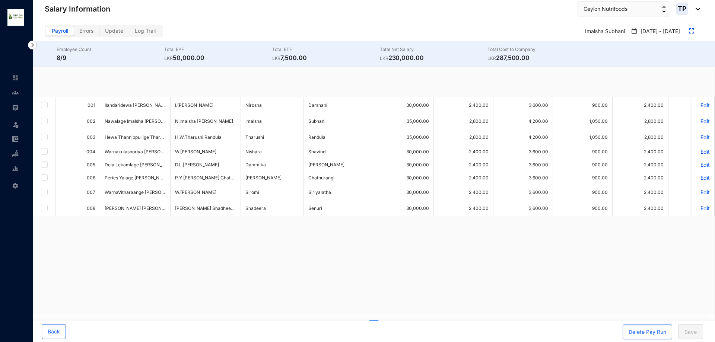
checkbox input "true"
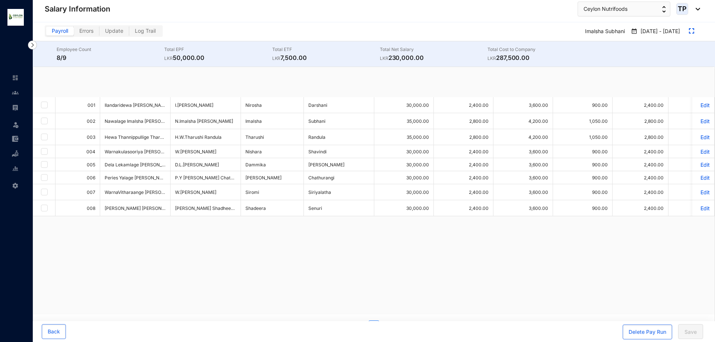
checkbox input "true"
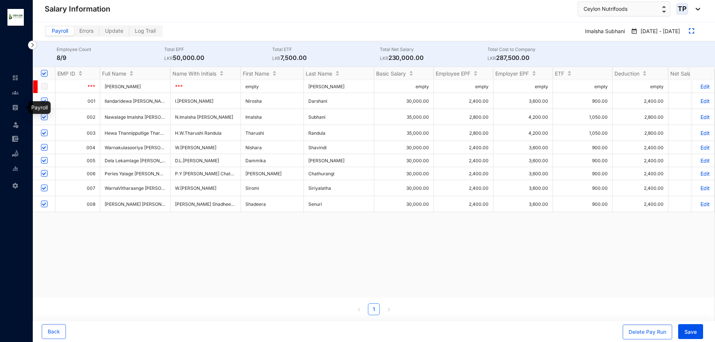
click at [15, 105] on img at bounding box center [15, 107] width 7 height 7
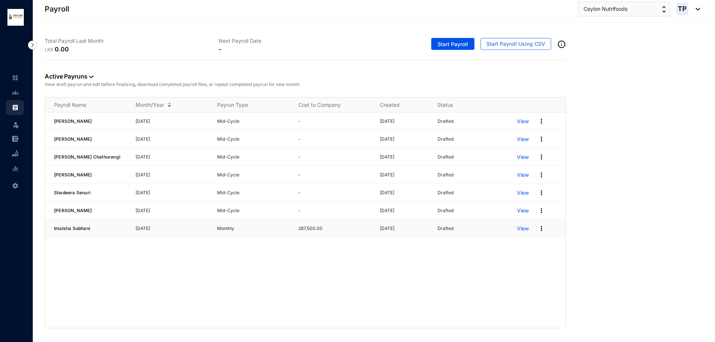
click at [542, 229] on img at bounding box center [541, 228] width 7 height 7
drag, startPoint x: 523, startPoint y: 275, endPoint x: 520, endPoint y: 247, distance: 28.5
click at [520, 247] on ul "Delete Edit Re-Run Payrun" at bounding box center [512, 261] width 65 height 54
click at [520, 247] on p "Delete" at bounding box center [513, 244] width 52 height 13
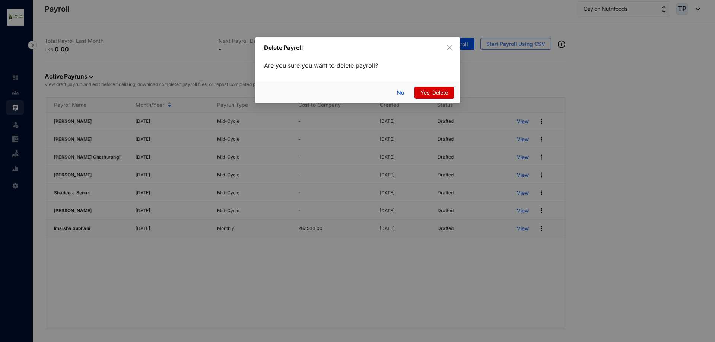
click at [425, 94] on span "Yes, Delete" at bounding box center [434, 93] width 28 height 8
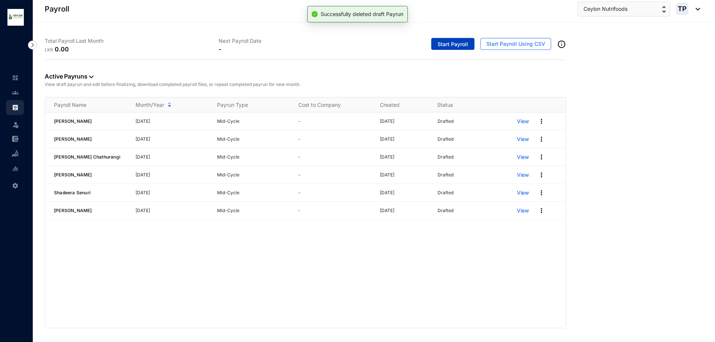
click at [450, 43] on span "Start Payroll" at bounding box center [452, 44] width 31 height 7
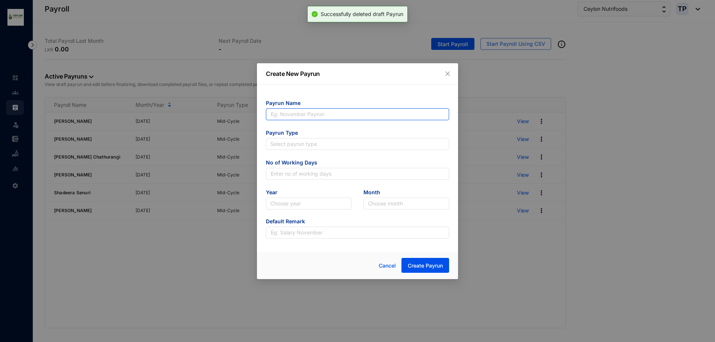
click at [380, 112] on input "text" at bounding box center [357, 114] width 183 height 12
type input "Tharushi Randula"
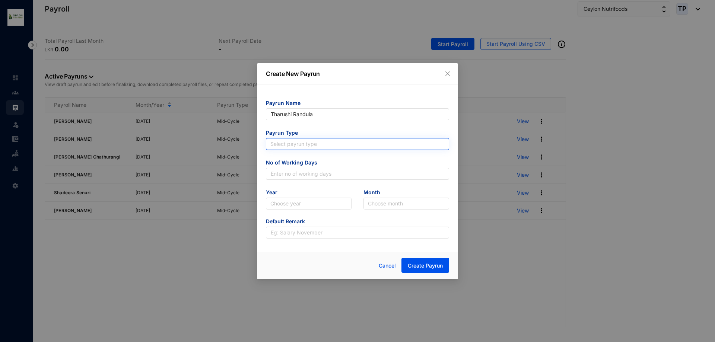
type input "Tharushi Randula"
click at [370, 146] on input "search" at bounding box center [357, 144] width 174 height 11
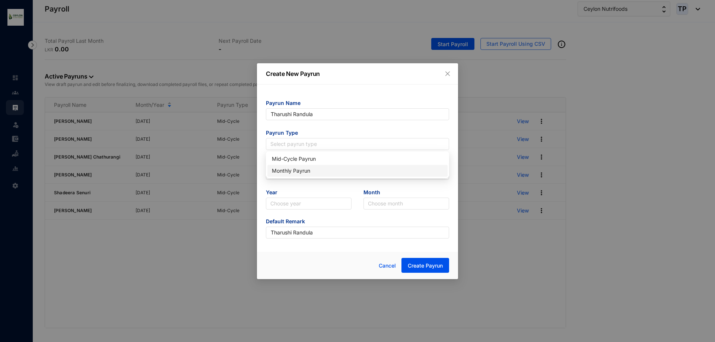
click at [369, 173] on div "Monthly Payrun" at bounding box center [357, 171] width 171 height 8
click at [380, 175] on input "text" at bounding box center [357, 174] width 183 height 12
type input "25"
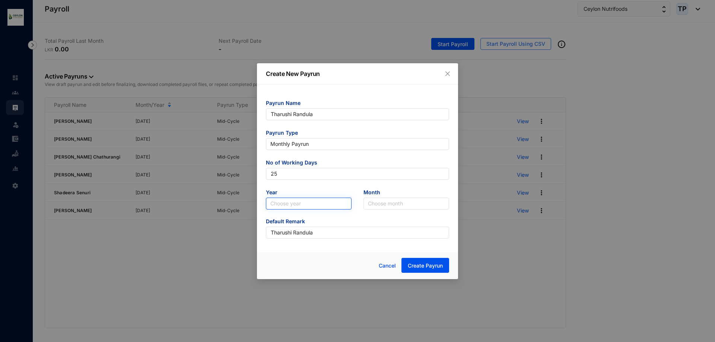
click at [330, 202] on input "search" at bounding box center [308, 203] width 77 height 11
click at [320, 232] on div "2025" at bounding box center [309, 230] width 74 height 8
click at [388, 204] on input "search" at bounding box center [406, 203] width 77 height 11
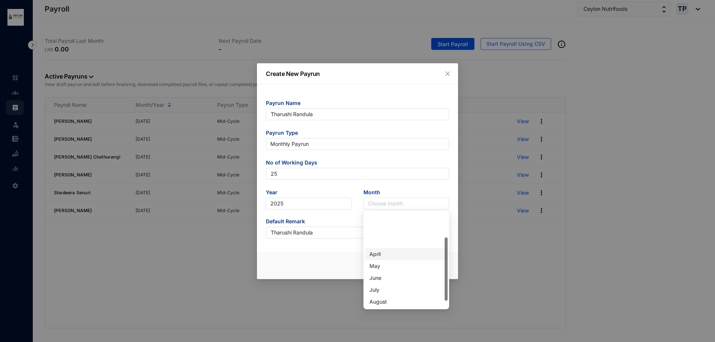
scroll to position [37, 0]
click at [389, 263] on div "August" at bounding box center [406, 265] width 74 height 8
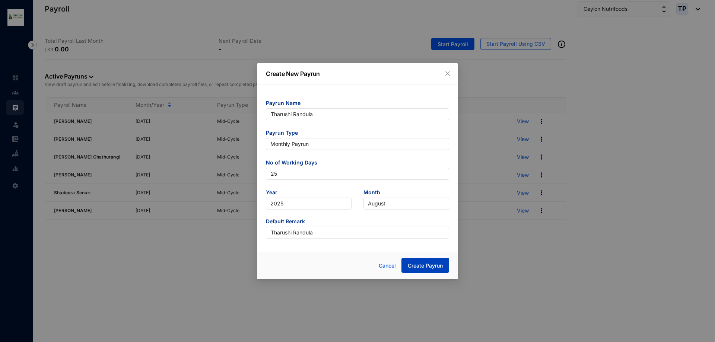
click at [419, 263] on span "Create Payrun" at bounding box center [425, 265] width 35 height 7
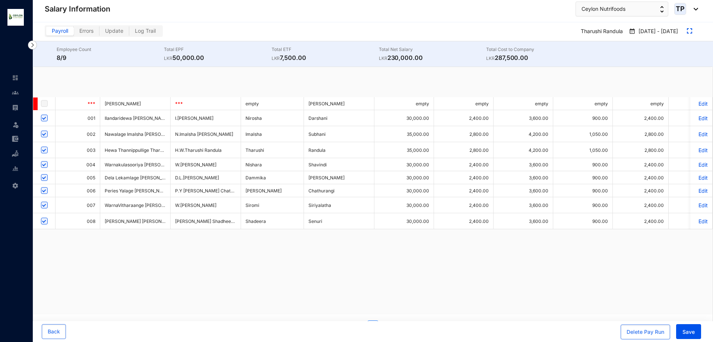
checkbox input "true"
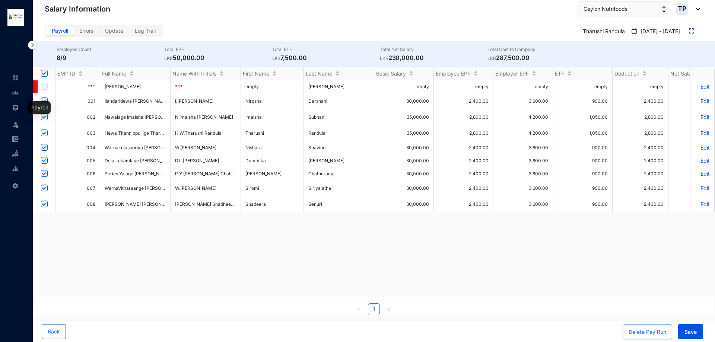
click at [13, 111] on link at bounding box center [21, 107] width 19 height 7
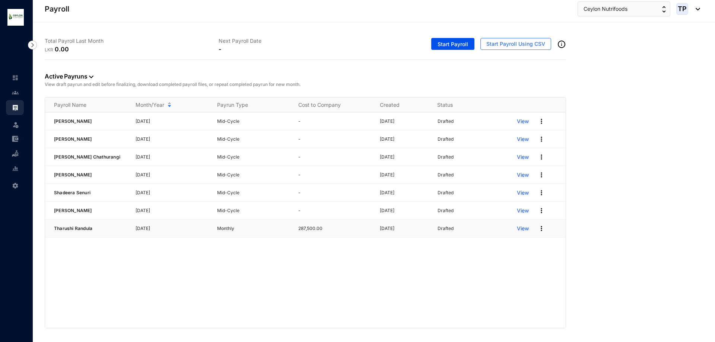
click at [542, 228] on img at bounding box center [541, 228] width 7 height 7
click at [508, 245] on p "Delete" at bounding box center [513, 244] width 52 height 13
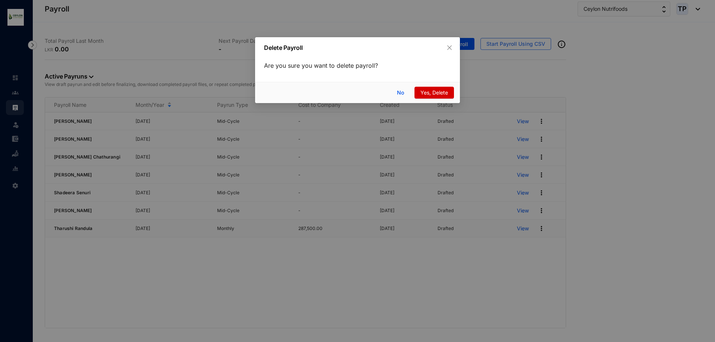
click at [433, 99] on div "No Yes, Delete" at bounding box center [357, 92] width 205 height 21
click at [433, 94] on span "Yes, Delete" at bounding box center [434, 93] width 28 height 8
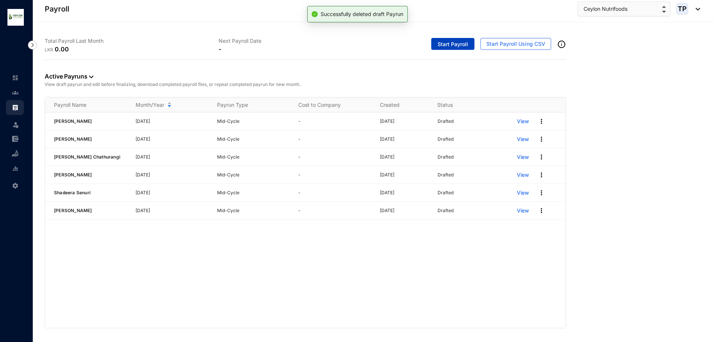
click at [442, 41] on span "Start Payroll" at bounding box center [452, 44] width 31 height 7
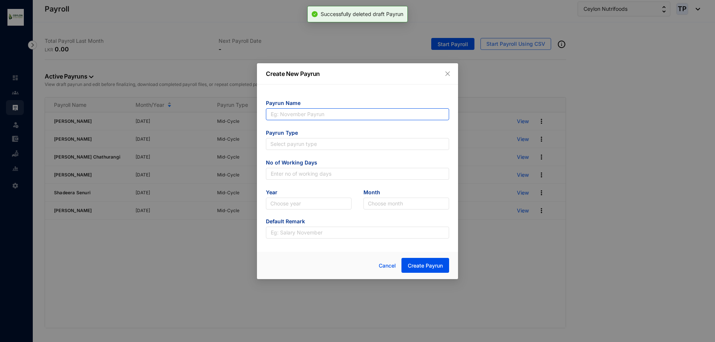
click at [391, 120] on input "text" at bounding box center [357, 114] width 183 height 12
type input "Tharushi Randula"
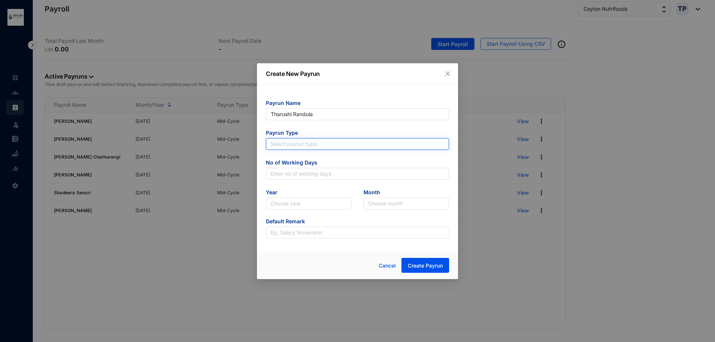
type input "Tharushi Randula"
click at [356, 145] on input "search" at bounding box center [357, 144] width 174 height 11
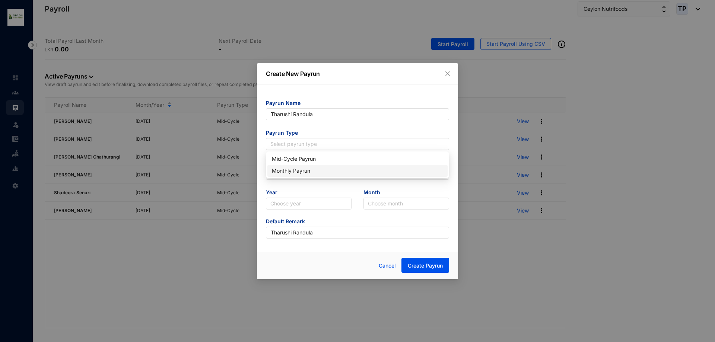
click at [353, 171] on div "Monthly Payrun" at bounding box center [357, 171] width 171 height 8
click at [354, 175] on input "text" at bounding box center [357, 174] width 183 height 12
type input "25"
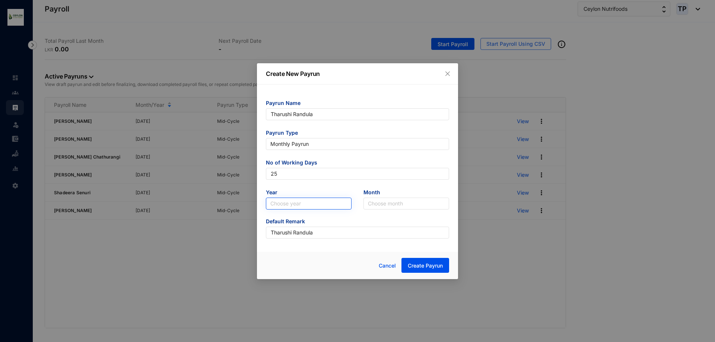
click at [331, 207] on input "search" at bounding box center [308, 203] width 77 height 11
click at [313, 225] on div "2025" at bounding box center [308, 231] width 83 height 12
click at [379, 203] on input "search" at bounding box center [406, 203] width 77 height 11
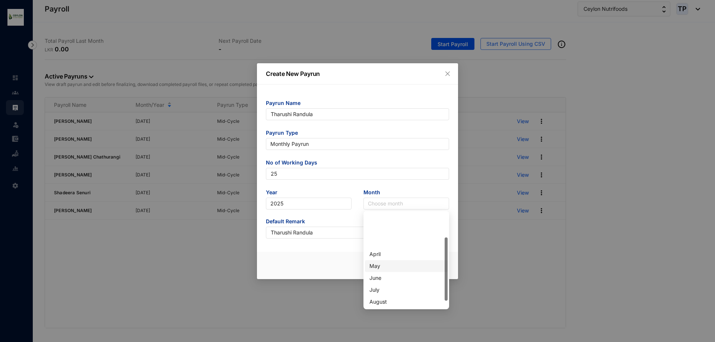
scroll to position [48, 0]
click at [385, 263] on div "September" at bounding box center [406, 266] width 74 height 8
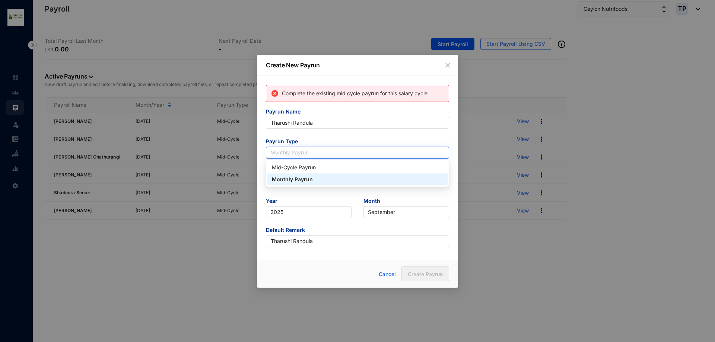
click at [341, 150] on span "Monthly Payrun" at bounding box center [357, 152] width 174 height 11
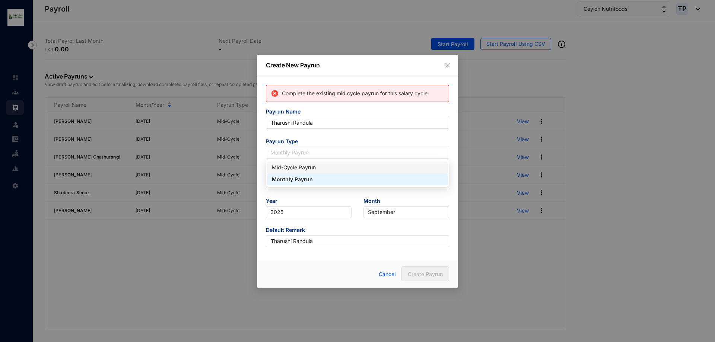
click at [336, 165] on div "Mid-Cycle Payrun" at bounding box center [357, 167] width 171 height 8
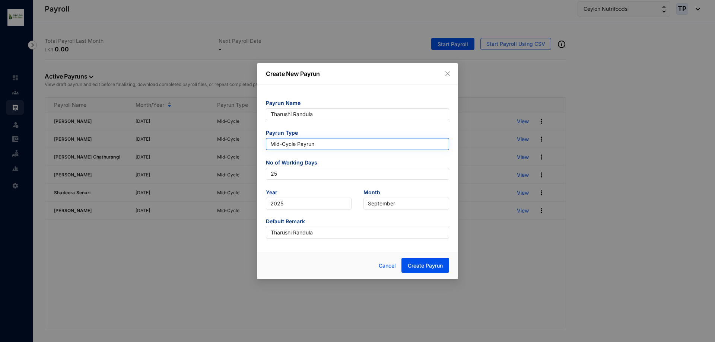
click at [342, 141] on span "Mid-Cycle Payrun" at bounding box center [357, 144] width 174 height 11
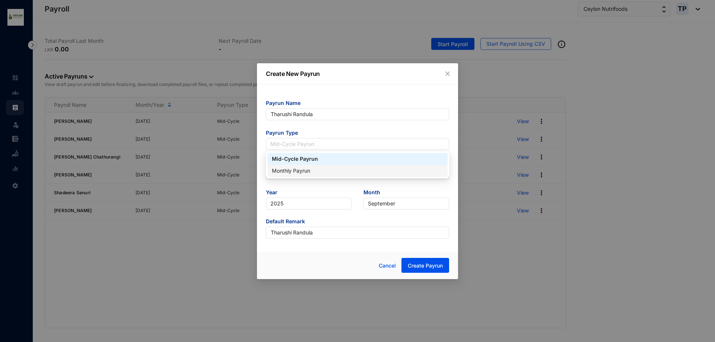
click at [347, 171] on div "Monthly Payrun" at bounding box center [357, 171] width 171 height 8
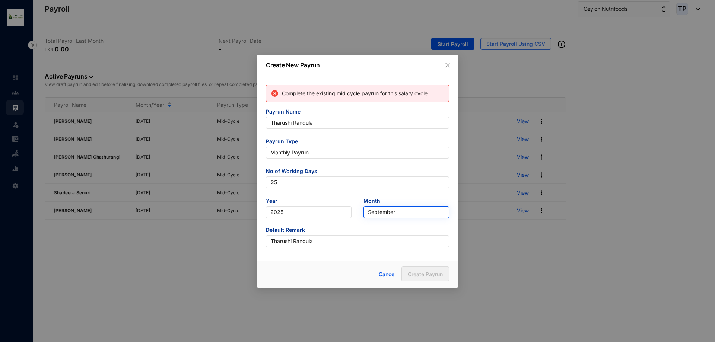
click at [413, 212] on span "September" at bounding box center [406, 212] width 77 height 11
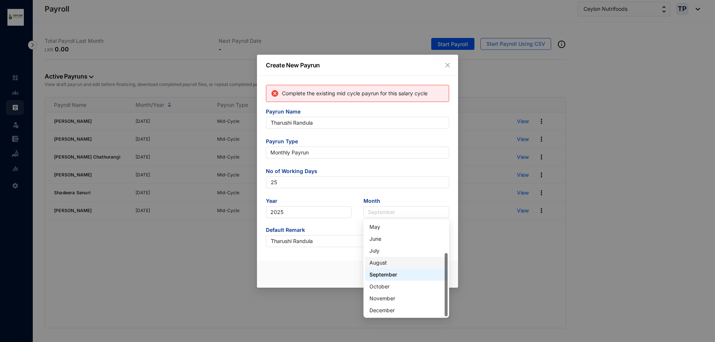
click at [402, 264] on div "August" at bounding box center [406, 263] width 74 height 8
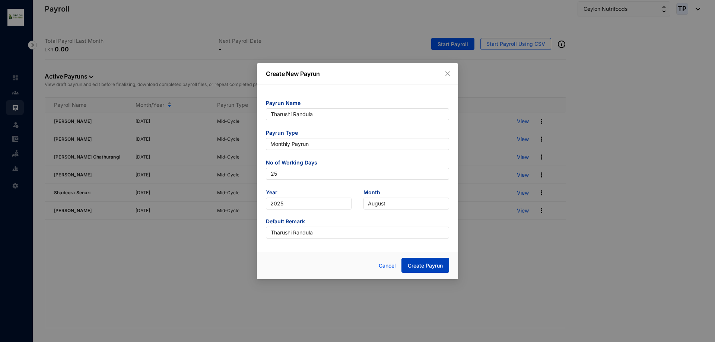
click at [426, 268] on span "Create Payrun" at bounding box center [425, 265] width 35 height 7
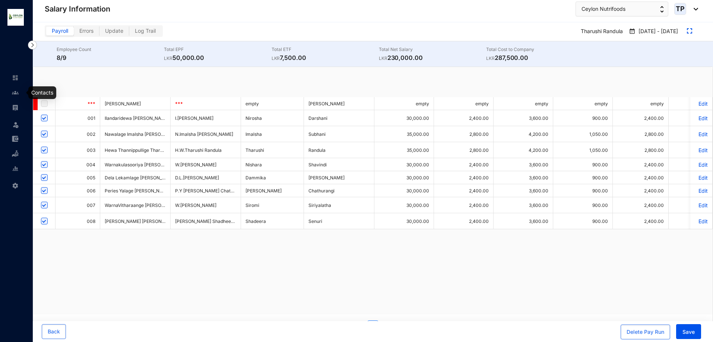
checkbox input "true"
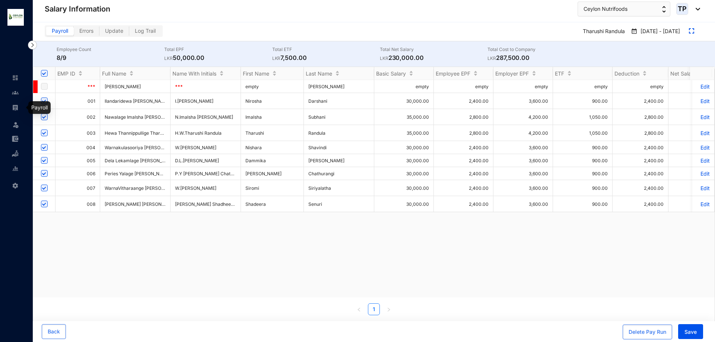
click at [18, 106] on img at bounding box center [15, 107] width 7 height 7
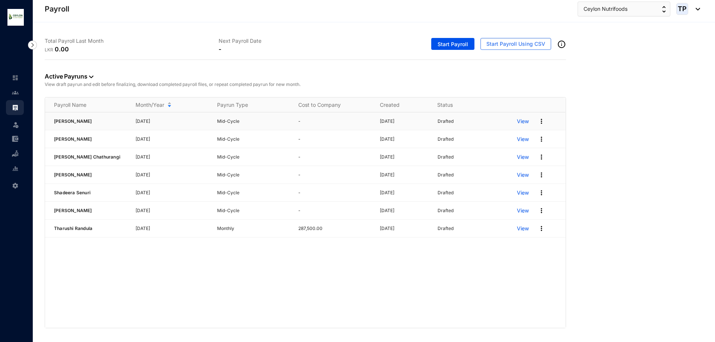
click at [542, 121] on img at bounding box center [541, 121] width 7 height 7
click at [527, 148] on p "Edit" at bounding box center [513, 153] width 52 height 13
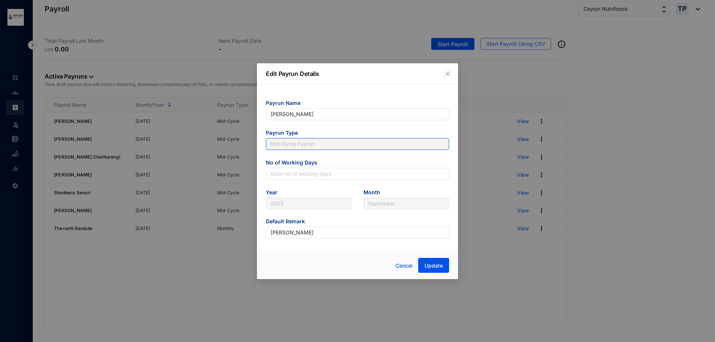
click at [419, 143] on span "Mid-Cycle Payrun" at bounding box center [357, 144] width 174 height 11
click at [447, 71] on icon "close" at bounding box center [448, 74] width 6 height 6
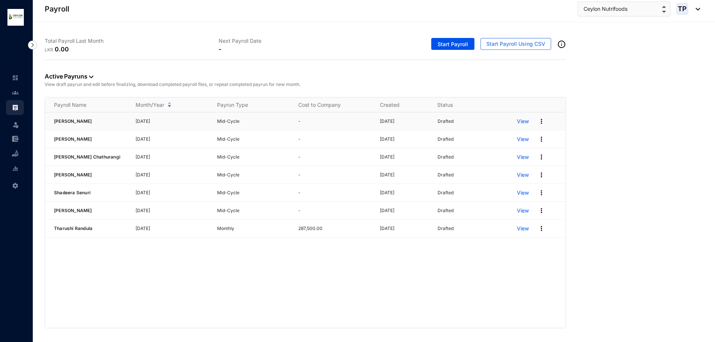
click at [542, 121] on img at bounding box center [541, 121] width 7 height 7
click at [527, 141] on p "Delete" at bounding box center [513, 136] width 52 height 13
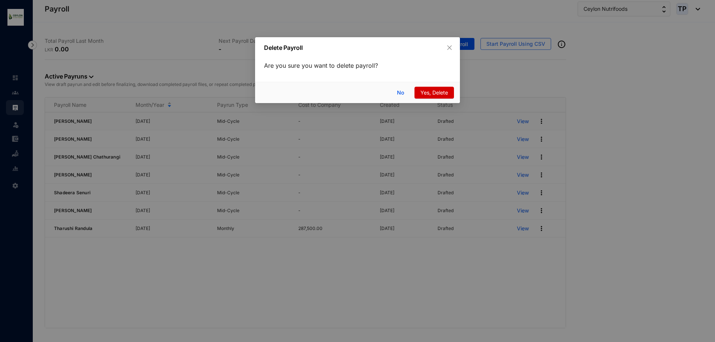
click at [442, 90] on span "Yes, Delete" at bounding box center [434, 93] width 28 height 8
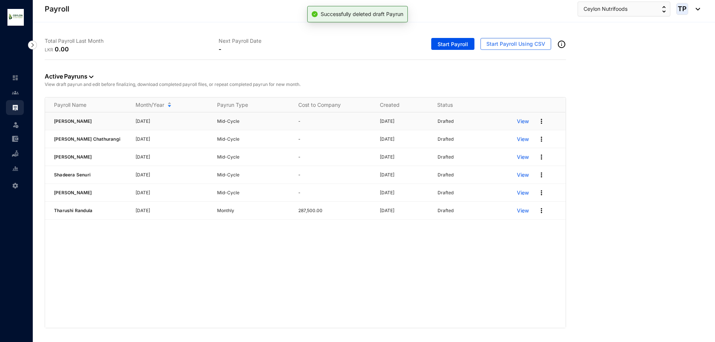
click at [542, 121] on img at bounding box center [541, 121] width 7 height 7
click at [518, 131] on p "Delete" at bounding box center [513, 136] width 52 height 13
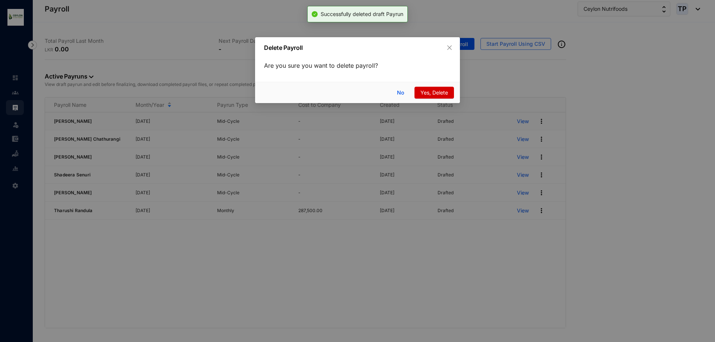
click at [439, 90] on span "Yes, Delete" at bounding box center [434, 93] width 28 height 8
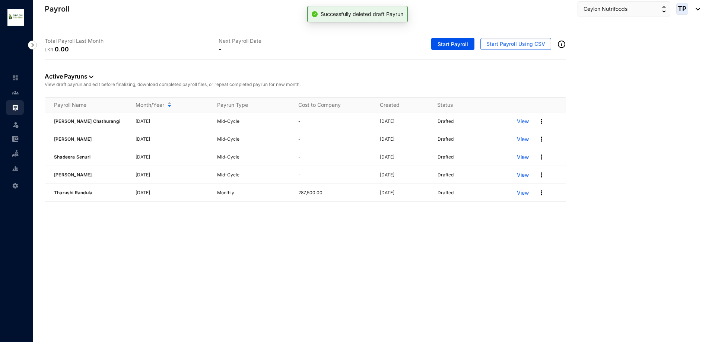
click at [541, 124] on img at bounding box center [541, 121] width 7 height 7
click at [511, 137] on p "Delete" at bounding box center [513, 136] width 52 height 13
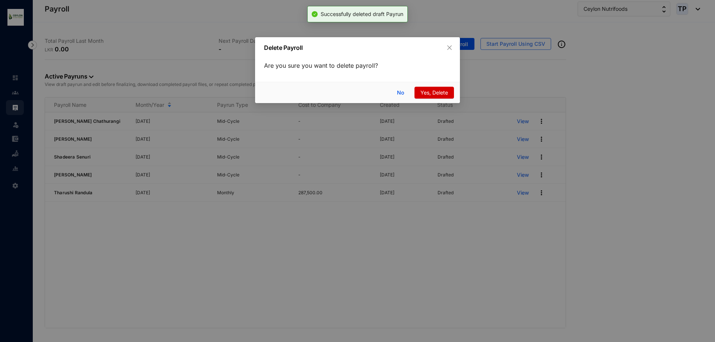
click at [443, 88] on button "Yes, Delete" at bounding box center [433, 93] width 39 height 12
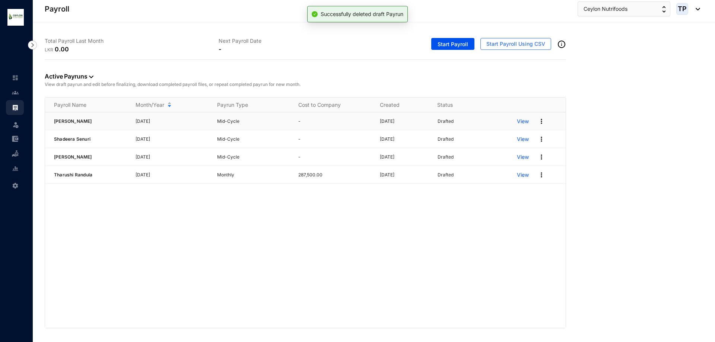
click at [543, 120] on img at bounding box center [541, 121] width 7 height 7
click at [528, 133] on p "Delete" at bounding box center [513, 136] width 52 height 13
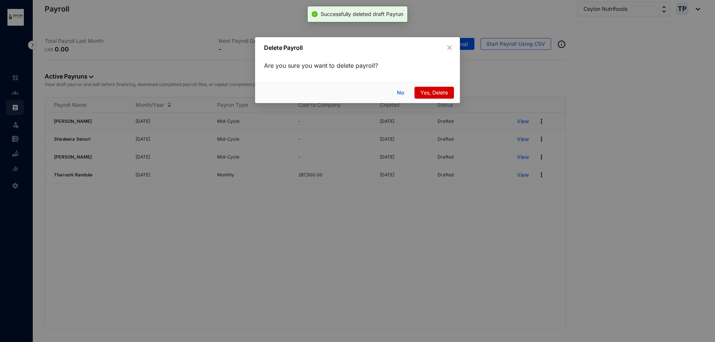
click at [449, 94] on button "Yes, Delete" at bounding box center [433, 93] width 39 height 12
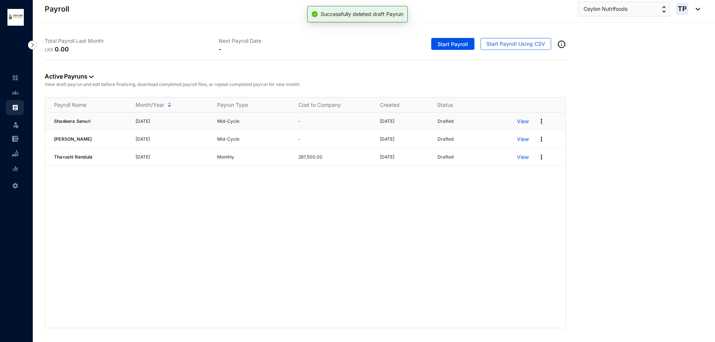
click at [544, 122] on img at bounding box center [541, 121] width 7 height 7
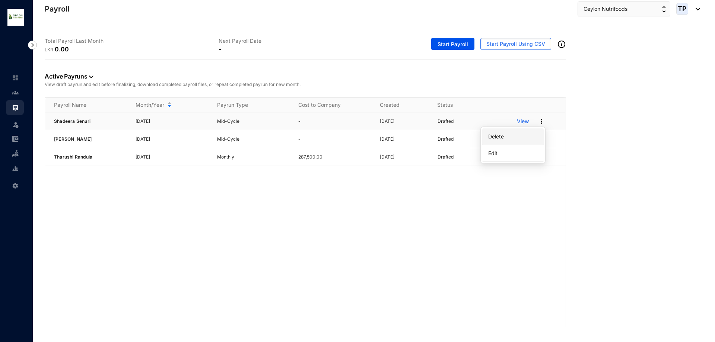
click at [520, 138] on p "Delete" at bounding box center [513, 136] width 52 height 13
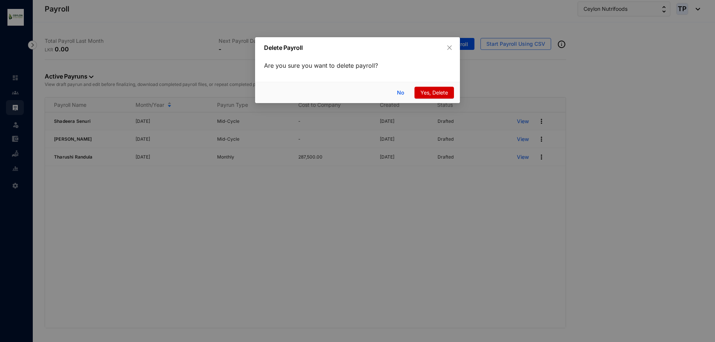
click at [434, 93] on span "Yes, Delete" at bounding box center [434, 93] width 28 height 8
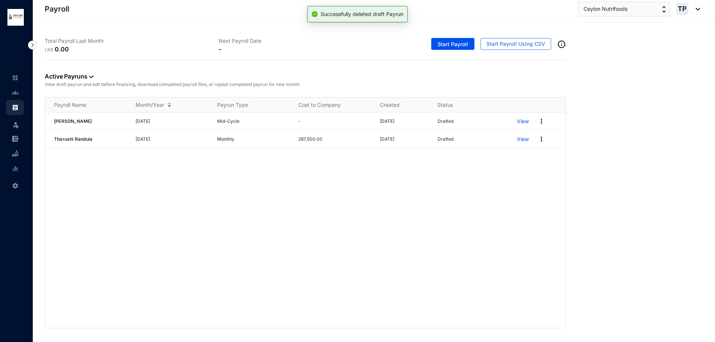
click at [543, 120] on img at bounding box center [541, 121] width 7 height 7
click at [527, 134] on p "Delete" at bounding box center [513, 136] width 52 height 13
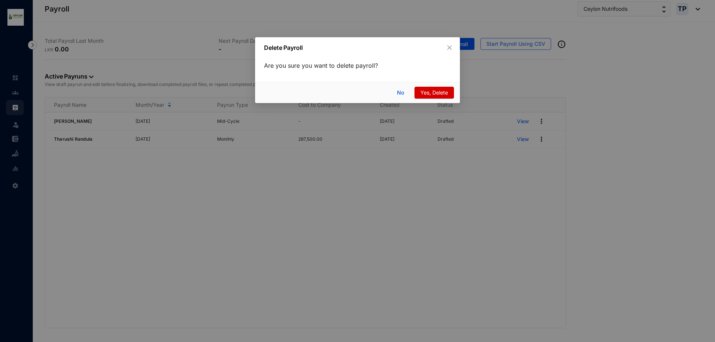
click at [438, 95] on span "Yes, Delete" at bounding box center [434, 93] width 28 height 8
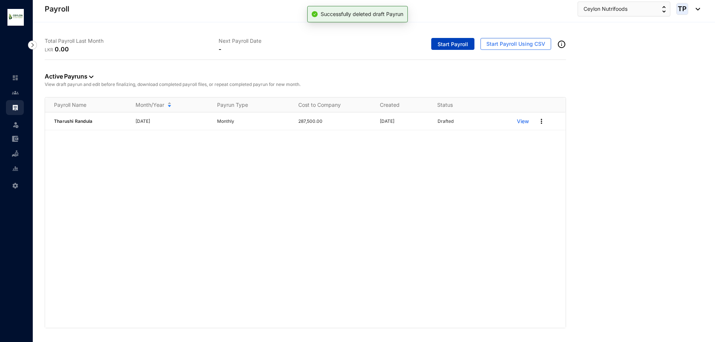
click at [451, 45] on span "Start Payroll" at bounding box center [452, 44] width 31 height 7
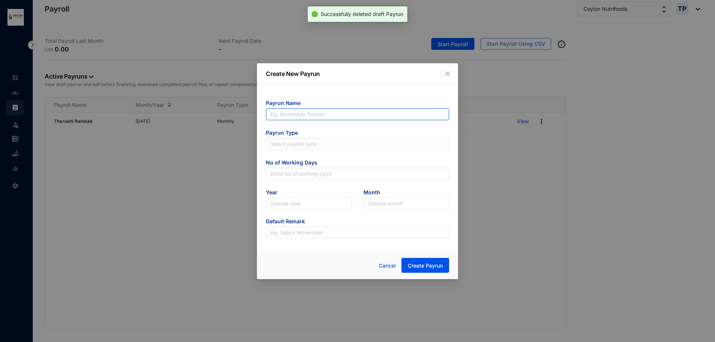
click at [398, 109] on input "text" at bounding box center [357, 114] width 183 height 12
type input "Imalsha Subhani"
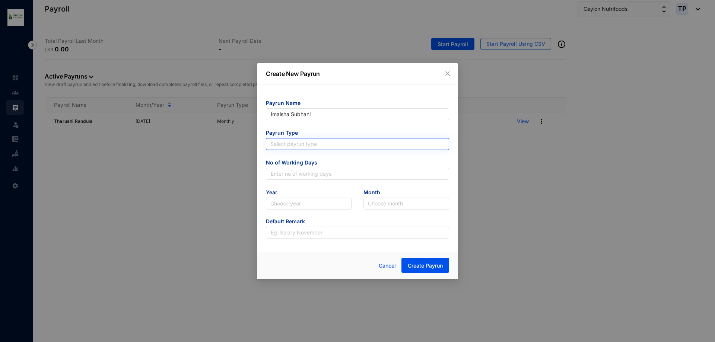
type input "Imalsha Subhani"
click at [370, 140] on input "search" at bounding box center [357, 144] width 174 height 11
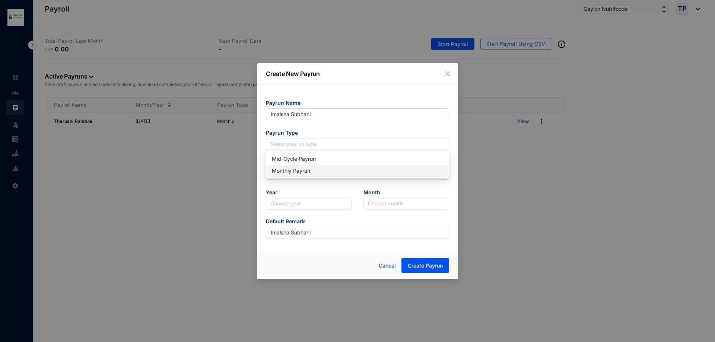
click at [369, 165] on div "Monthly Payrun" at bounding box center [357, 171] width 180 height 12
click at [369, 165] on span "No of Working Days" at bounding box center [357, 163] width 183 height 9
click at [369, 172] on input "text" at bounding box center [357, 174] width 183 height 12
type input "25"
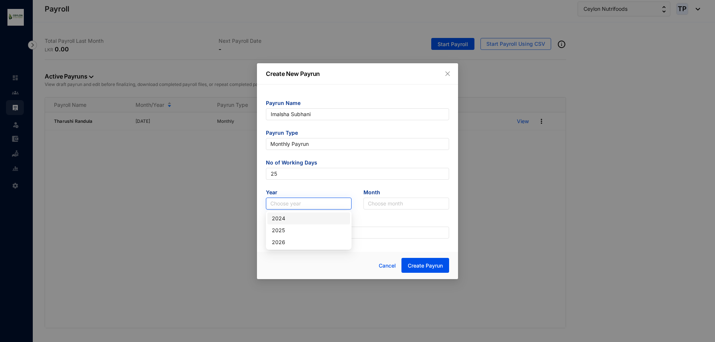
click at [324, 200] on input "search" at bounding box center [308, 203] width 77 height 11
click at [314, 233] on div "2025" at bounding box center [309, 230] width 74 height 8
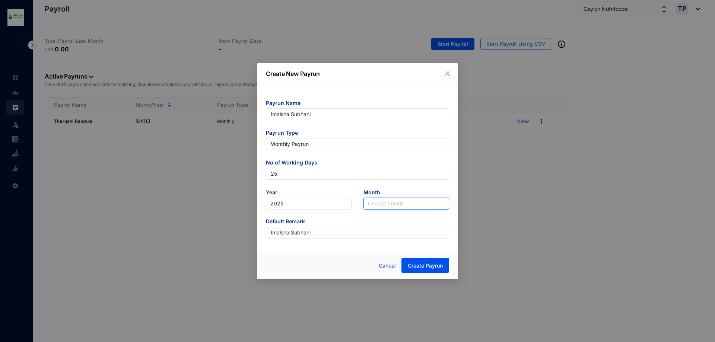
click at [394, 206] on input "search" at bounding box center [406, 203] width 77 height 11
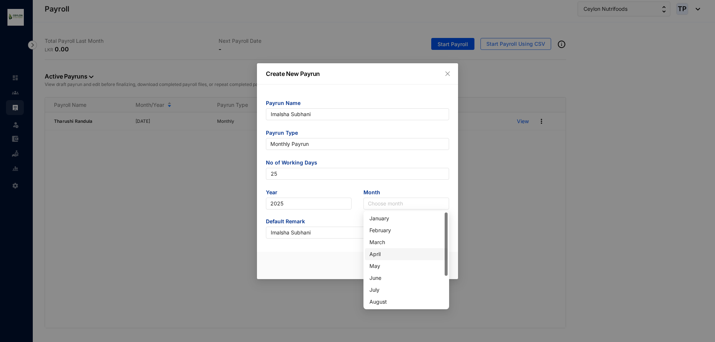
scroll to position [48, 0]
click at [395, 261] on div "September" at bounding box center [406, 266] width 83 height 12
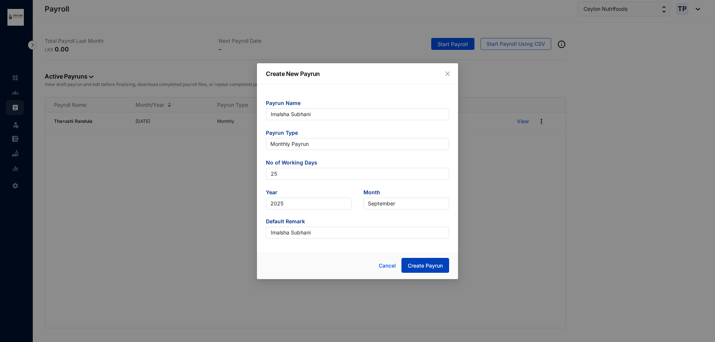
click at [414, 268] on span "Create Payrun" at bounding box center [425, 265] width 35 height 7
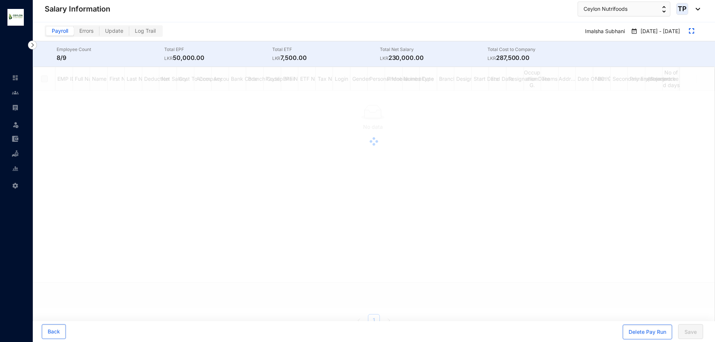
checkbox input "true"
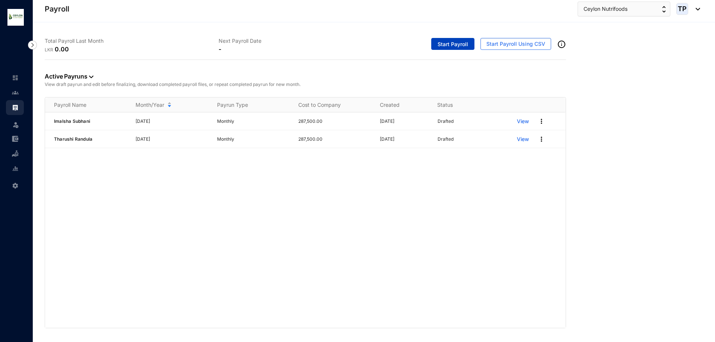
click at [451, 41] on span "Start Payroll" at bounding box center [452, 44] width 31 height 7
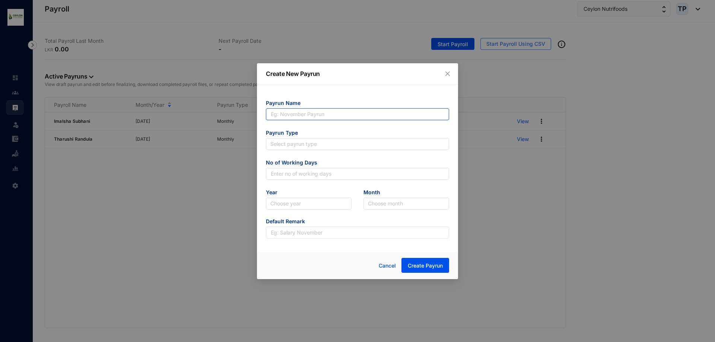
click at [375, 115] on input "text" at bounding box center [357, 114] width 183 height 12
type input "[PERSON_NAME]"
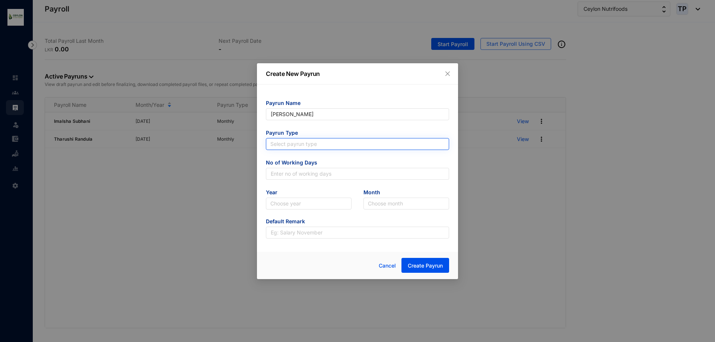
type input "[PERSON_NAME]"
click at [344, 142] on input "search" at bounding box center [357, 144] width 174 height 11
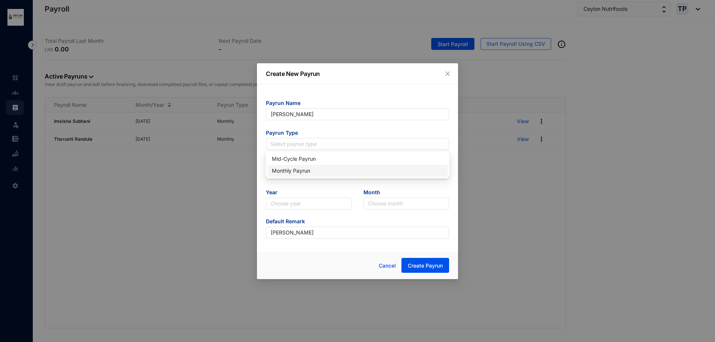
click at [339, 171] on div "Monthly Payrun" at bounding box center [357, 171] width 171 height 8
click at [339, 171] on input "text" at bounding box center [357, 174] width 183 height 12
type input "25"
click at [335, 194] on span "Year" at bounding box center [309, 193] width 86 height 9
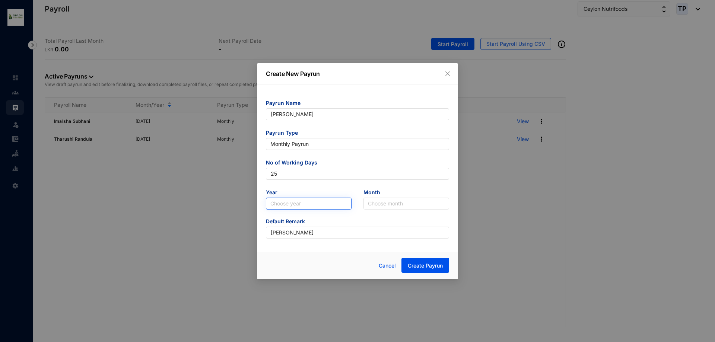
click at [334, 208] on input "search" at bounding box center [308, 203] width 77 height 11
click at [328, 227] on div "2025" at bounding box center [309, 230] width 74 height 8
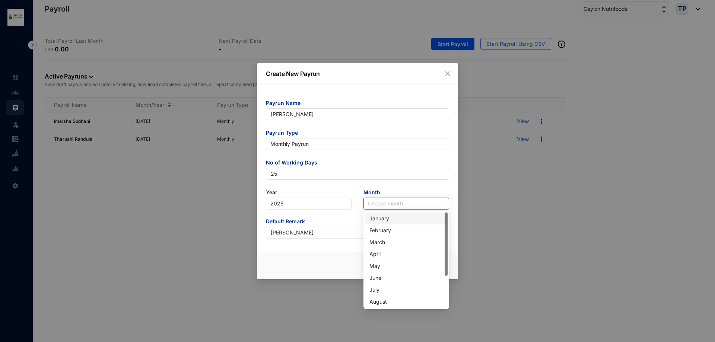
click at [400, 206] on input "search" at bounding box center [406, 203] width 77 height 11
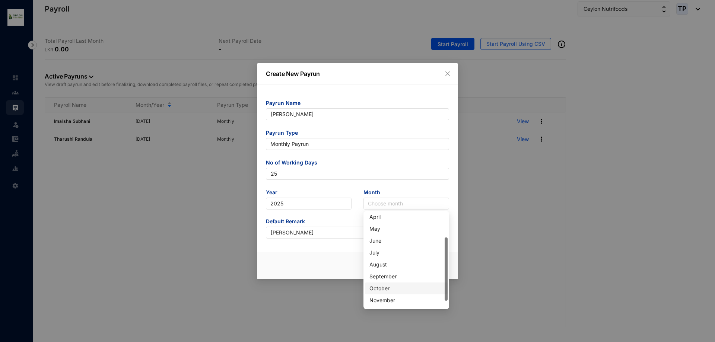
scroll to position [48, 0]
click at [388, 264] on div "September" at bounding box center [406, 266] width 74 height 8
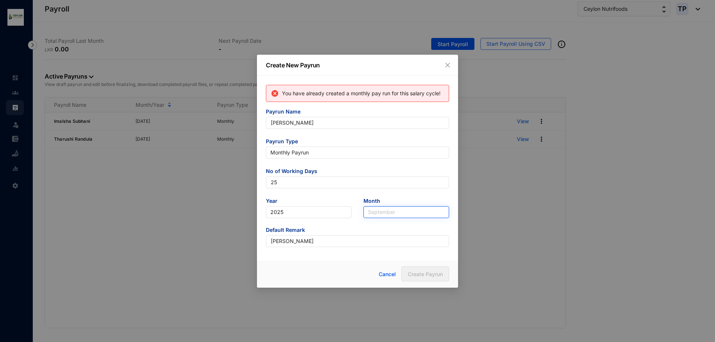
click at [395, 210] on span "September" at bounding box center [406, 212] width 77 height 11
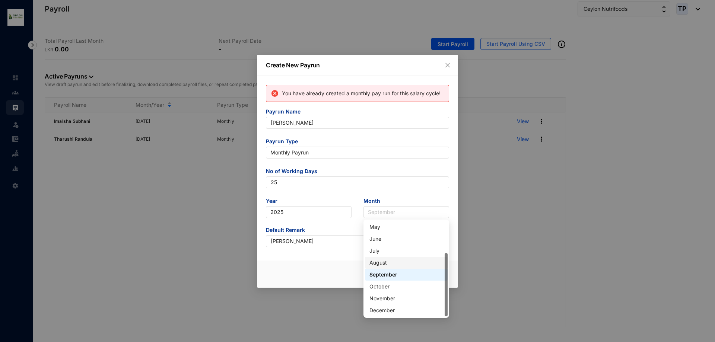
click at [397, 259] on div "August" at bounding box center [406, 263] width 74 height 8
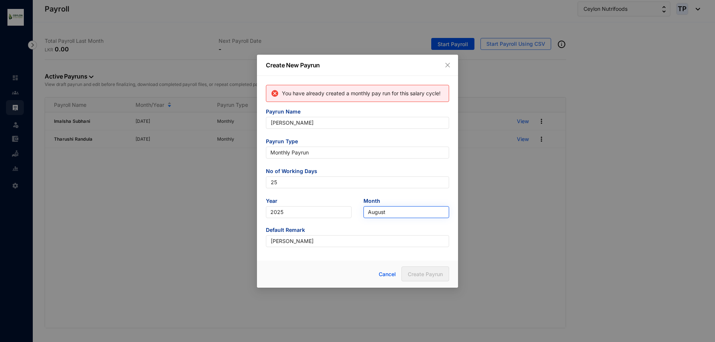
click at [433, 214] on span "August" at bounding box center [406, 212] width 77 height 11
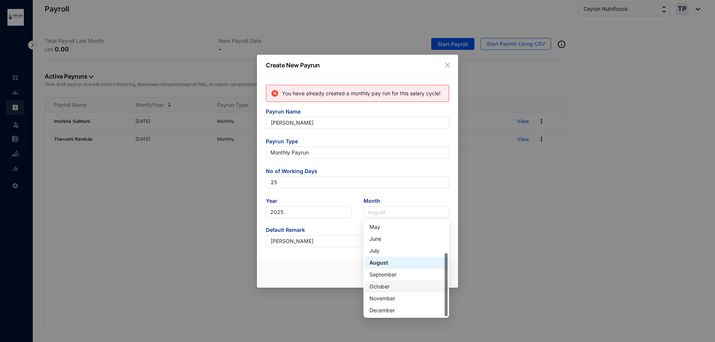
click at [419, 285] on div "October" at bounding box center [406, 287] width 74 height 8
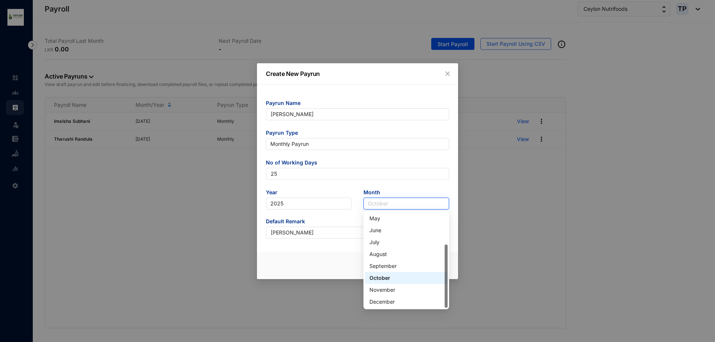
click at [414, 203] on span "October" at bounding box center [406, 203] width 77 height 11
click at [393, 241] on div "July" at bounding box center [406, 242] width 74 height 8
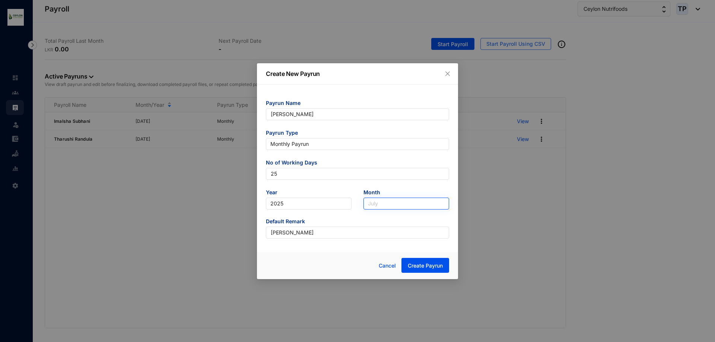
click at [398, 203] on span "July" at bounding box center [406, 203] width 77 height 11
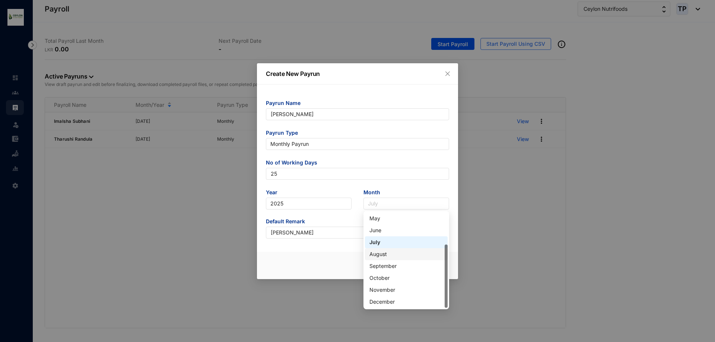
click at [397, 257] on div "August" at bounding box center [406, 254] width 74 height 8
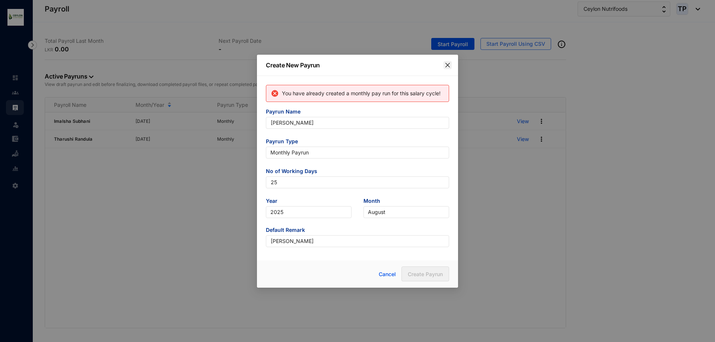
click at [450, 65] on icon "close" at bounding box center [448, 65] width 6 height 6
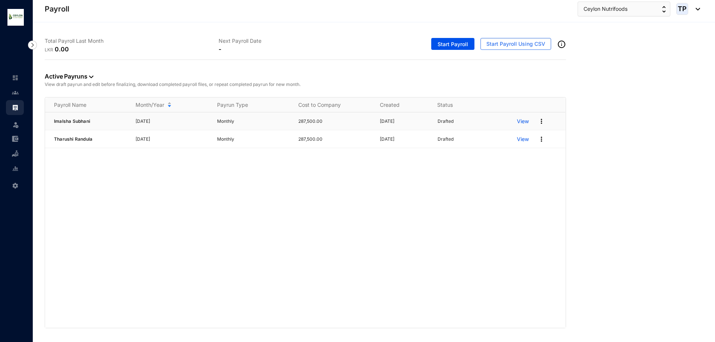
click at [526, 121] on p "View" at bounding box center [523, 121] width 12 height 7
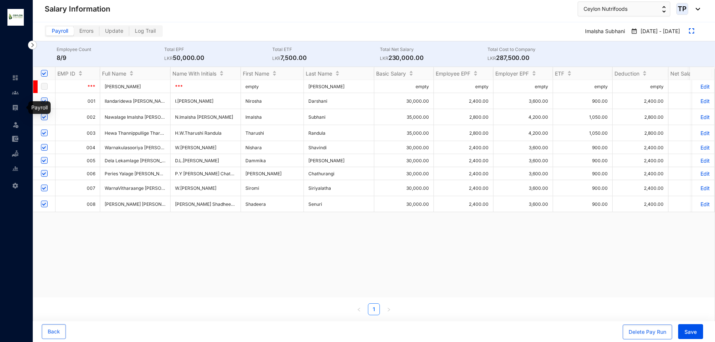
click at [12, 104] on link at bounding box center [21, 107] width 19 height 7
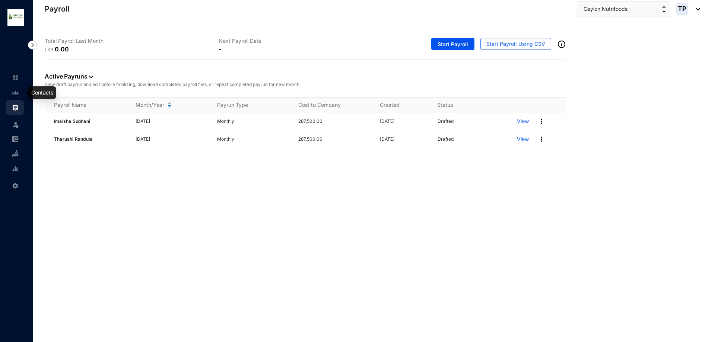
click at [19, 89] on link at bounding box center [21, 92] width 19 height 7
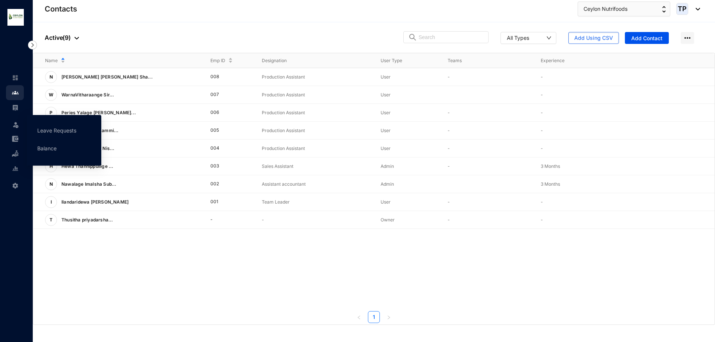
click at [10, 130] on div "Leave" at bounding box center [15, 123] width 18 height 16
click at [11, 122] on div "Leave" at bounding box center [15, 123] width 18 height 16
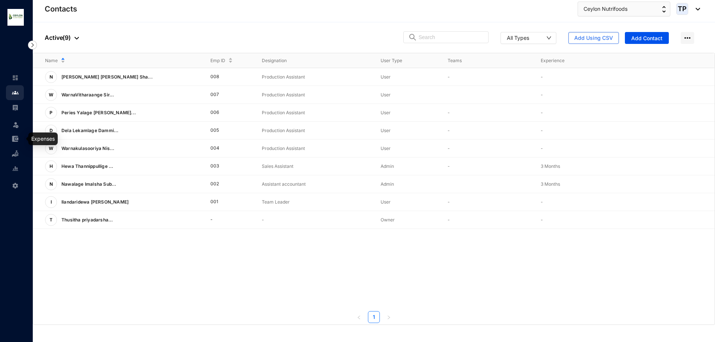
click at [12, 140] on link at bounding box center [21, 138] width 19 height 7
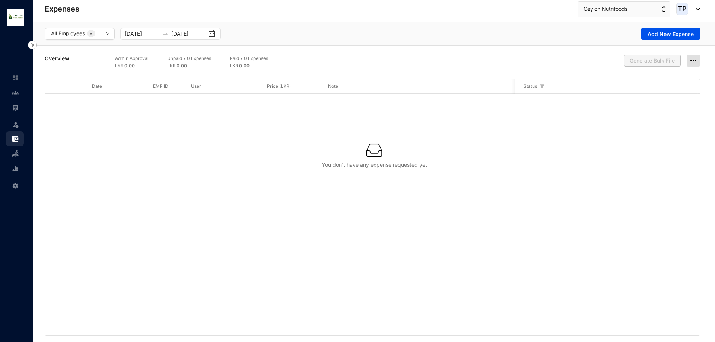
click at [697, 64] on img at bounding box center [693, 61] width 13 height 12
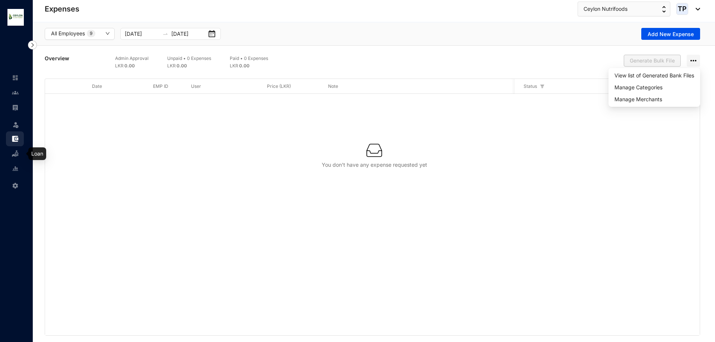
click at [12, 150] on link at bounding box center [21, 153] width 19 height 7
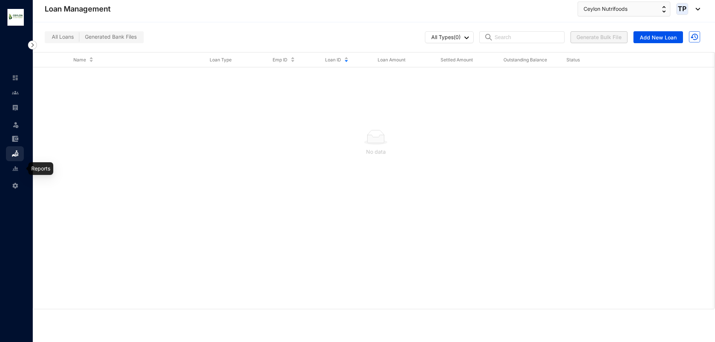
click at [12, 165] on link at bounding box center [21, 168] width 19 height 7
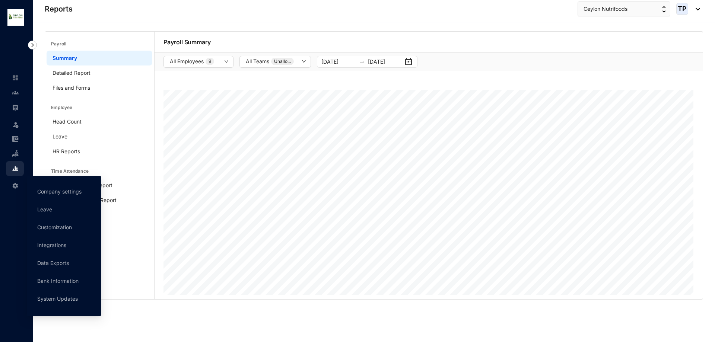
click at [10, 186] on div "Settings" at bounding box center [15, 184] width 18 height 16
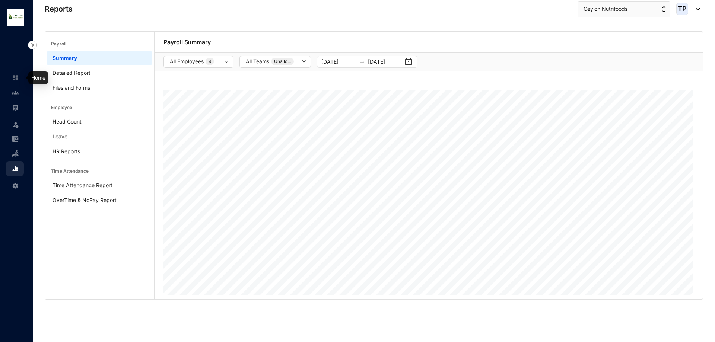
click at [12, 79] on link at bounding box center [21, 77] width 19 height 7
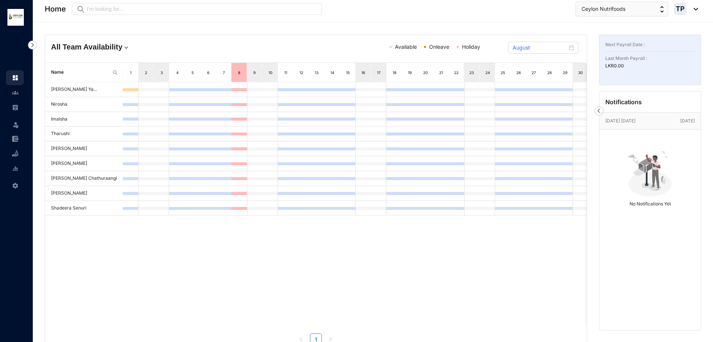
click at [650, 49] on div "Next Payroll Date : Last Month Payroll : LKR 0.00" at bounding box center [650, 60] width 102 height 51
click at [651, 42] on p "Next Payroll Date :" at bounding box center [649, 44] width 89 height 7
drag, startPoint x: 640, startPoint y: 45, endPoint x: 633, endPoint y: 65, distance: 21.0
click at [636, 60] on div "Next Payroll Date : Last Month Payroll : LKR 0.00" at bounding box center [650, 60] width 102 height 51
click at [627, 66] on p "LKR 0.00" at bounding box center [649, 65] width 89 height 7
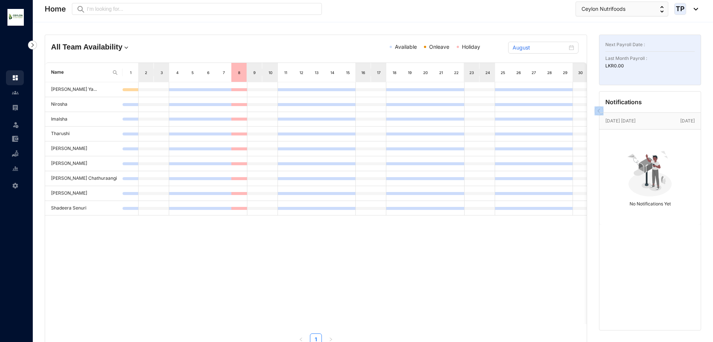
drag, startPoint x: 627, startPoint y: 66, endPoint x: 617, endPoint y: 63, distance: 11.1
click at [621, 64] on p "LKR 0.00" at bounding box center [649, 65] width 89 height 7
click at [617, 63] on p "LKR 0.00" at bounding box center [649, 65] width 89 height 7
click at [122, 50] on img at bounding box center [125, 47] width 7 height 7
click at [108, 58] on div "All Team Availability" at bounding box center [84, 60] width 55 height 7
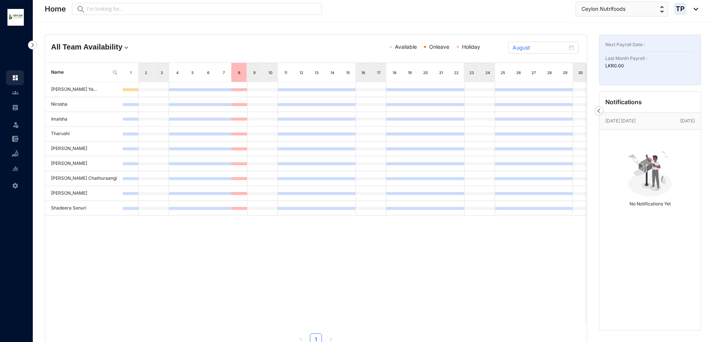
click at [662, 118] on p "Aug 21st Thursday" at bounding box center [642, 120] width 75 height 7
click at [655, 168] on div "Aug 21st Thursday Today No Notifications Yet" at bounding box center [649, 221] width 101 height 218
click at [655, 122] on p "Aug 21st Thursday" at bounding box center [642, 120] width 75 height 7
